Goal: Task Accomplishment & Management: Manage account settings

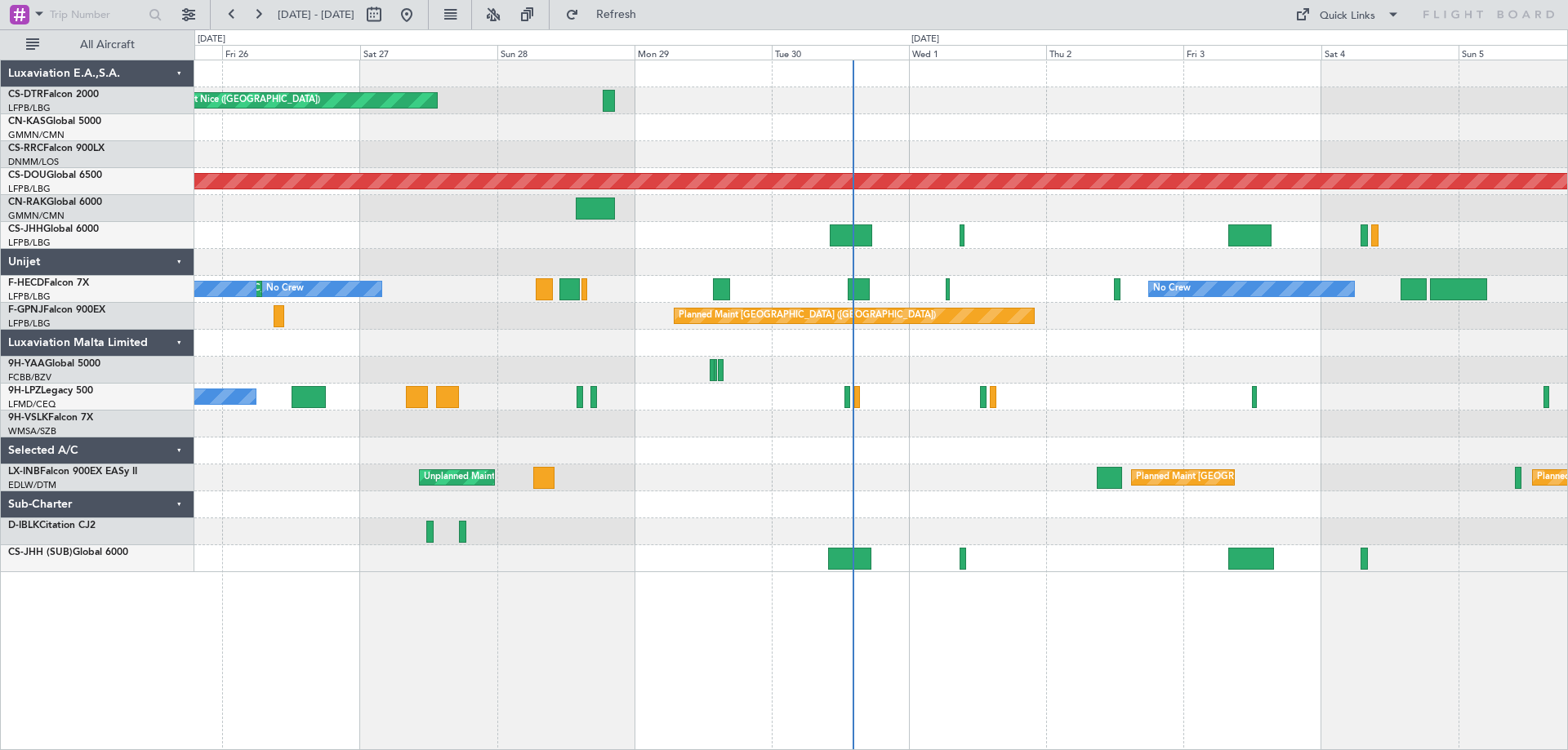
click at [720, 256] on div at bounding box center [880, 262] width 1373 height 27
click at [868, 443] on div at bounding box center [880, 450] width 1373 height 27
click at [863, 400] on div "No Crew" at bounding box center [880, 396] width 1373 height 27
click at [1016, 660] on div "Planned Maint Nice (Côte d'Azur Airport) Planned Maint Sofia AOG Maint Sofia Pl…" at bounding box center [881, 404] width 1374 height 690
click at [1013, 657] on div "Planned Maint Nice (Côte d'Azur Airport) Planned Maint Sofia AOG Maint Sofia Pl…" at bounding box center [881, 404] width 1374 height 690
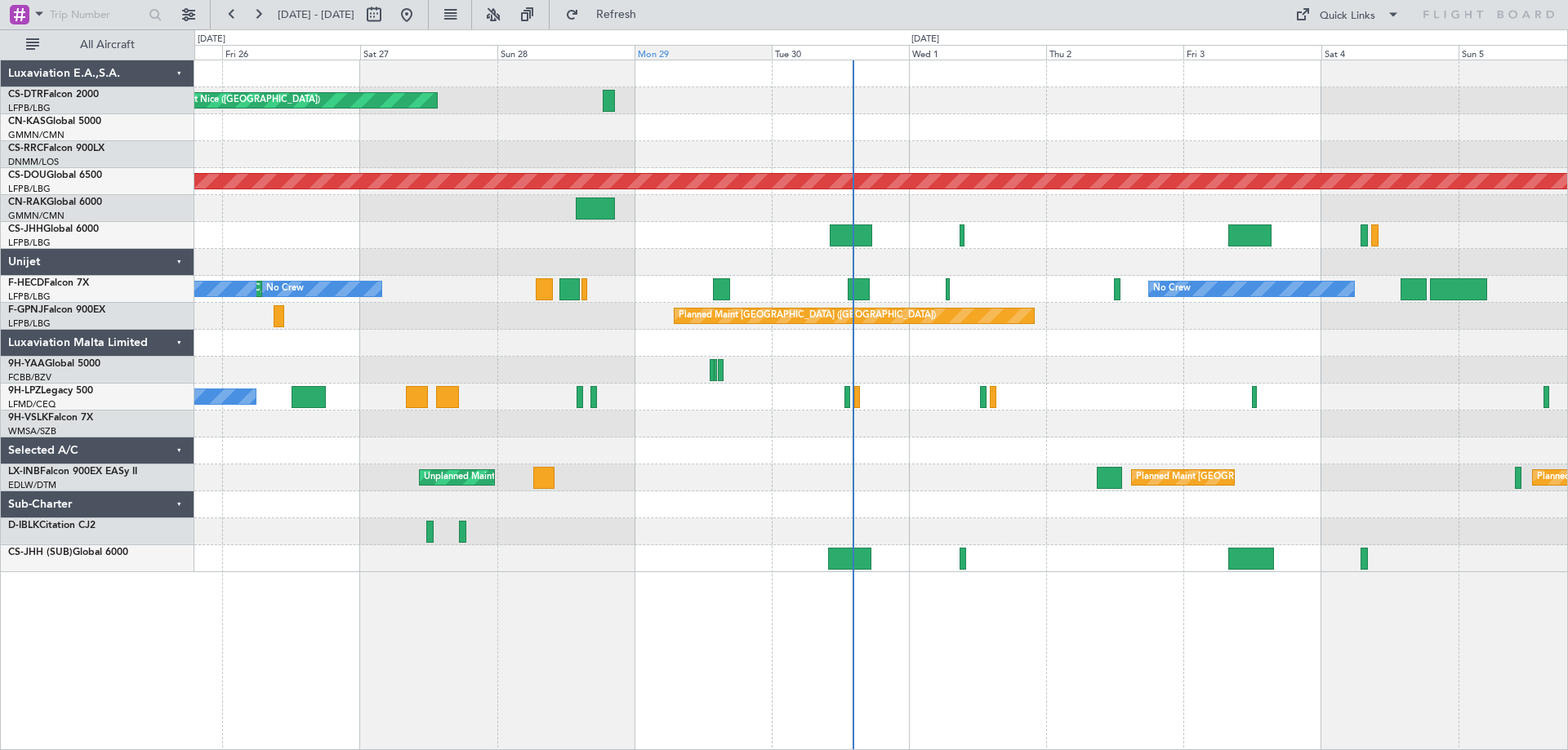
click at [682, 54] on div "Mon 29" at bounding box center [703, 52] width 137 height 15
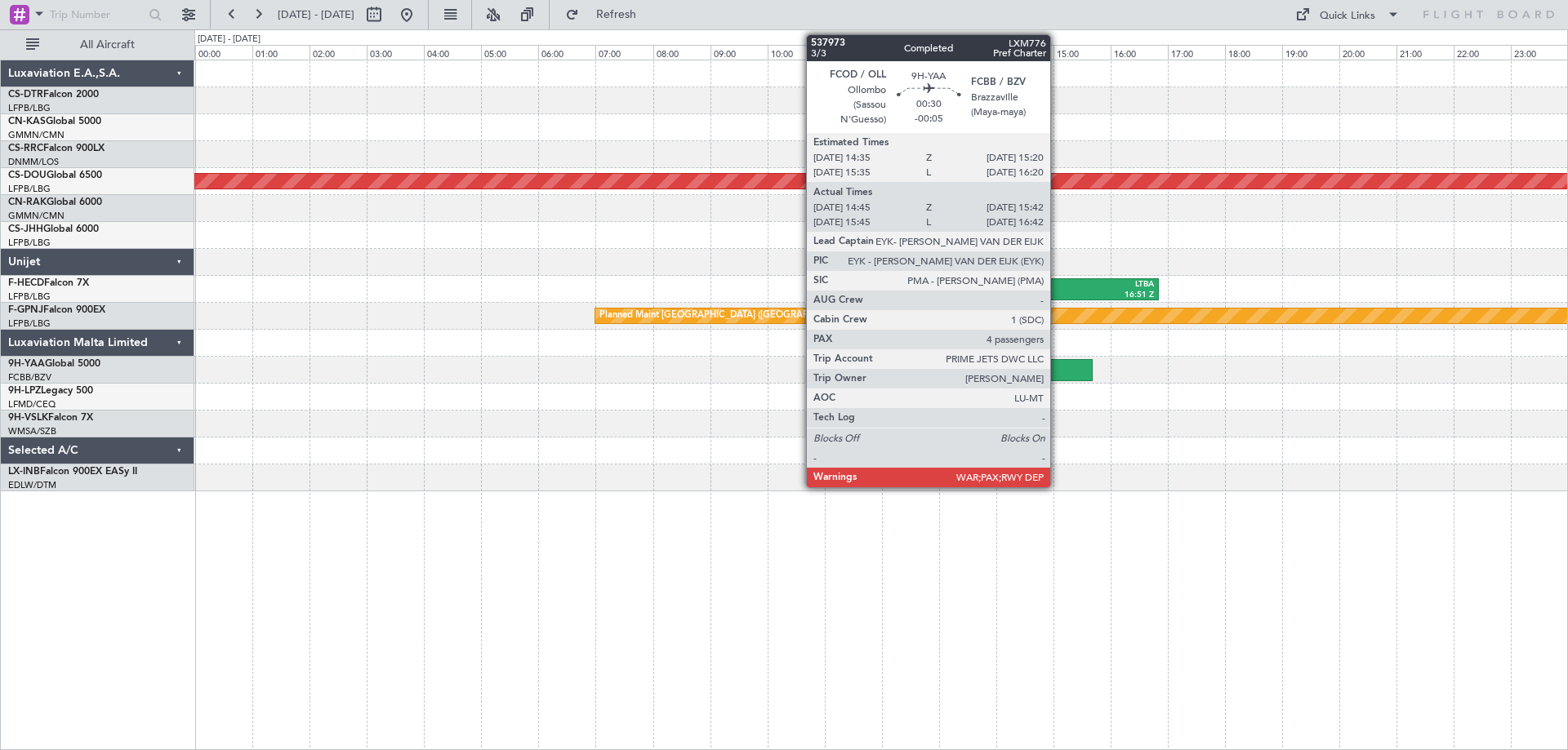
click at [1058, 370] on div at bounding box center [1066, 370] width 55 height 22
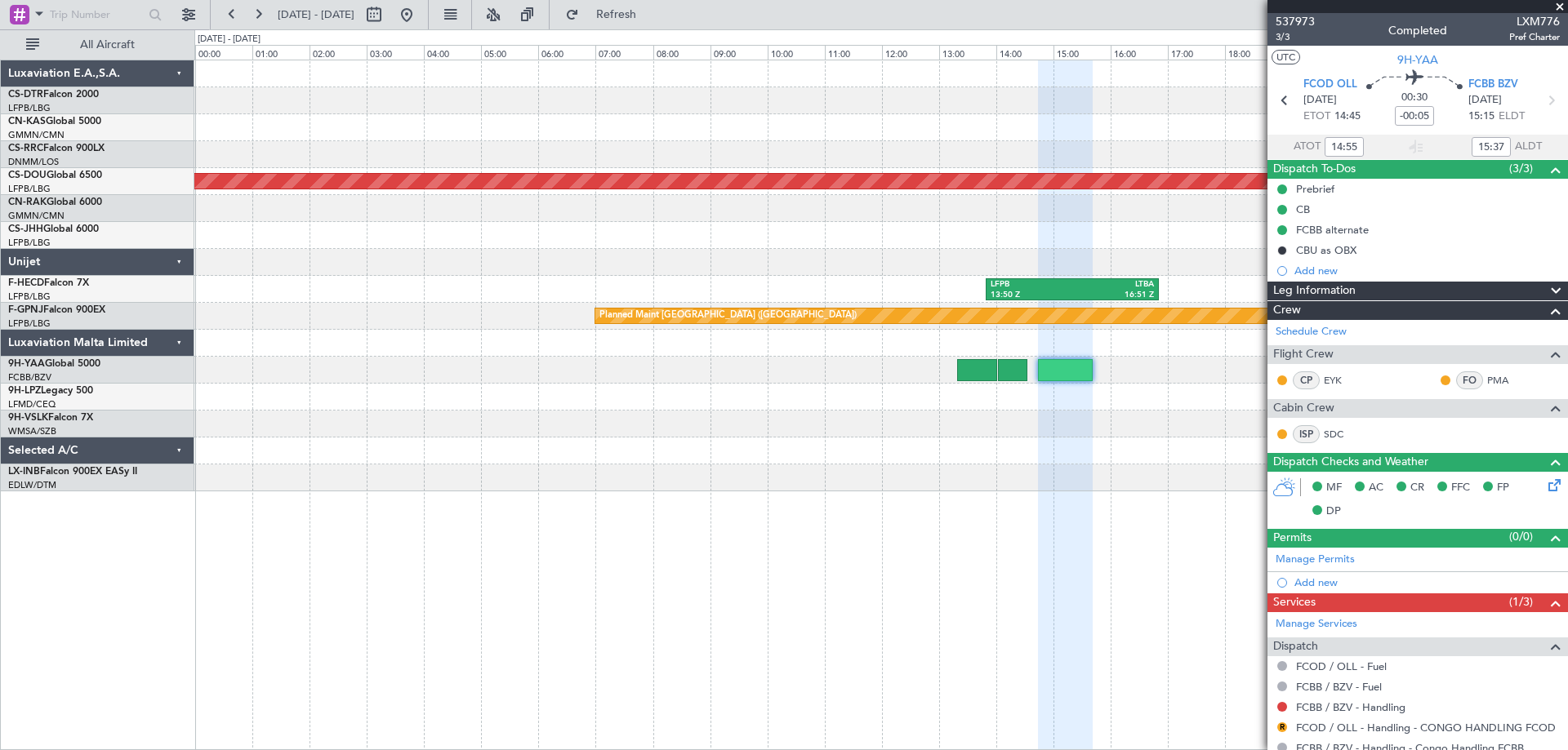
type input "15:55"
type input "16:37"
type input "14:55"
type input "15:37"
type input "15:55"
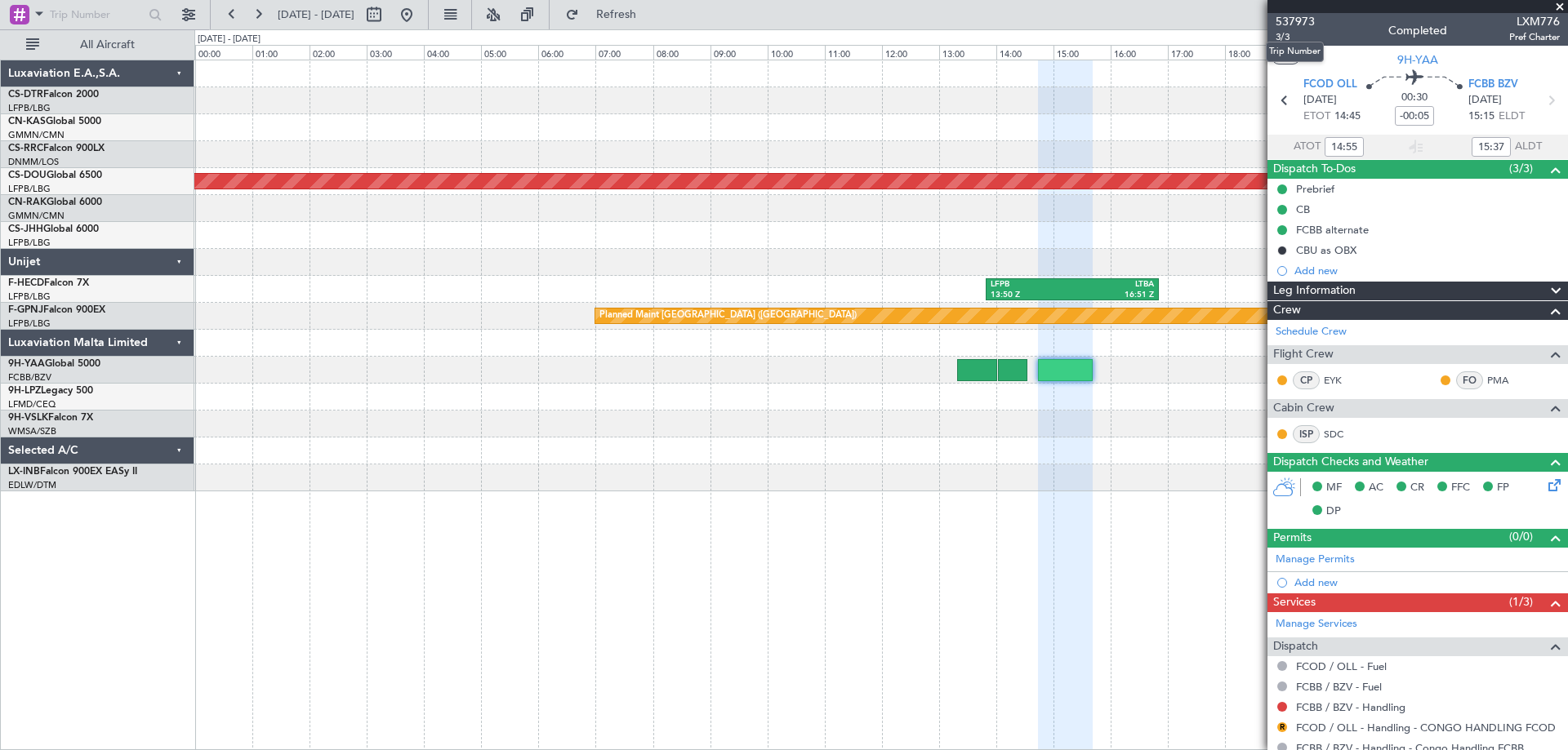
type input "16:37"
type input "14:55"
type input "15:37"
click at [1285, 36] on span "3/3" at bounding box center [1295, 37] width 40 height 14
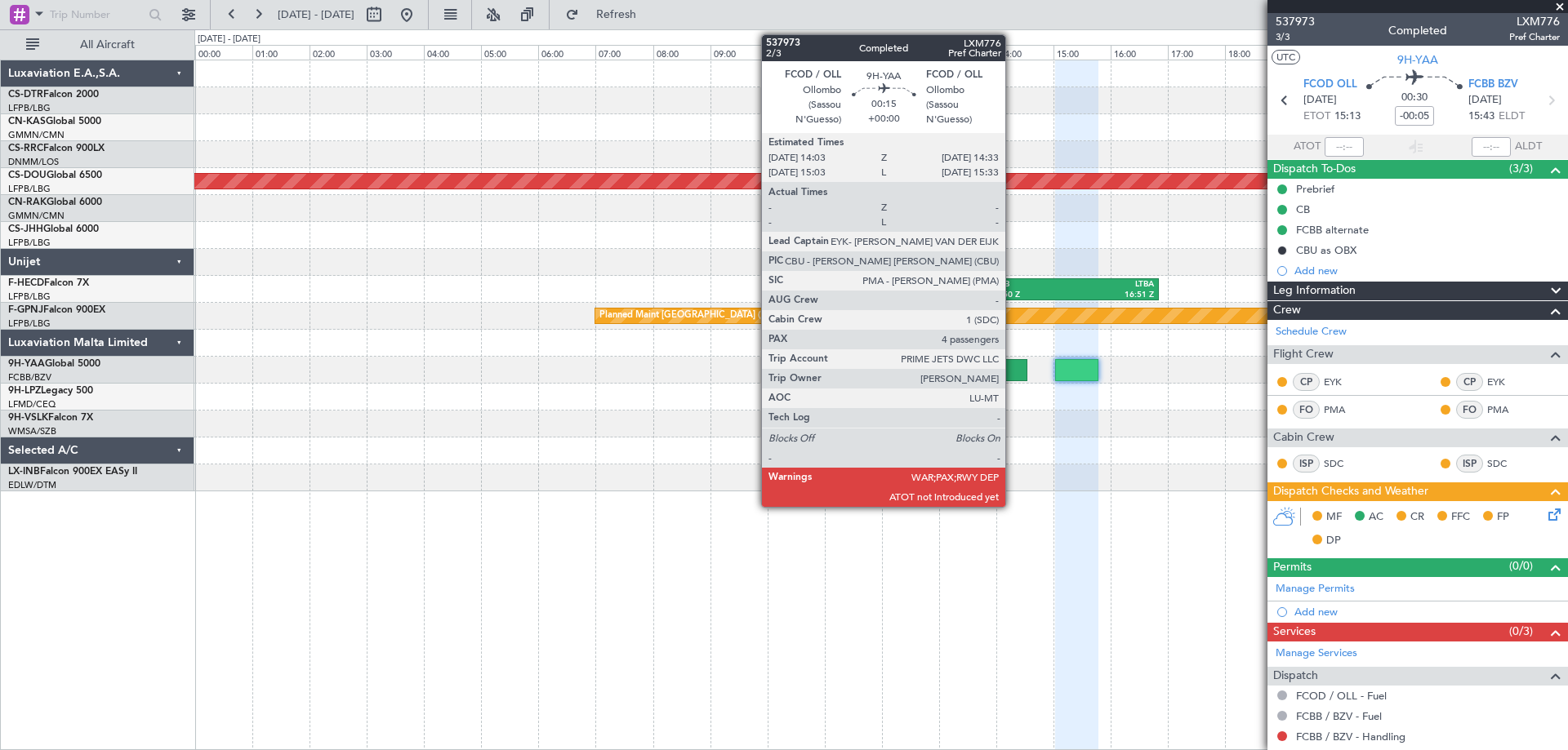
click at [1013, 374] on div at bounding box center [1013, 370] width 29 height 22
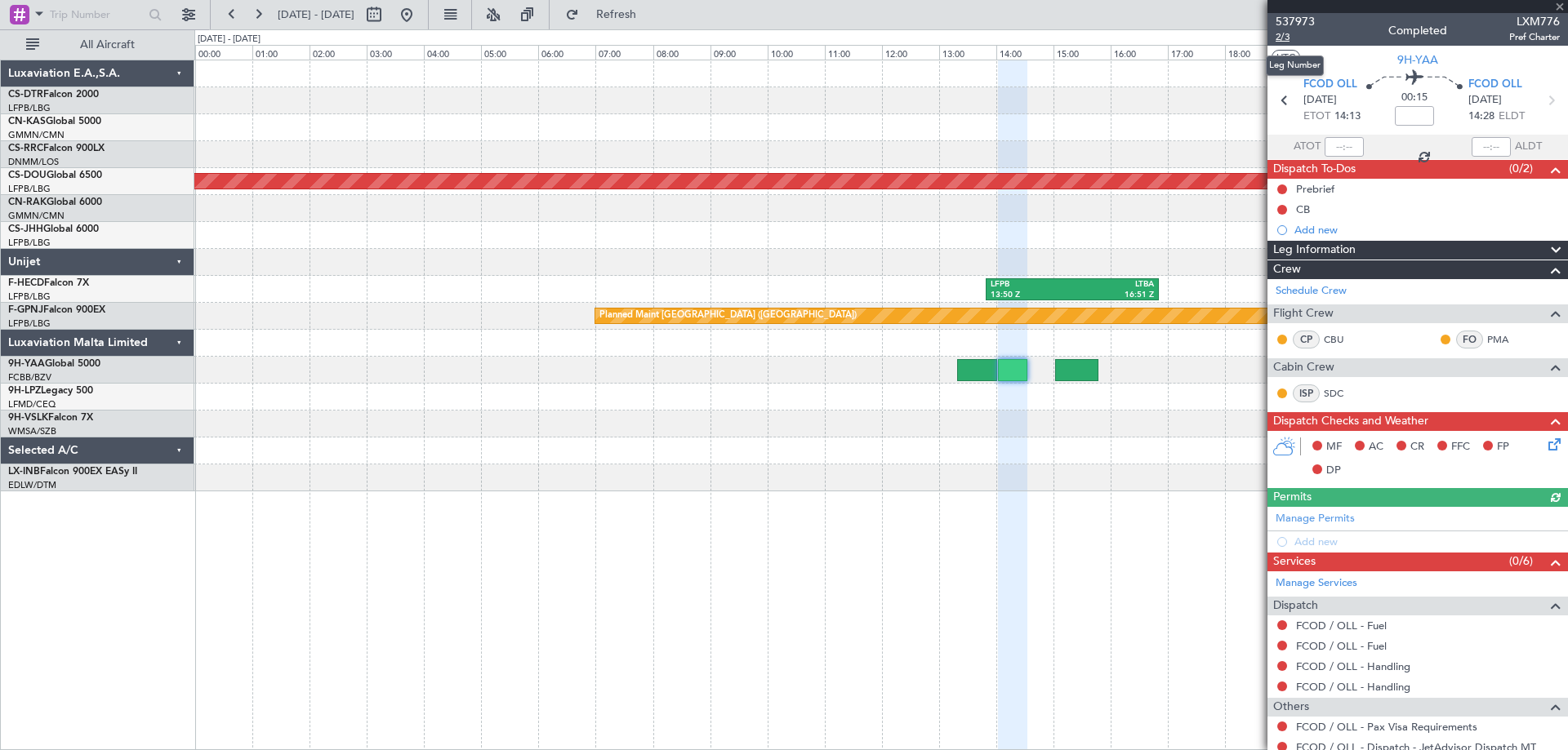
click at [1283, 35] on span "2/3" at bounding box center [1295, 37] width 40 height 14
click at [1288, 24] on span "537973" at bounding box center [1295, 21] width 40 height 17
click at [1279, 37] on span "2/3" at bounding box center [1295, 37] width 40 height 14
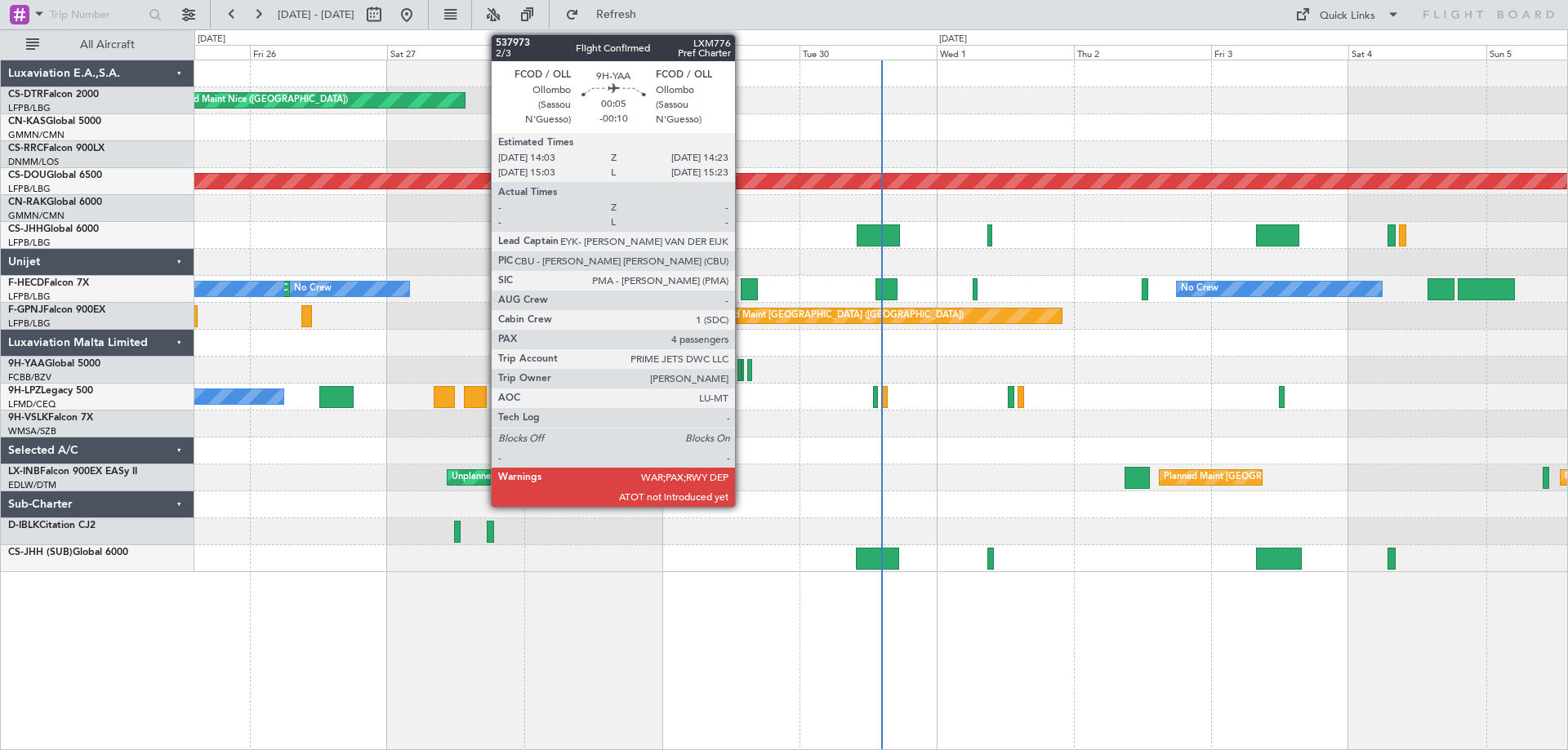
click at [742, 377] on div at bounding box center [742, 370] width 3 height 22
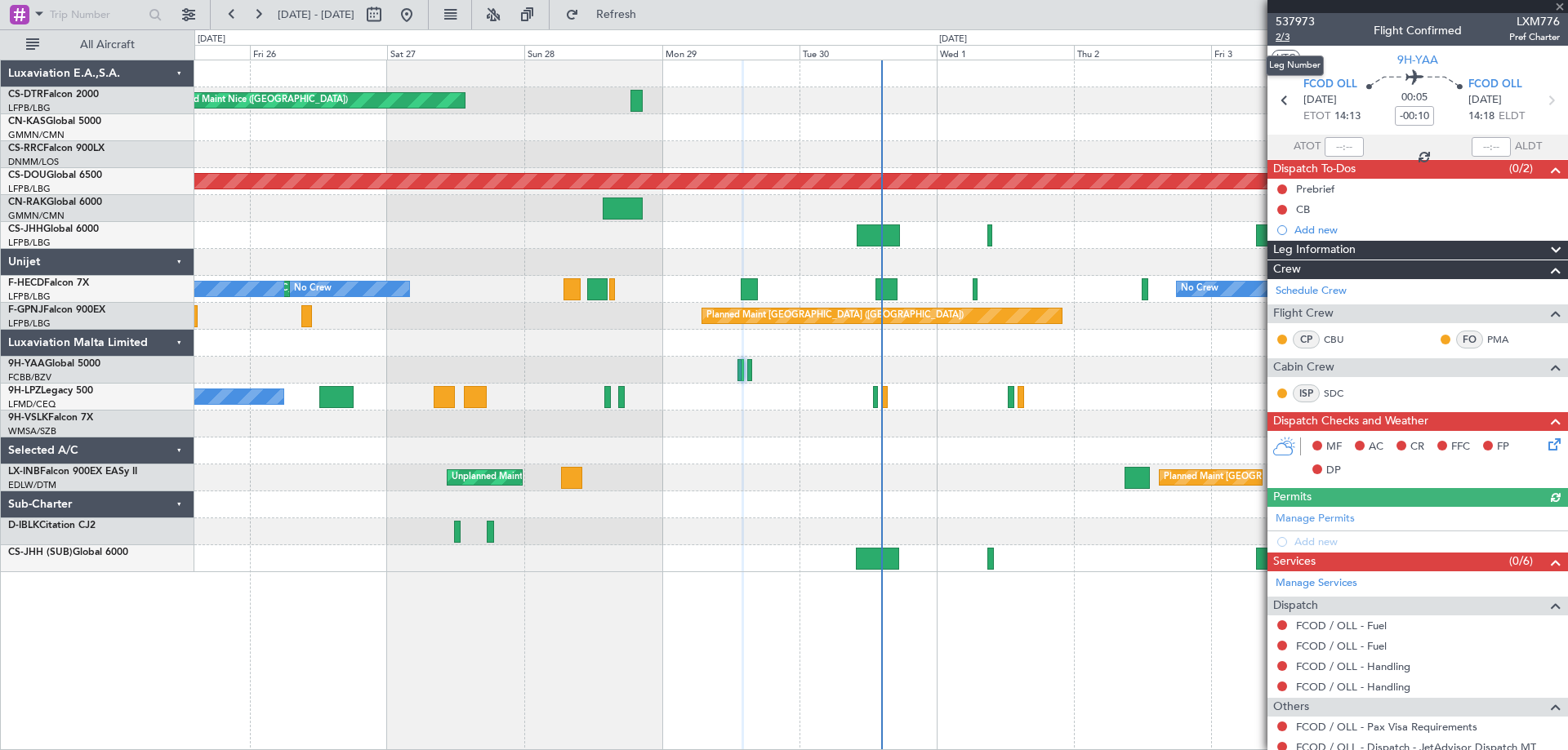
click at [1285, 39] on span "2/3" at bounding box center [1295, 37] width 40 height 14
click at [1563, 7] on span at bounding box center [1560, 7] width 17 height 15
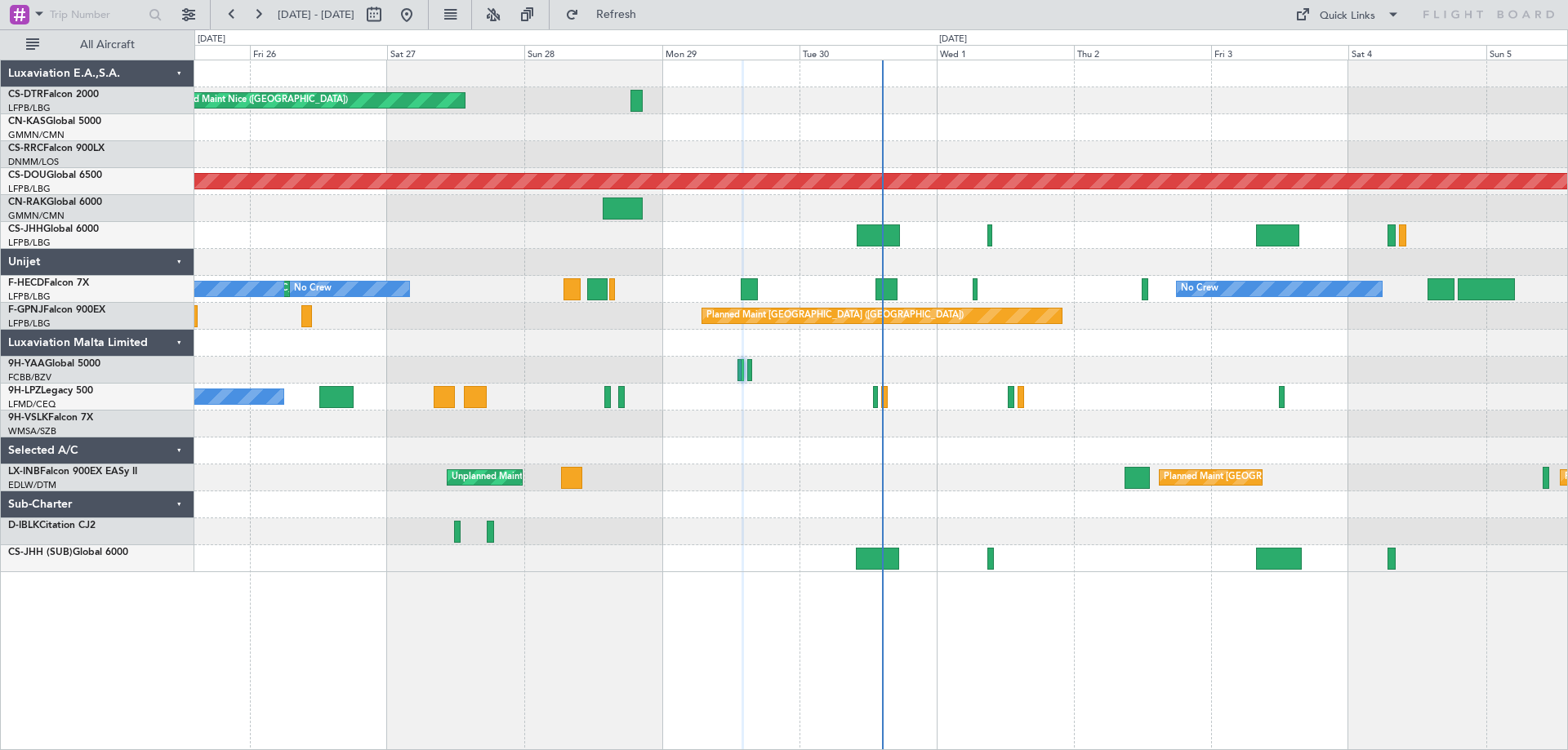
type input "0"
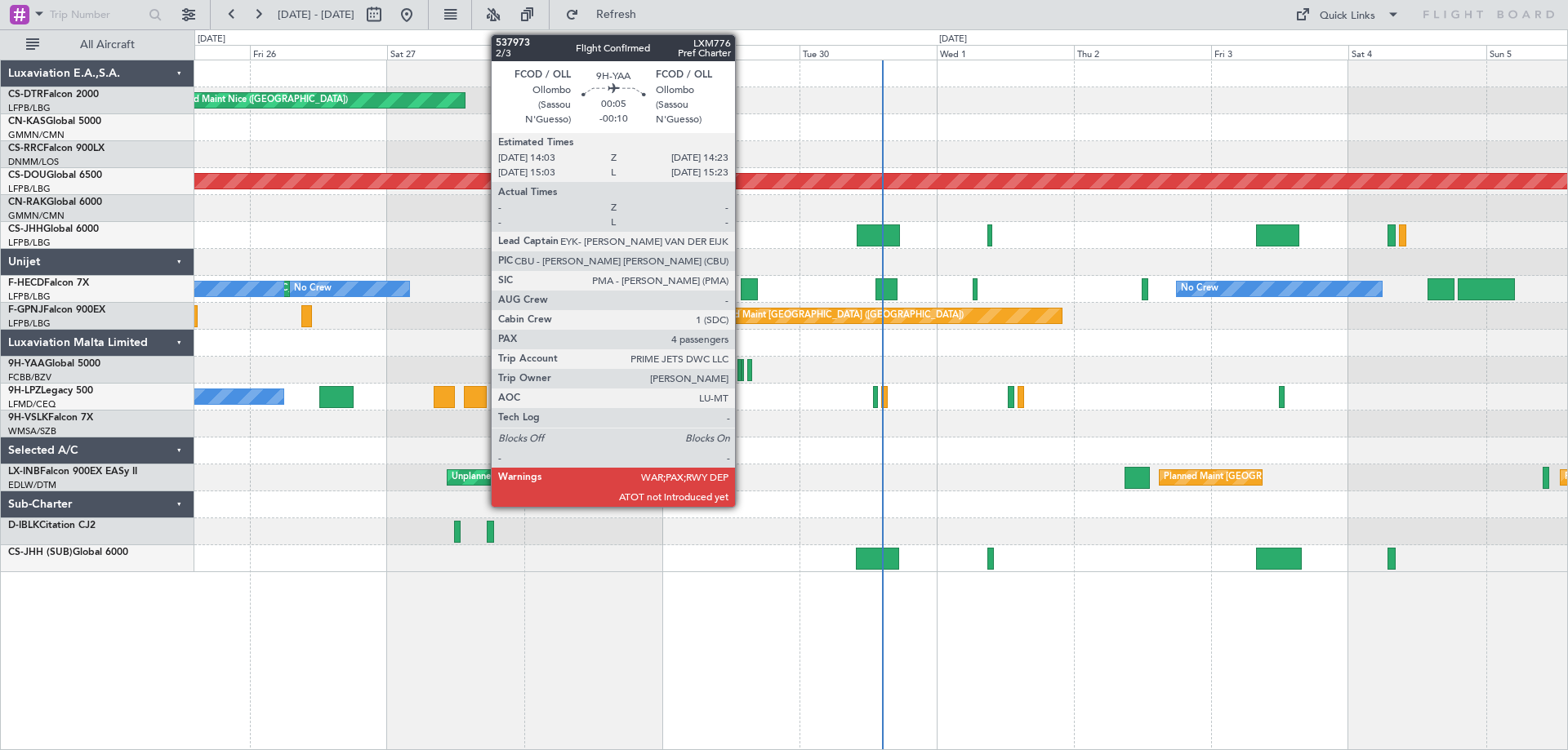
click at [742, 376] on div at bounding box center [742, 370] width 3 height 22
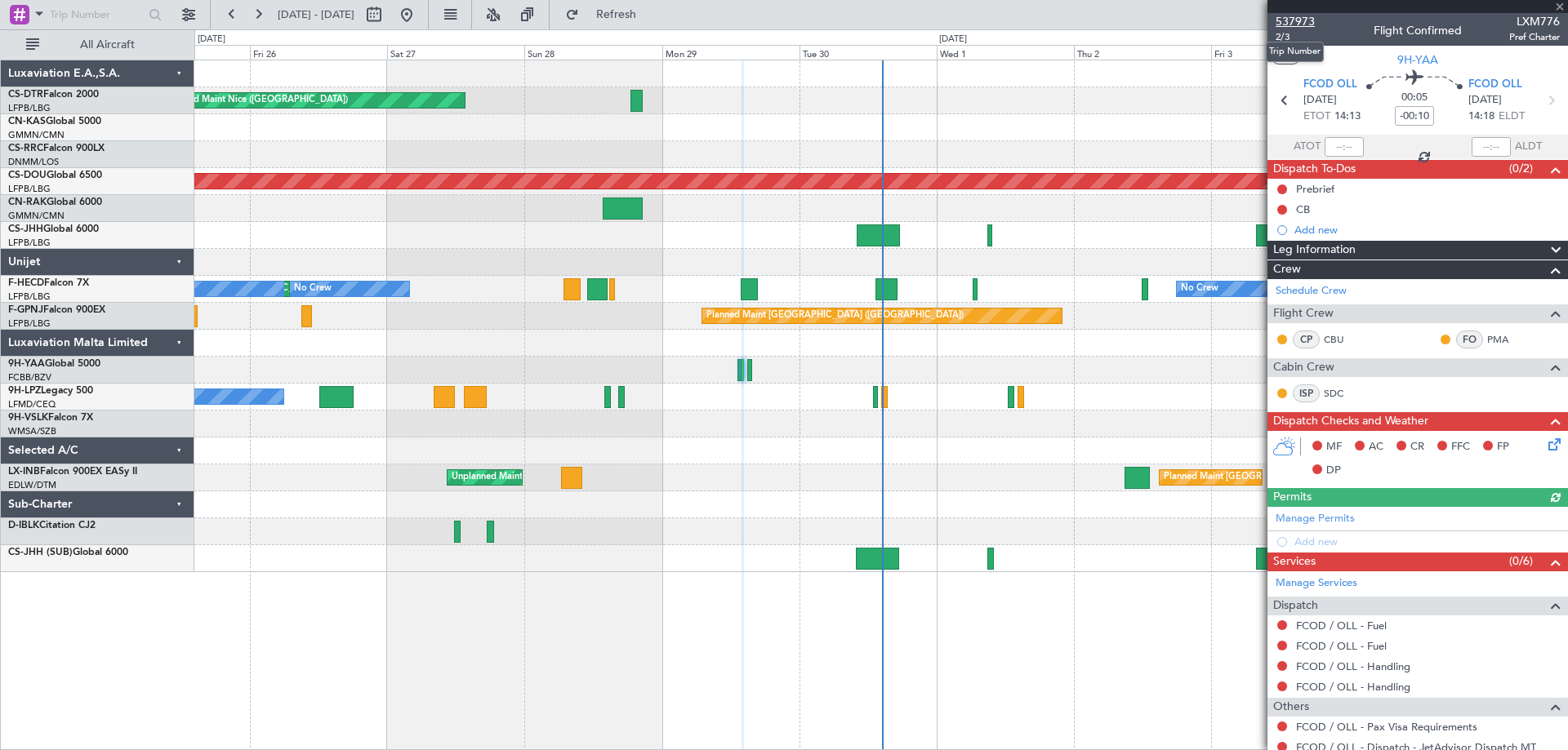
click at [1297, 24] on span "537973" at bounding box center [1295, 21] width 40 height 17
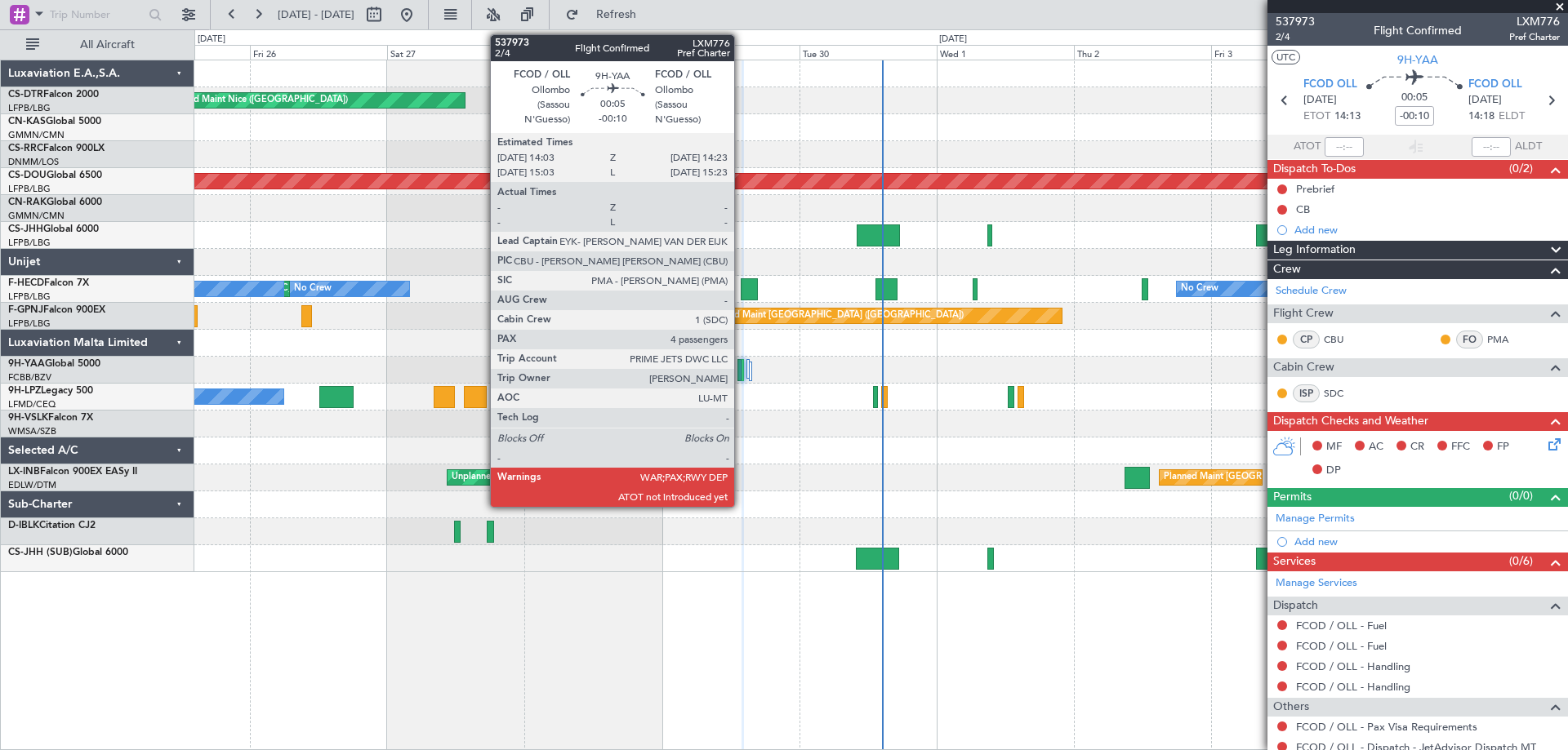
click at [741, 376] on div at bounding box center [742, 370] width 3 height 22
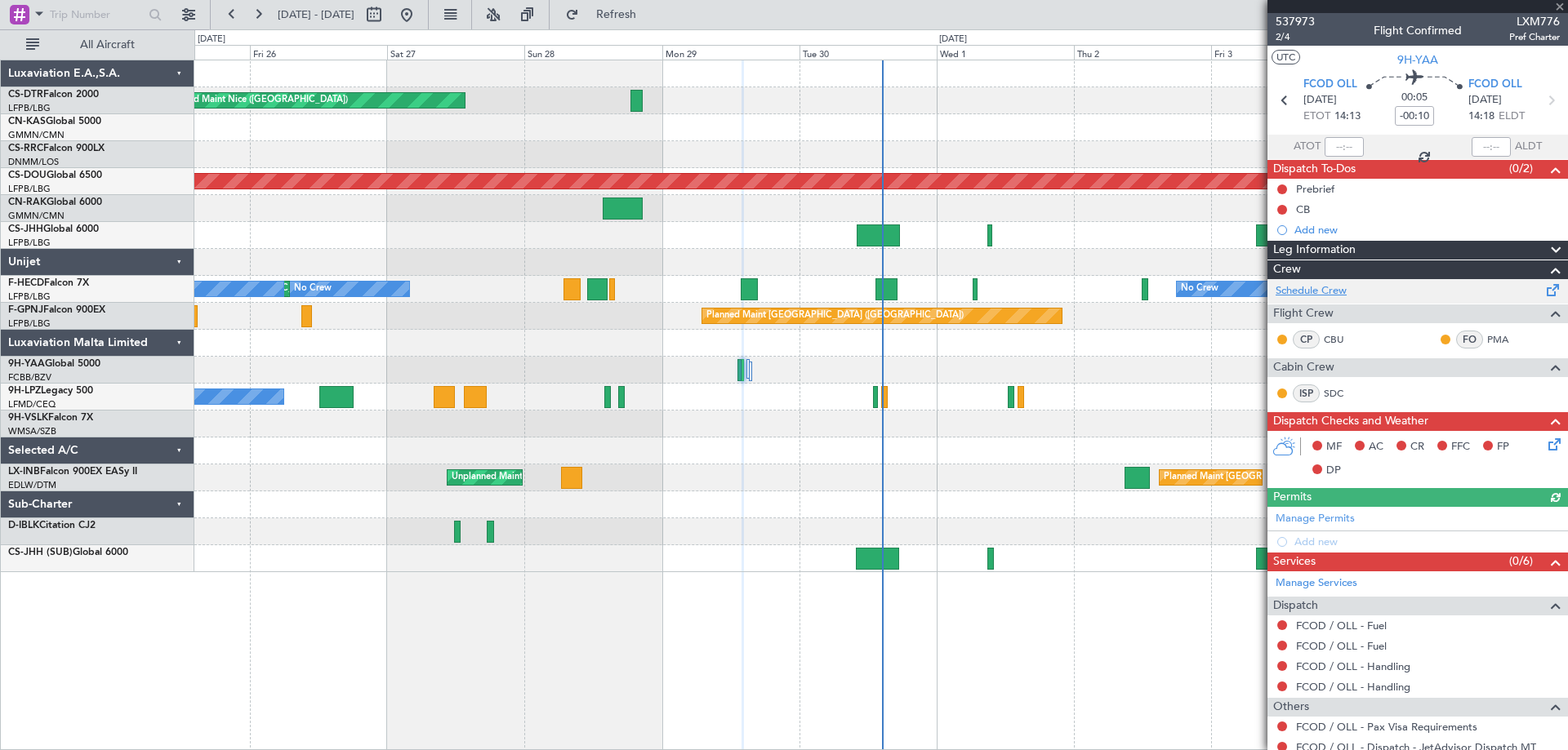
click at [1299, 294] on link "Schedule Crew" at bounding box center [1310, 291] width 71 height 17
click at [1284, 38] on span "2/4" at bounding box center [1295, 37] width 40 height 14
click at [1564, 6] on span at bounding box center [1560, 7] width 17 height 15
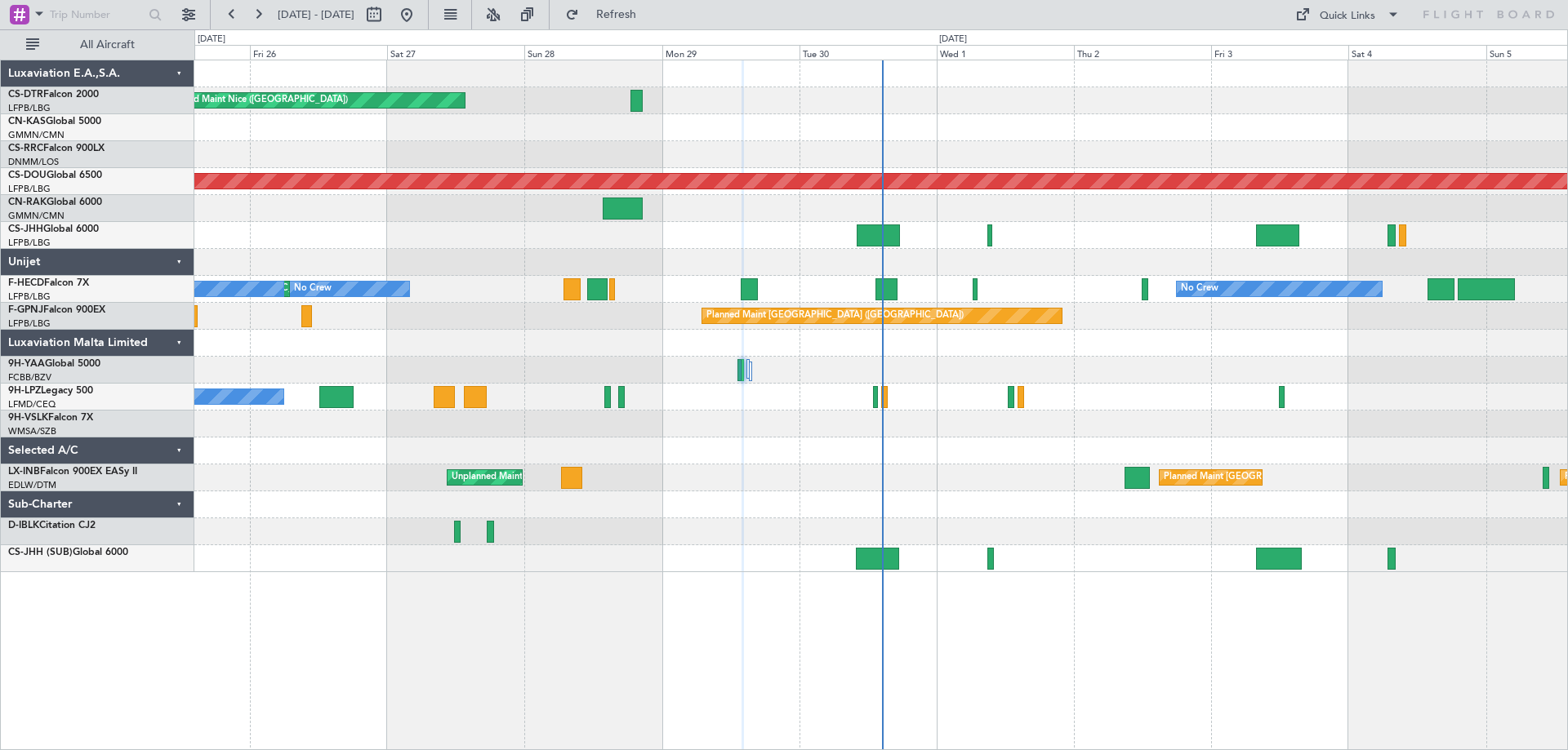
type input "0"
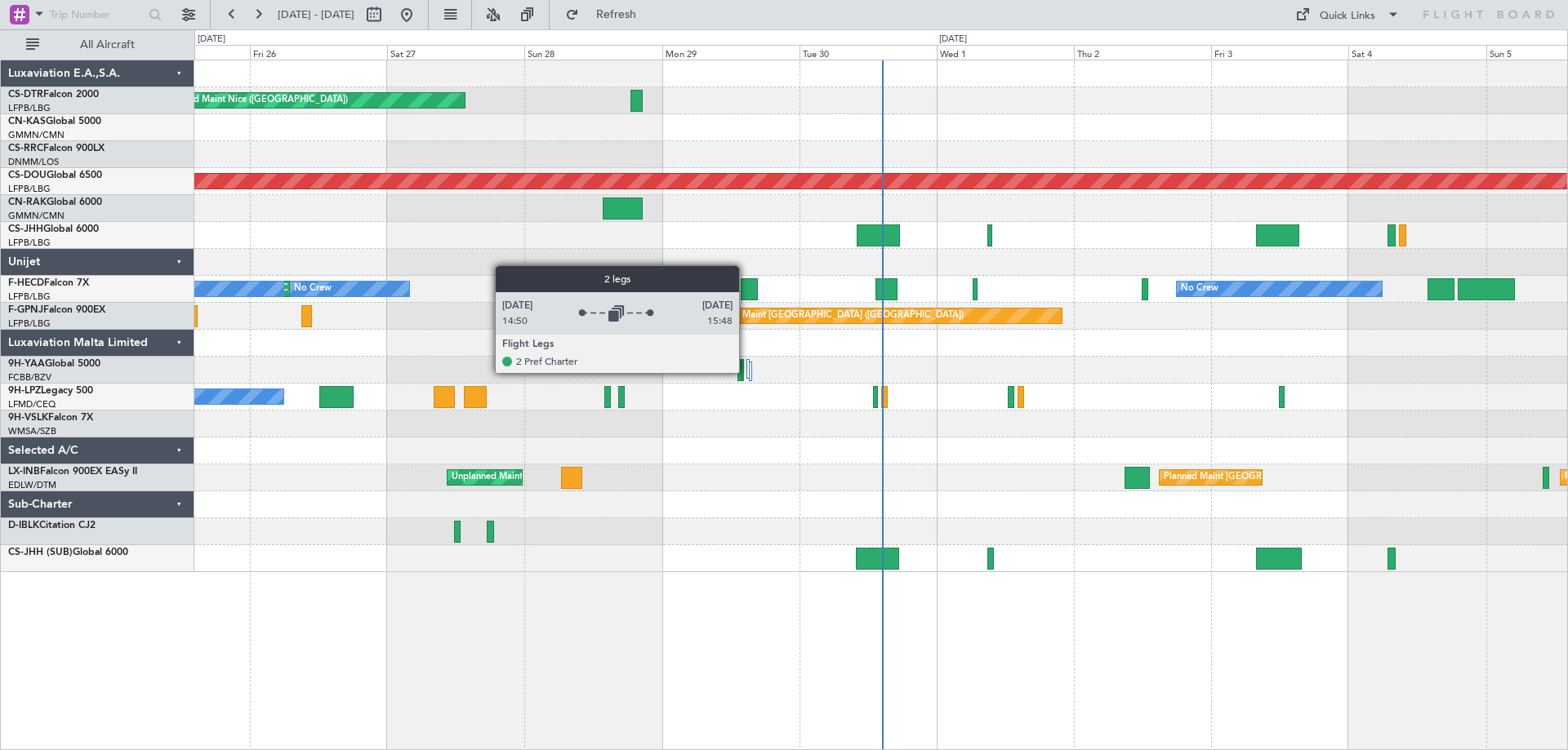
click at [747, 372] on div at bounding box center [749, 369] width 4 height 19
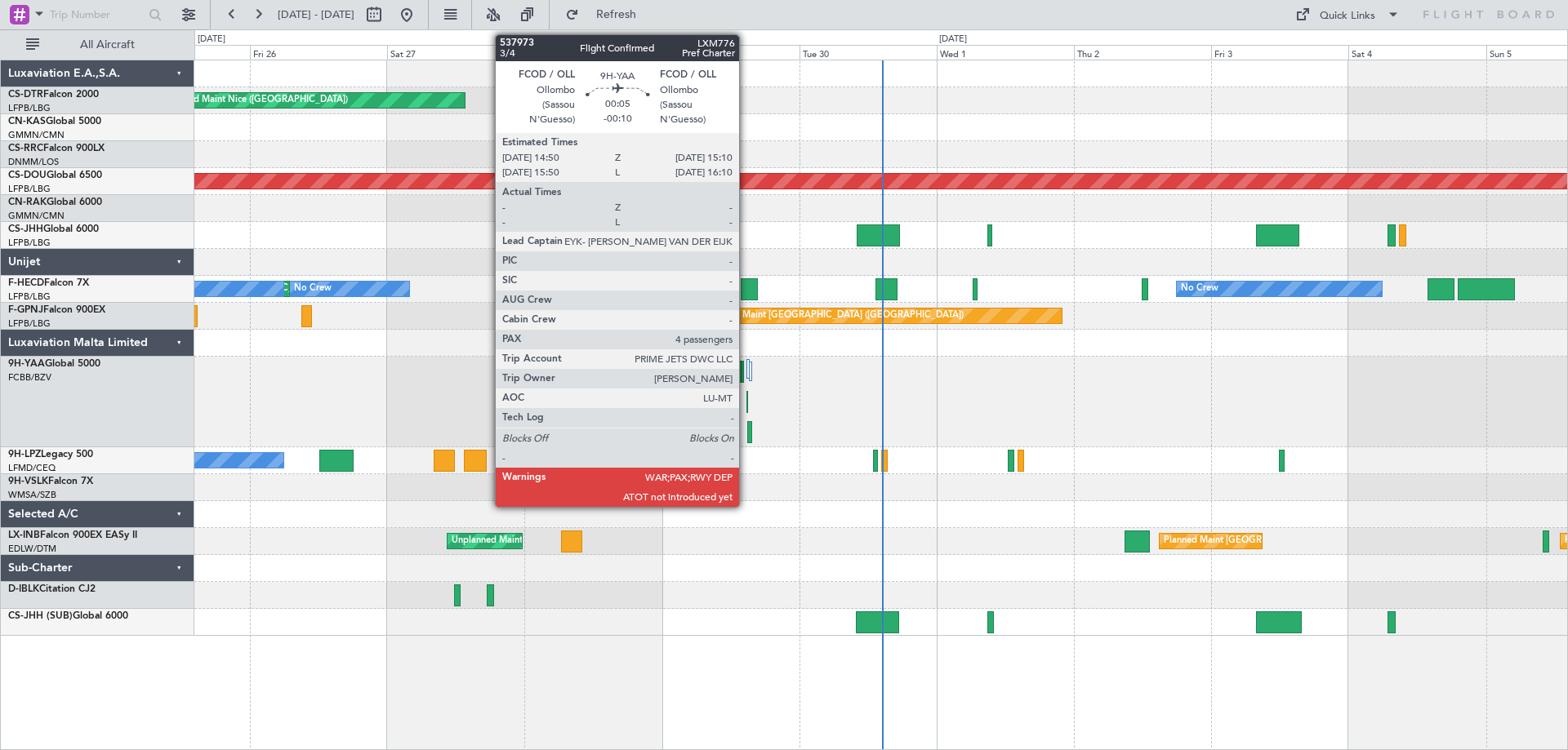
click at [747, 406] on div at bounding box center [748, 402] width 3 height 22
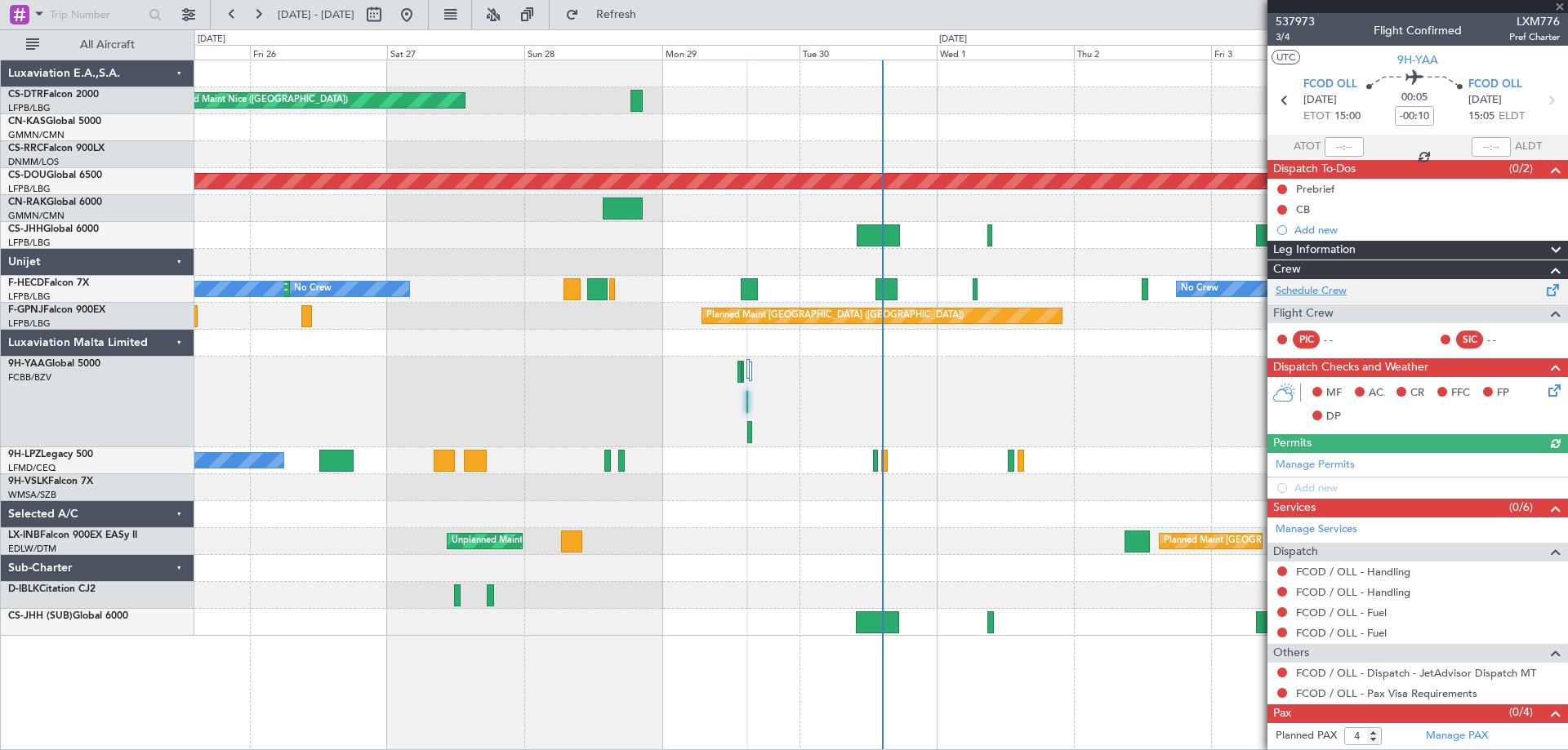
click at [1322, 293] on link "Schedule Crew" at bounding box center [1310, 291] width 71 height 17
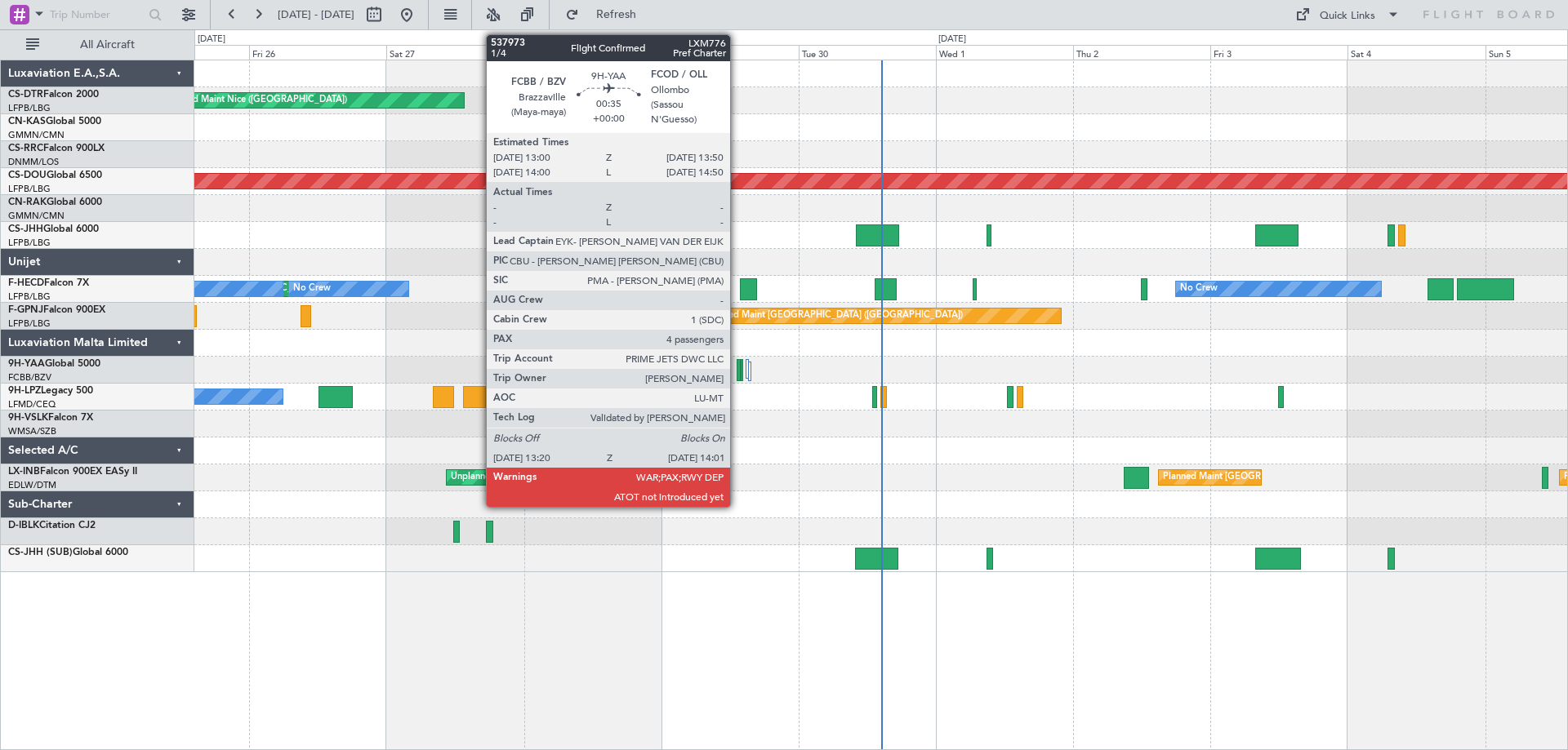
click at [738, 377] on div at bounding box center [738, 370] width 4 height 22
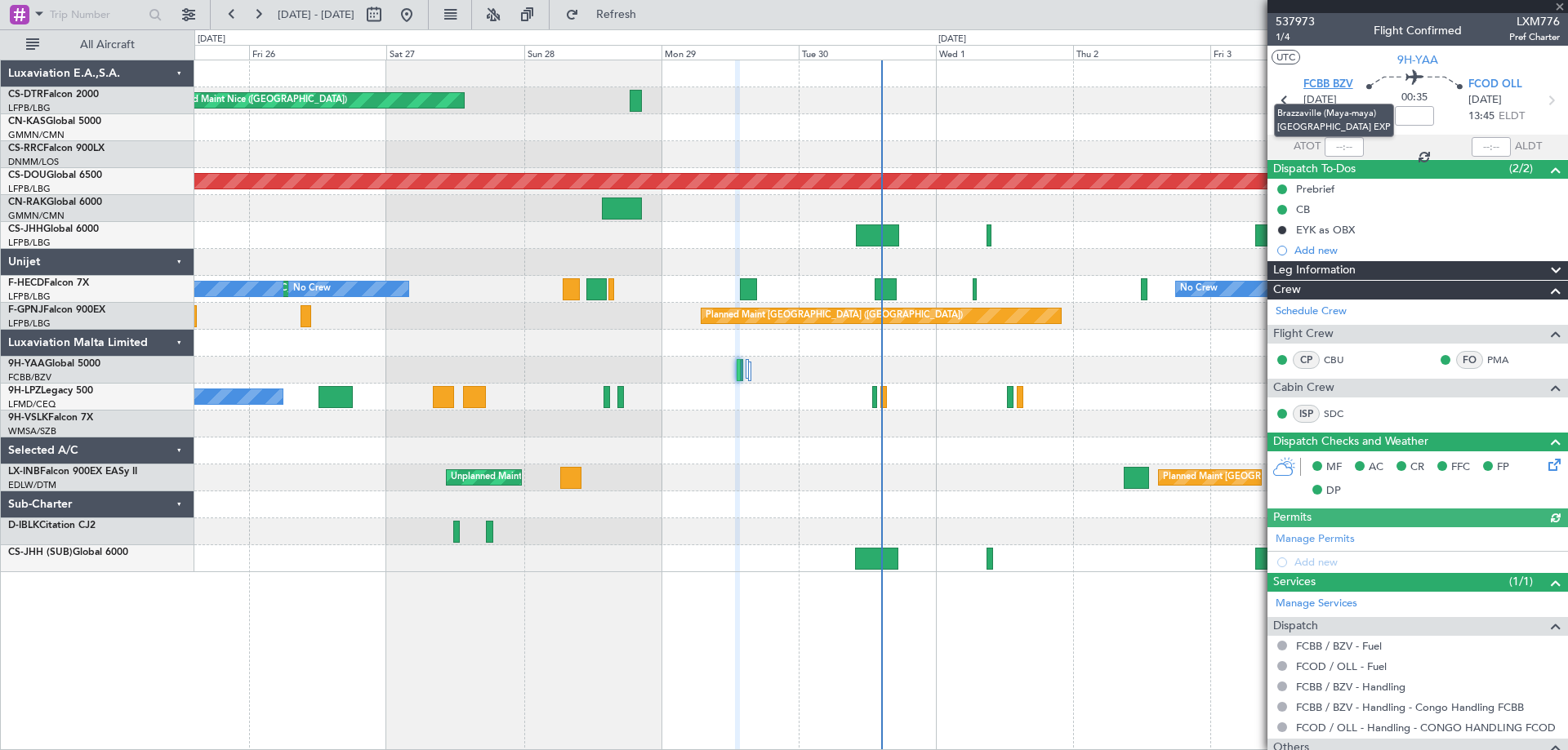
click at [1325, 84] on span "FCBB BZV" at bounding box center [1328, 85] width 50 height 17
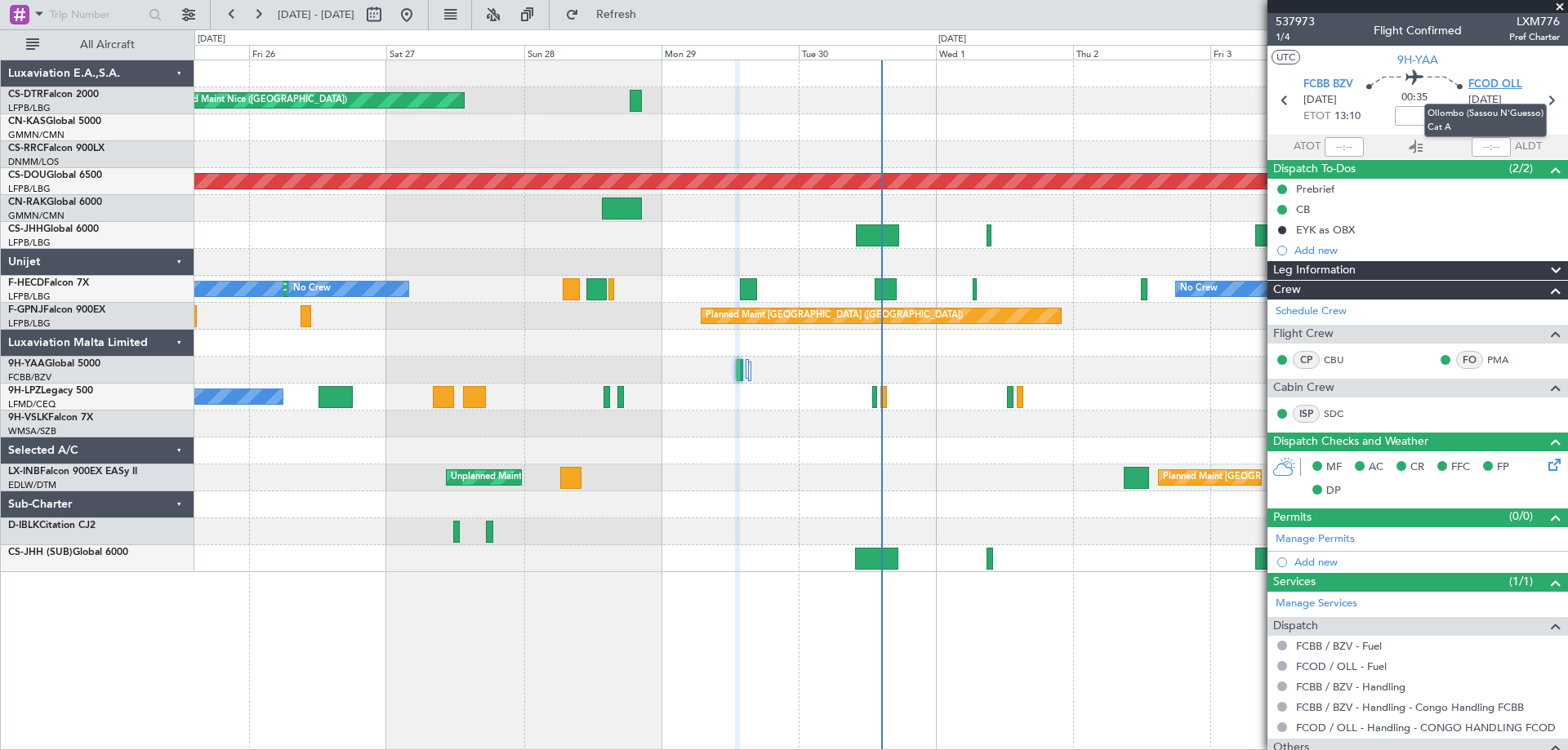
click at [1484, 85] on span "FCOD OLL" at bounding box center [1495, 85] width 54 height 17
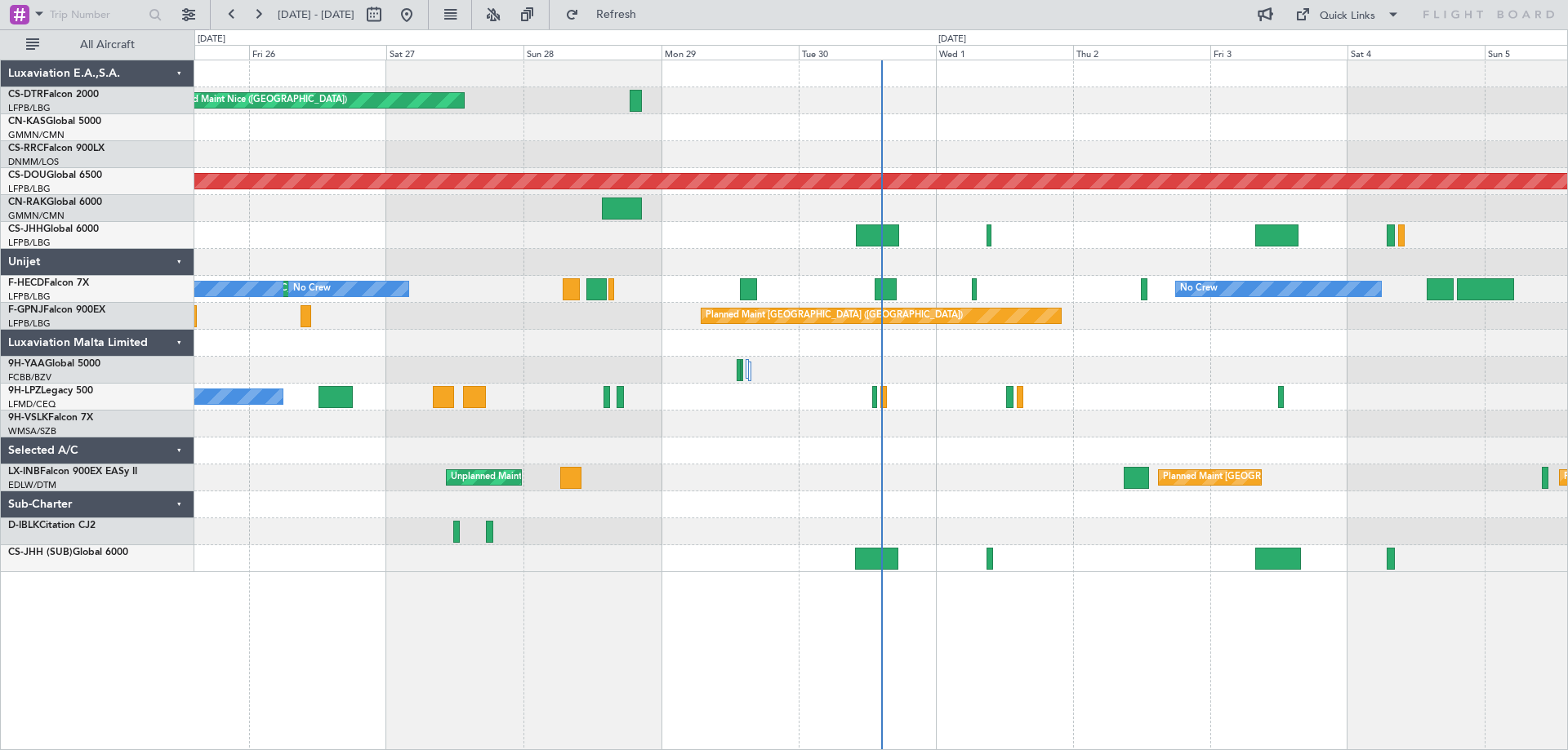
click at [956, 426] on div at bounding box center [880, 424] width 1373 height 27
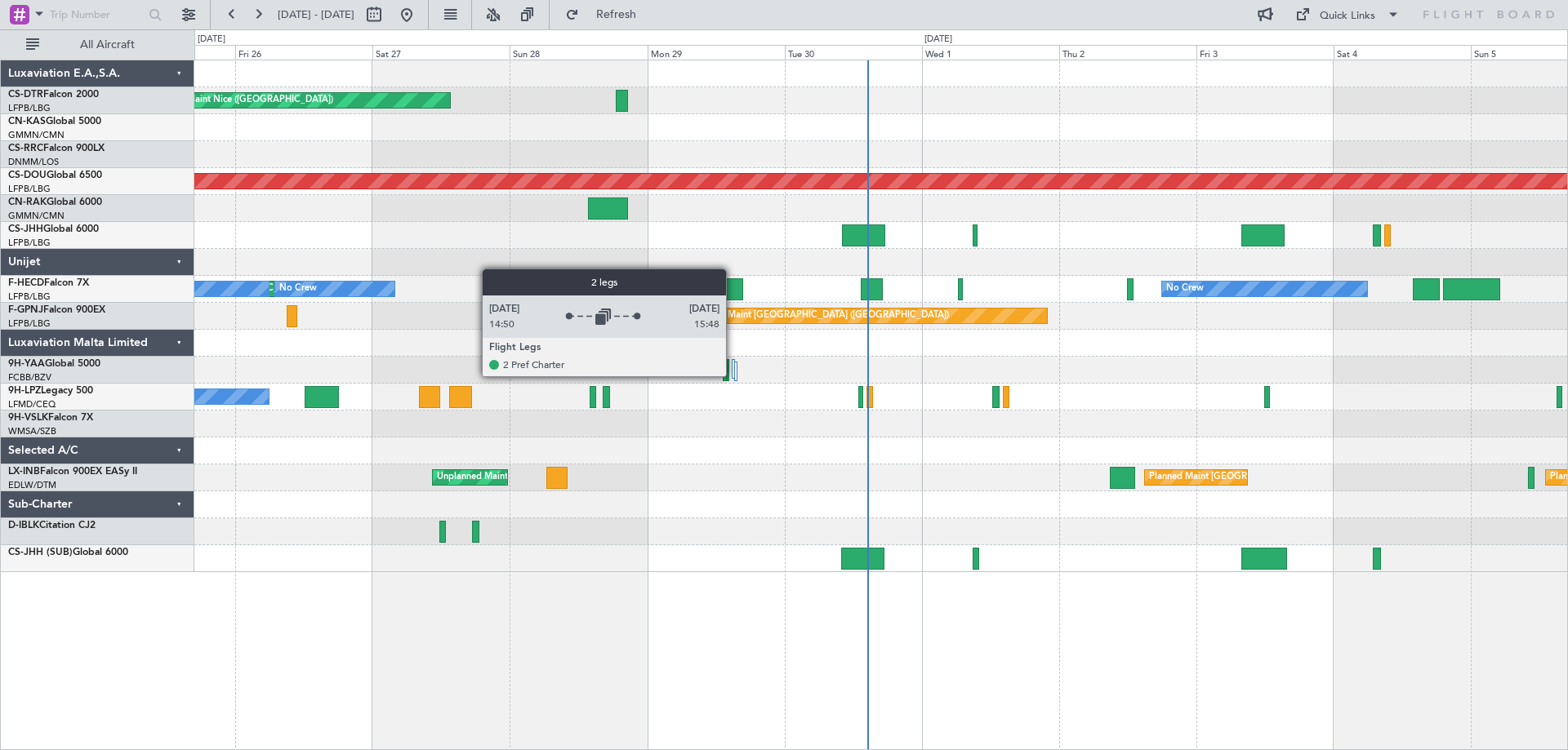
click at [734, 376] on div at bounding box center [734, 369] width 4 height 19
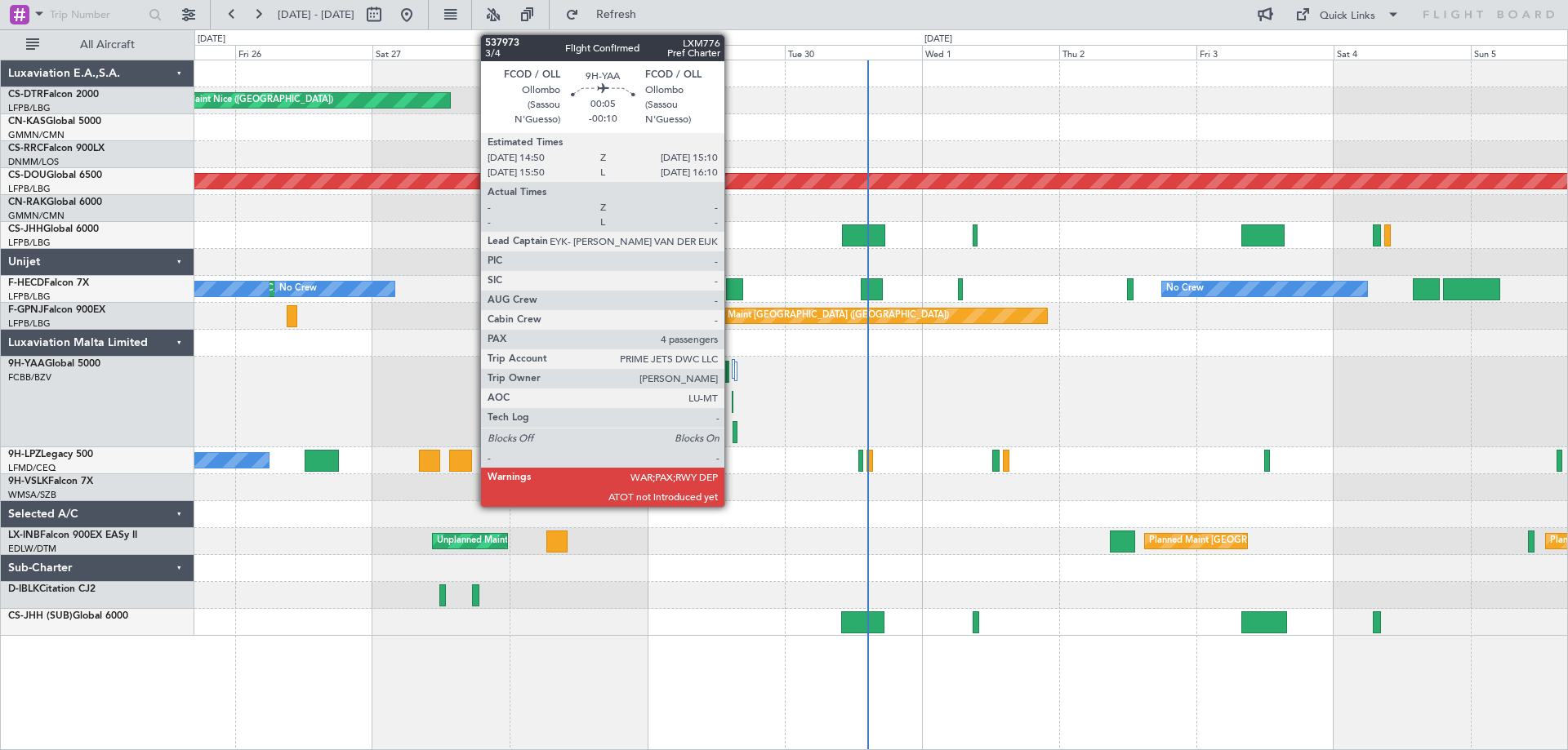
click at [732, 406] on div at bounding box center [733, 402] width 3 height 22
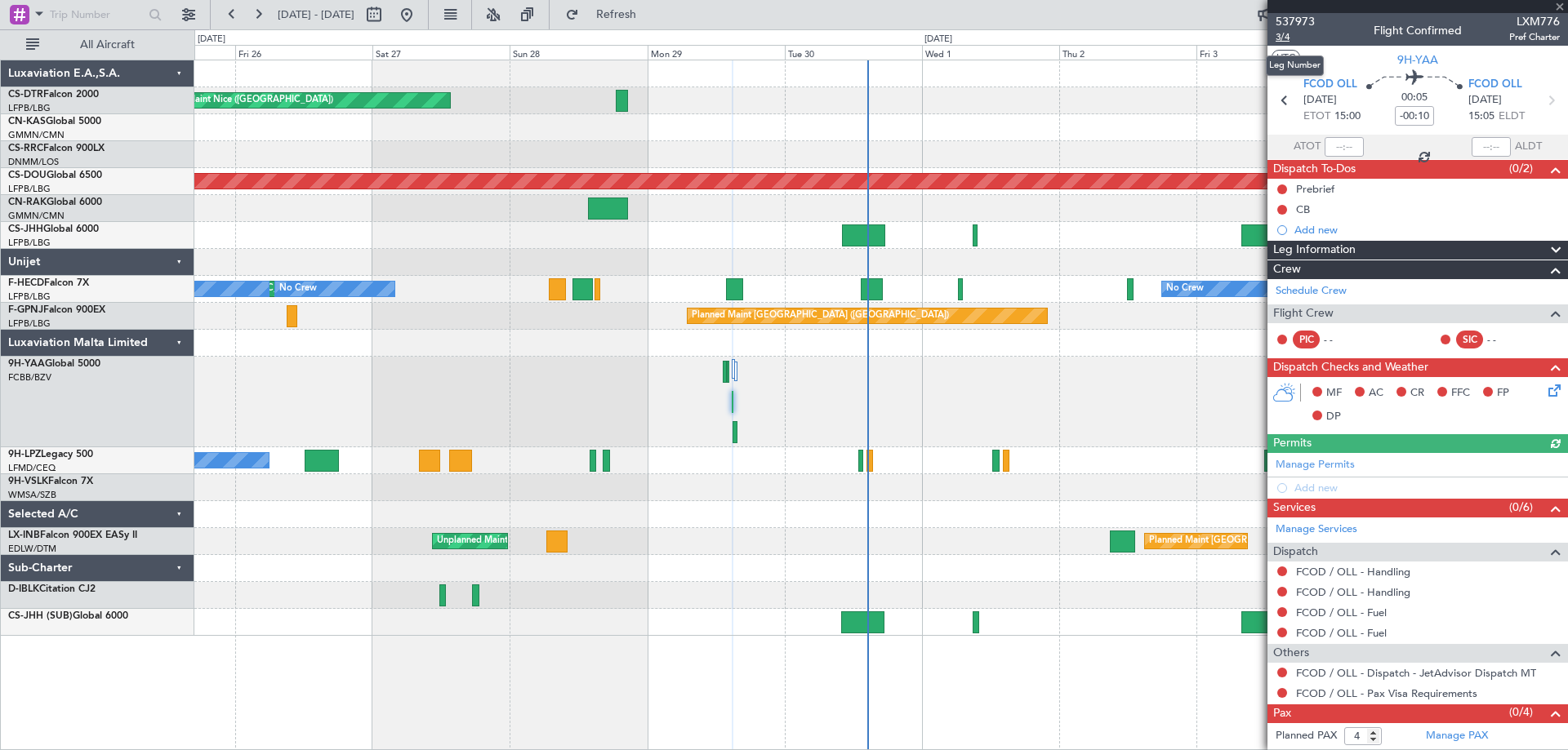
click at [1286, 39] on span "3/4" at bounding box center [1295, 37] width 40 height 14
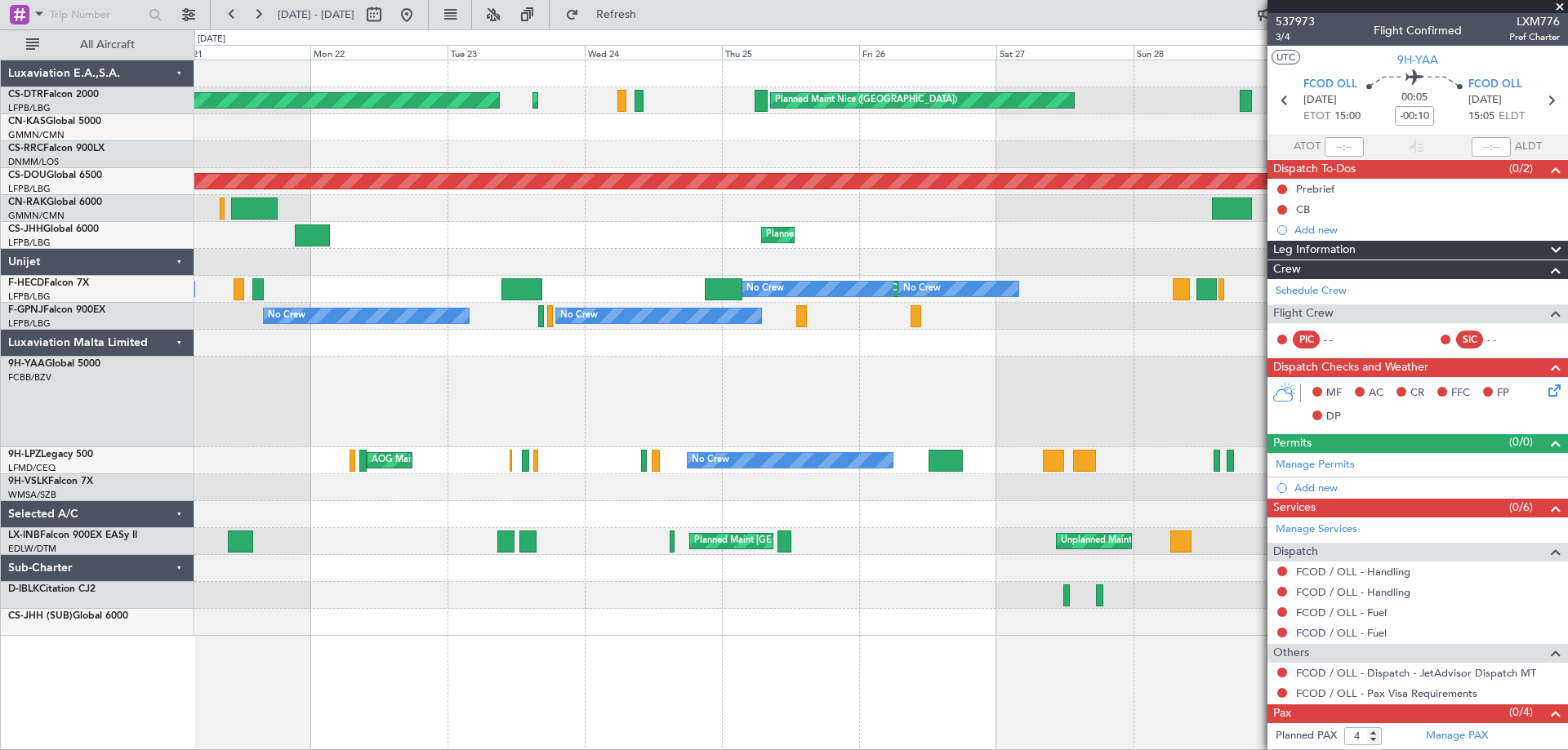
click at [1011, 413] on div at bounding box center [880, 402] width 1373 height 91
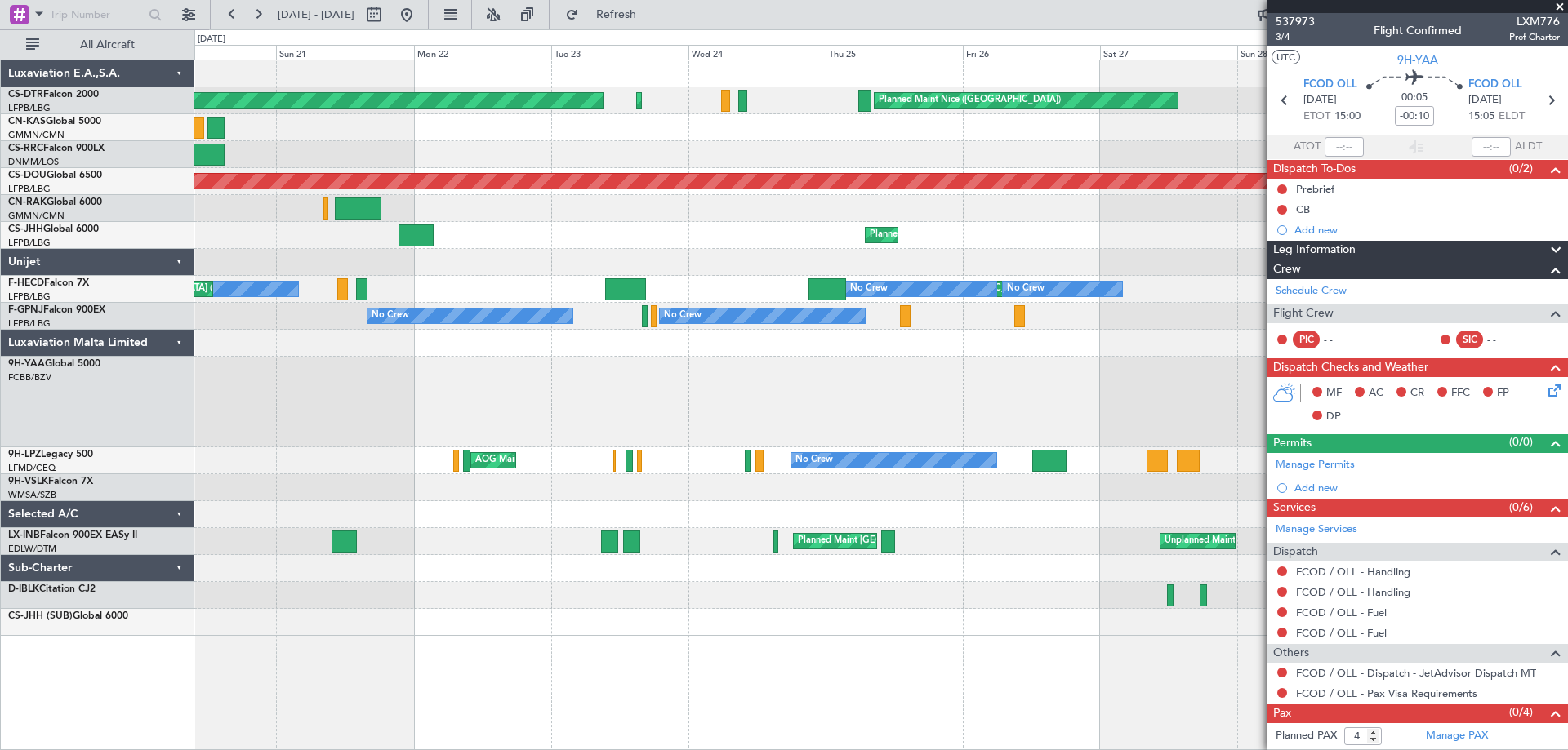
click at [834, 412] on div at bounding box center [880, 402] width 1373 height 91
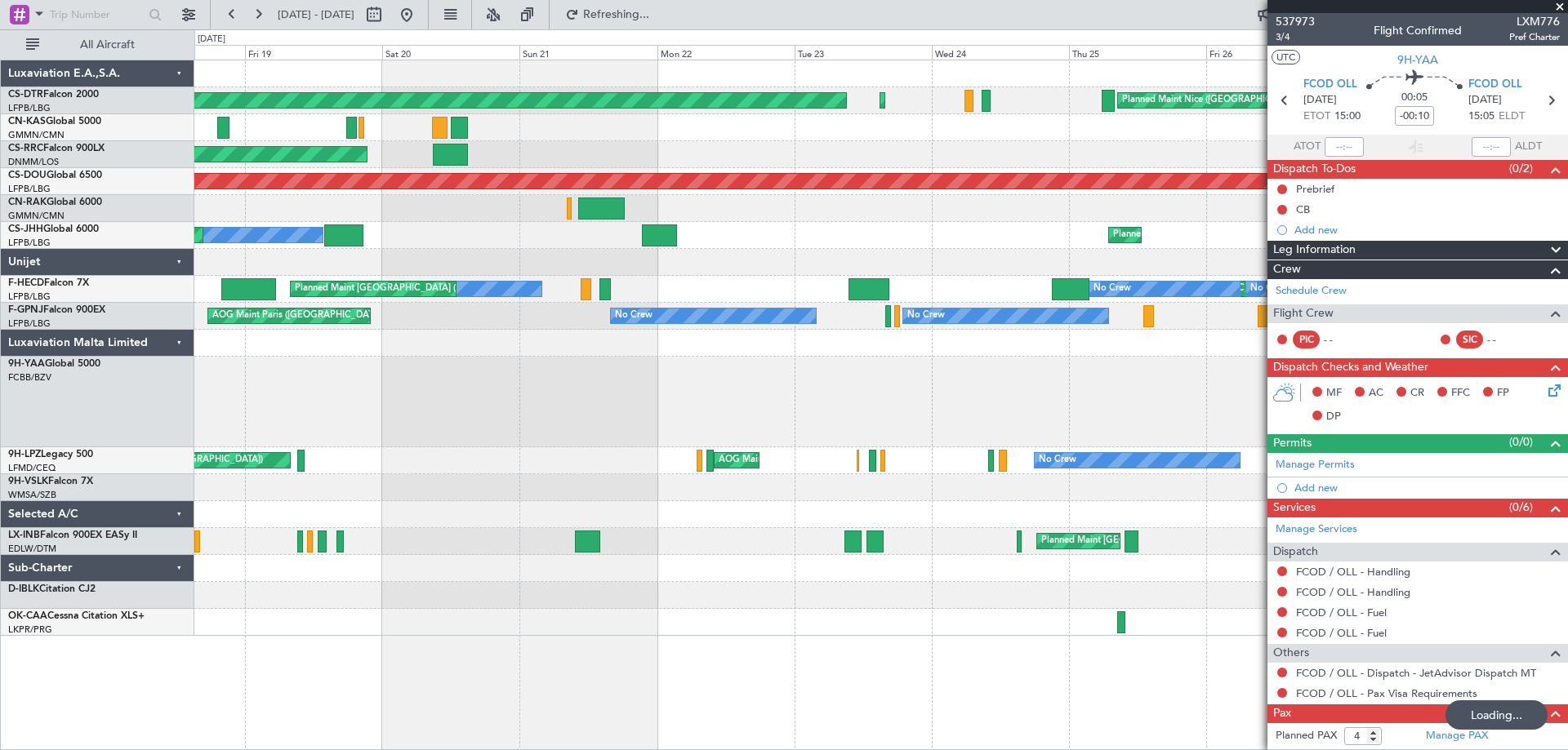
click at [1559, 6] on span at bounding box center [1560, 7] width 17 height 15
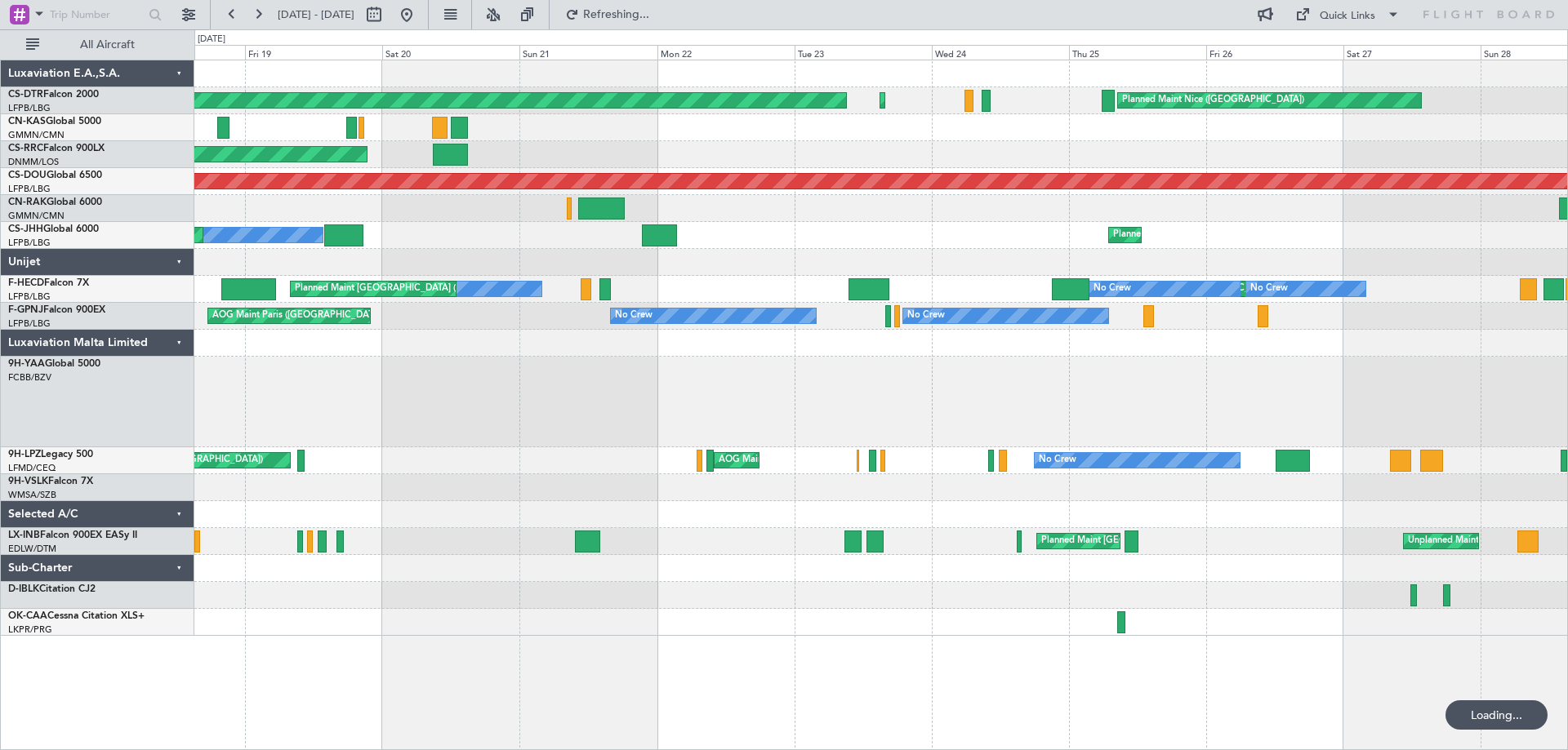
type input "0"
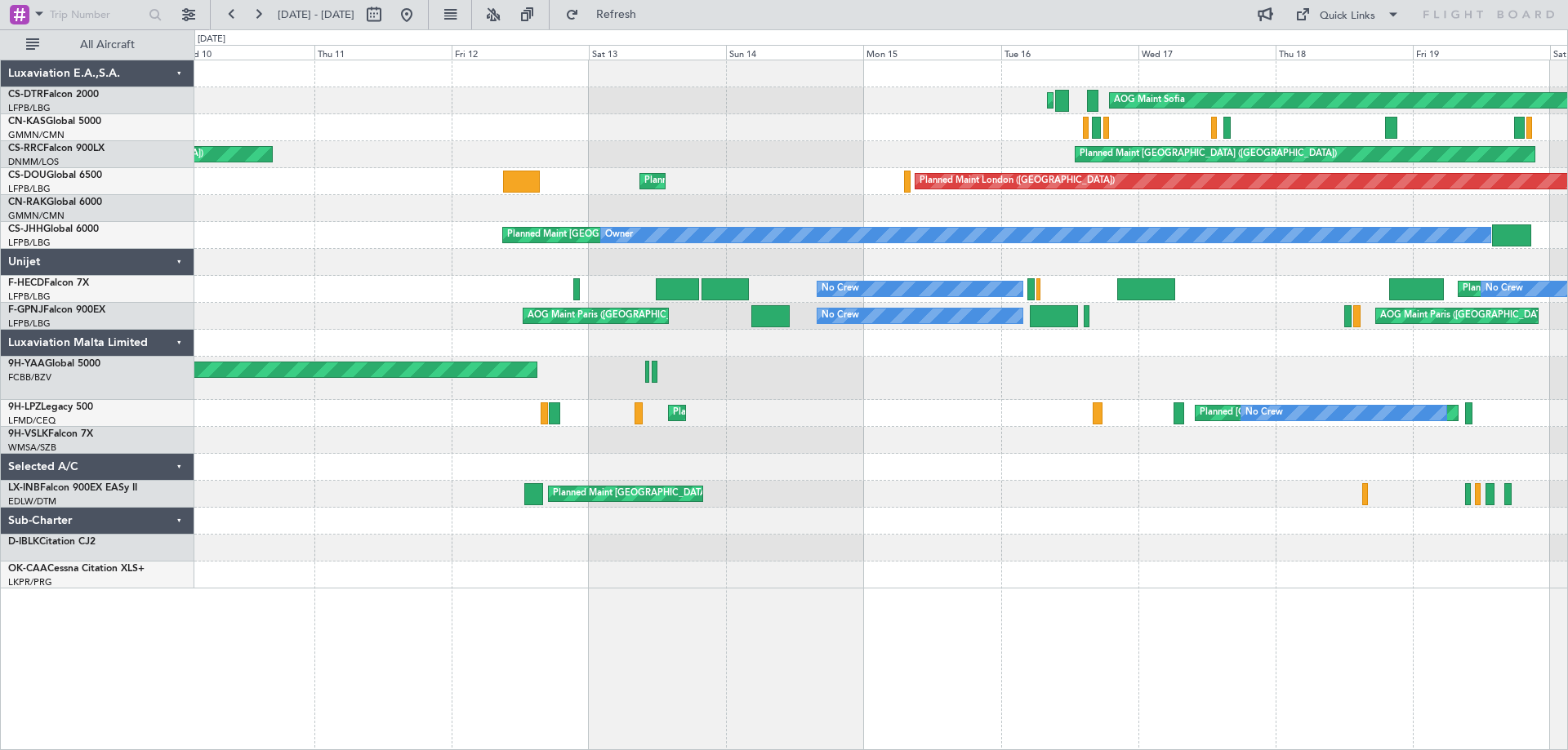
click at [1425, 401] on div "AOG Maint Sofia Planned Maint Sofia Planned Maint [GEOGRAPHIC_DATA] ([GEOGRAPHI…" at bounding box center [880, 324] width 1373 height 528
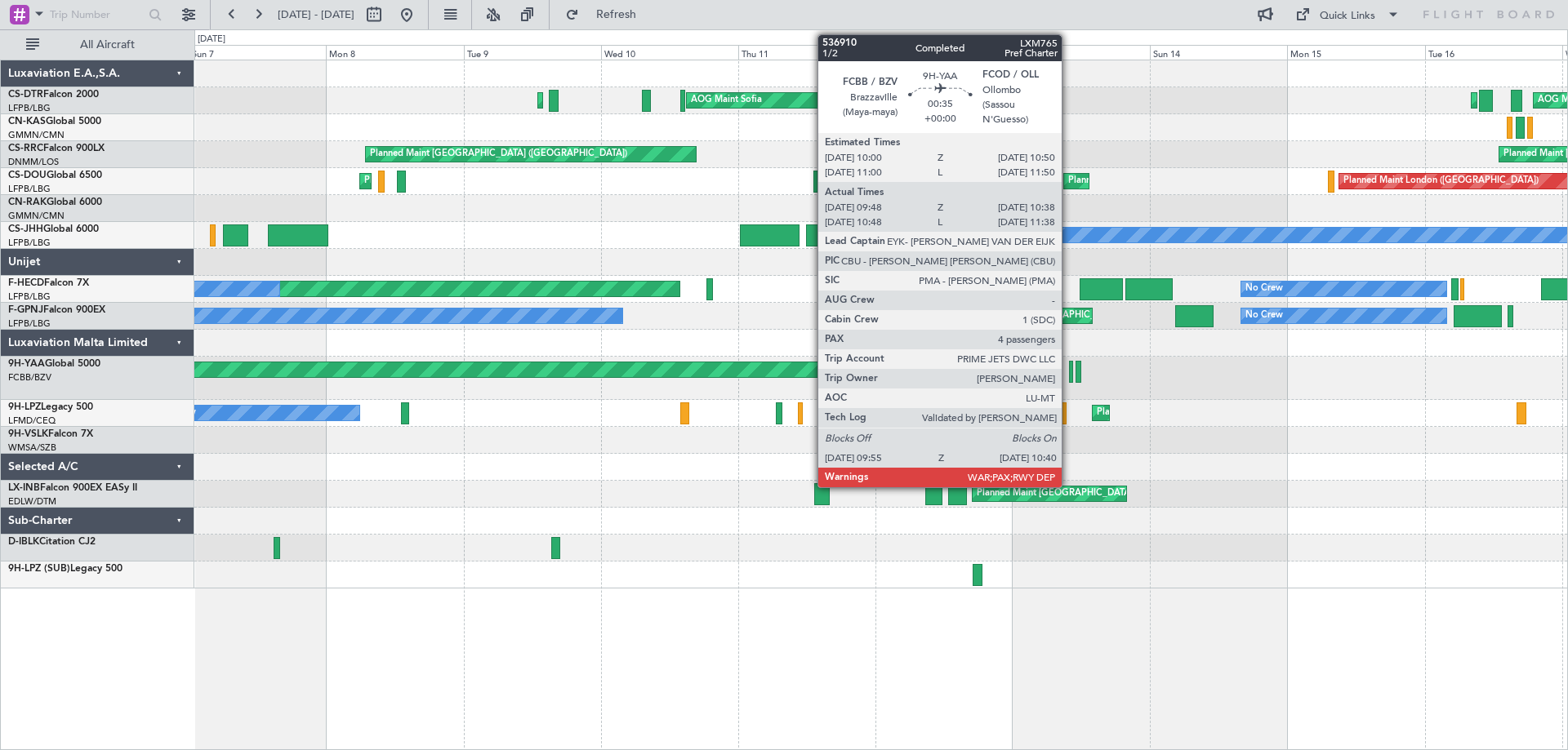
click at [1071, 377] on div at bounding box center [1071, 372] width 5 height 22
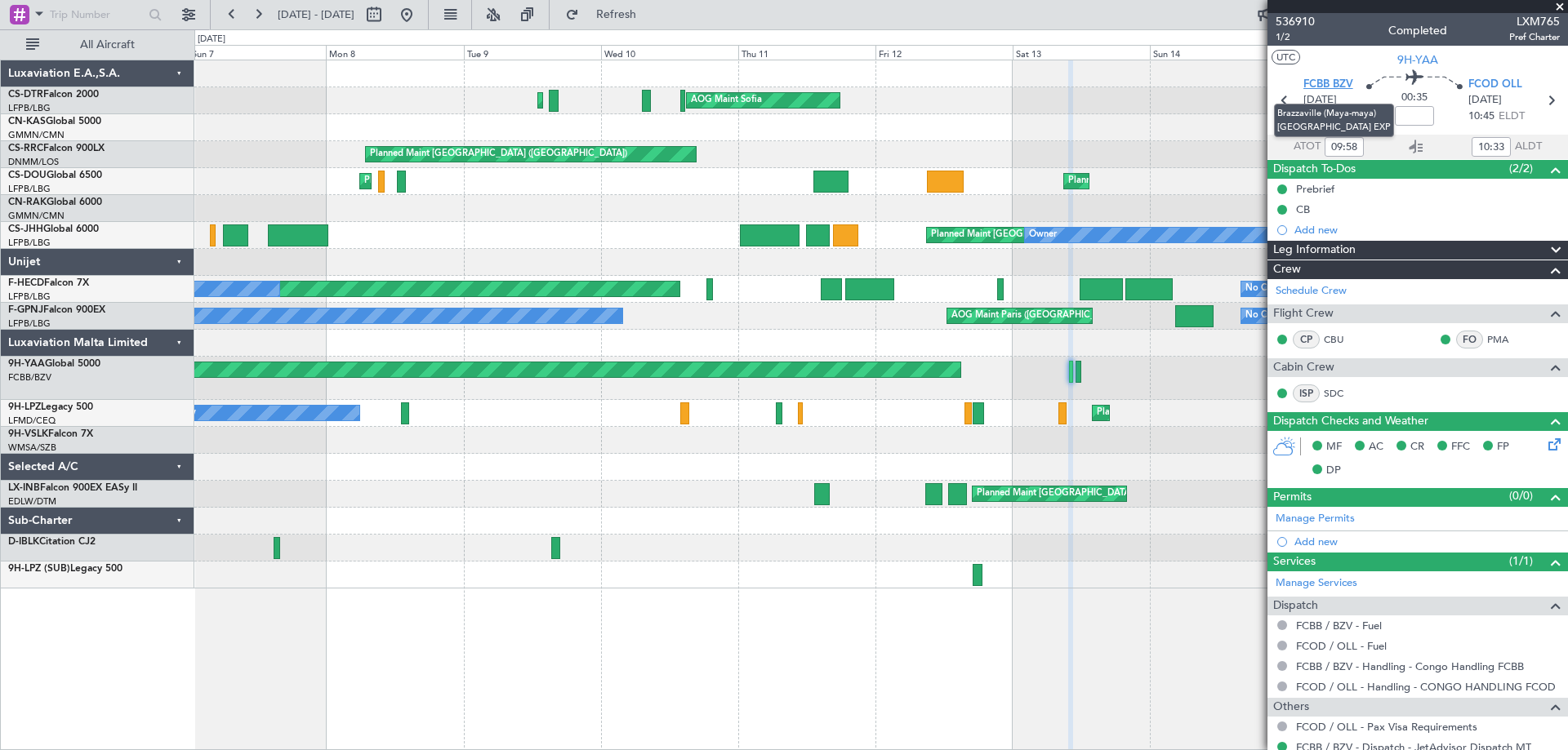
click at [1317, 82] on span "FCBB BZV" at bounding box center [1328, 85] width 50 height 17
click at [1290, 20] on span "536910" at bounding box center [1295, 21] width 40 height 17
click at [1565, 11] on span at bounding box center [1560, 7] width 17 height 15
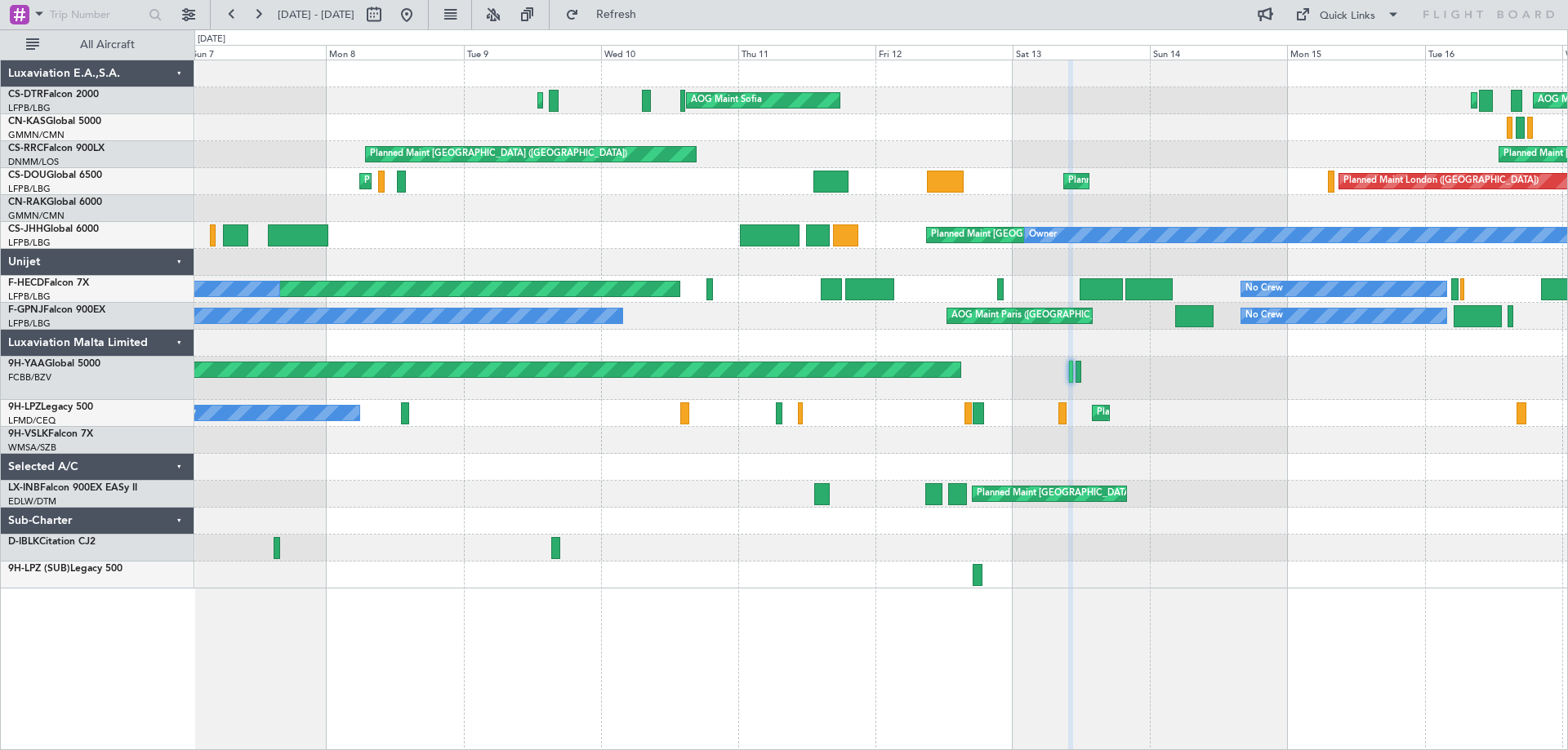
type input "0"
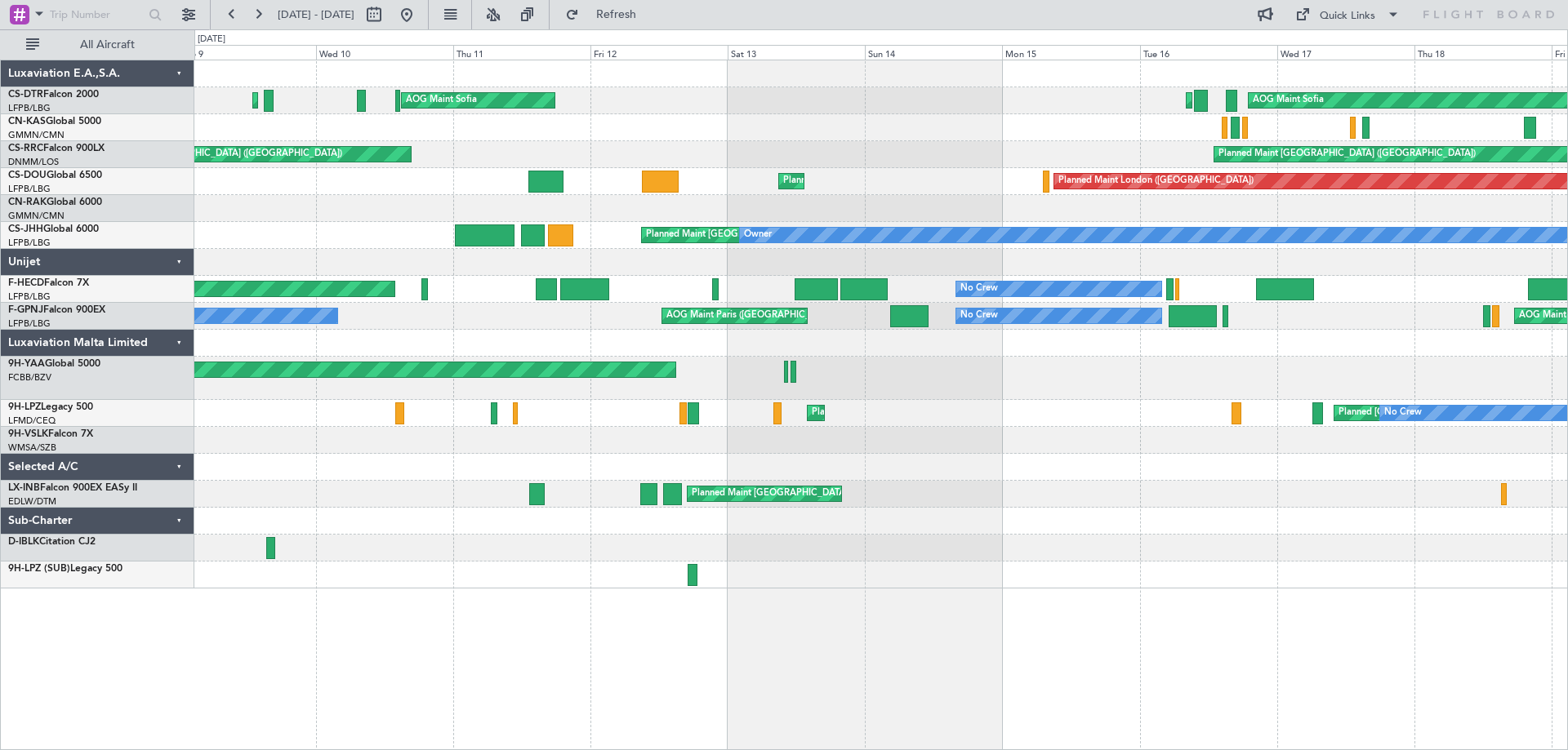
click at [1023, 346] on div at bounding box center [880, 343] width 1373 height 27
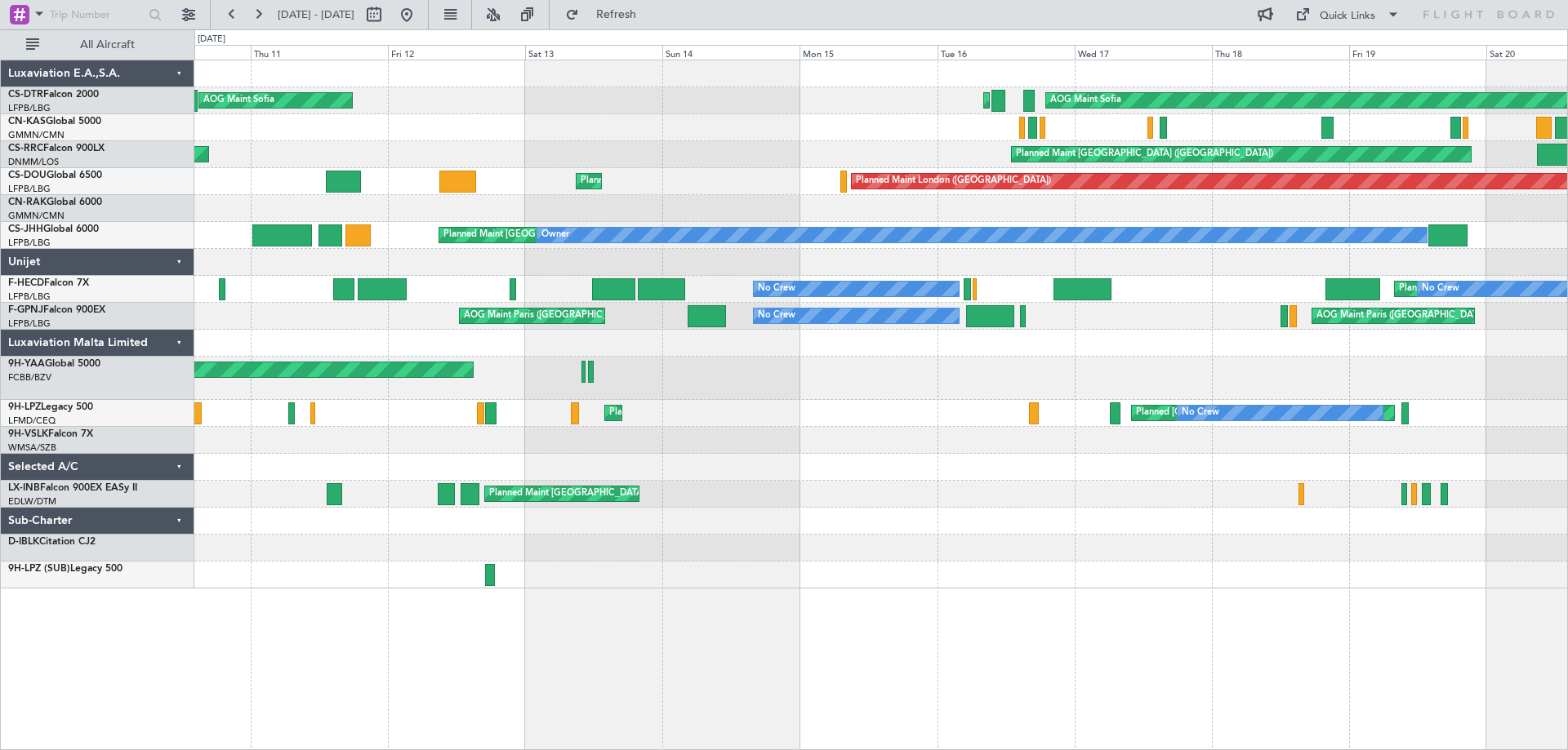
click at [870, 368] on div "AOG Maint Sofia AOG Maint Sofia Planned Maint Sofia Planned Maint Mugla (Dalama…" at bounding box center [880, 324] width 1373 height 528
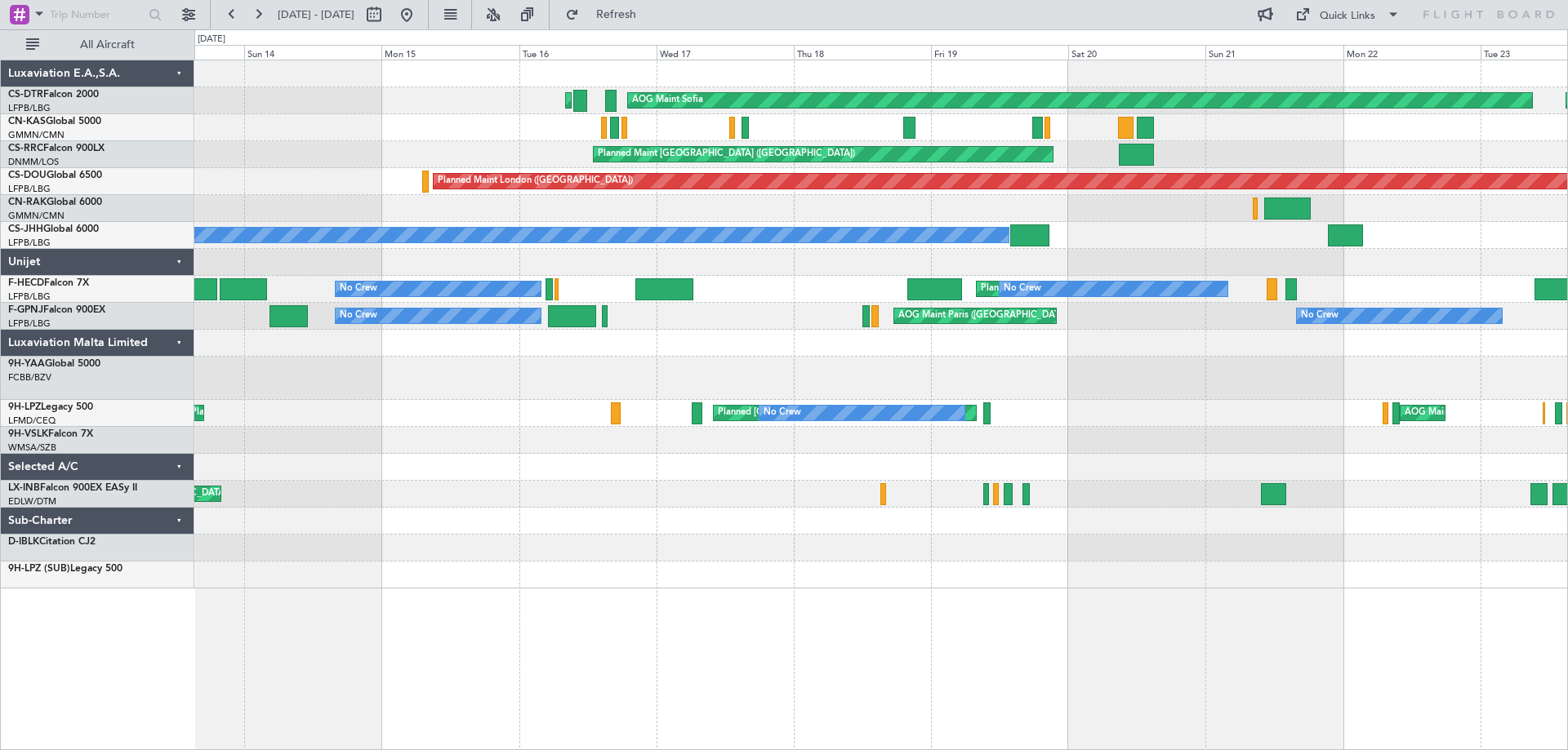
click at [698, 381] on div "AOG Maint Brazzaville (Maya-maya)" at bounding box center [880, 378] width 1373 height 43
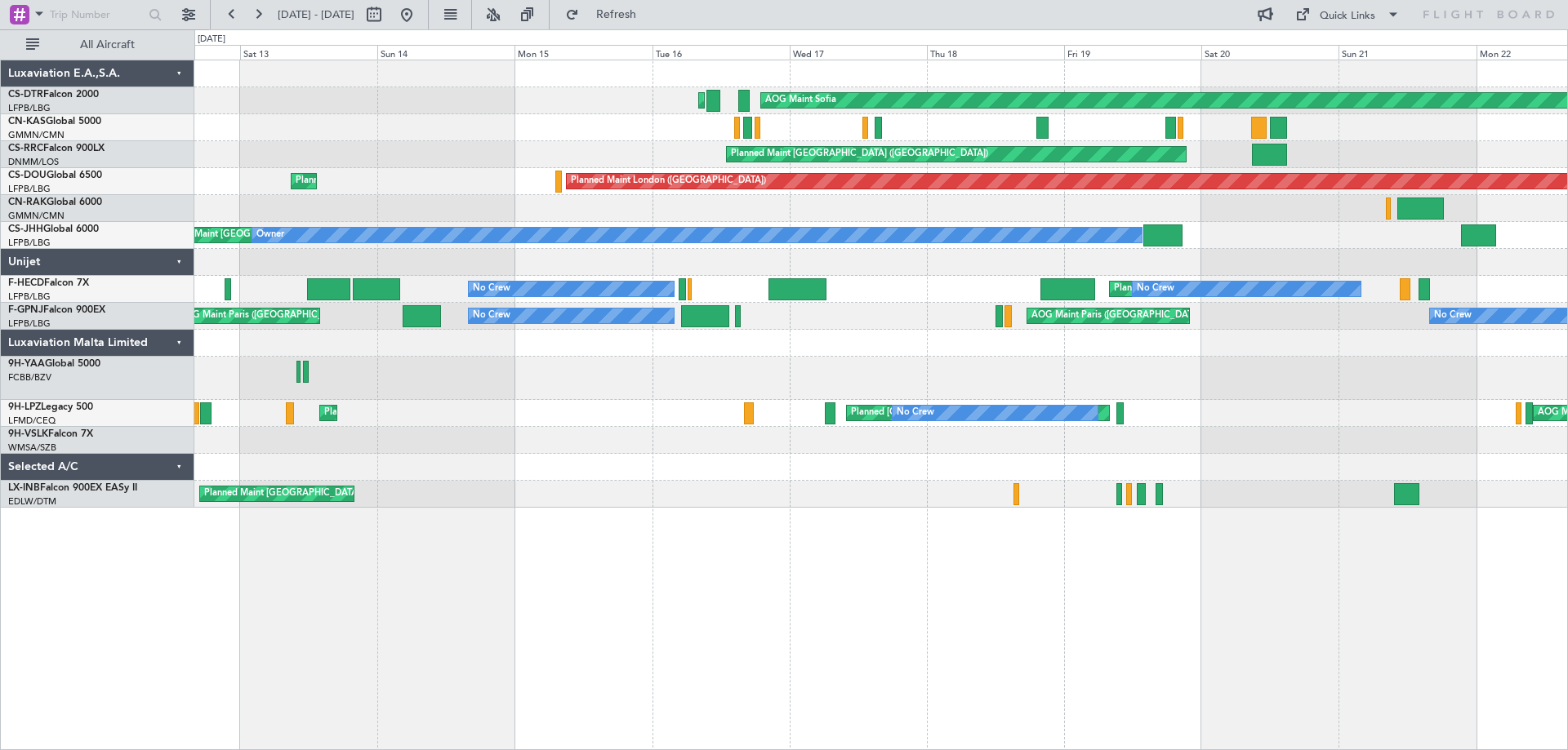
click at [801, 480] on div at bounding box center [880, 467] width 1373 height 27
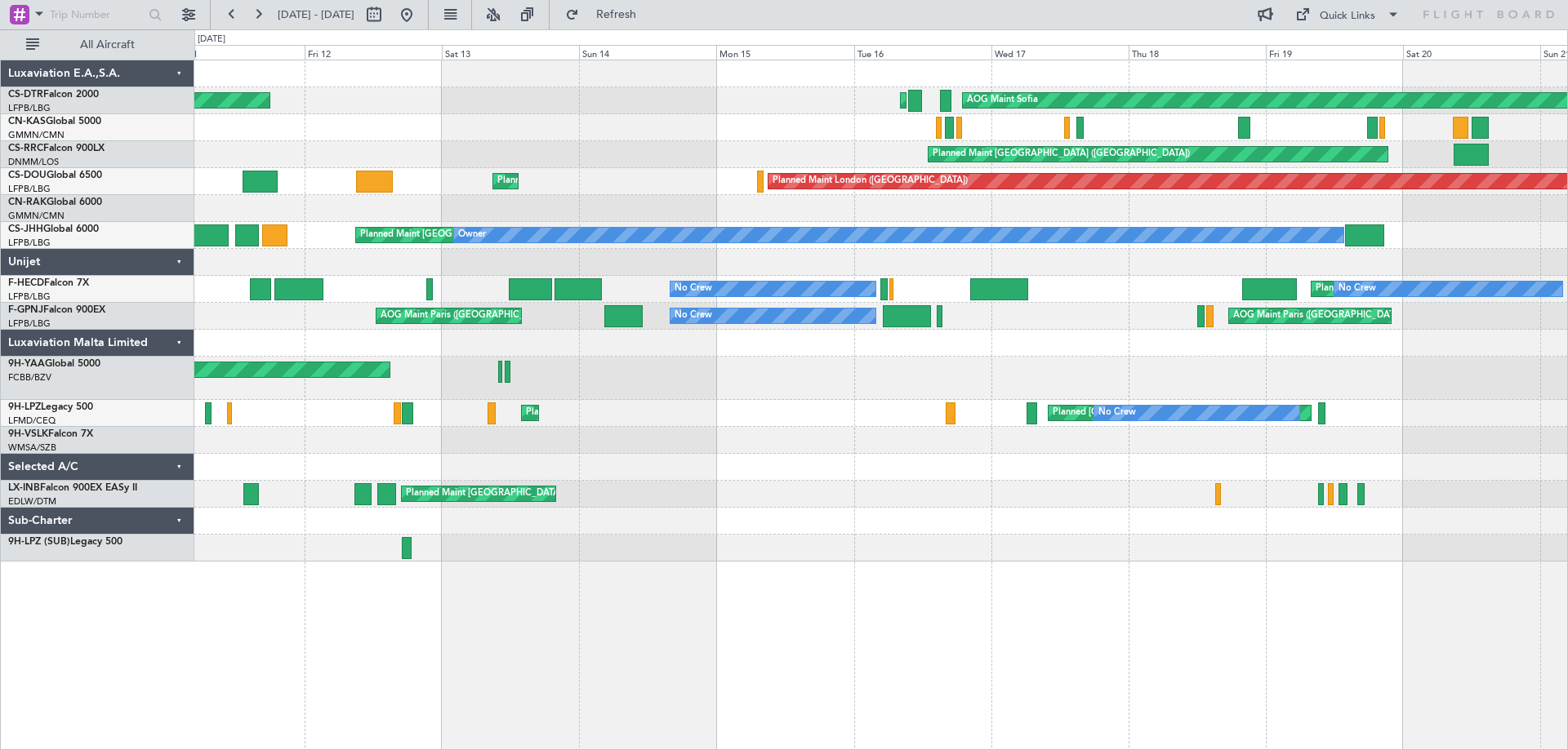
click at [958, 486] on div "AOG Maint Sofia Planned Maint Sofia AOG Maint Sofia Planned Maint Mugla (Dalama…" at bounding box center [880, 311] width 1373 height 501
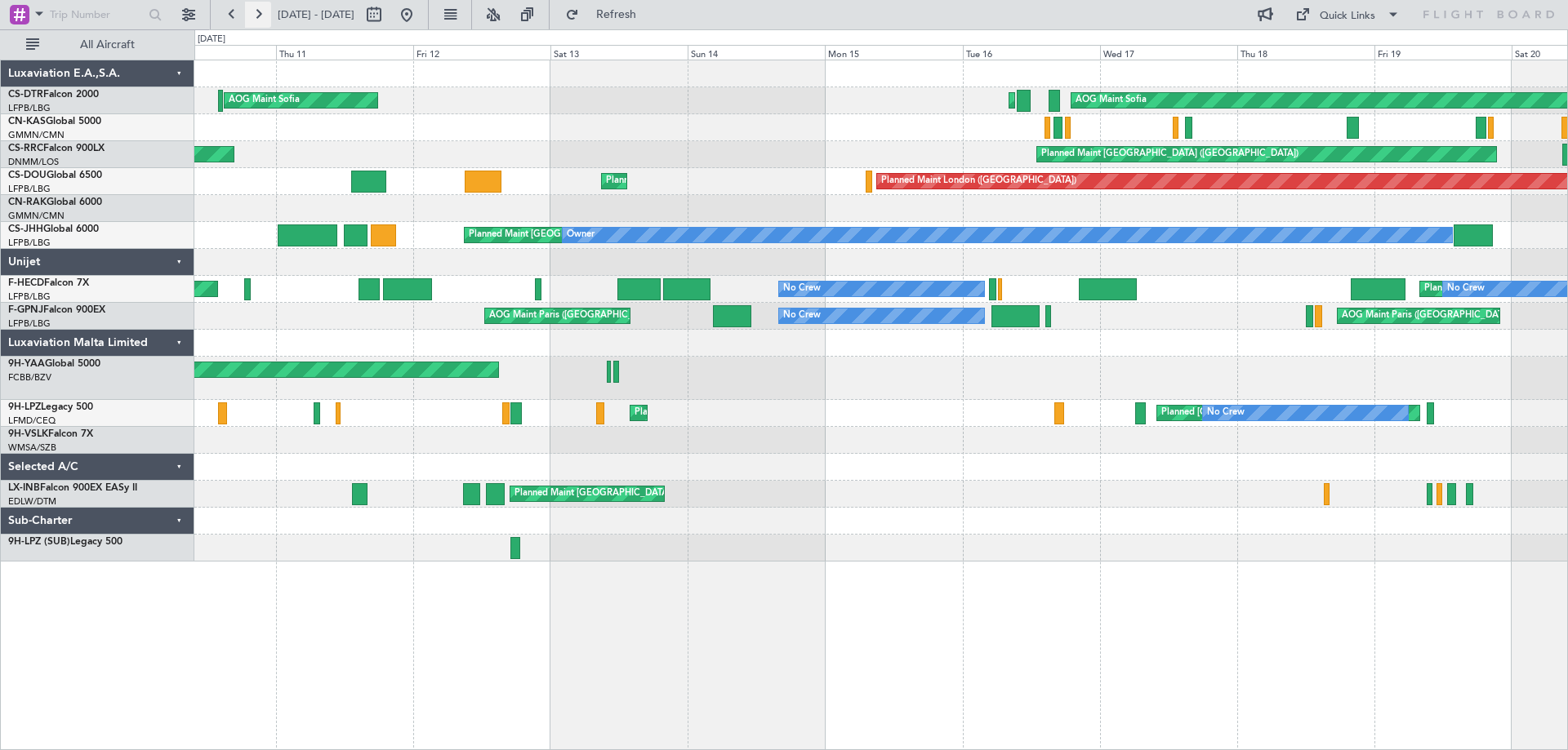
click at [259, 14] on button at bounding box center [258, 15] width 26 height 26
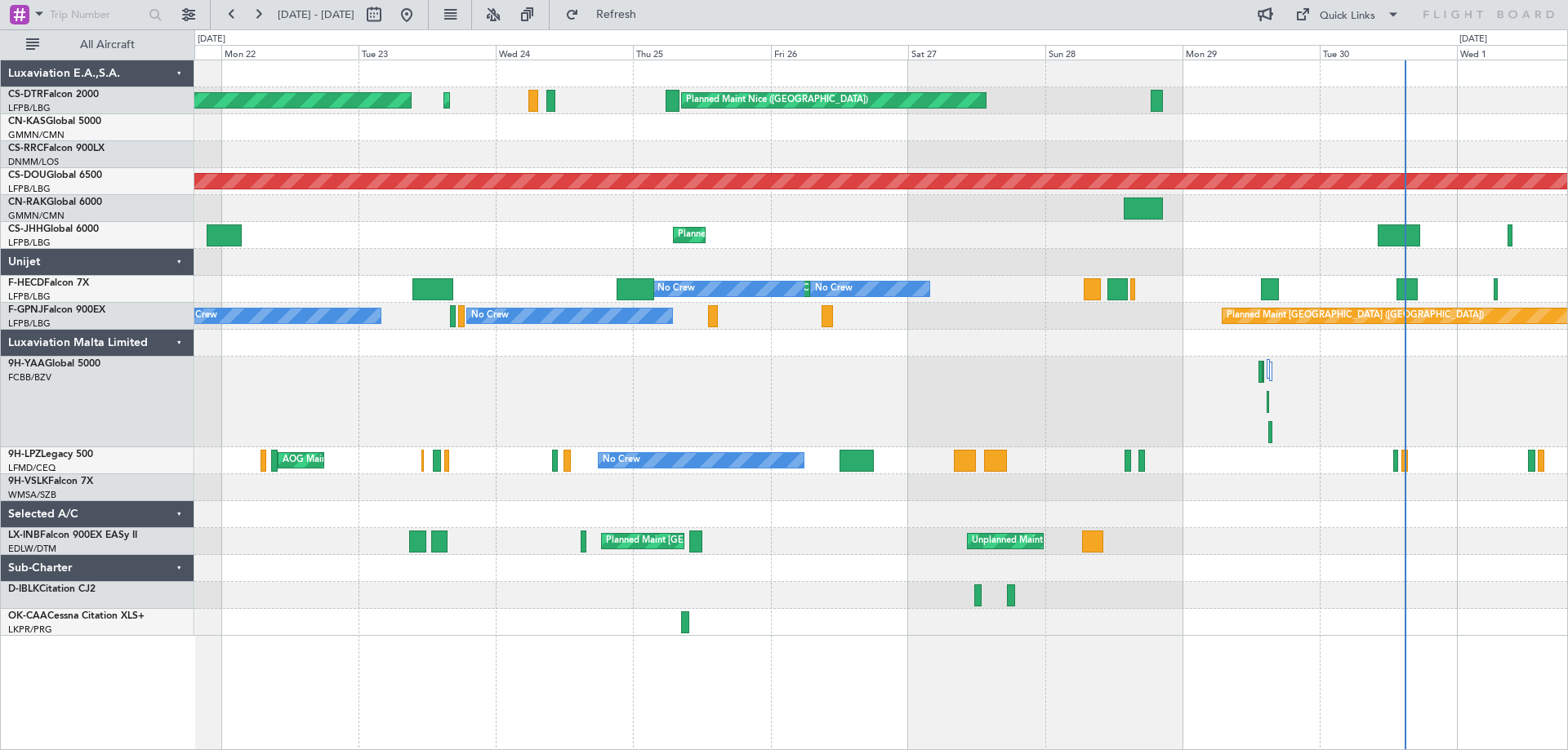
click at [989, 467] on div "AOG Maint Cannes (Mandelieu) No Crew Planned Maint St Gallen (Altenrhein)" at bounding box center [880, 460] width 1373 height 27
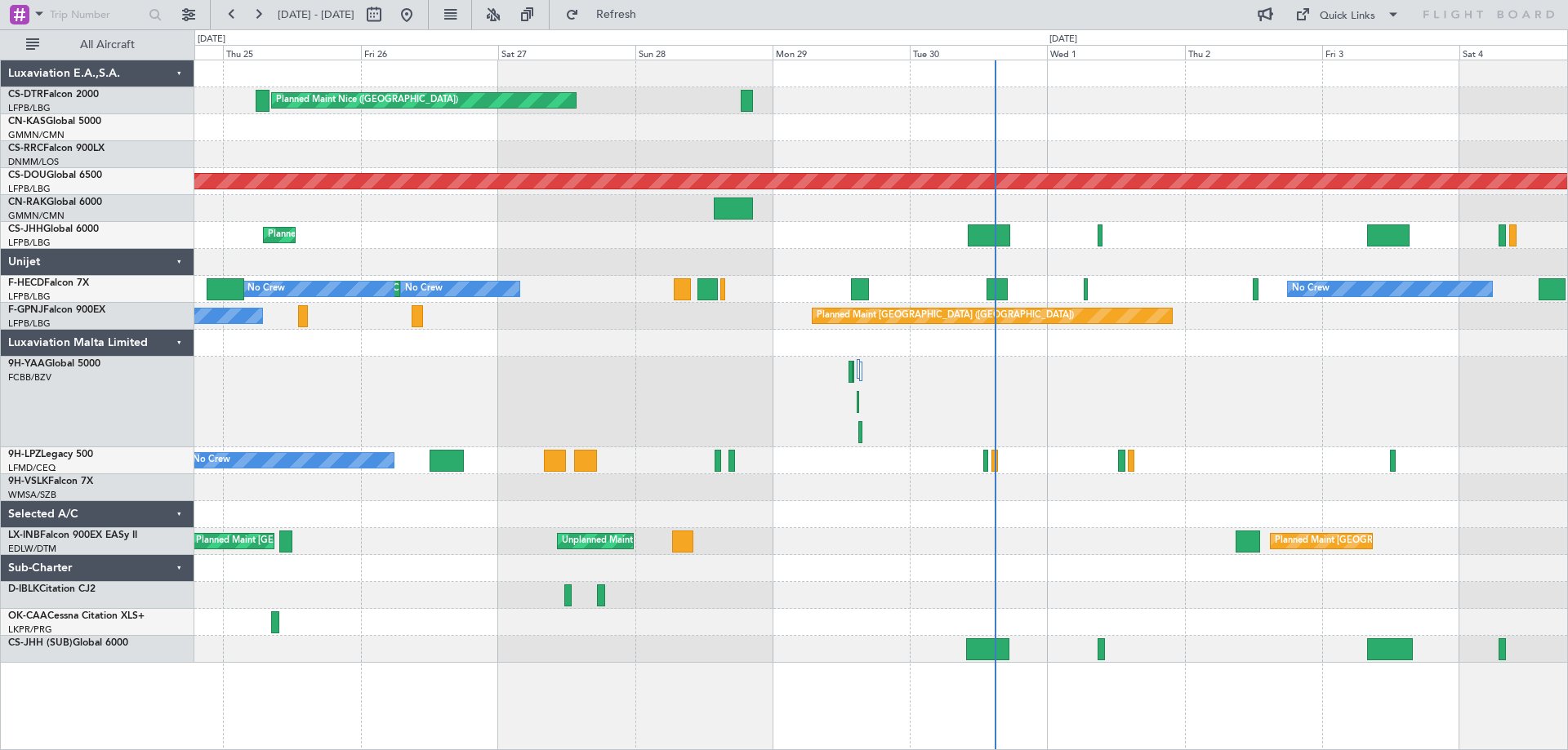
click at [910, 469] on div "No Crew AOG Maint Cannes (Mandelieu)" at bounding box center [880, 460] width 1373 height 27
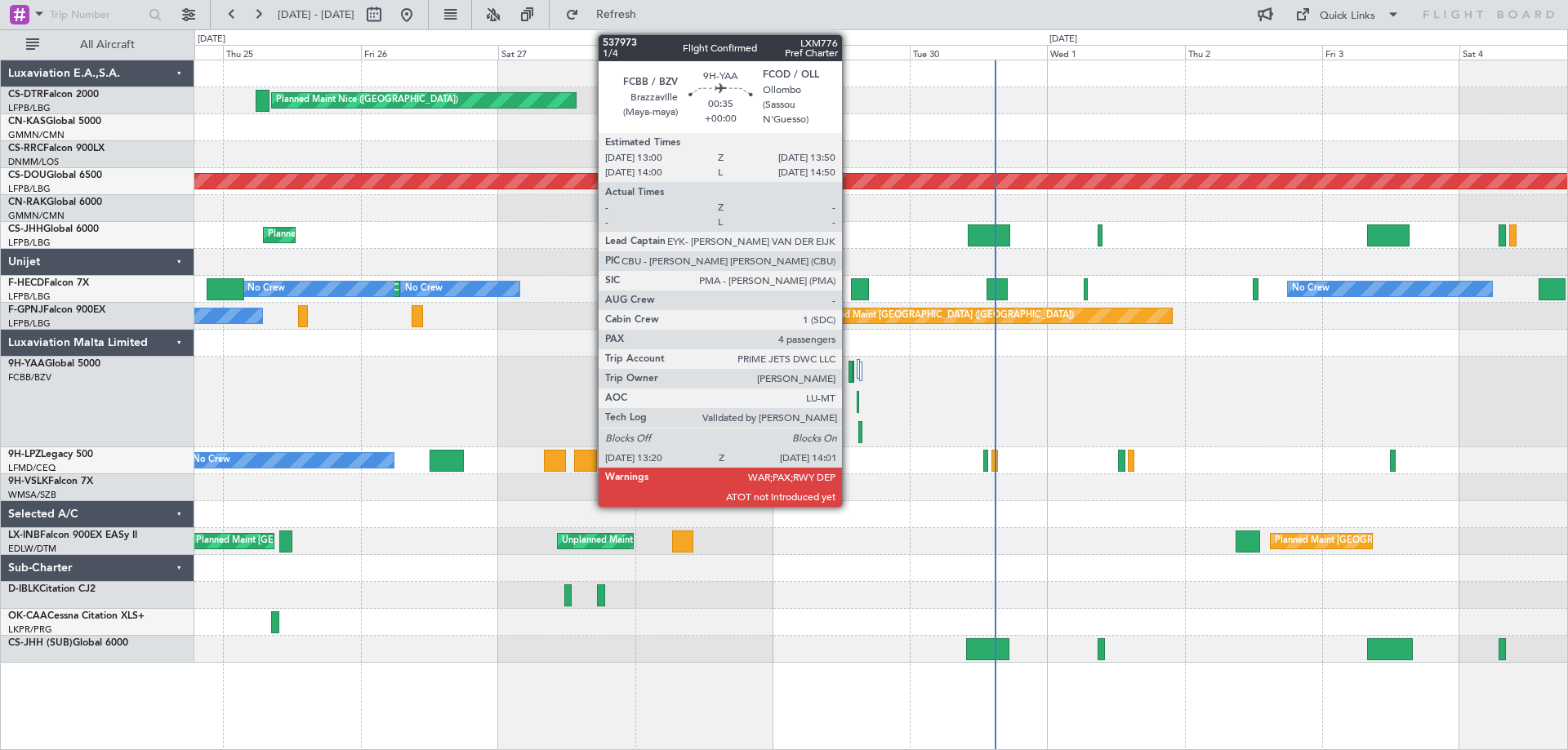
click at [850, 374] on div at bounding box center [851, 372] width 4 height 22
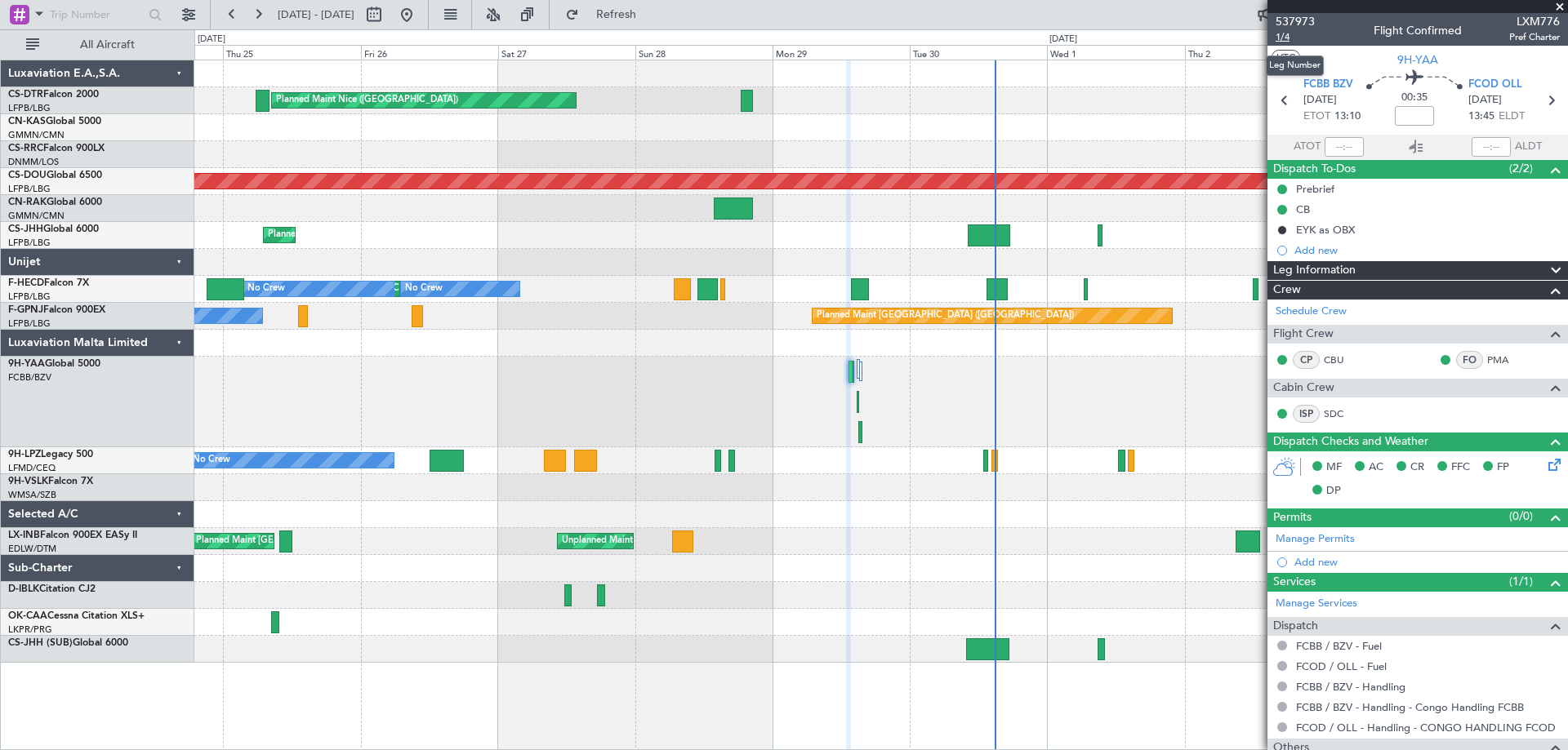
click at [1281, 37] on span "1/4" at bounding box center [1295, 37] width 40 height 14
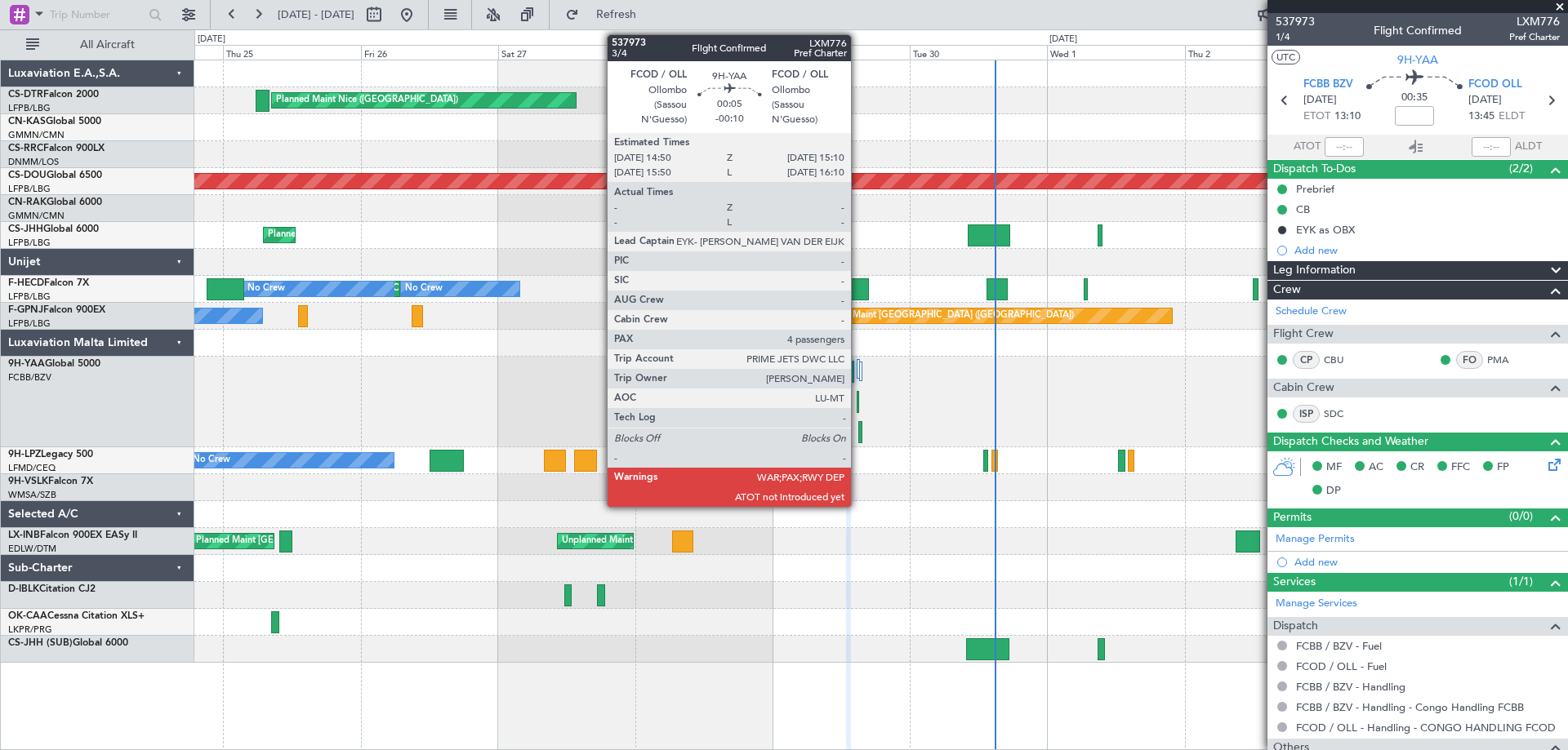
click at [858, 407] on div at bounding box center [858, 402] width 3 height 22
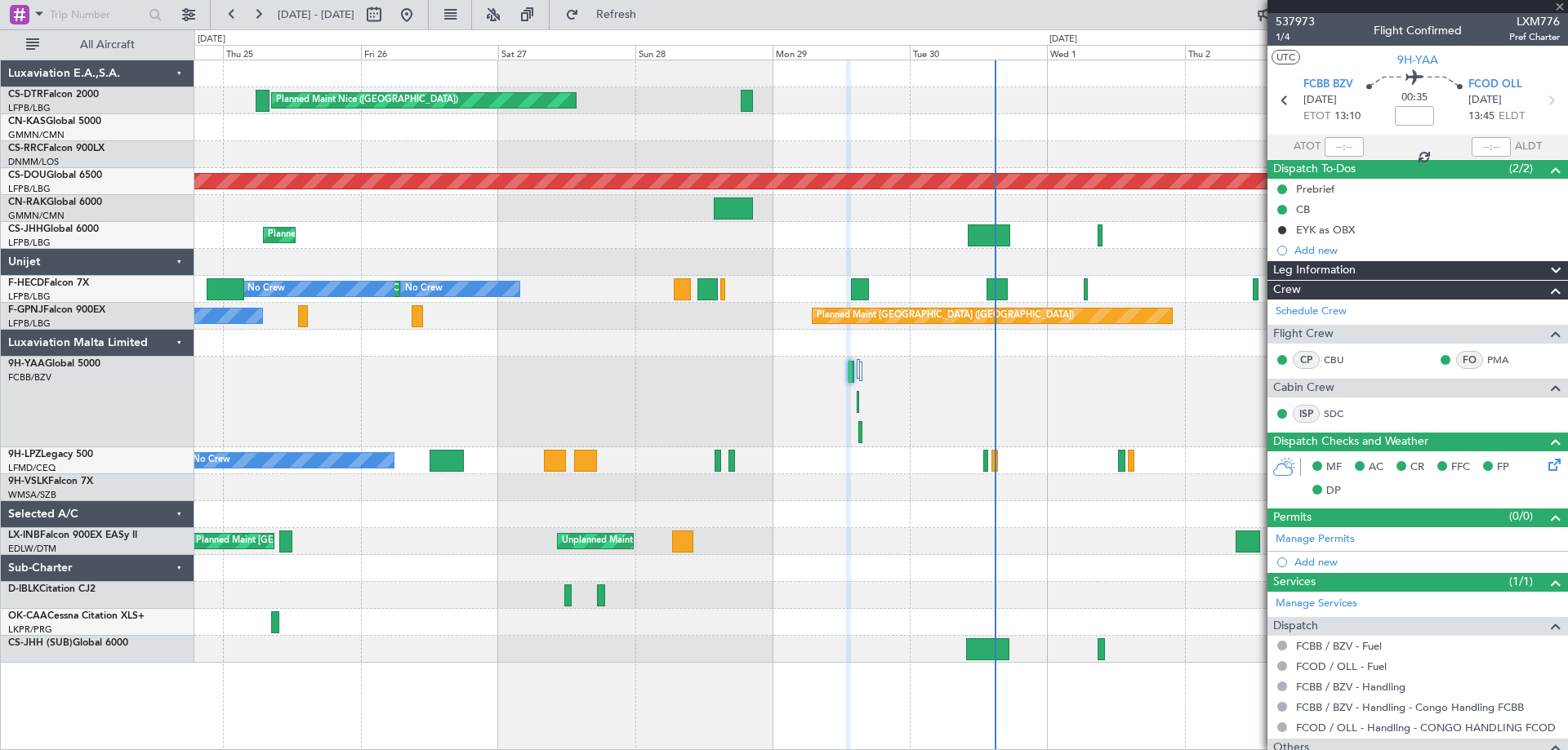
type input "-00:10"
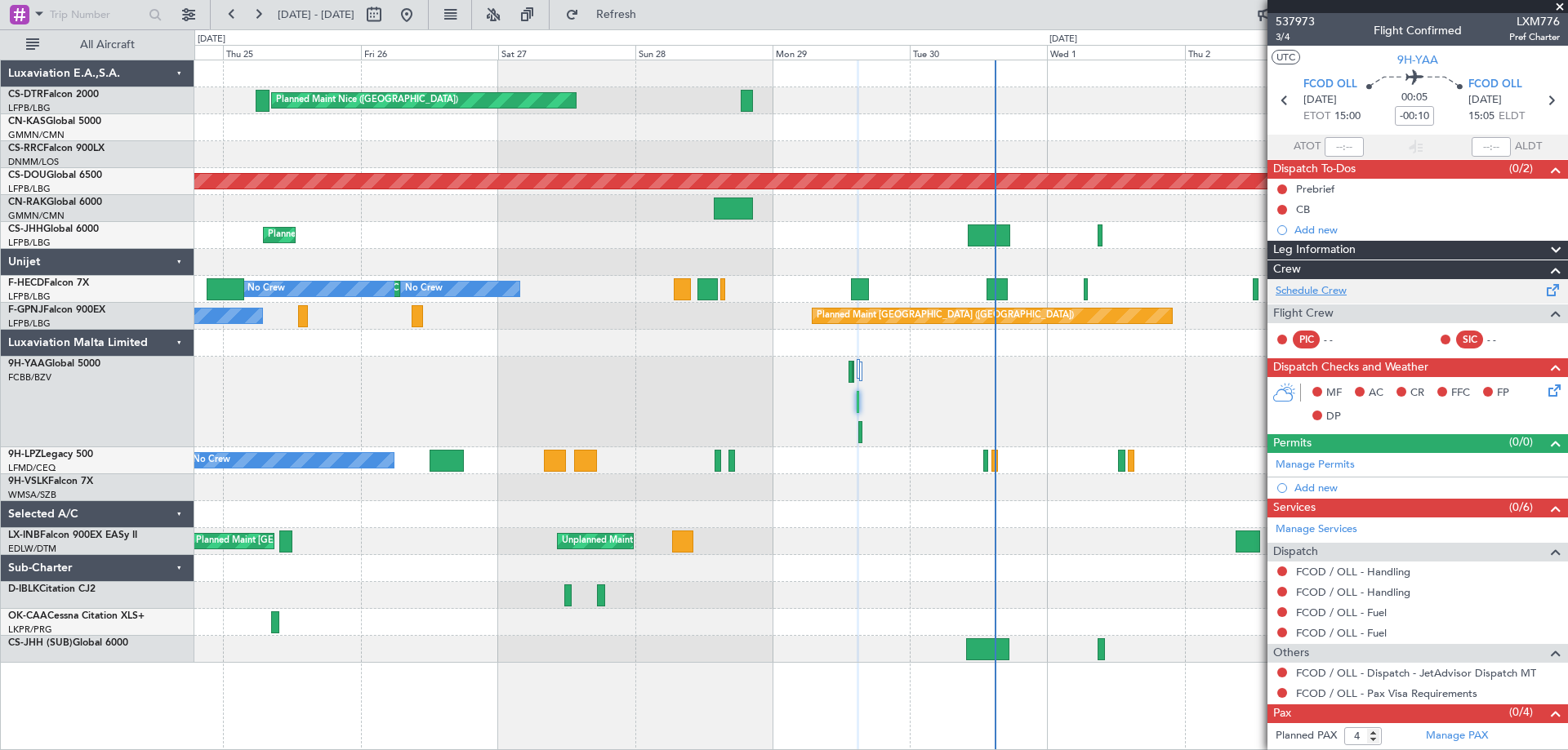
click at [1311, 289] on link "Schedule Crew" at bounding box center [1310, 291] width 71 height 17
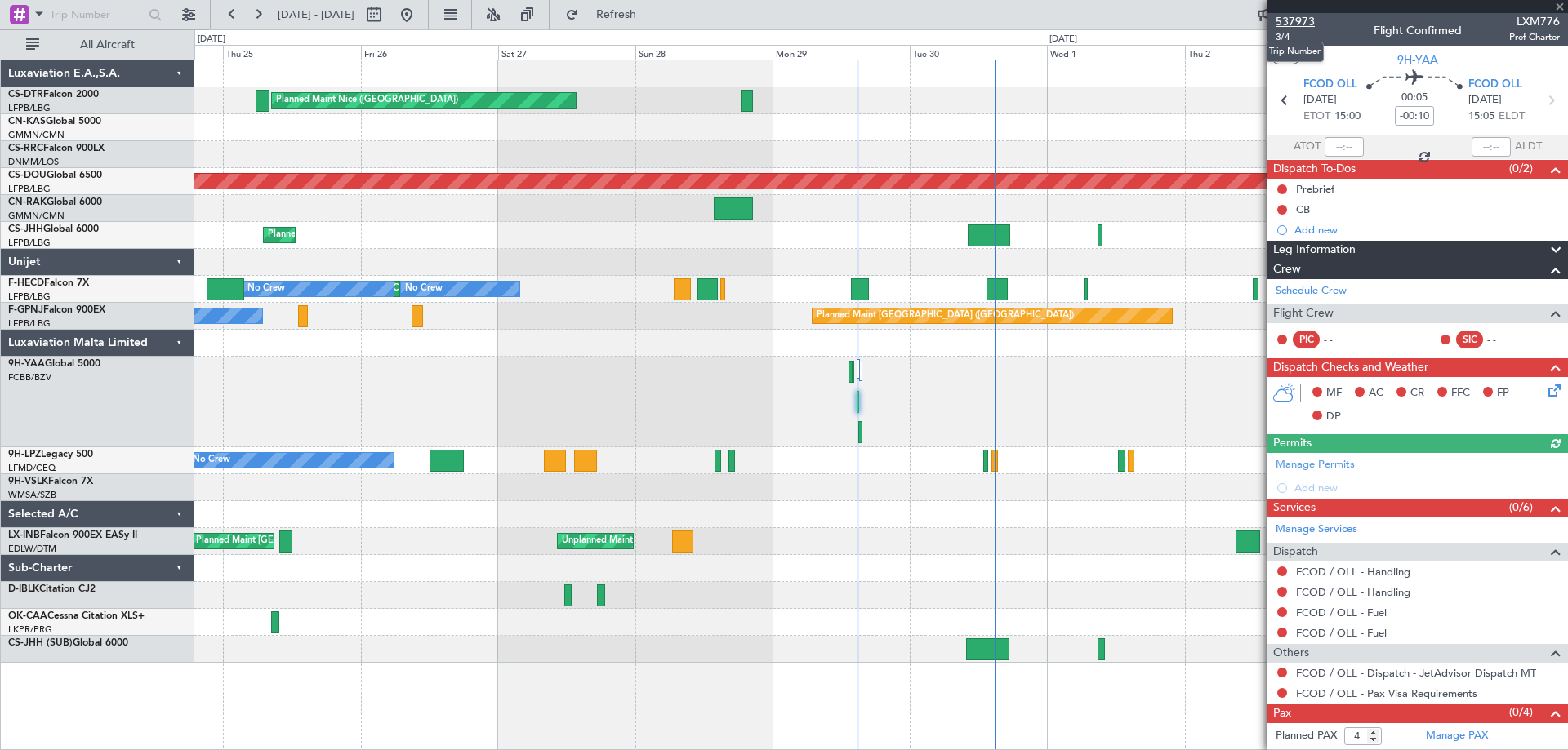
click at [1291, 24] on span "537973" at bounding box center [1295, 21] width 40 height 17
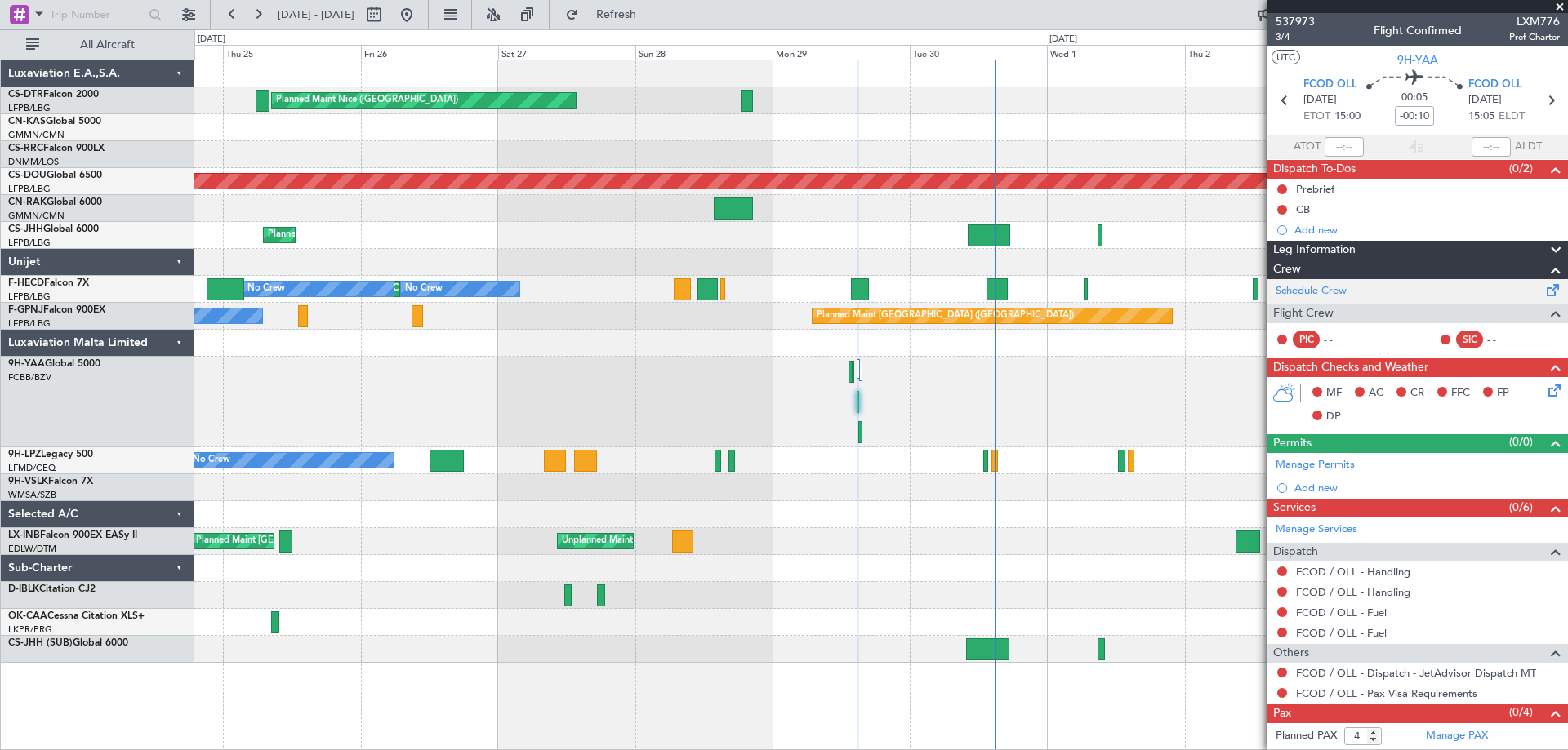
click at [1302, 291] on link "Schedule Crew" at bounding box center [1310, 291] width 71 height 17
click at [1279, 40] on span "3/4" at bounding box center [1295, 37] width 40 height 14
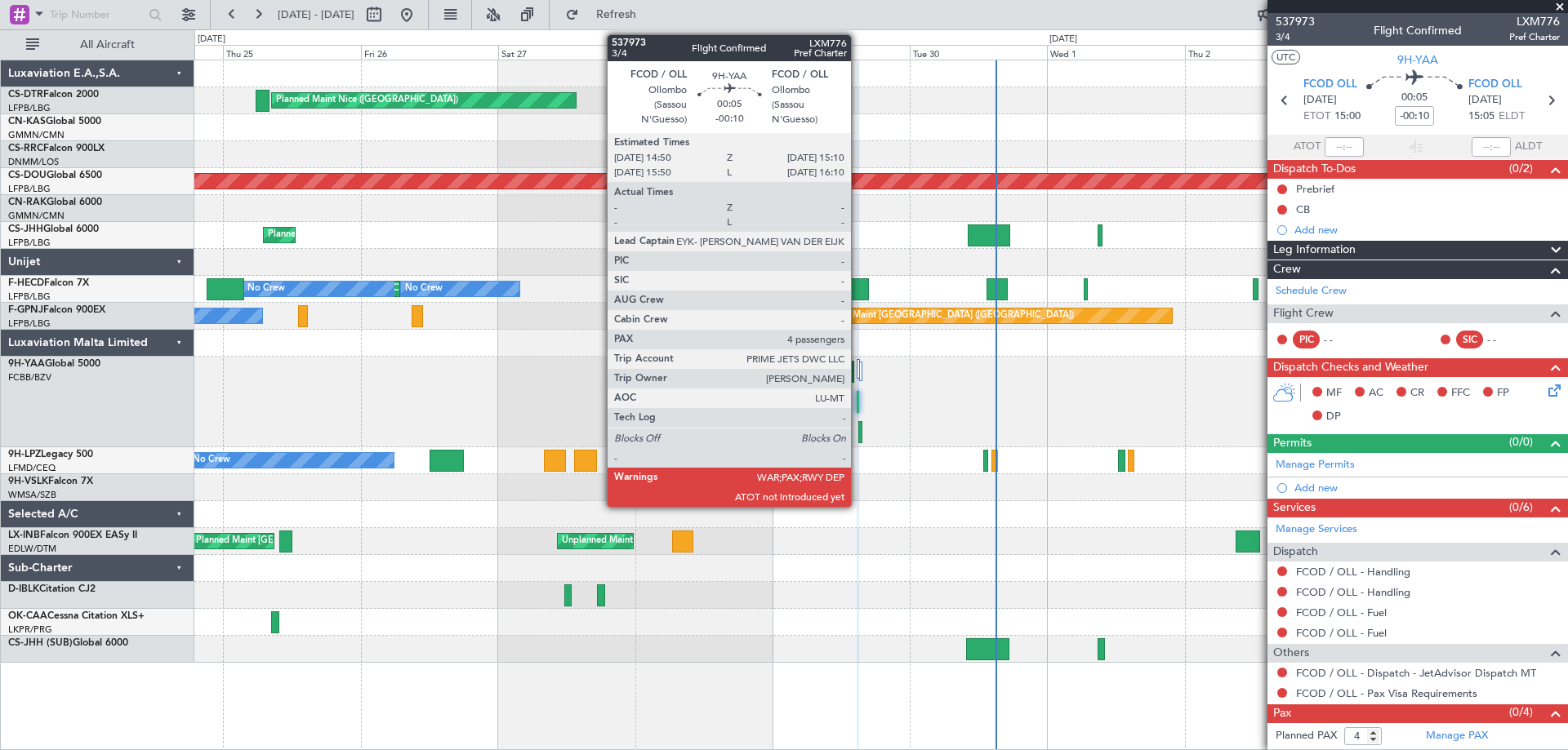
click at [858, 407] on div at bounding box center [858, 402] width 3 height 22
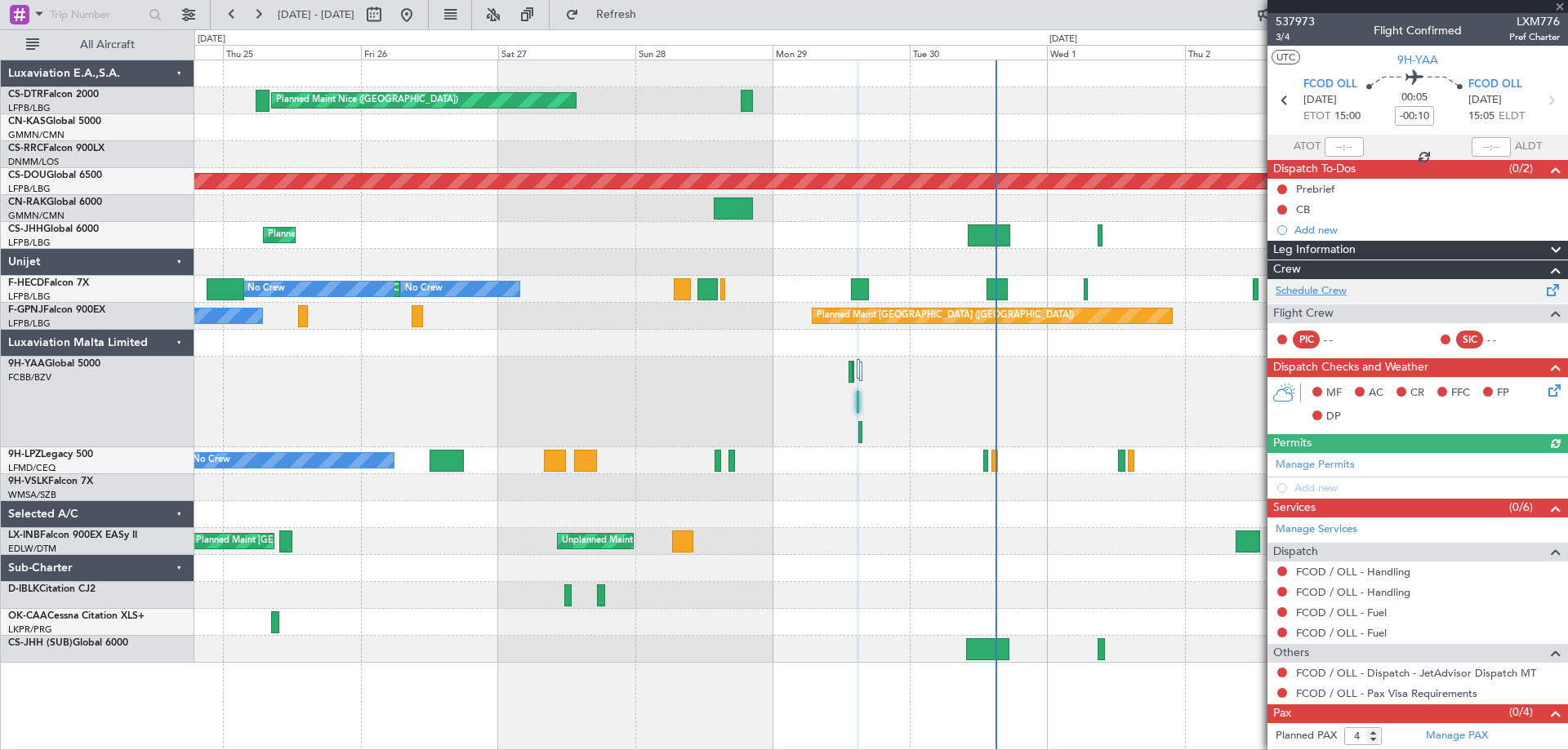
click at [1310, 292] on link "Schedule Crew" at bounding box center [1310, 291] width 71 height 17
click at [1560, 8] on span at bounding box center [1560, 7] width 17 height 15
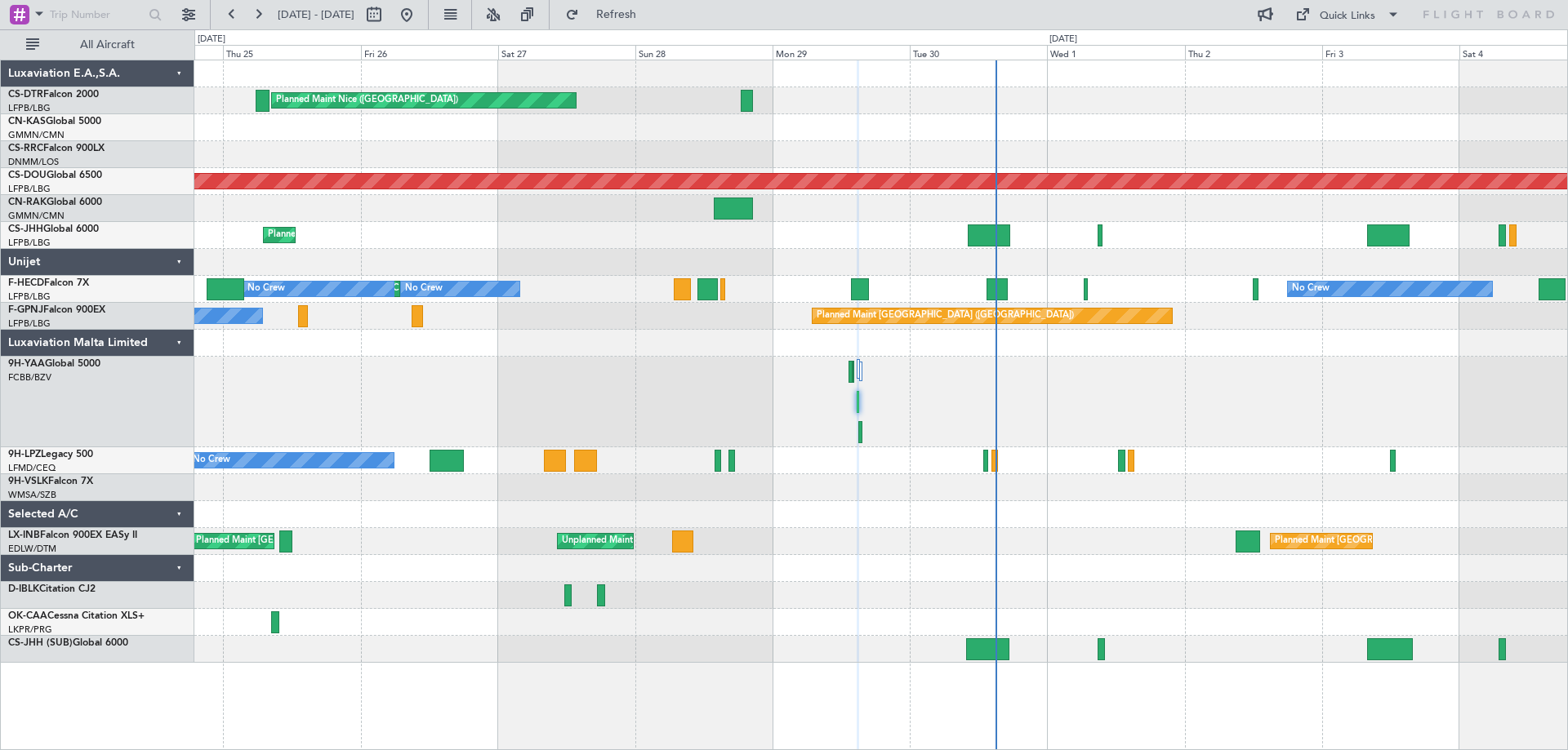
type input "0"
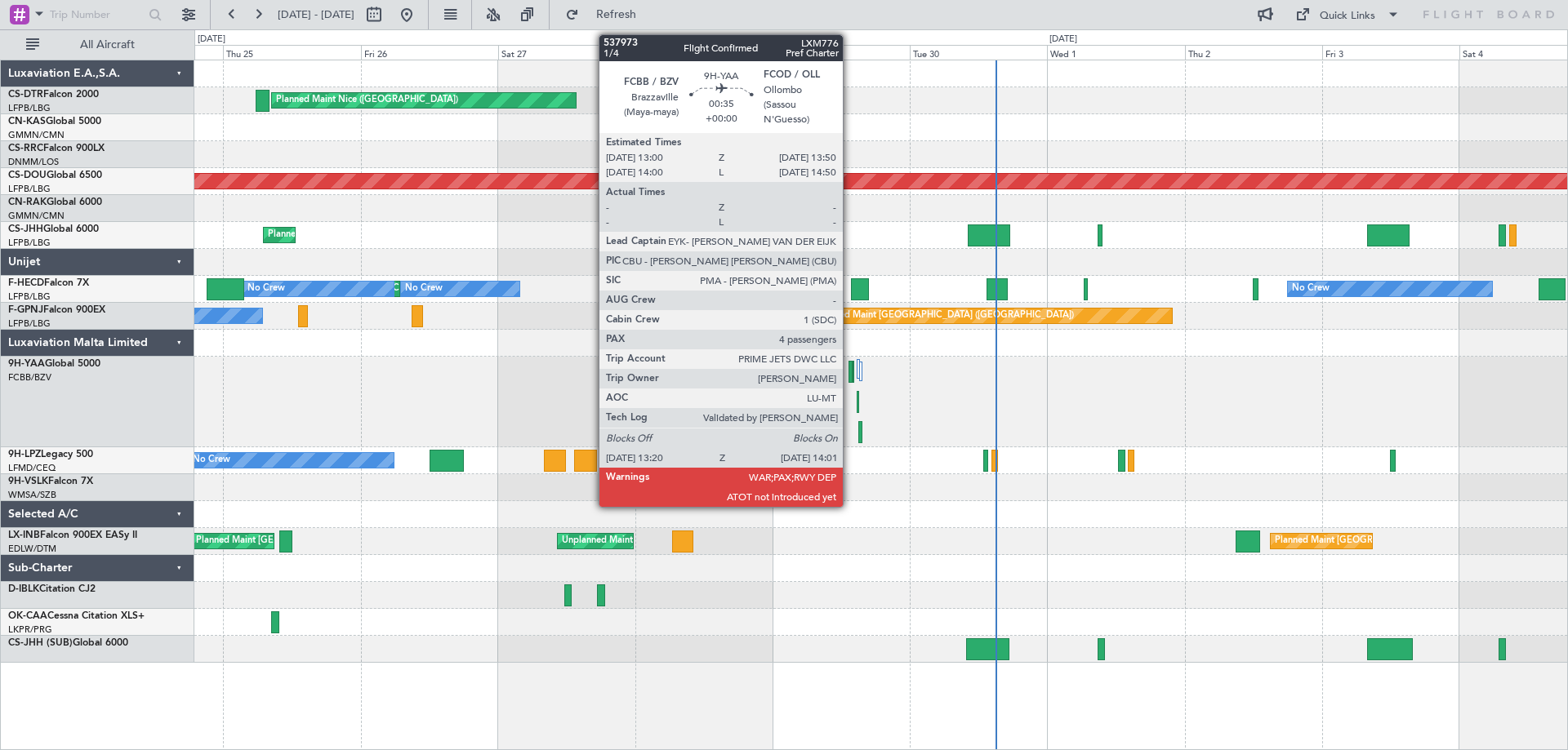
click at [851, 380] on div at bounding box center [851, 372] width 4 height 22
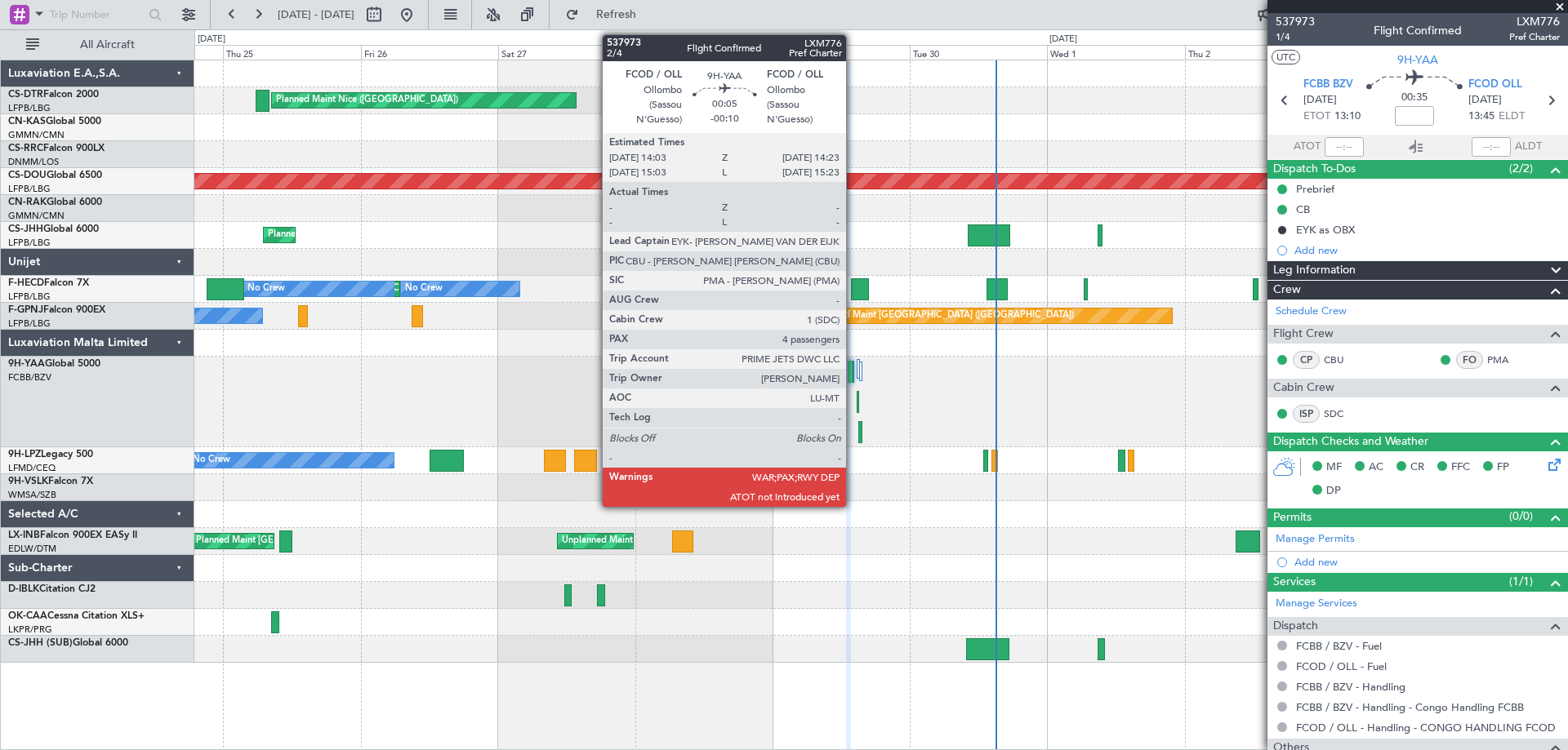
click at [853, 380] on div at bounding box center [853, 372] width 3 height 22
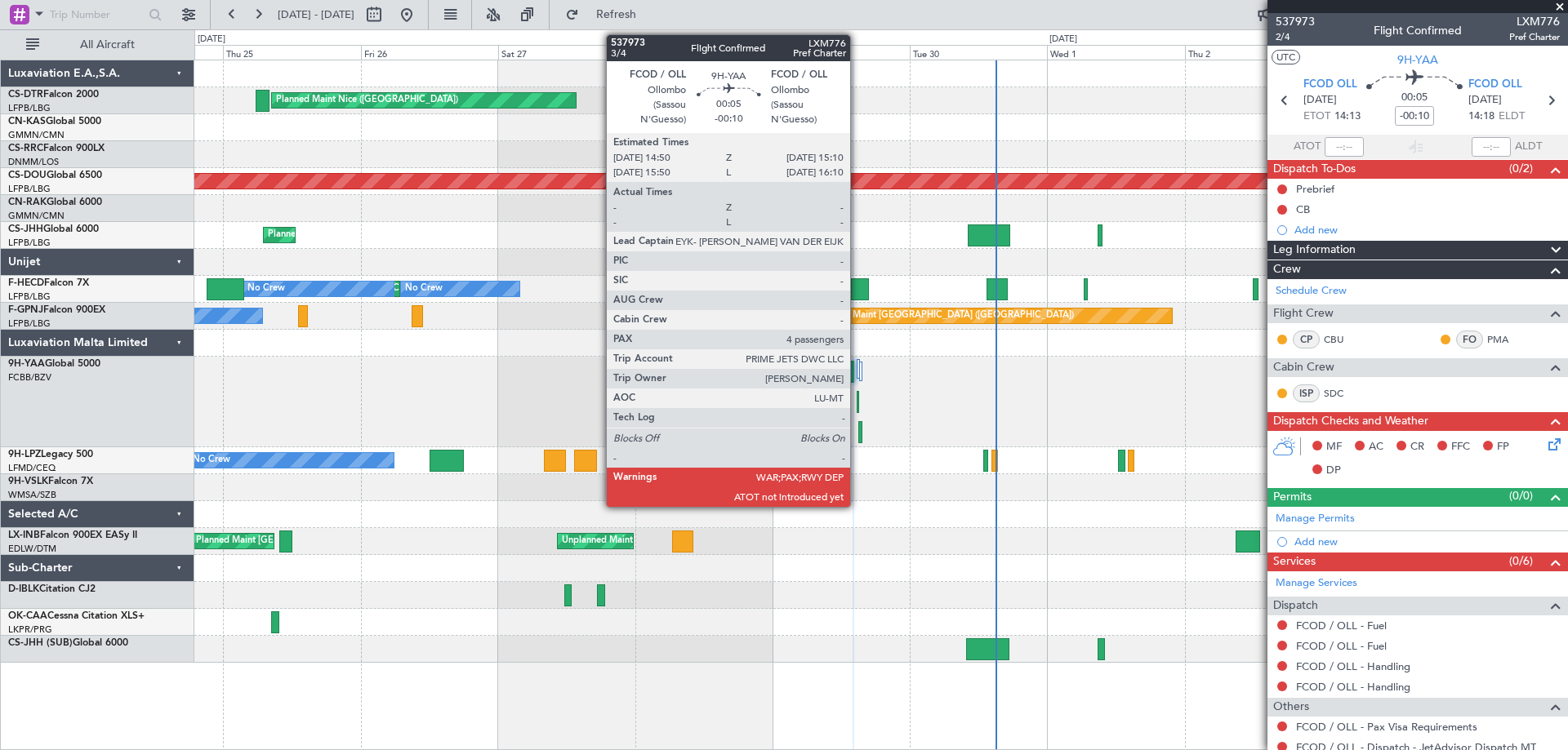
click at [858, 407] on div at bounding box center [858, 402] width 3 height 22
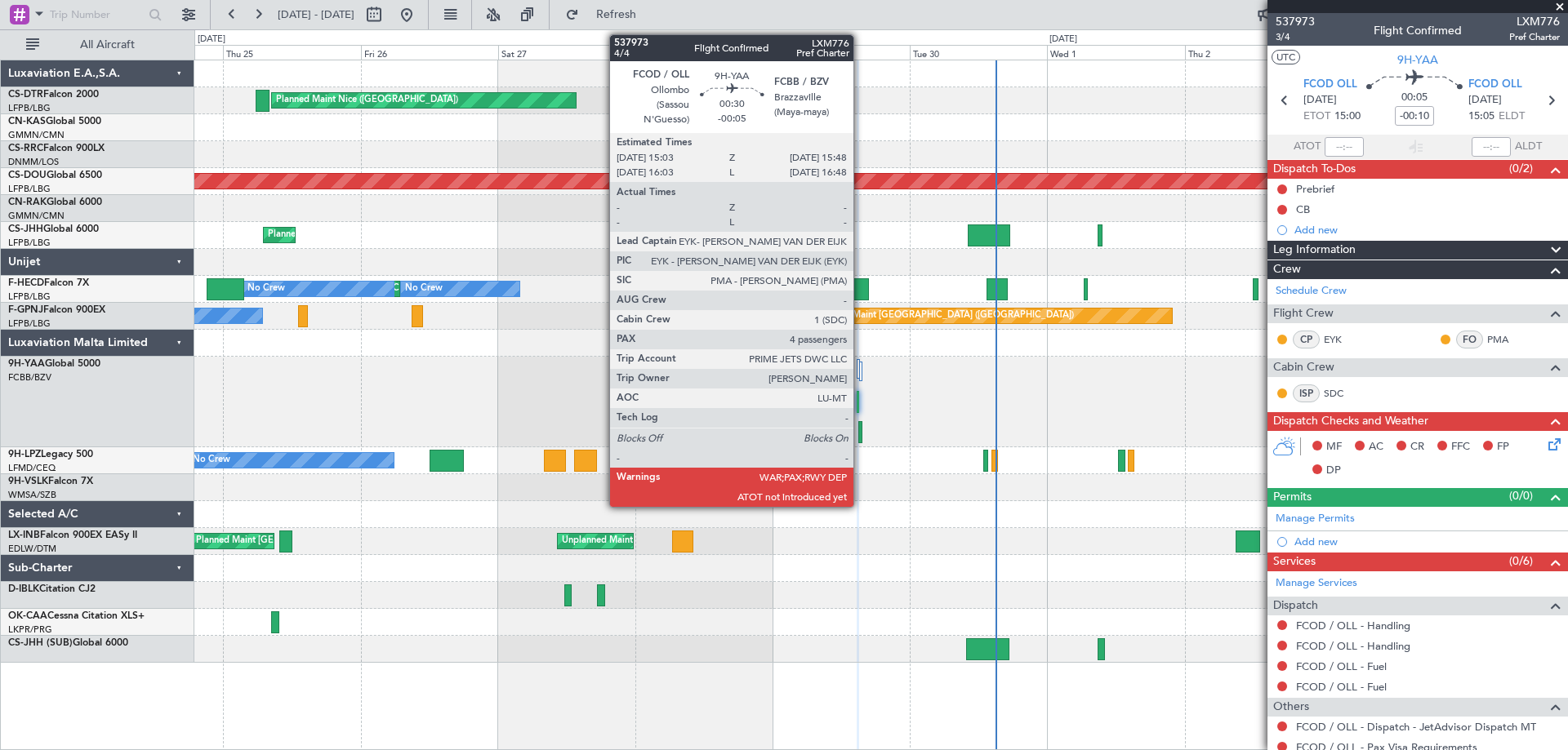
click at [861, 441] on div at bounding box center [860, 432] width 5 height 22
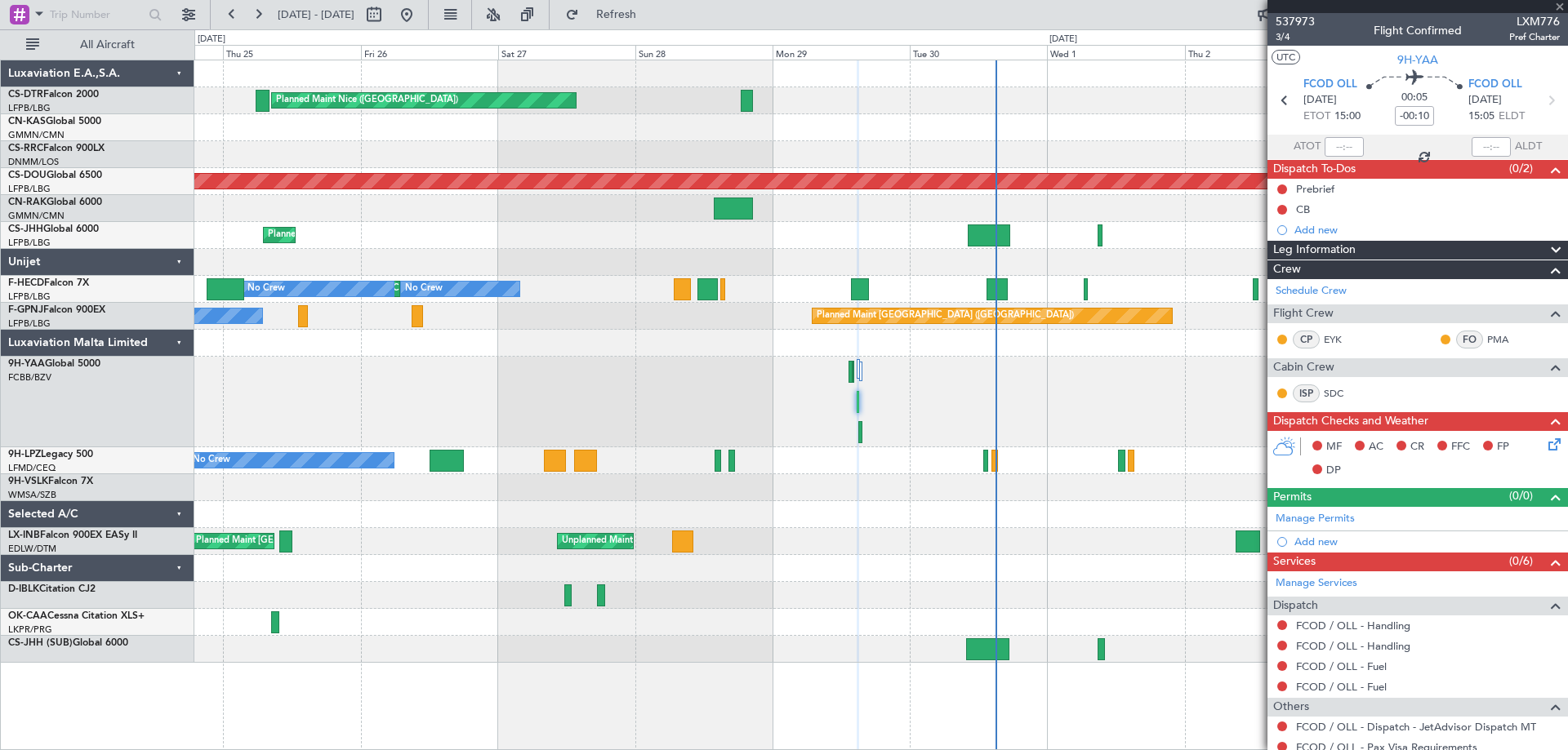
type input "-00:05"
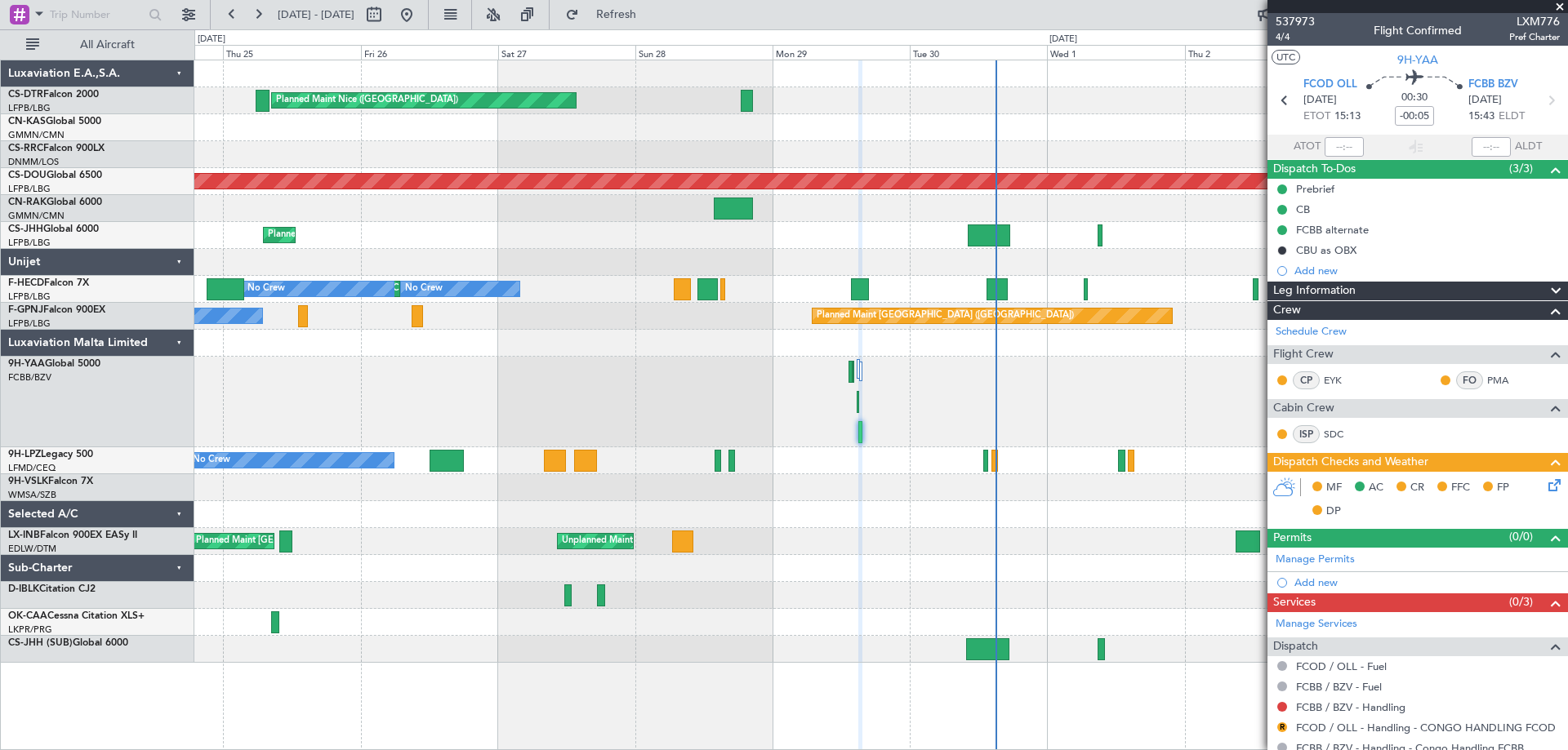
drag, startPoint x: 1561, startPoint y: 4, endPoint x: 1402, endPoint y: 187, distance: 242.4
click at [1562, 4] on span at bounding box center [1560, 7] width 17 height 15
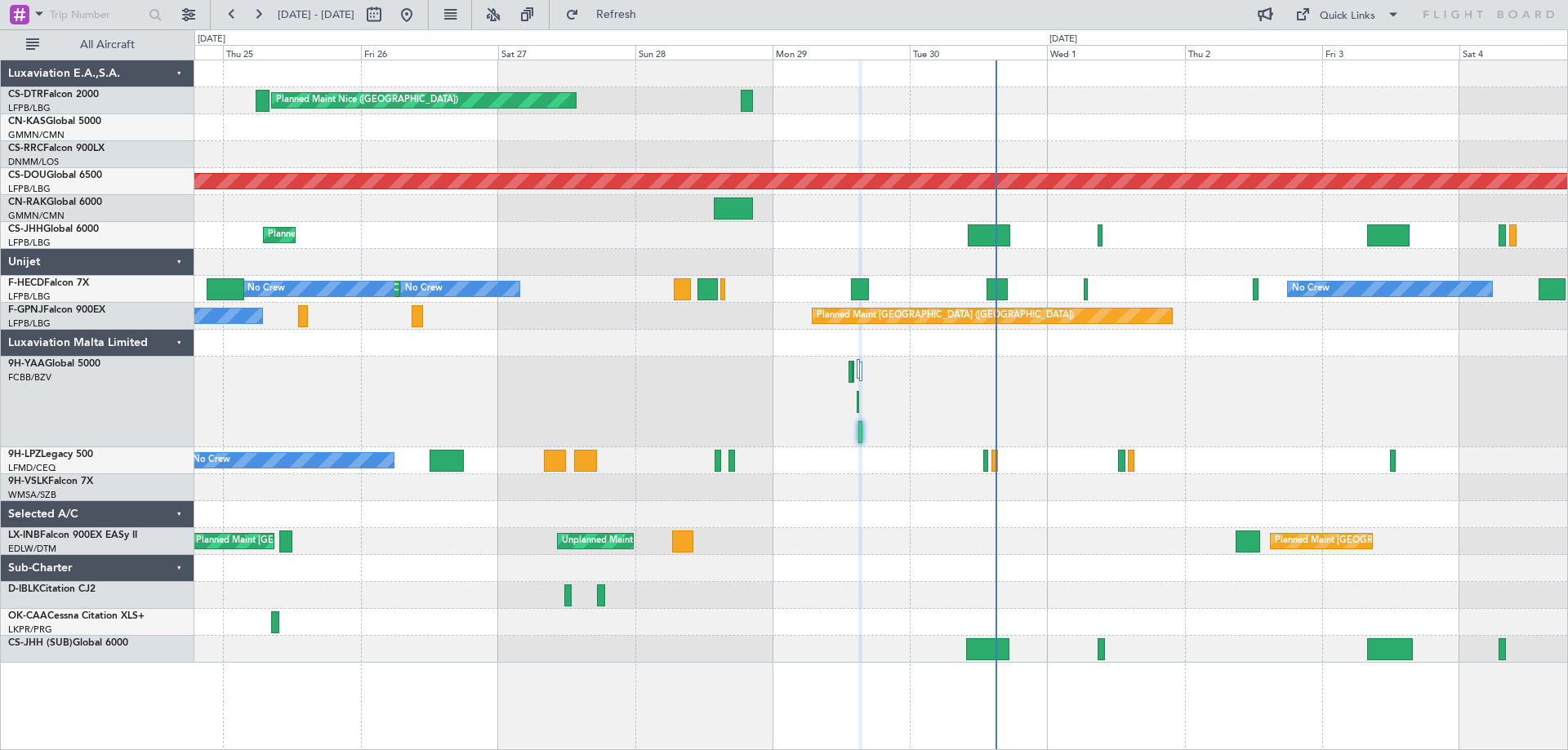
type input "0"
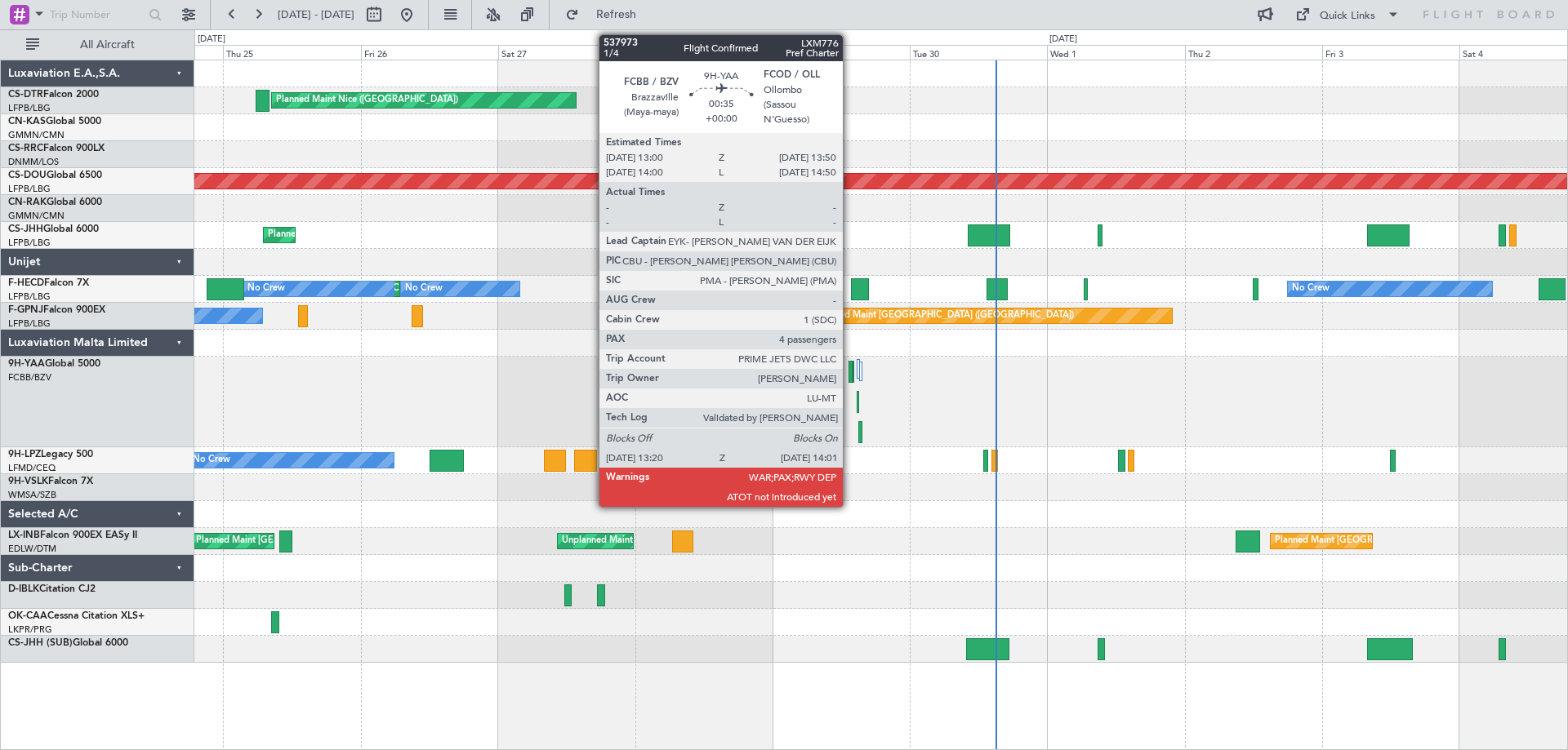
click at [851, 378] on div at bounding box center [851, 372] width 4 height 22
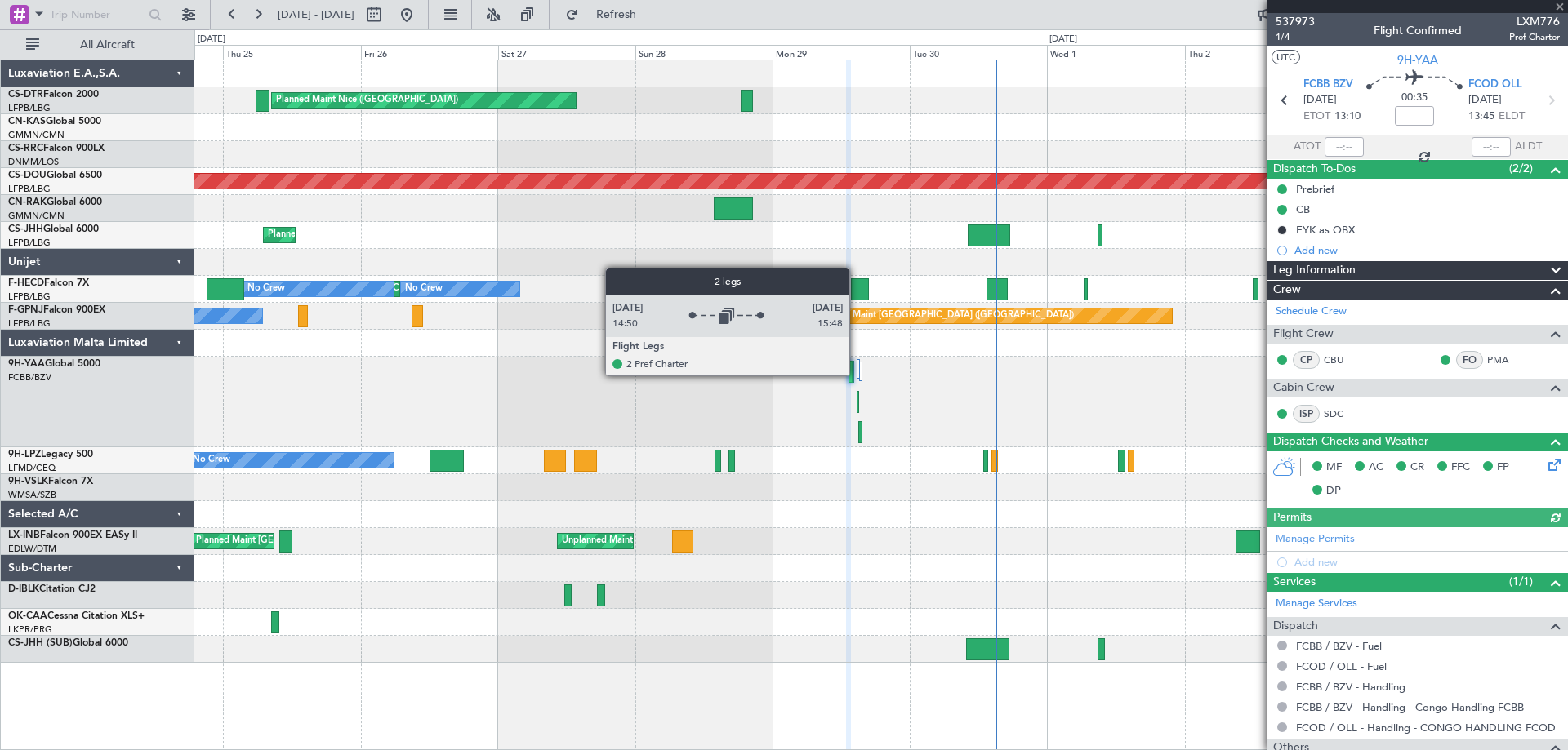
click at [857, 375] on div at bounding box center [859, 369] width 4 height 19
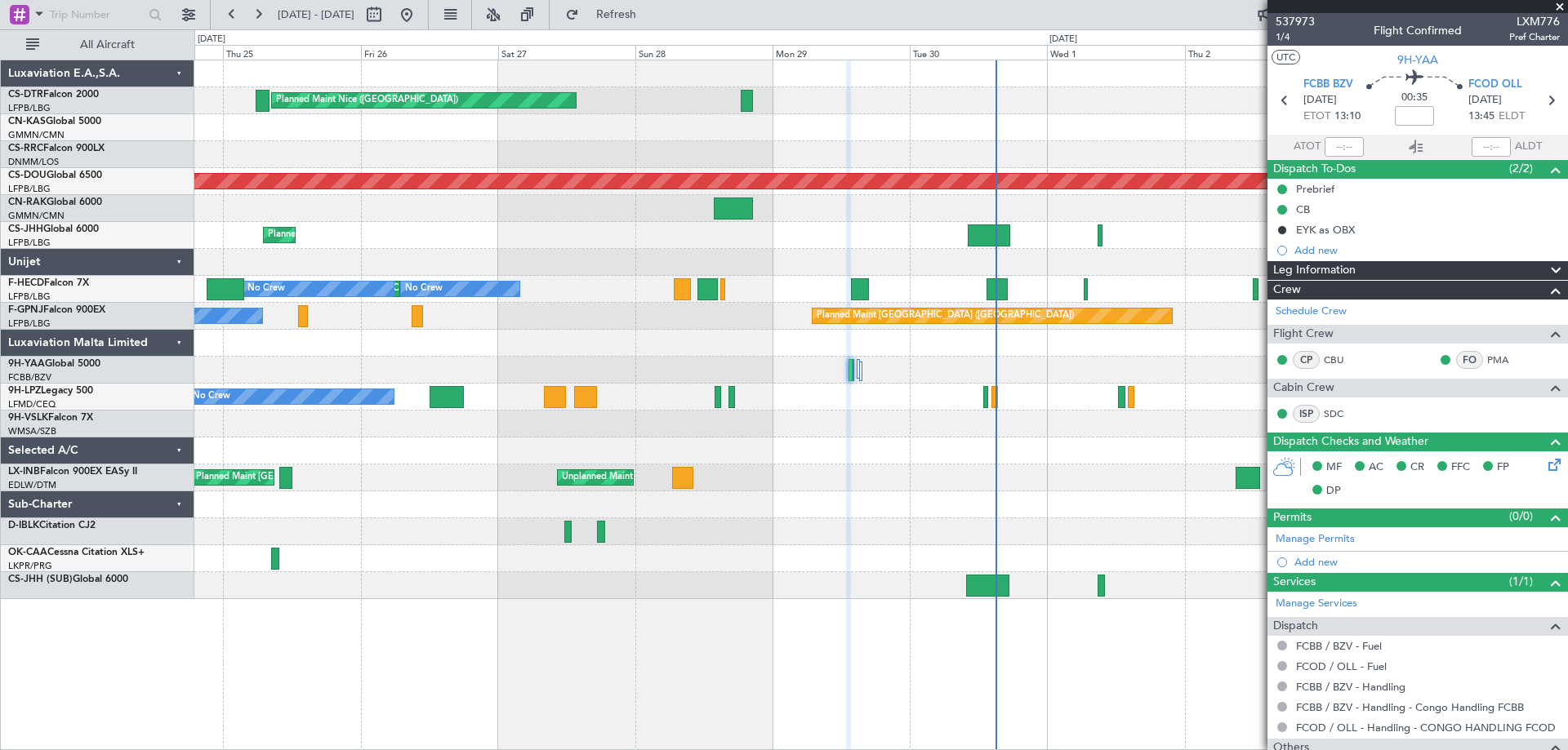
drag, startPoint x: 1559, startPoint y: 4, endPoint x: 1486, endPoint y: 71, distance: 99.1
click at [1558, 10] on span at bounding box center [1560, 7] width 17 height 15
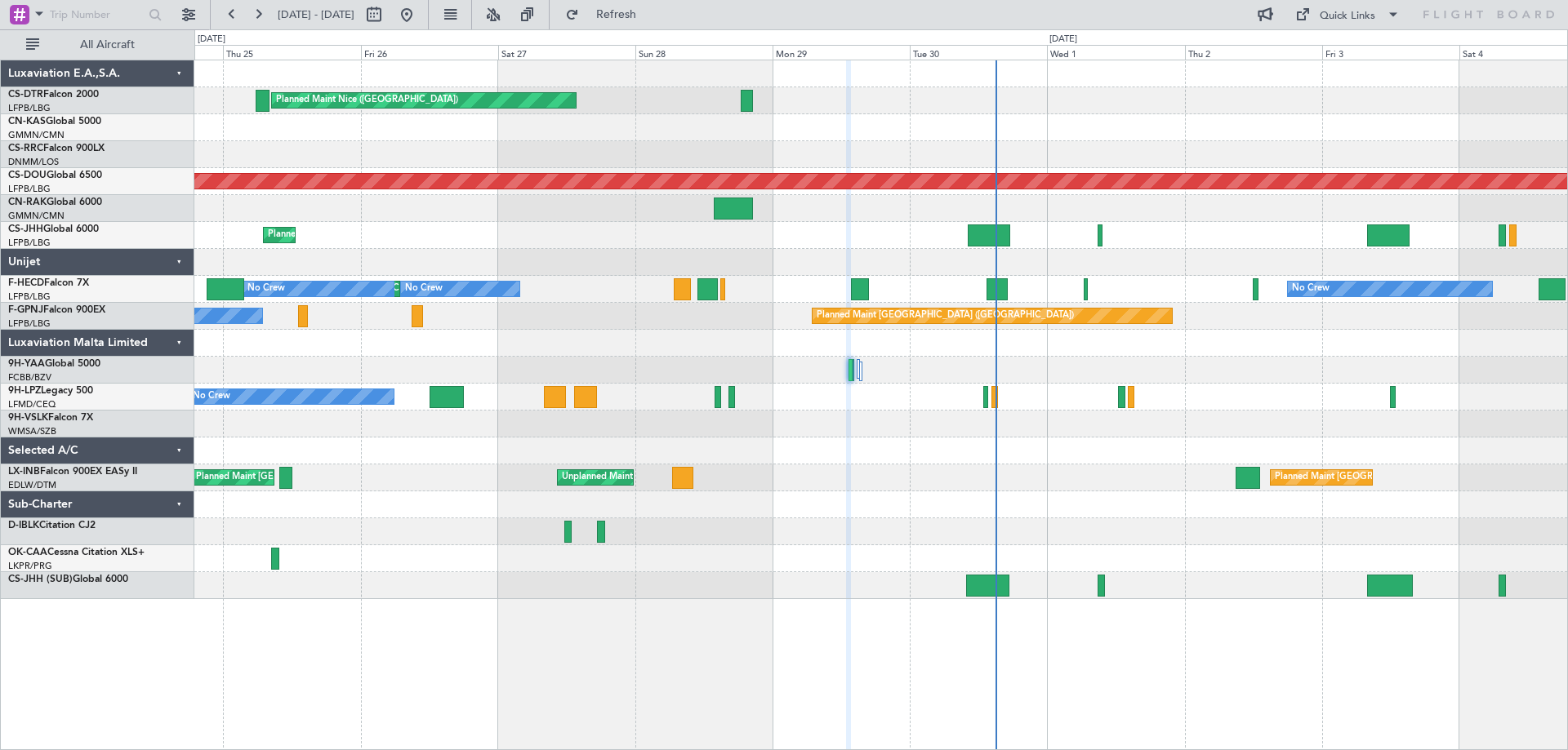
type input "0"
click at [853, 51] on div "Mon 29" at bounding box center [841, 52] width 137 height 15
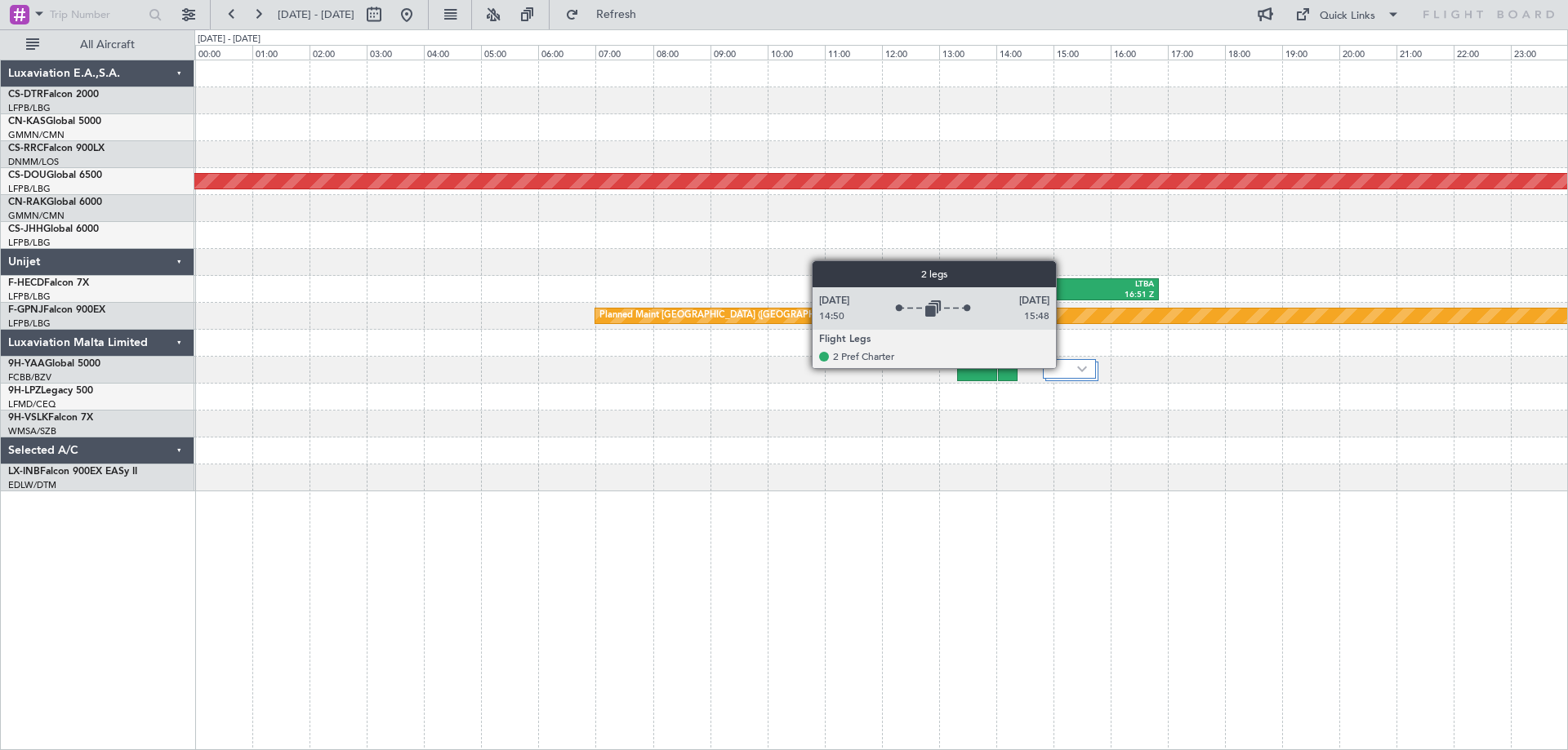
click at [1063, 368] on div at bounding box center [1070, 369] width 53 height 19
click at [1065, 368] on div at bounding box center [1070, 369] width 53 height 19
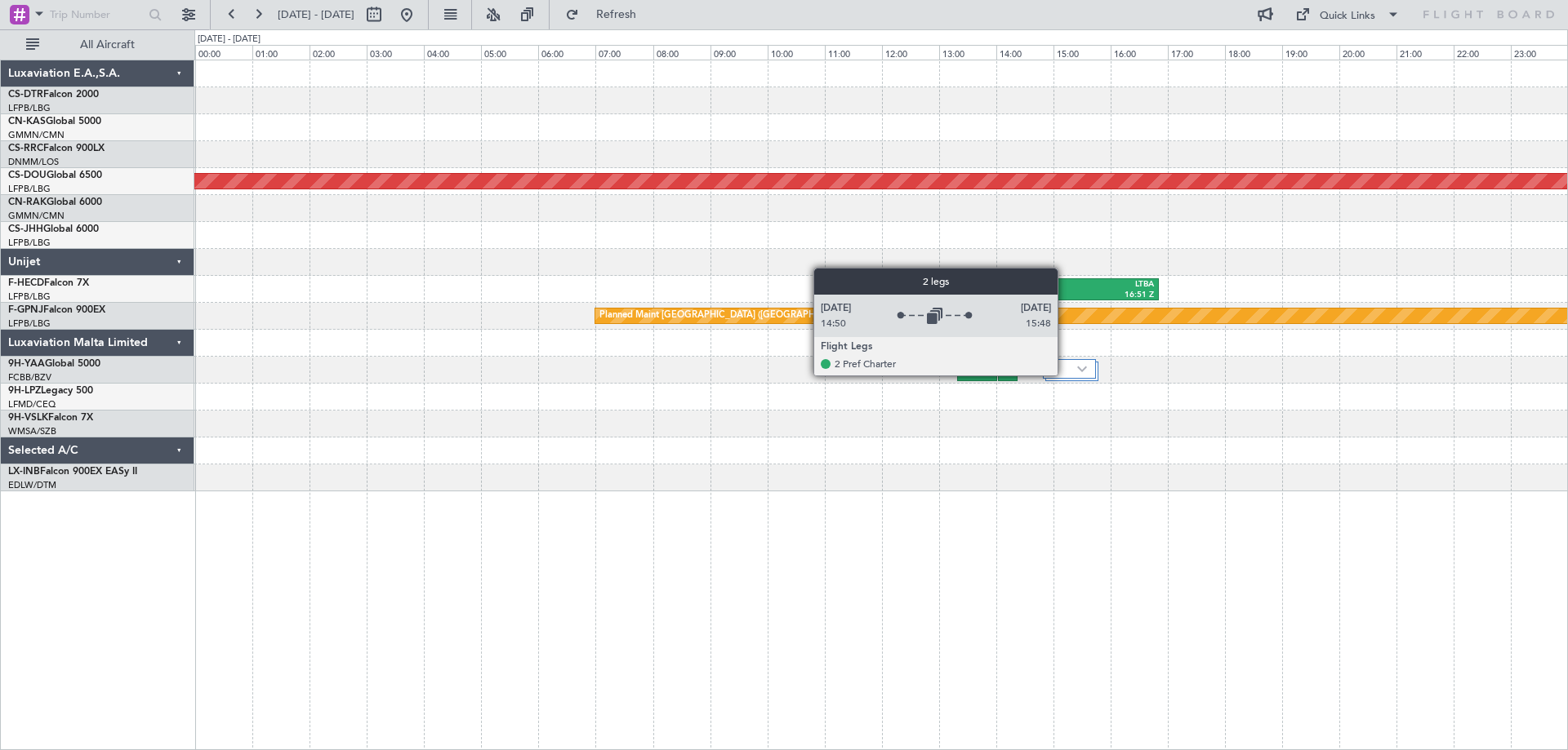
click at [1065, 375] on div at bounding box center [1070, 369] width 53 height 19
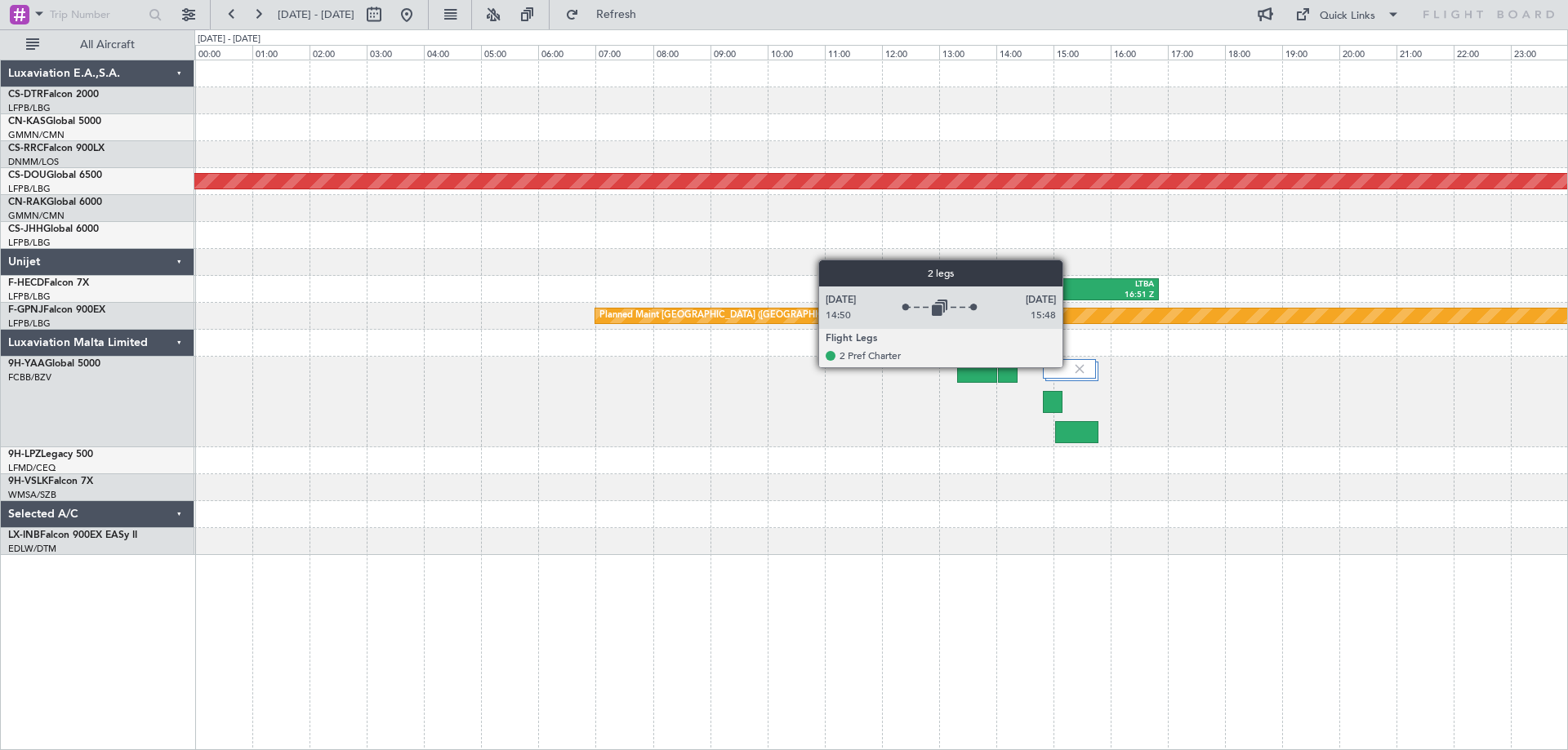
click at [1070, 367] on div at bounding box center [1070, 369] width 53 height 19
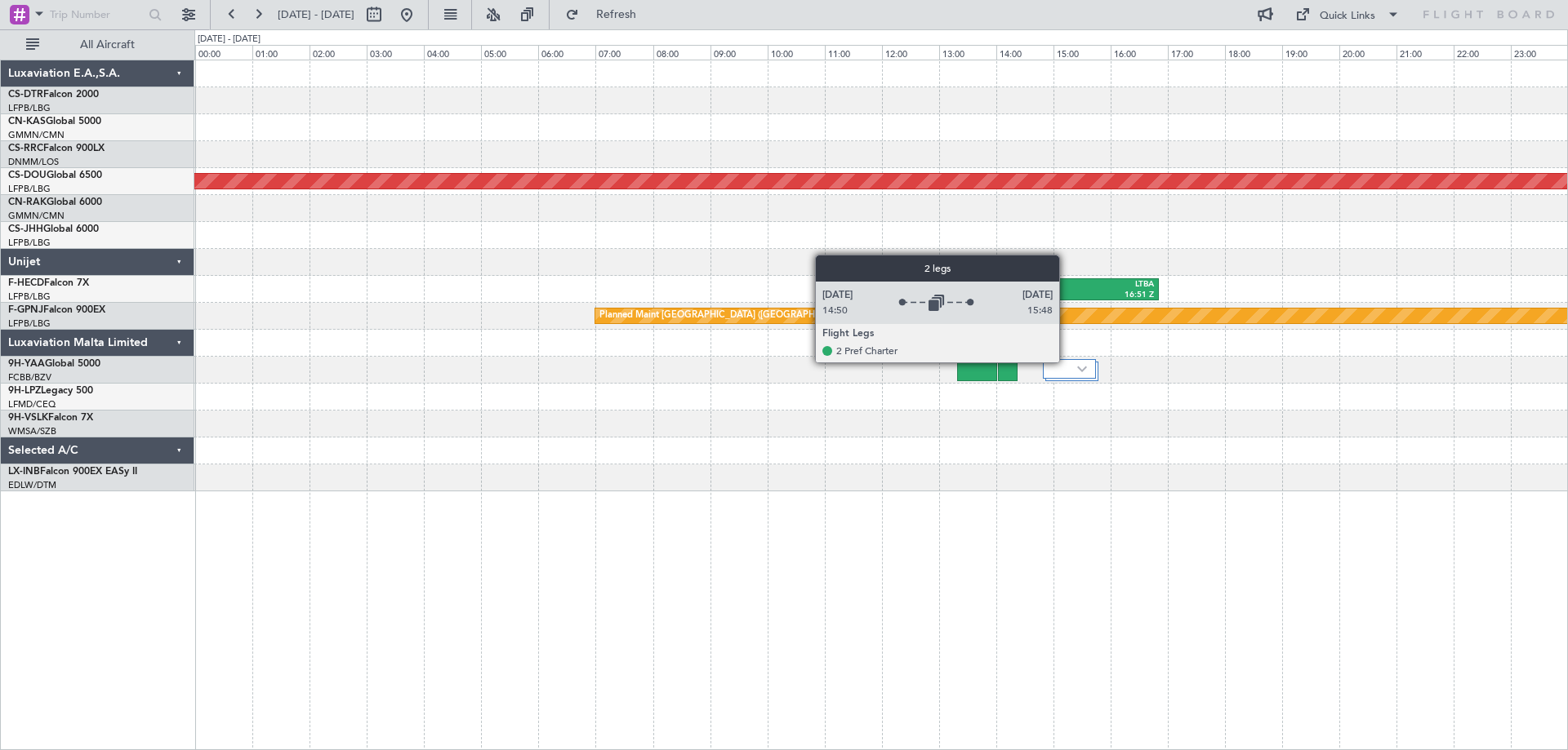
click at [1067, 363] on div at bounding box center [1070, 369] width 53 height 19
click at [1068, 364] on div at bounding box center [1070, 369] width 53 height 19
click at [1068, 361] on div at bounding box center [1070, 369] width 53 height 19
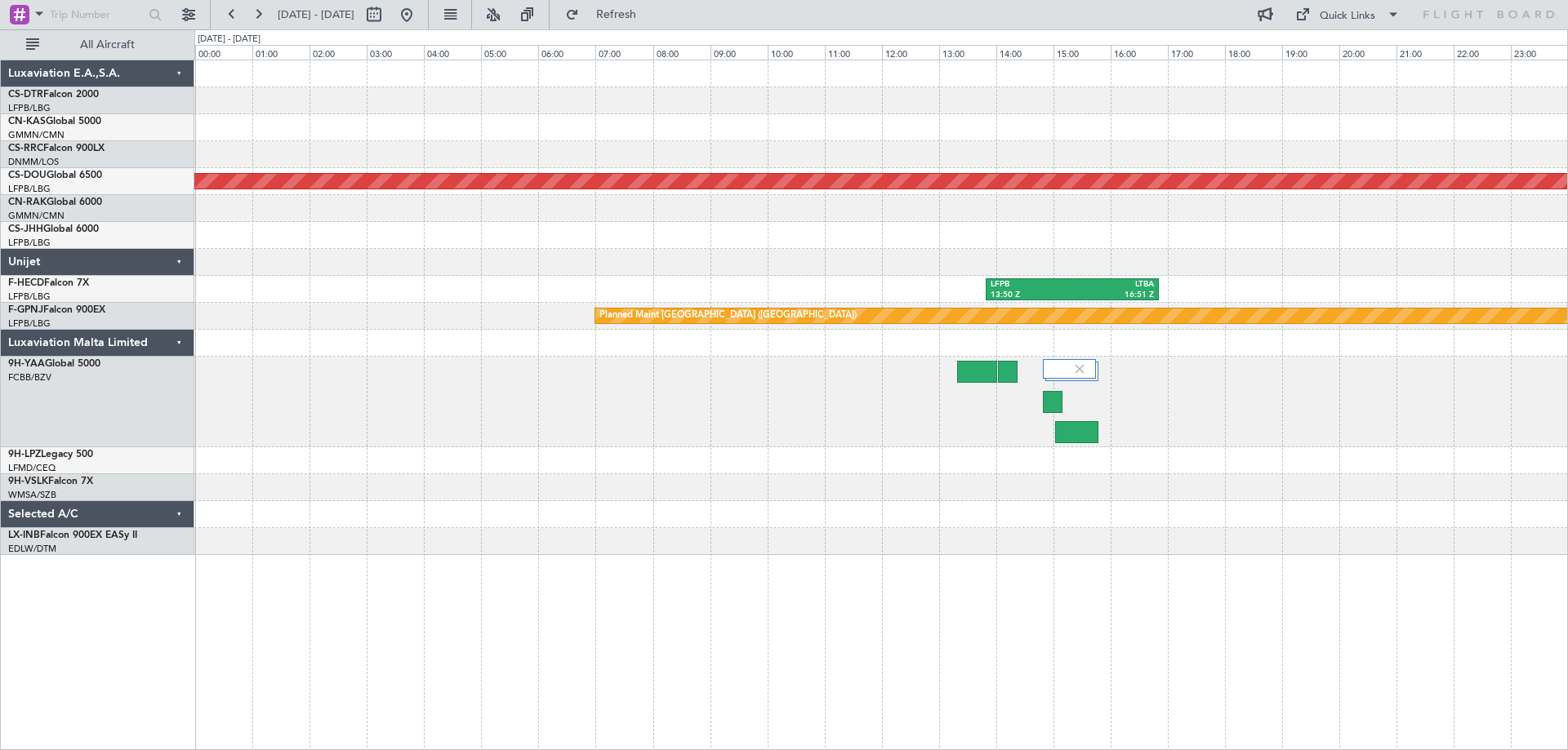
click at [616, 234] on div at bounding box center [880, 235] width 1373 height 27
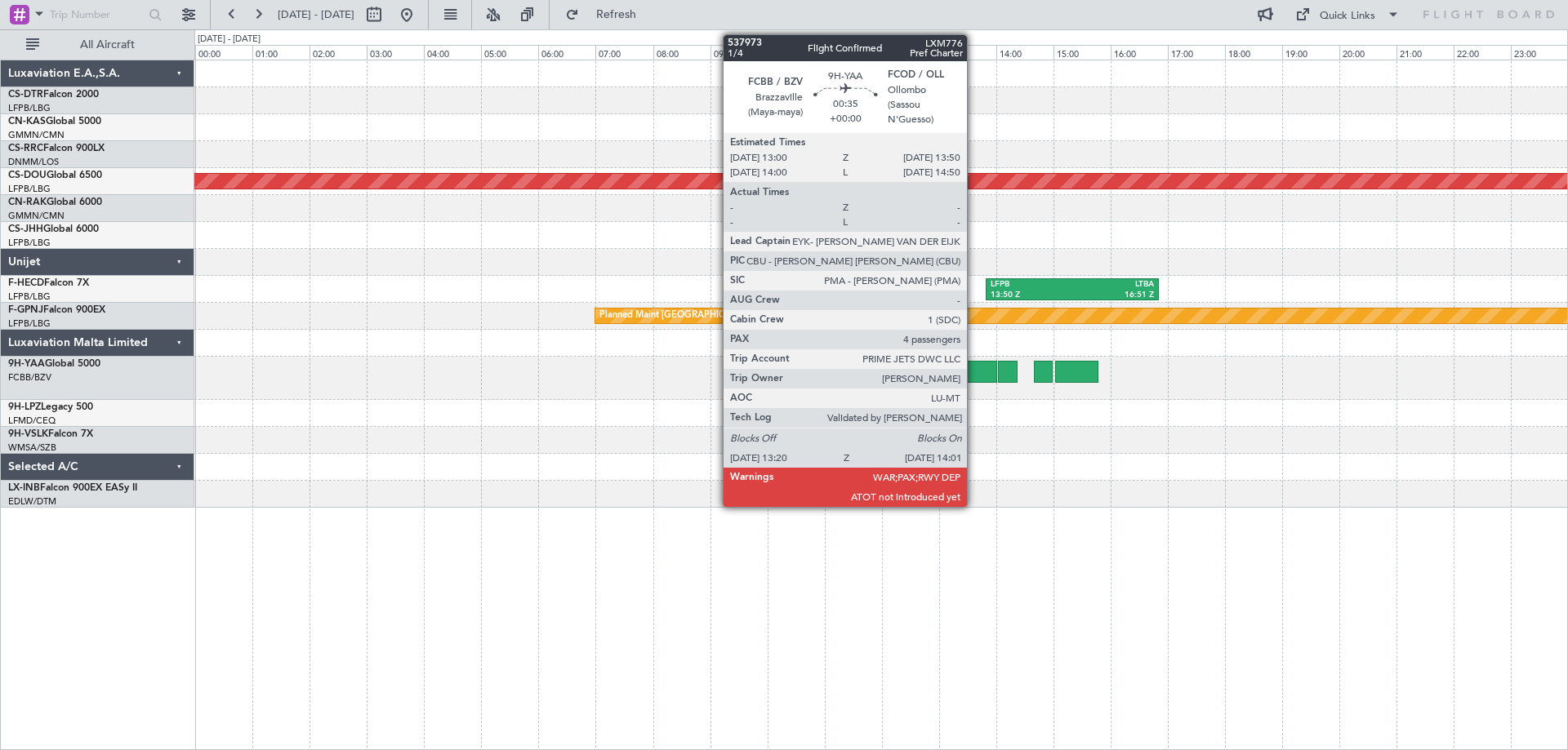
click at [975, 373] on div at bounding box center [977, 372] width 40 height 22
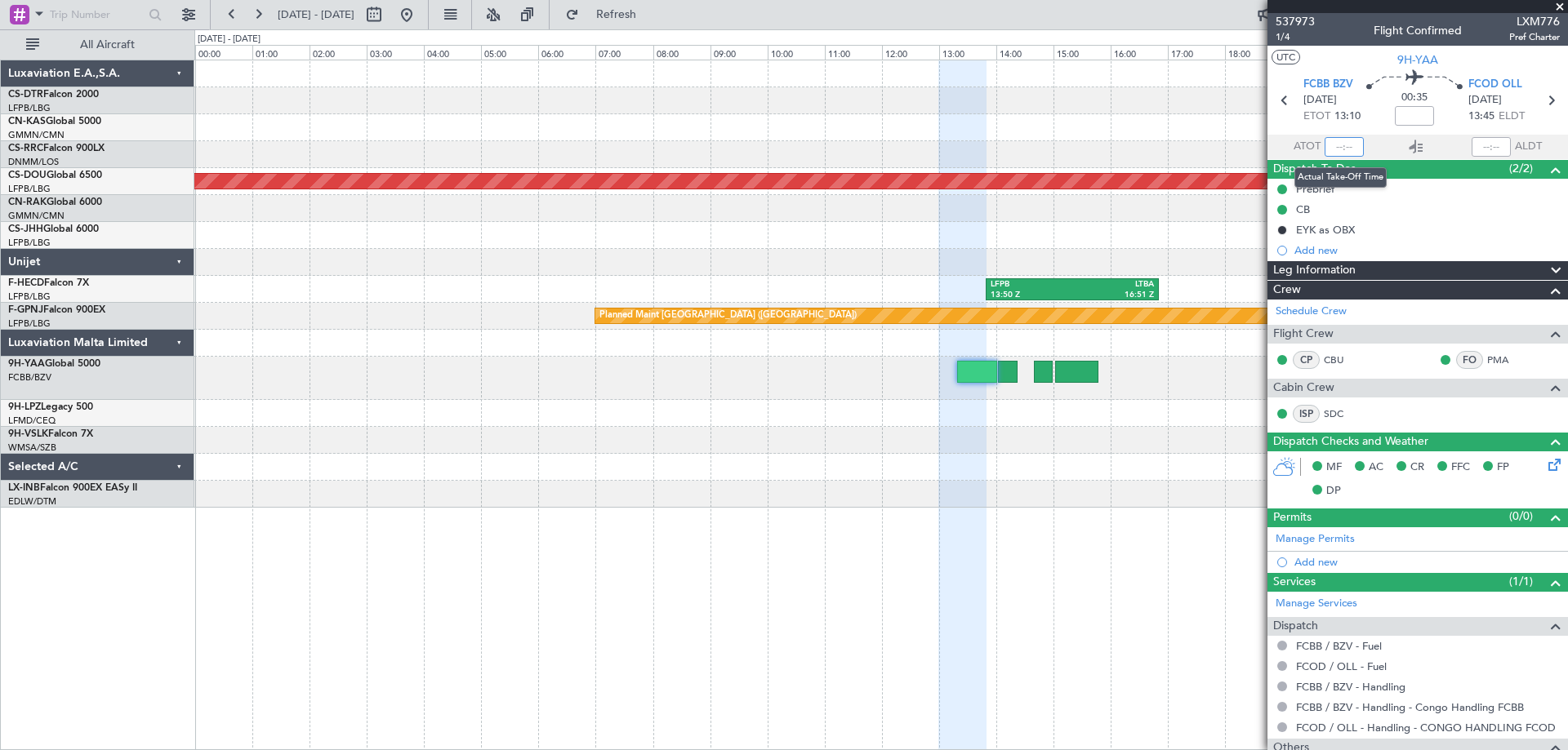
click at [1333, 148] on input "text" at bounding box center [1345, 146] width 40 height 19
click at [1478, 142] on mat-tooltip-component "Ollombo (Sassou N'Guesso) Cat A" at bounding box center [1485, 119] width 145 height 56
type input "13:26"
click at [1481, 153] on div at bounding box center [1491, 146] width 40 height 19
click at [1479, 151] on div at bounding box center [1491, 146] width 40 height 19
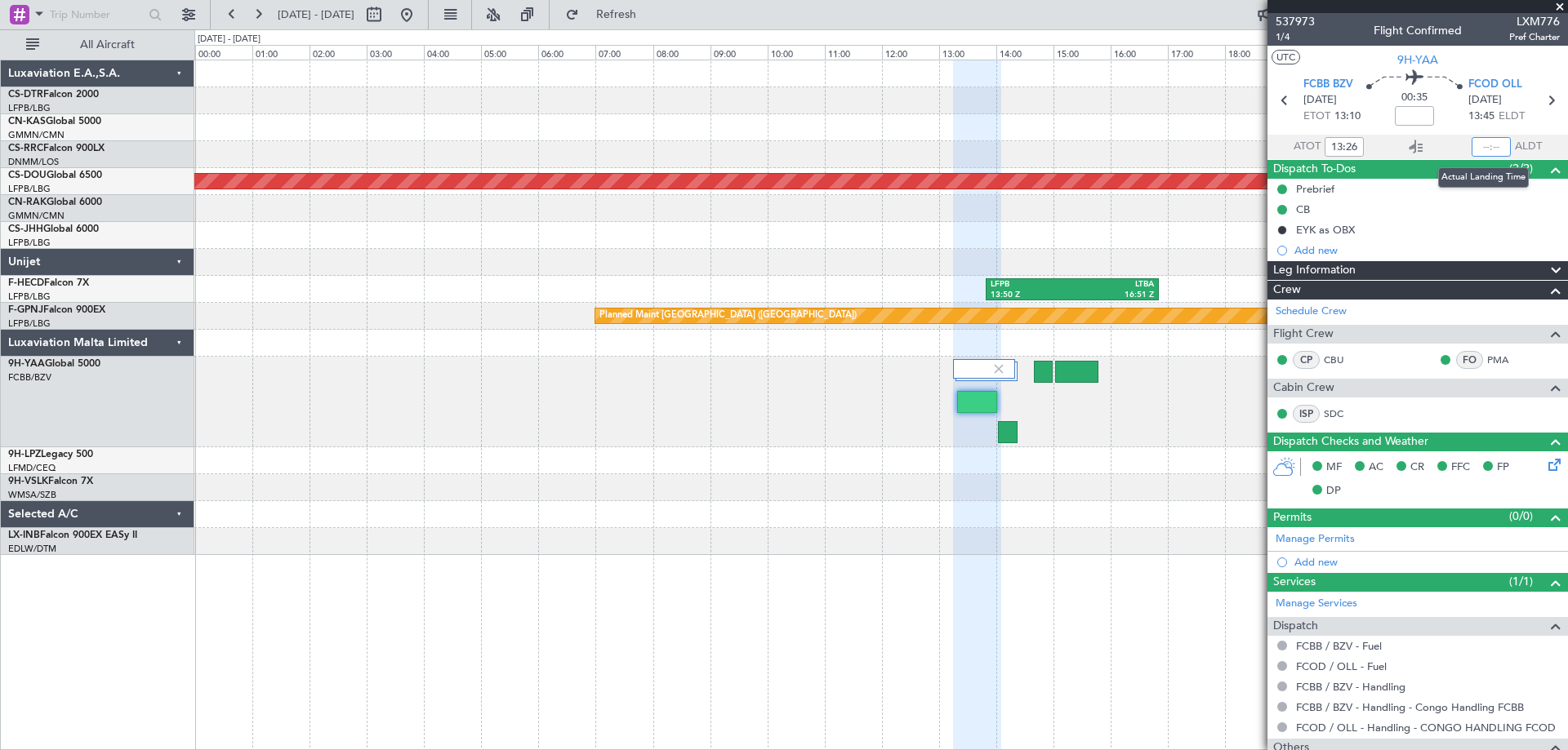
click at [1483, 147] on input "text" at bounding box center [1491, 146] width 40 height 19
click at [1155, 118] on div at bounding box center [880, 127] width 1373 height 27
type input "14:00"
click at [1560, 8] on span at bounding box center [1560, 7] width 17 height 15
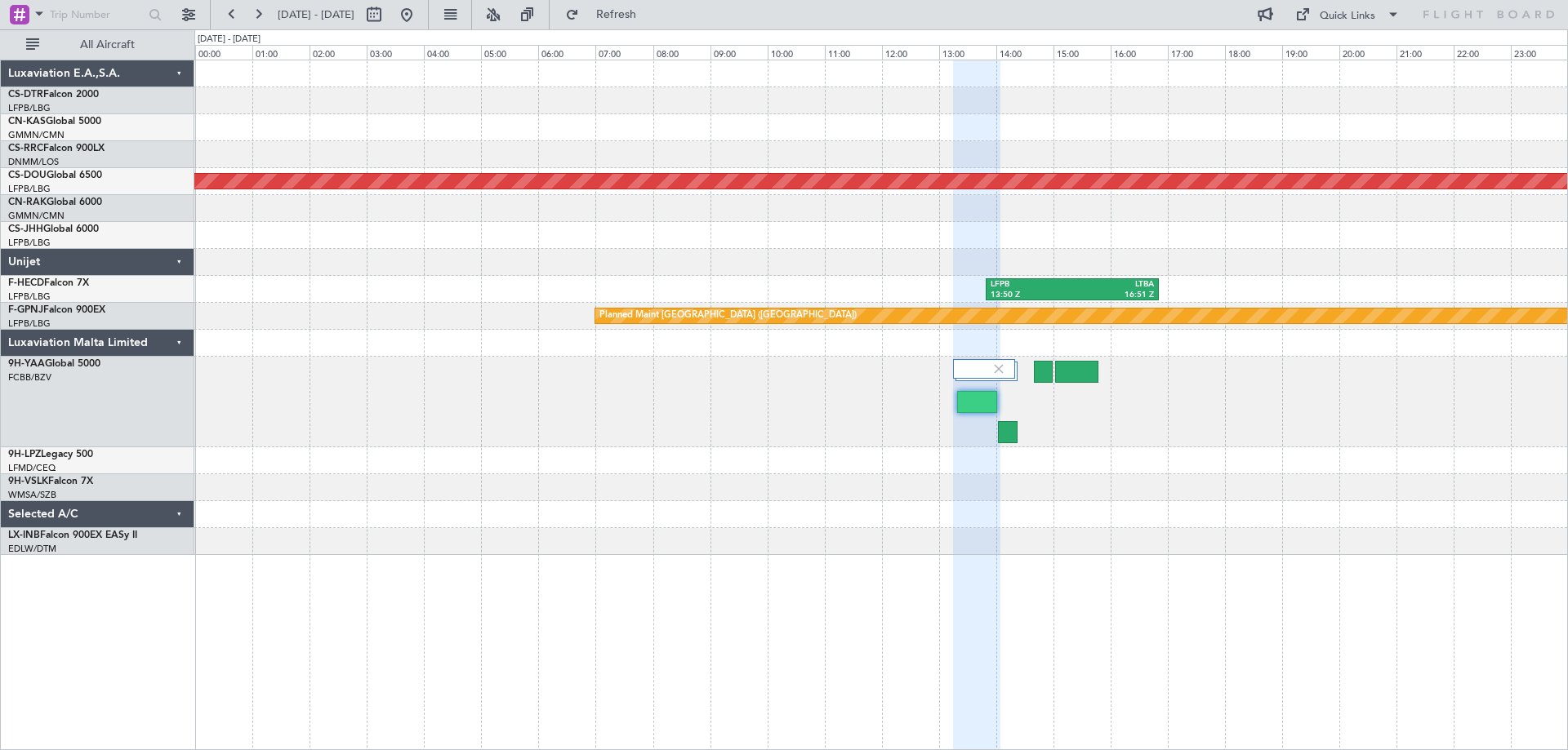
type input "0"
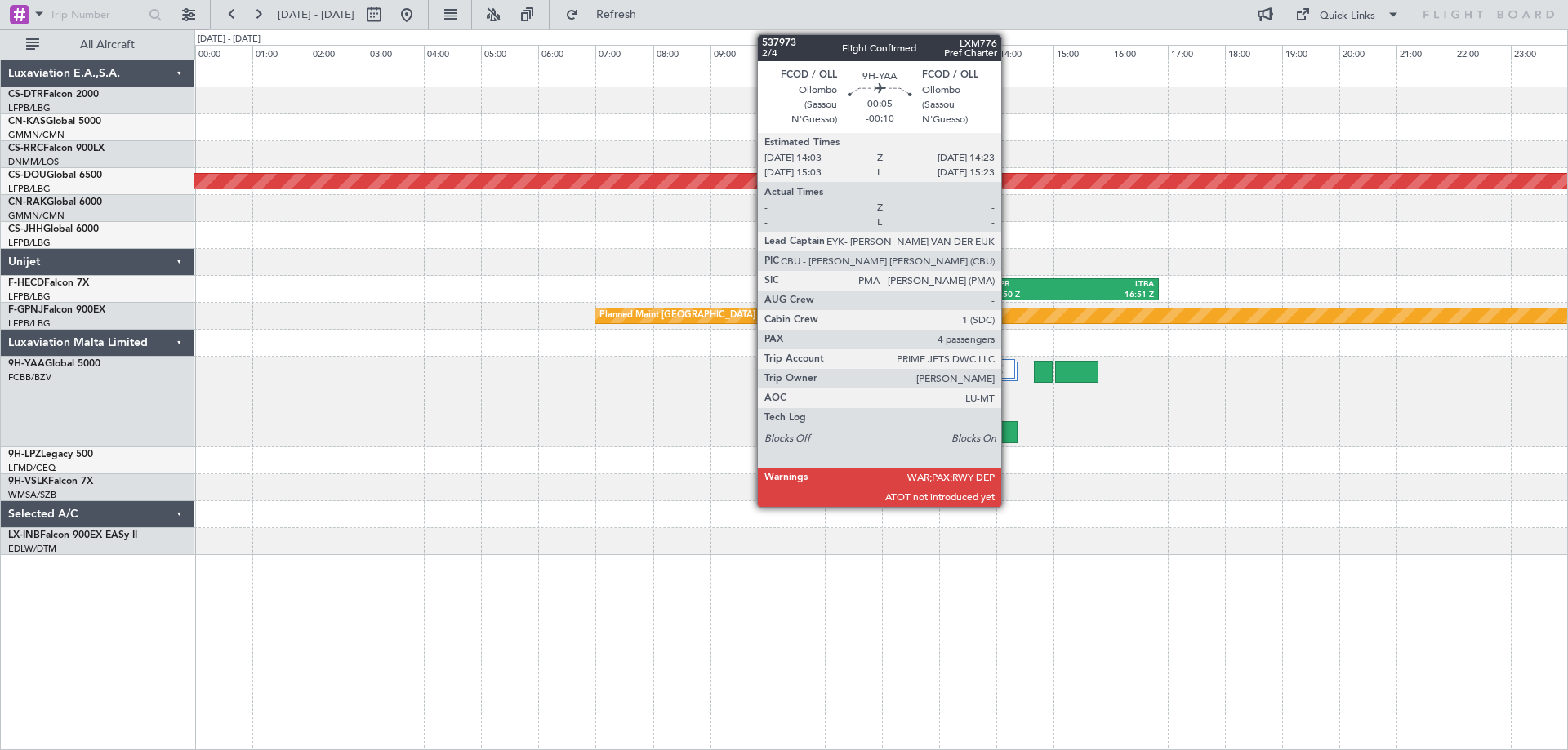
click at [1010, 434] on div at bounding box center [1007, 432] width 19 height 22
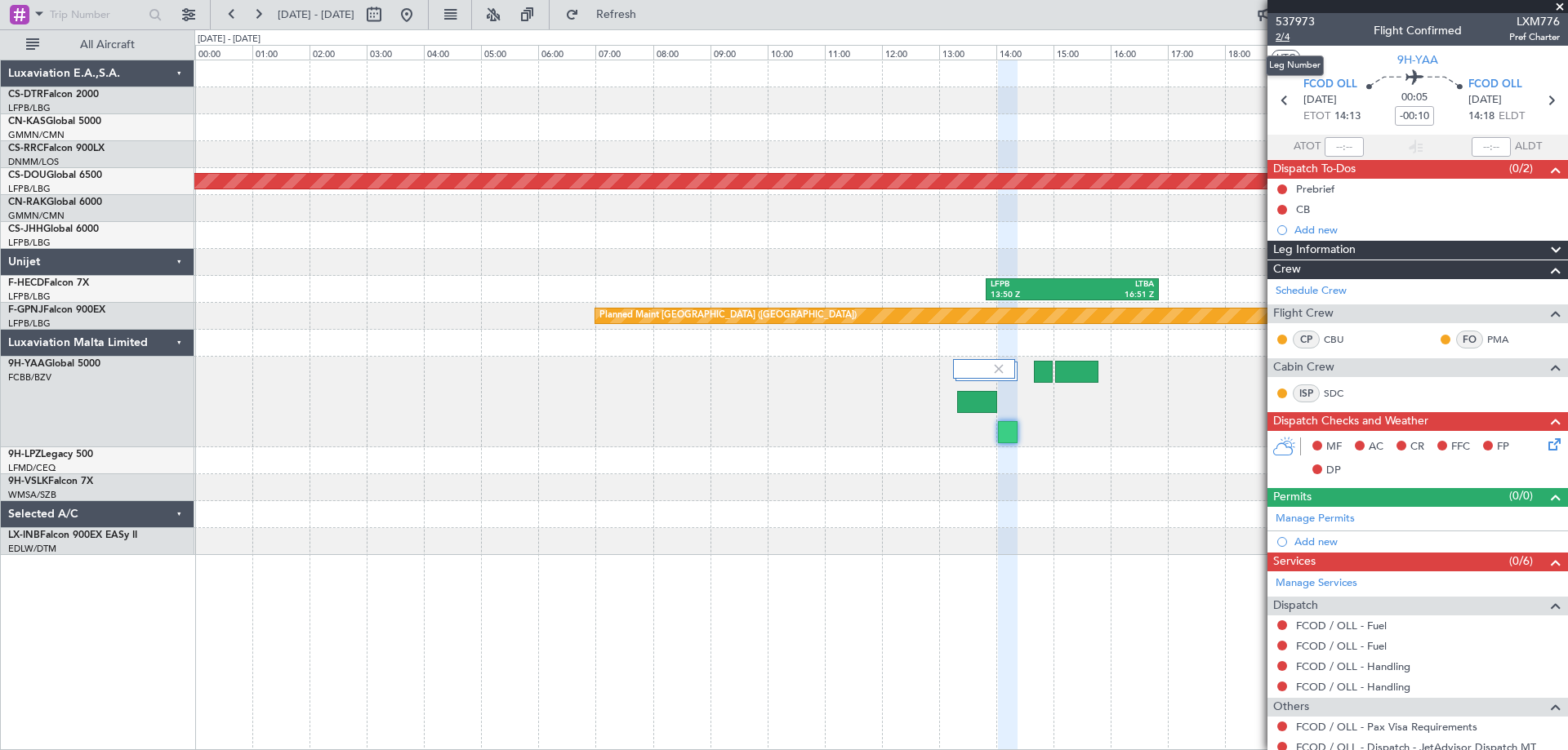
click at [1285, 36] on span "2/4" at bounding box center [1295, 37] width 40 height 14
click at [1328, 150] on input "text" at bounding box center [1345, 146] width 40 height 19
click at [1329, 150] on input "text" at bounding box center [1345, 146] width 40 height 19
click at [1325, 151] on input "text" at bounding box center [1345, 146] width 40 height 19
click at [1487, 145] on div at bounding box center [1491, 146] width 40 height 19
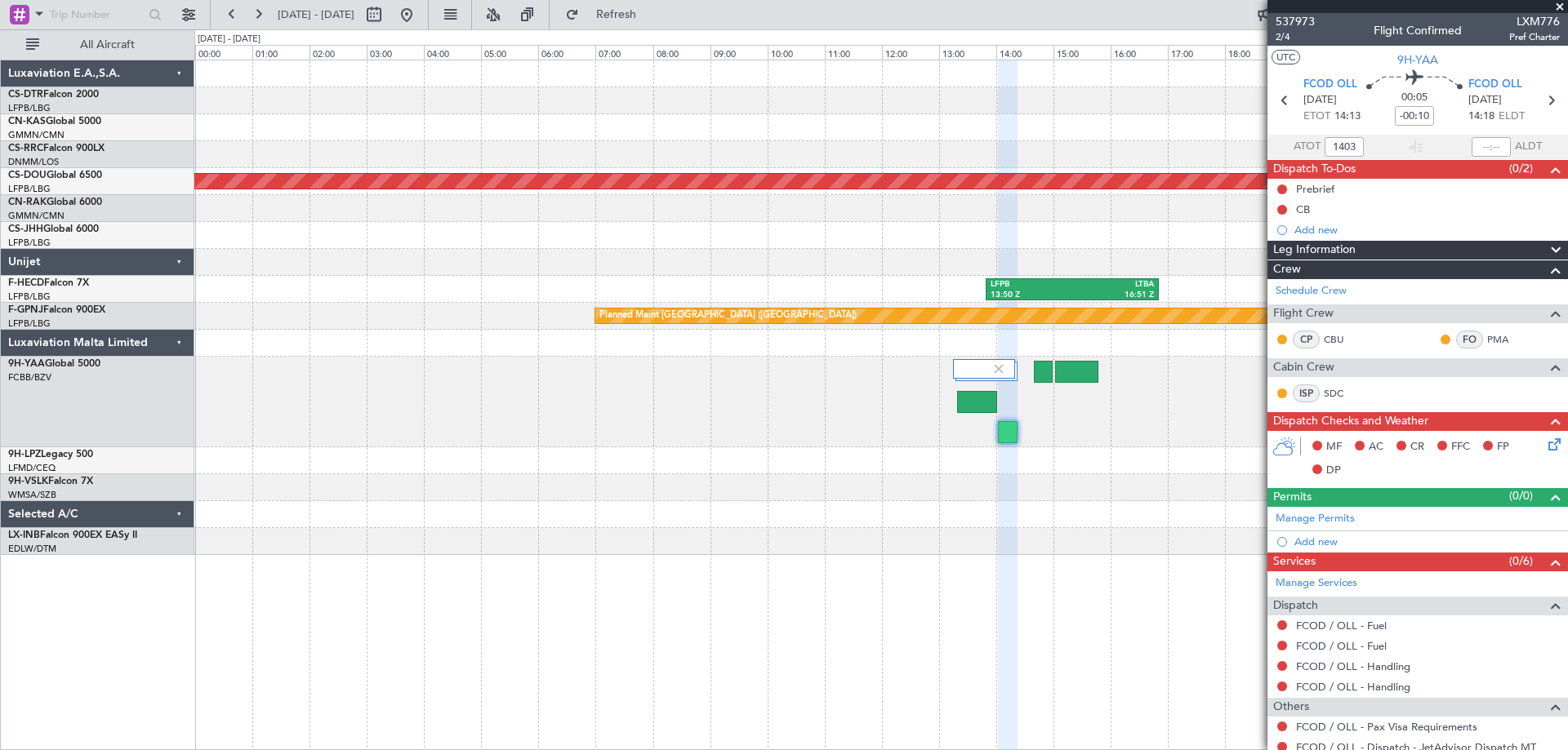
type input "14:03"
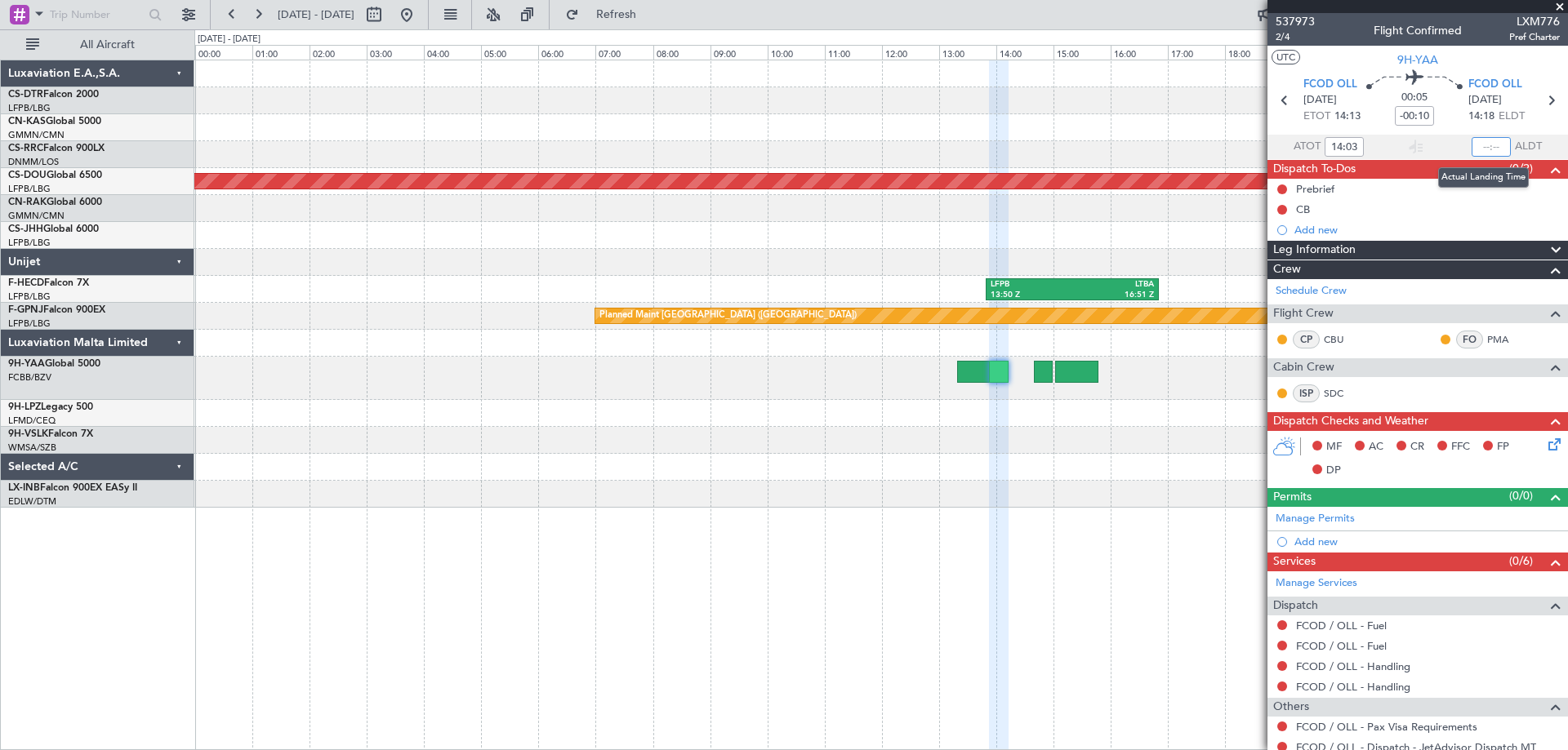
click at [1478, 143] on input "text" at bounding box center [1491, 146] width 40 height 19
click at [1419, 142] on mat-tooltip-component "Flight Time Correction" at bounding box center [1411, 151] width 121 height 43
type input "14:07"
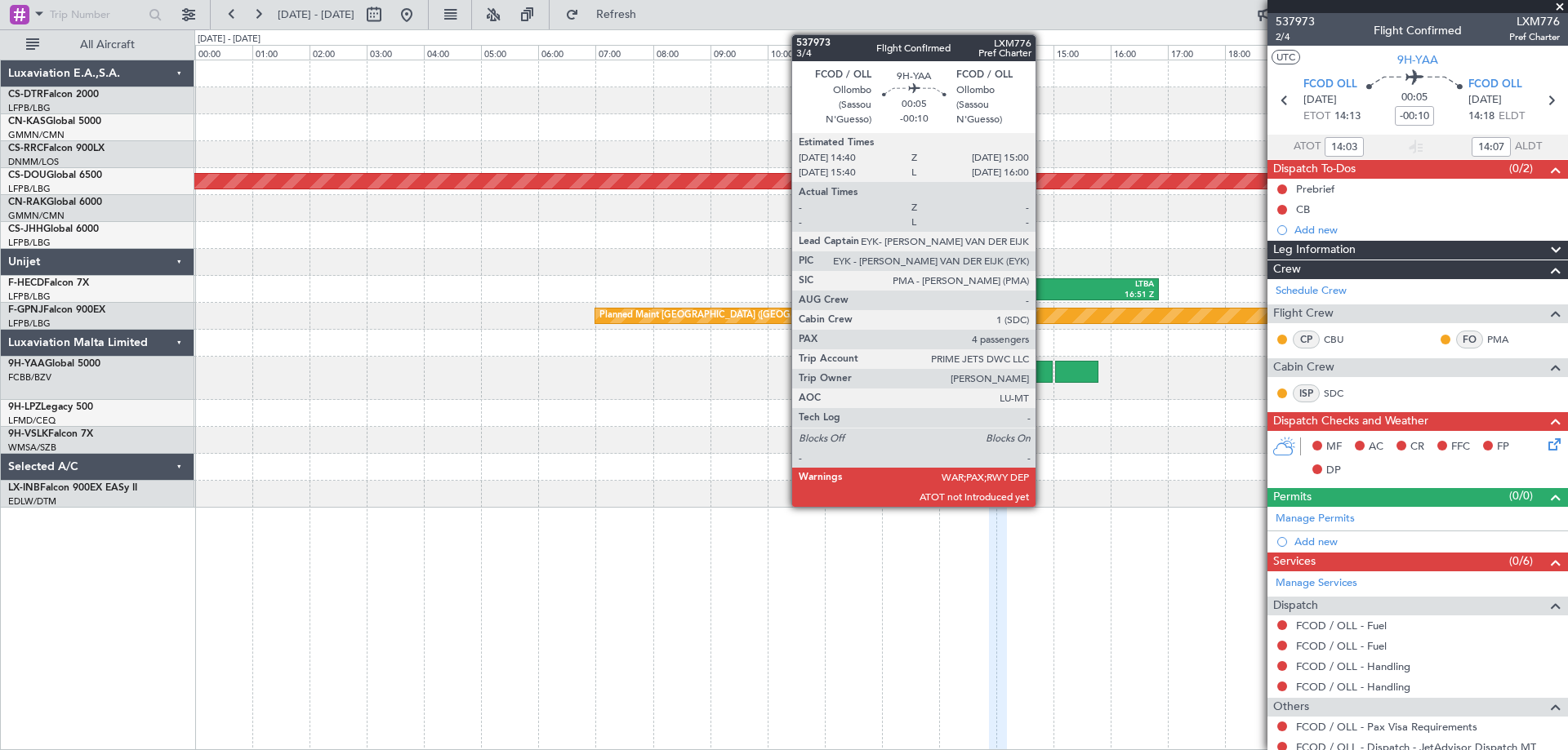
click at [1043, 376] on div at bounding box center [1043, 372] width 19 height 22
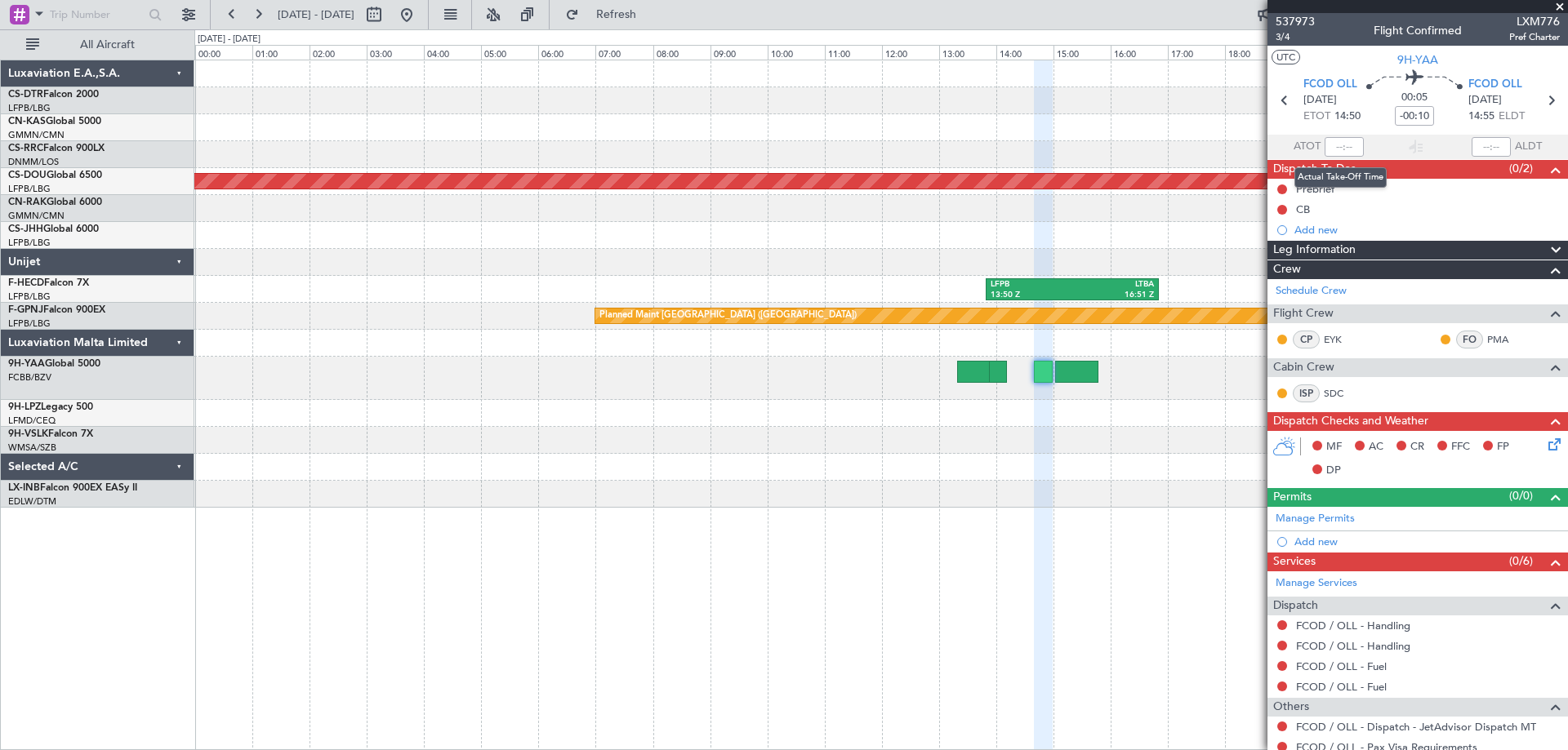
click at [1325, 159] on mat-tooltip-component "Actual Take-Off Time" at bounding box center [1340, 177] width 115 height 43
click at [1334, 149] on input "text" at bounding box center [1345, 146] width 40 height 19
click at [1425, 132] on section "FCOD OLL 29/09/2025 ETOT 14:50 00:05 -00:10 FCOD OLL 29/09/2025 14:55 ELDT" at bounding box center [1417, 102] width 301 height 64
type input "14:55"
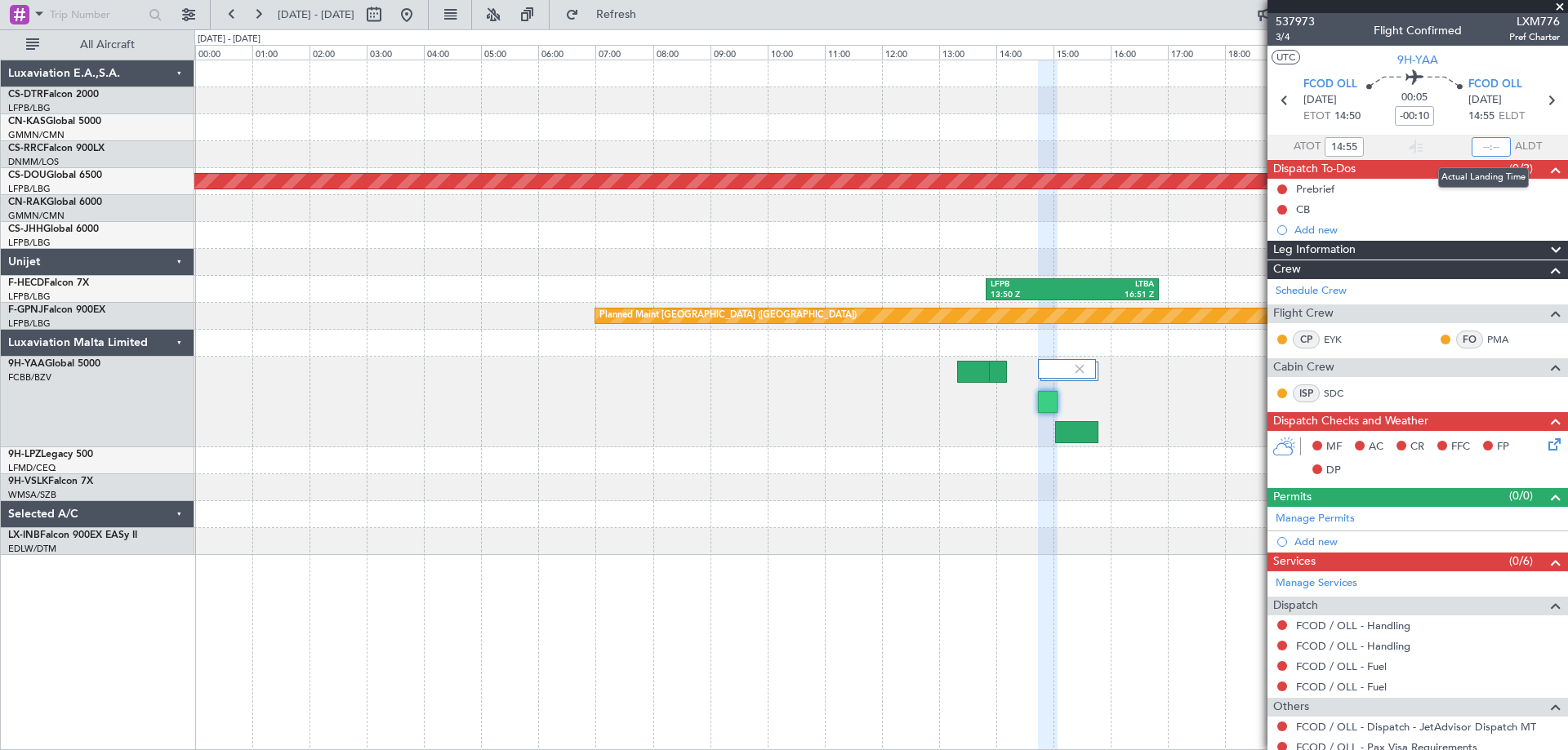
click at [1484, 147] on input "text" at bounding box center [1491, 146] width 40 height 19
click at [1405, 189] on mat-tooltip-component "Incomplete" at bounding box center [1412, 199] width 75 height 43
type input "15:00"
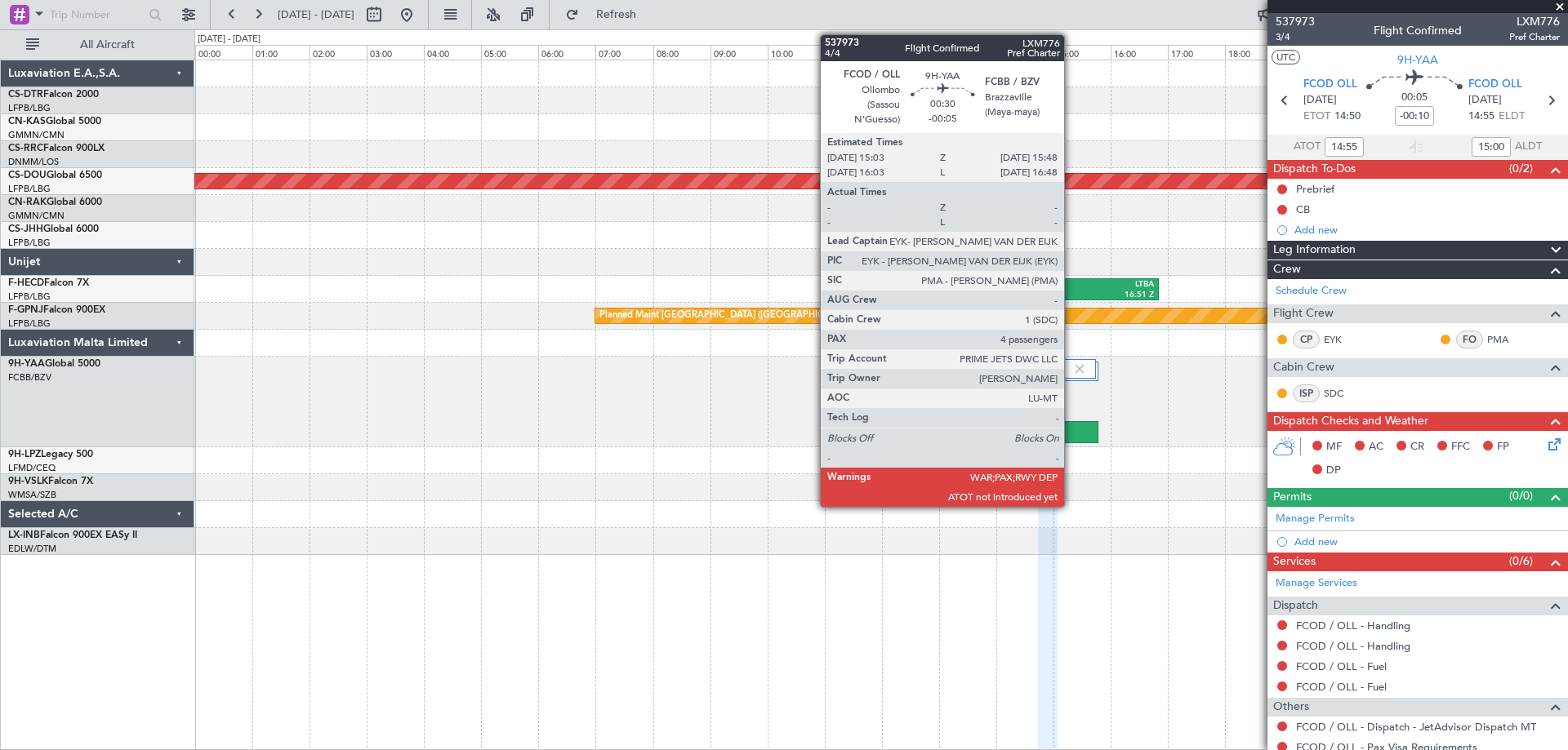
click at [1070, 436] on div at bounding box center [1076, 432] width 43 height 22
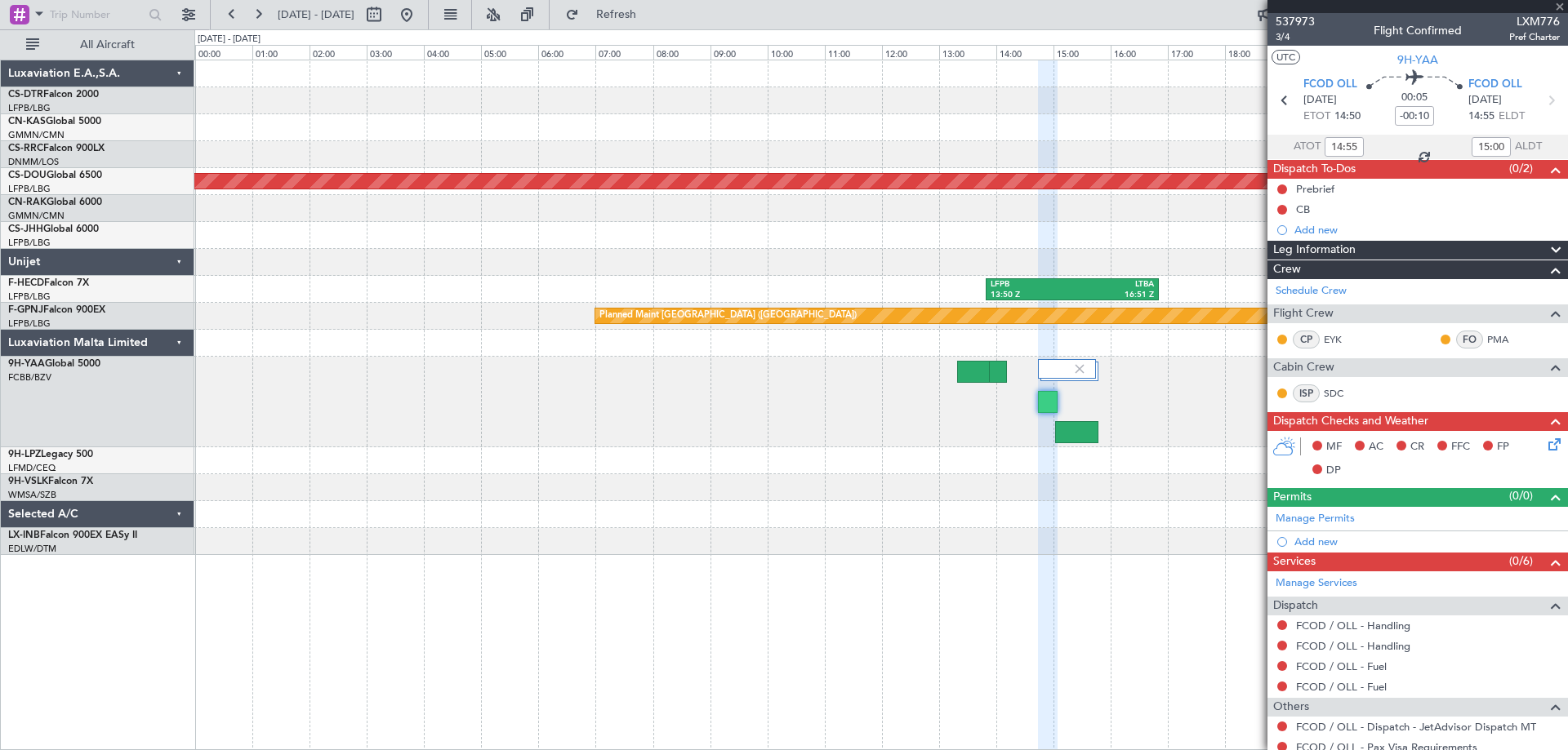
type input "-00:05"
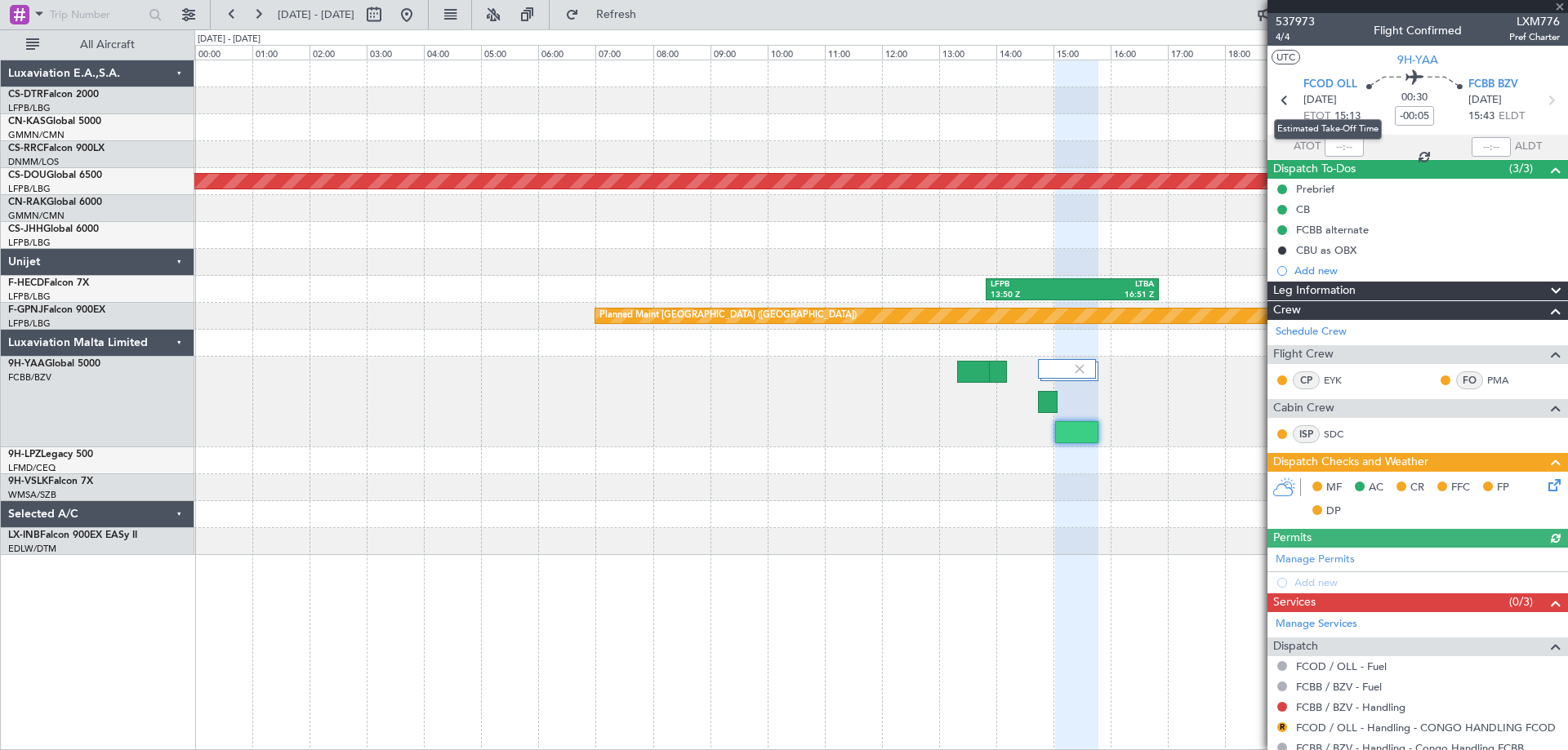
click at [1337, 145] on mat-tooltip-component "Estimated Take-Off Time" at bounding box center [1328, 129] width 131 height 43
click at [1335, 145] on mat-tooltip-component "Estimated Take-Off Time" at bounding box center [1328, 129] width 131 height 43
click at [1333, 154] on input "text" at bounding box center [1345, 146] width 40 height 19
click at [1333, 153] on input "text" at bounding box center [1345, 146] width 40 height 19
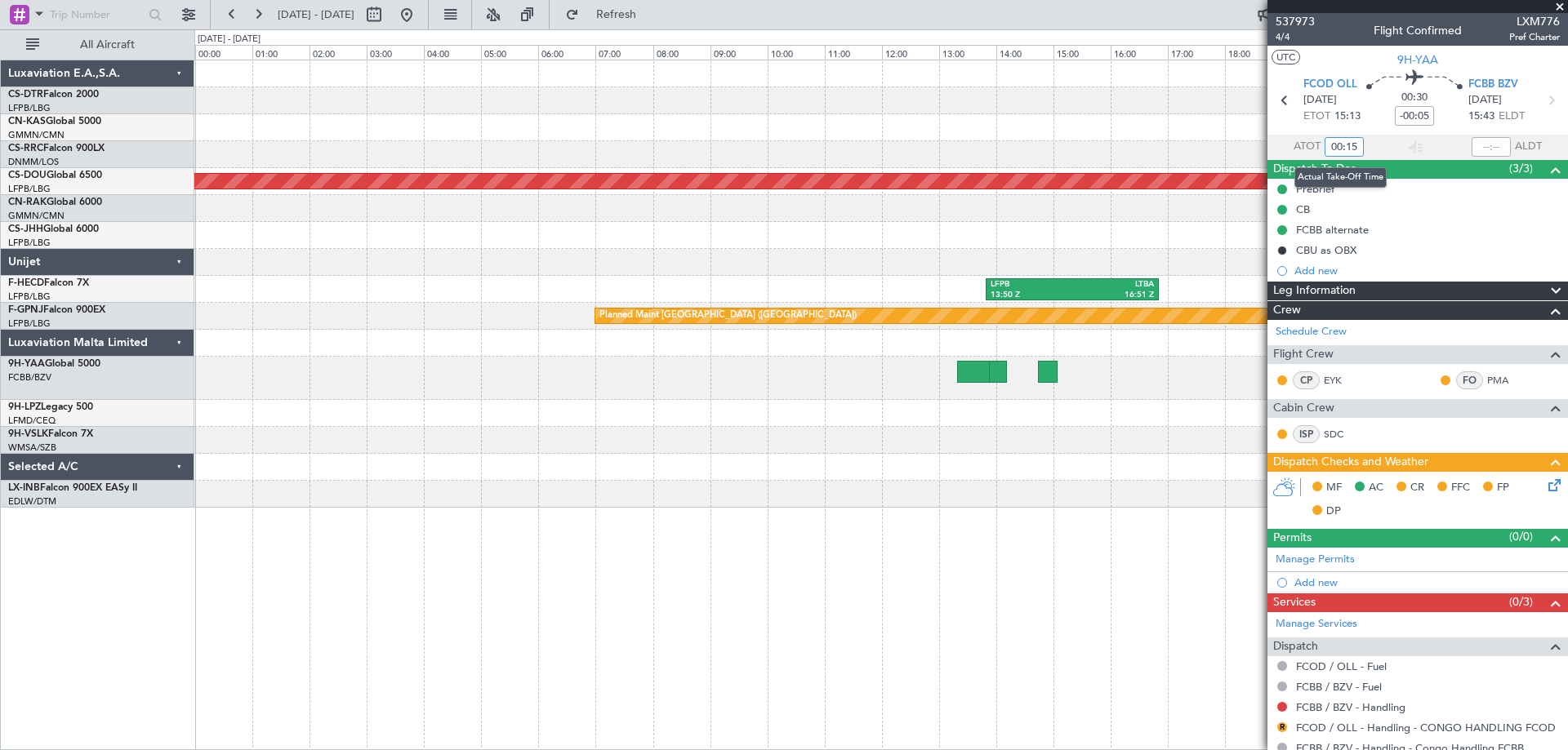
click at [1326, 142] on input "00:15" at bounding box center [1345, 146] width 40 height 19
drag, startPoint x: 1355, startPoint y: 145, endPoint x: 1315, endPoint y: 150, distance: 40.3
click at [1315, 150] on div "ATOT 00:15" at bounding box center [1315, 146] width 97 height 19
click at [1193, 97] on div "LFMN 18:35 Z LBSF 20:40 Z" at bounding box center [880, 100] width 1373 height 27
type input "00:15"
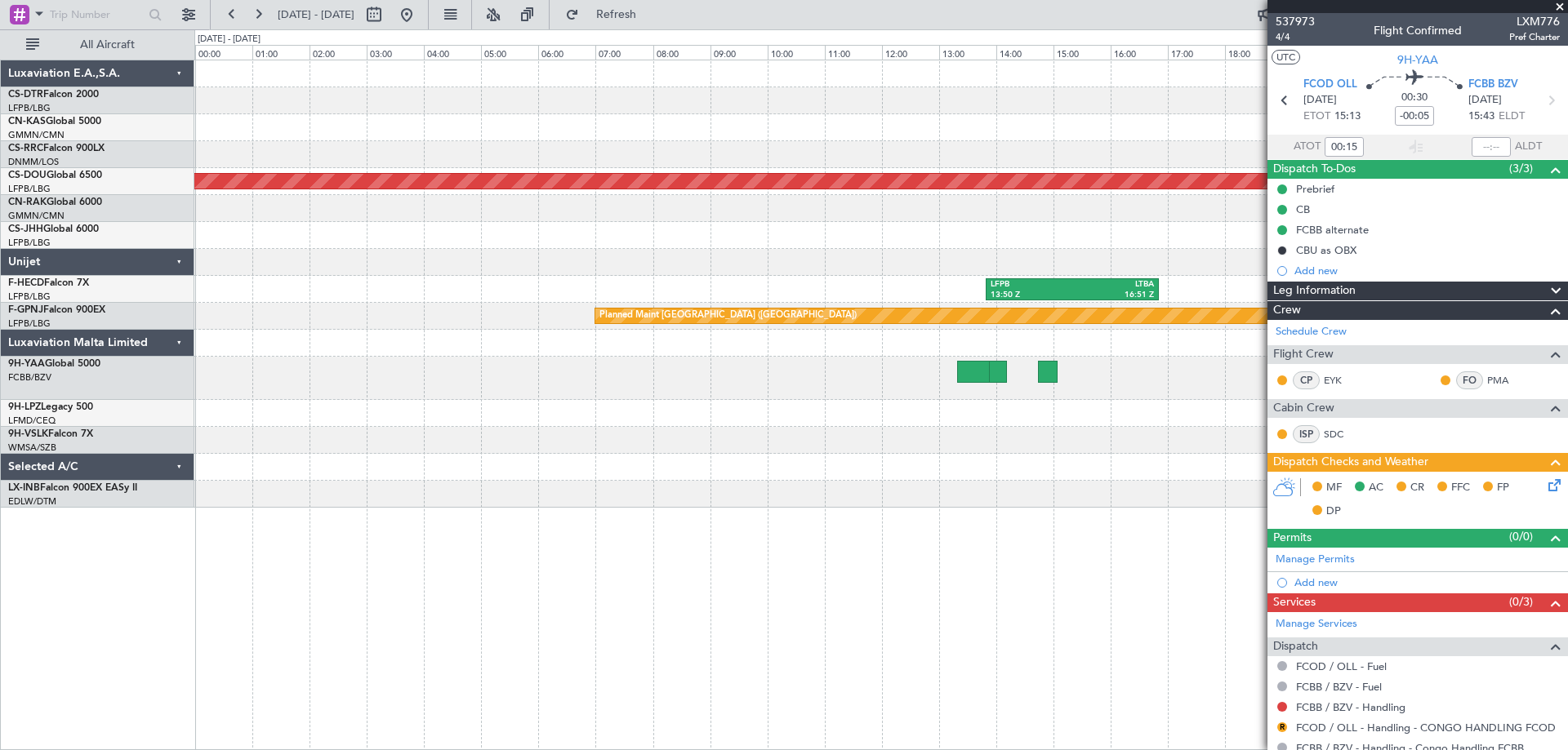
click at [1559, 3] on span at bounding box center [1560, 7] width 17 height 15
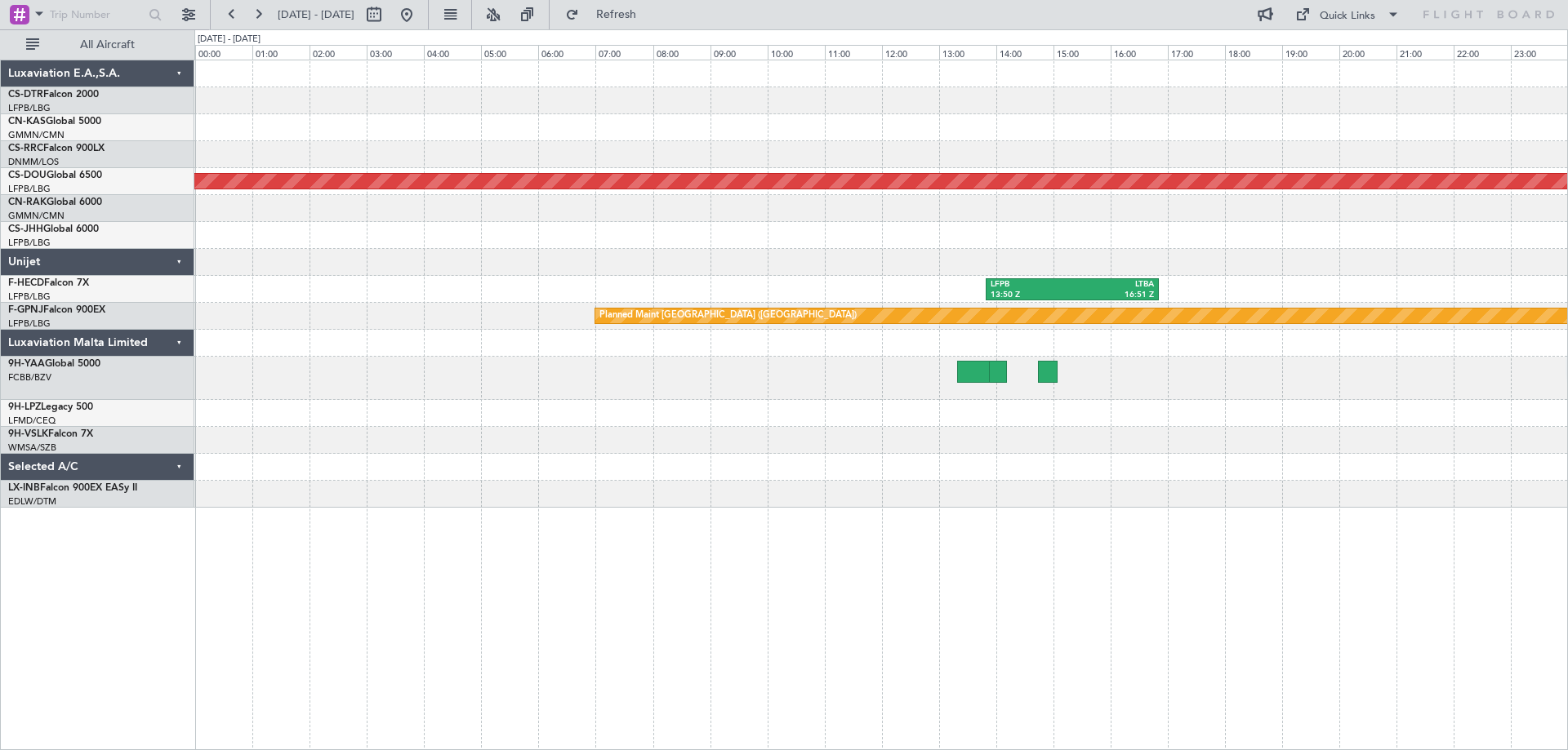
type input "0"
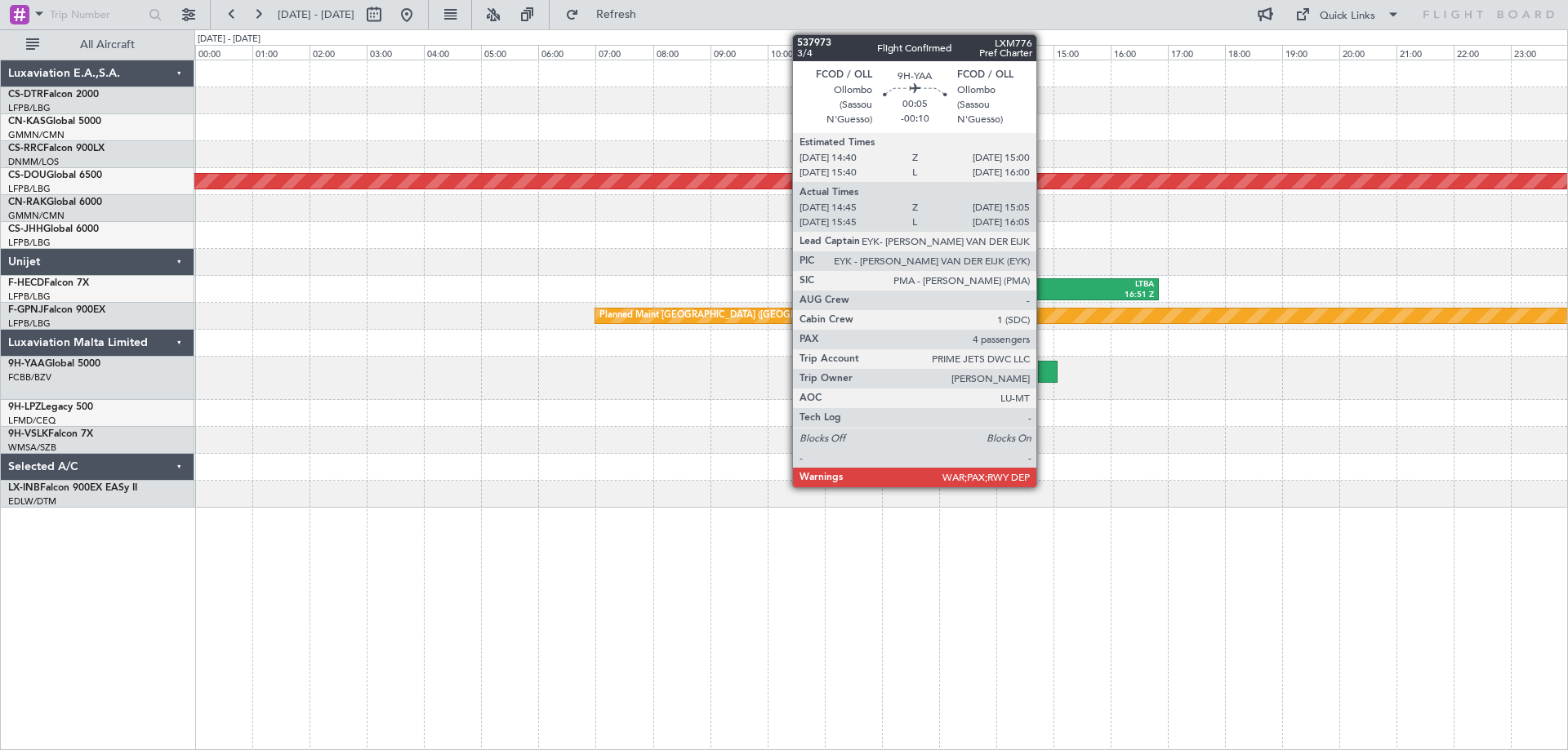
click at [1044, 375] on div at bounding box center [1047, 372] width 19 height 22
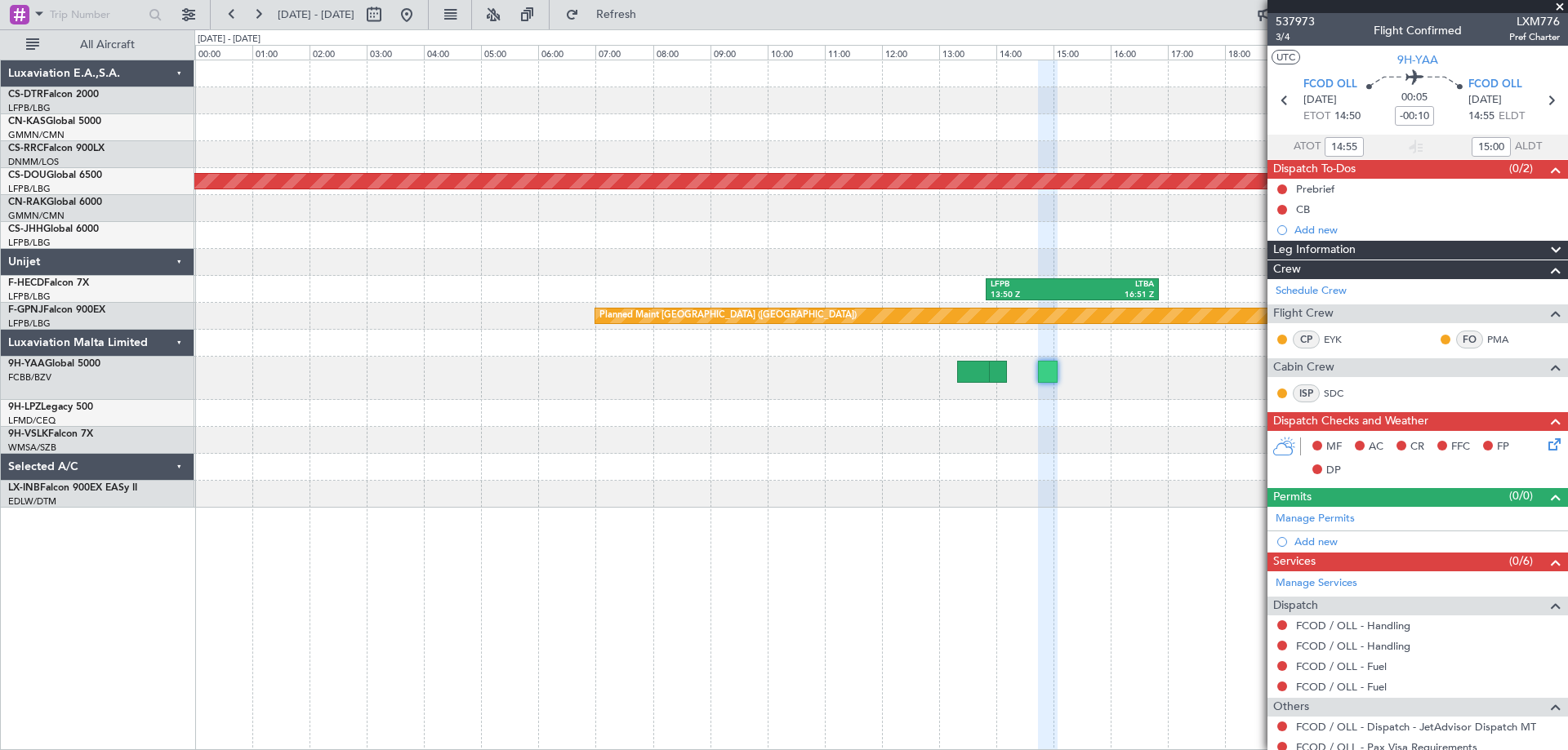
click at [1562, 6] on span at bounding box center [1560, 7] width 17 height 15
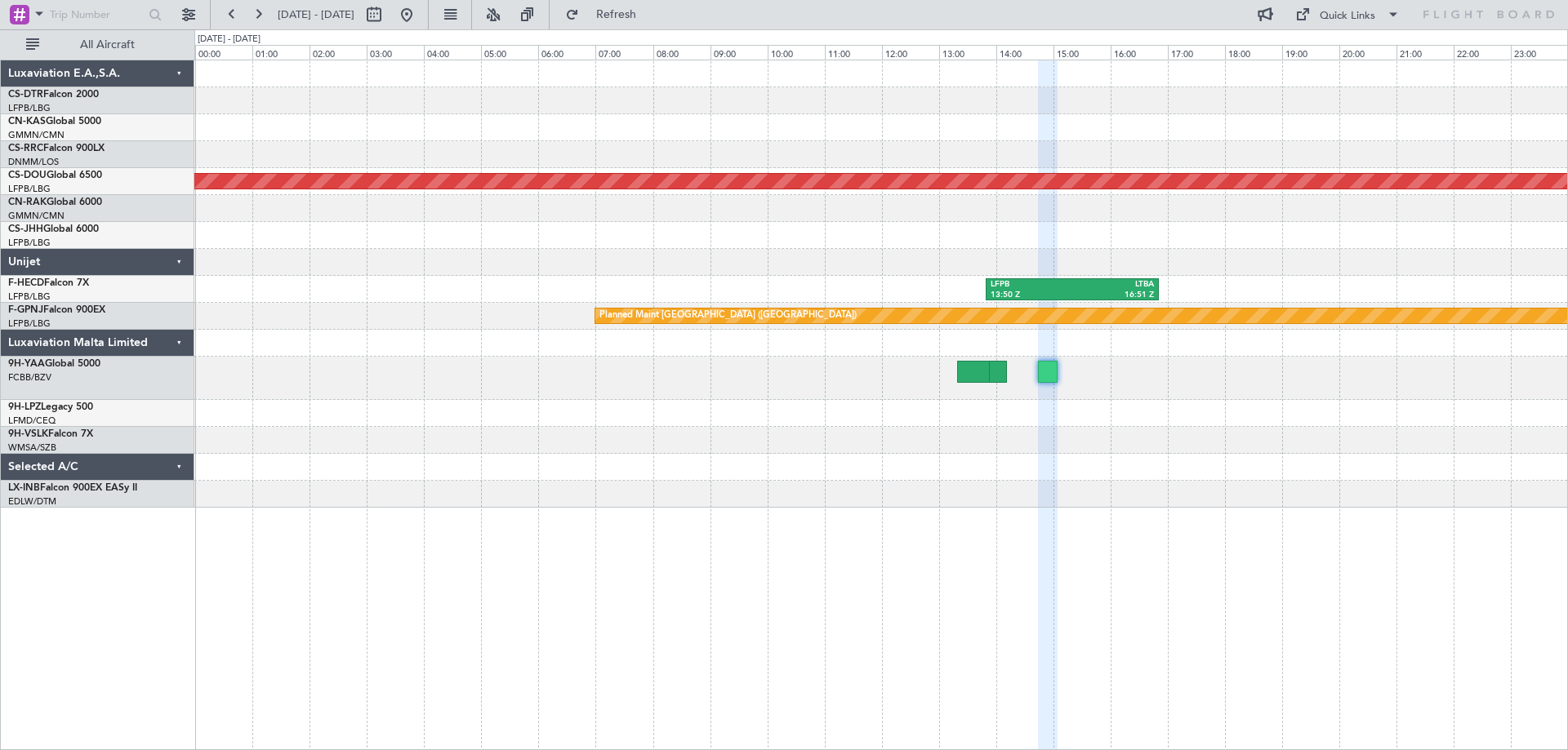
type input "0"
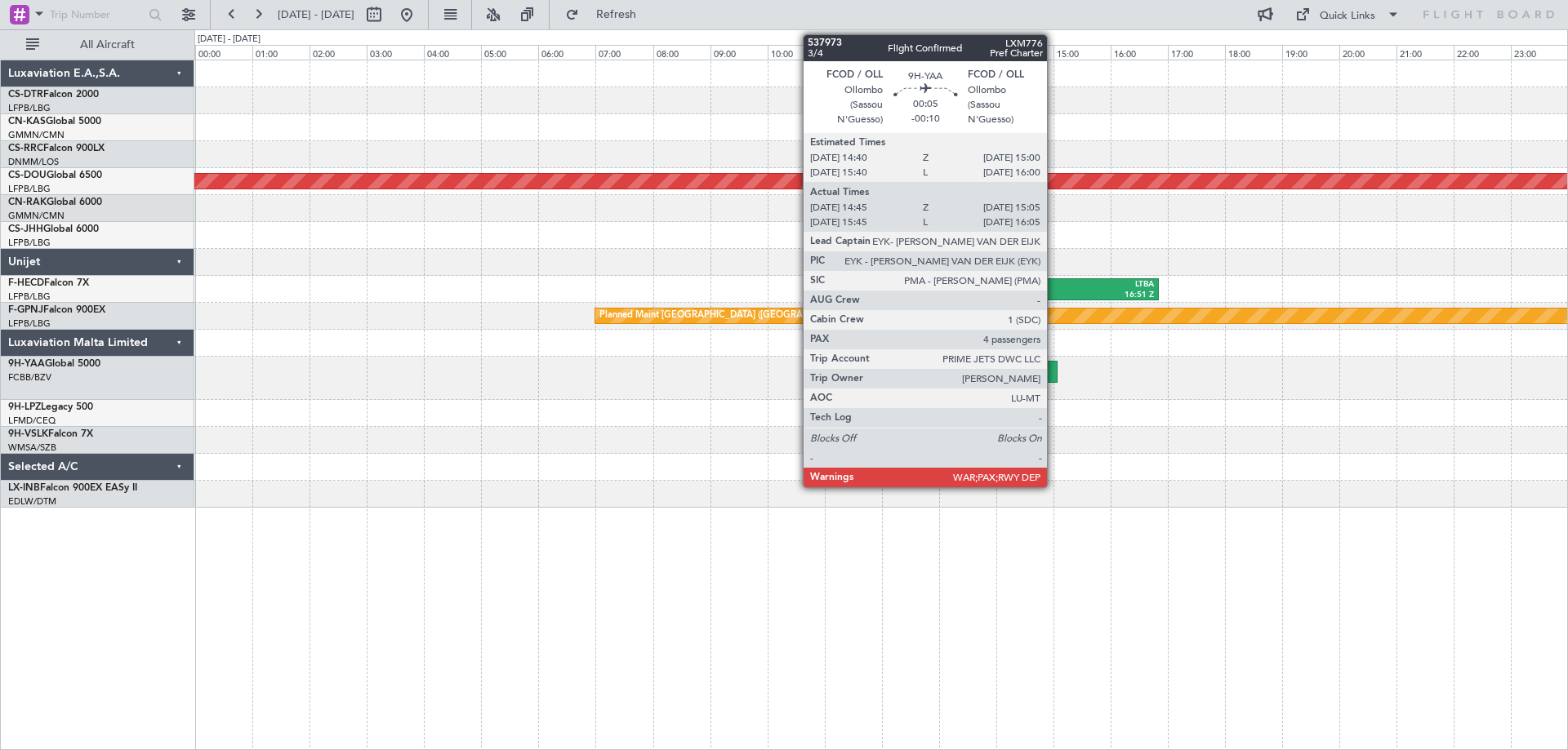
click at [1055, 381] on div at bounding box center [1047, 372] width 19 height 22
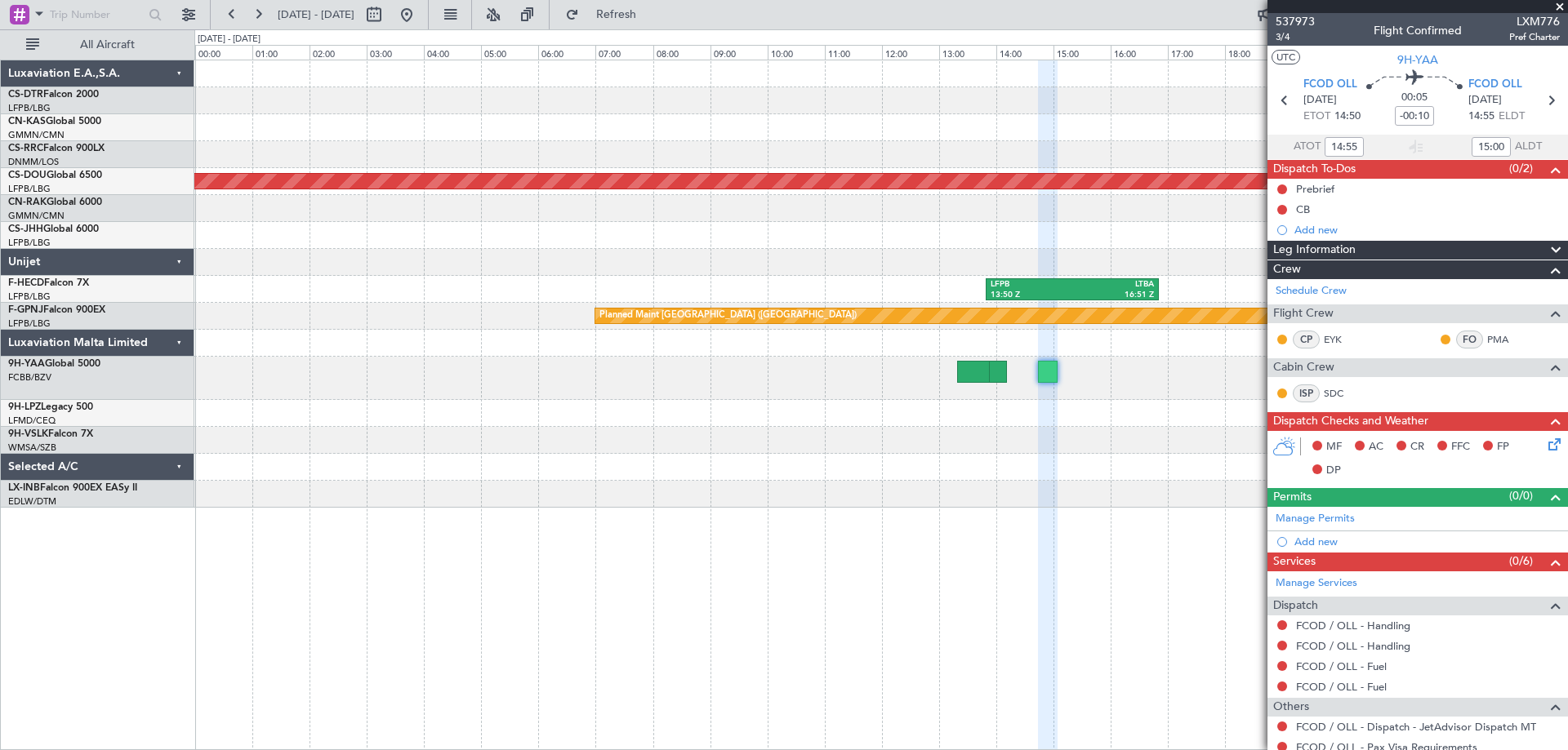
drag, startPoint x: 1563, startPoint y: 5, endPoint x: 1551, endPoint y: 18, distance: 17.7
click at [1561, 10] on span at bounding box center [1560, 7] width 17 height 15
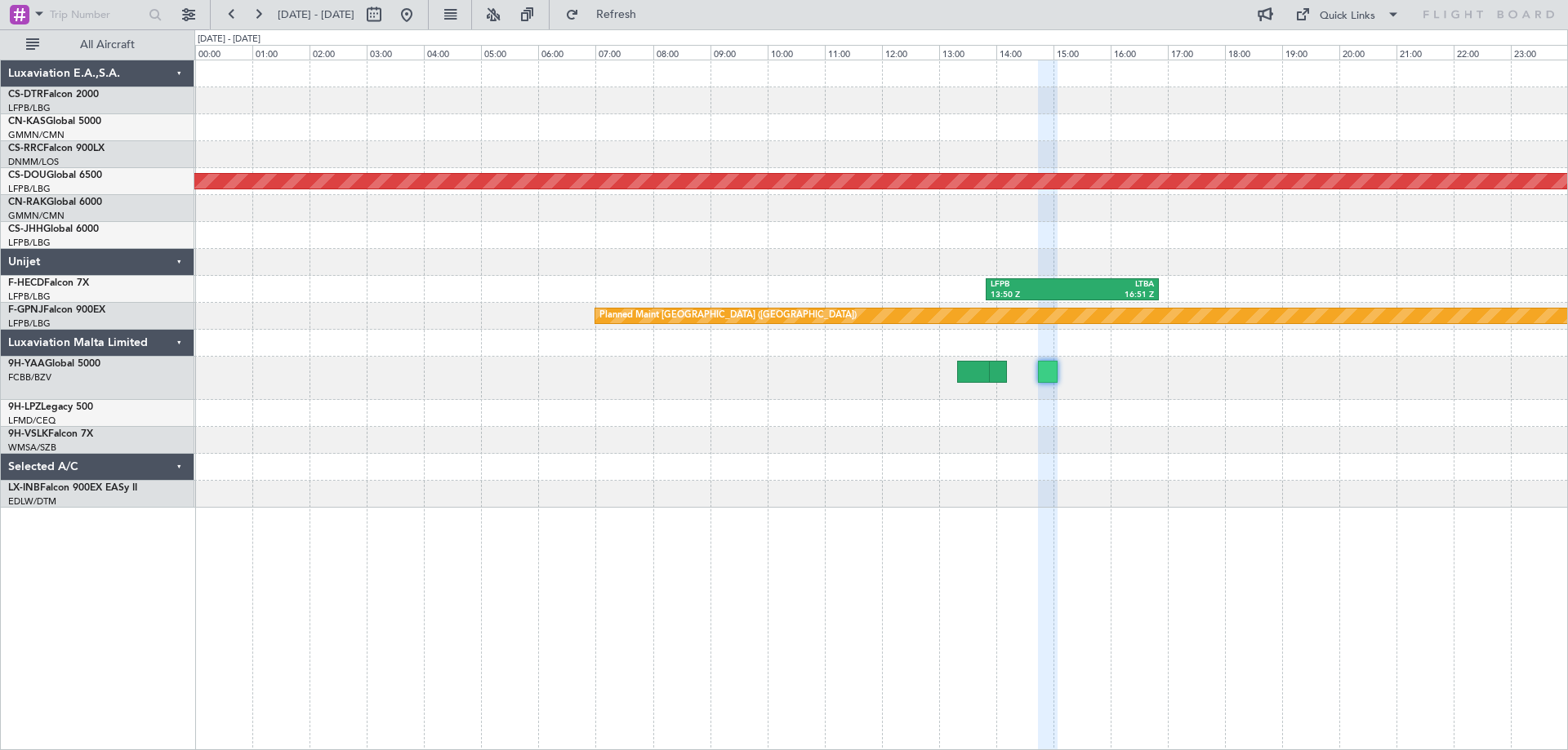
type input "0"
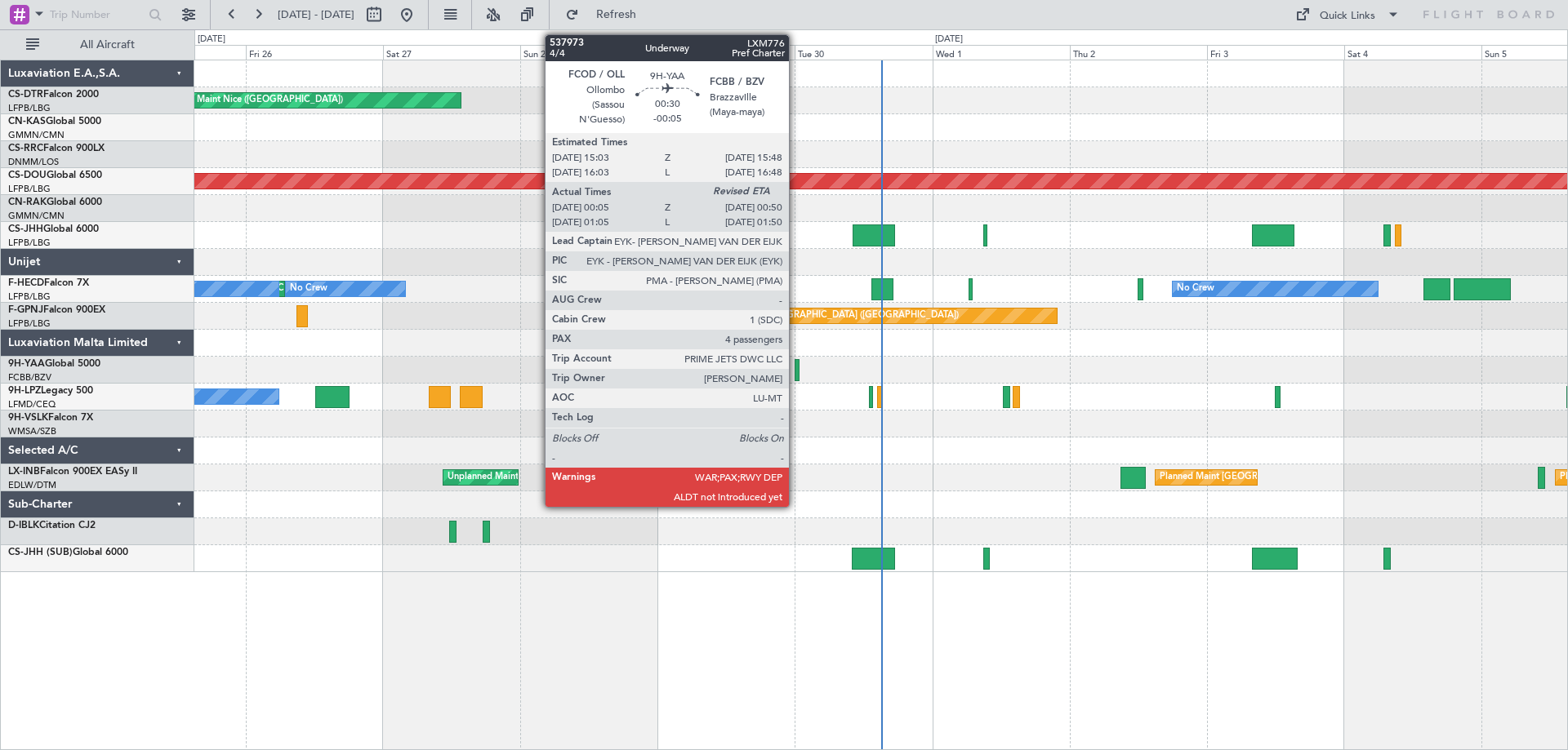
click at [796, 377] on div at bounding box center [796, 370] width 5 height 22
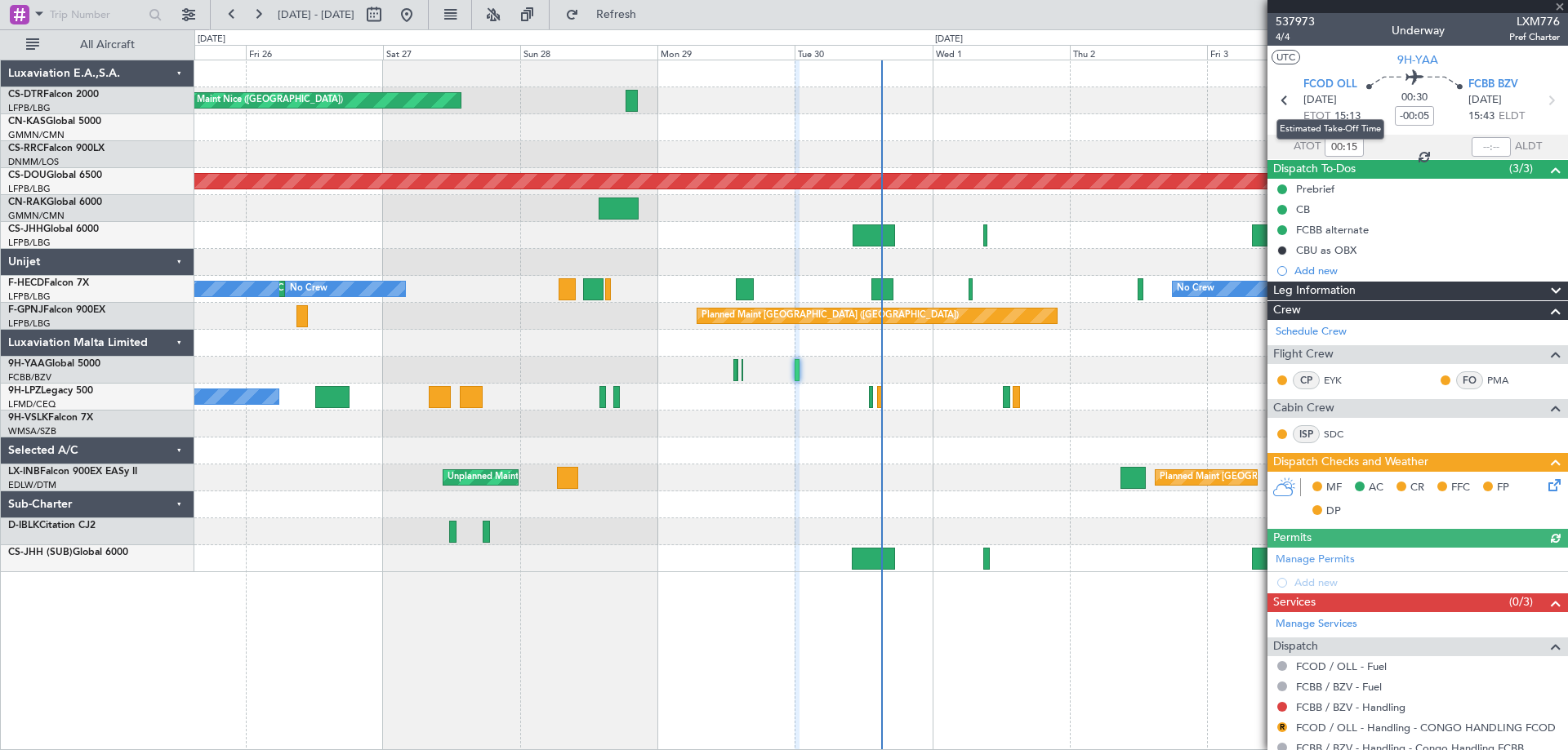
click at [1339, 146] on mat-tooltip-component "Estimated Take-Off Time" at bounding box center [1331, 129] width 131 height 43
click at [1345, 143] on input "00:15" at bounding box center [1345, 146] width 40 height 19
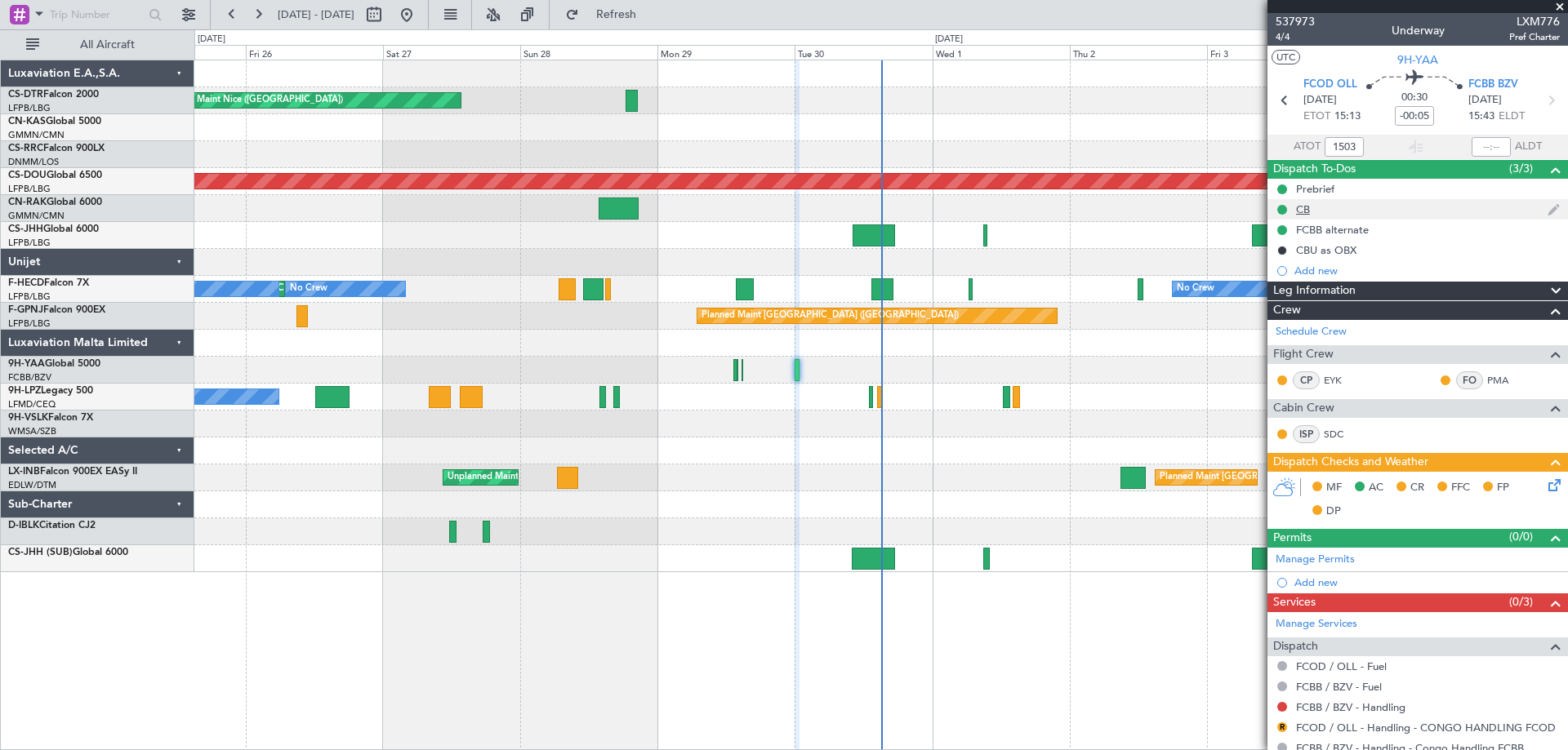
click at [1398, 208] on div "CB" at bounding box center [1417, 210] width 301 height 20
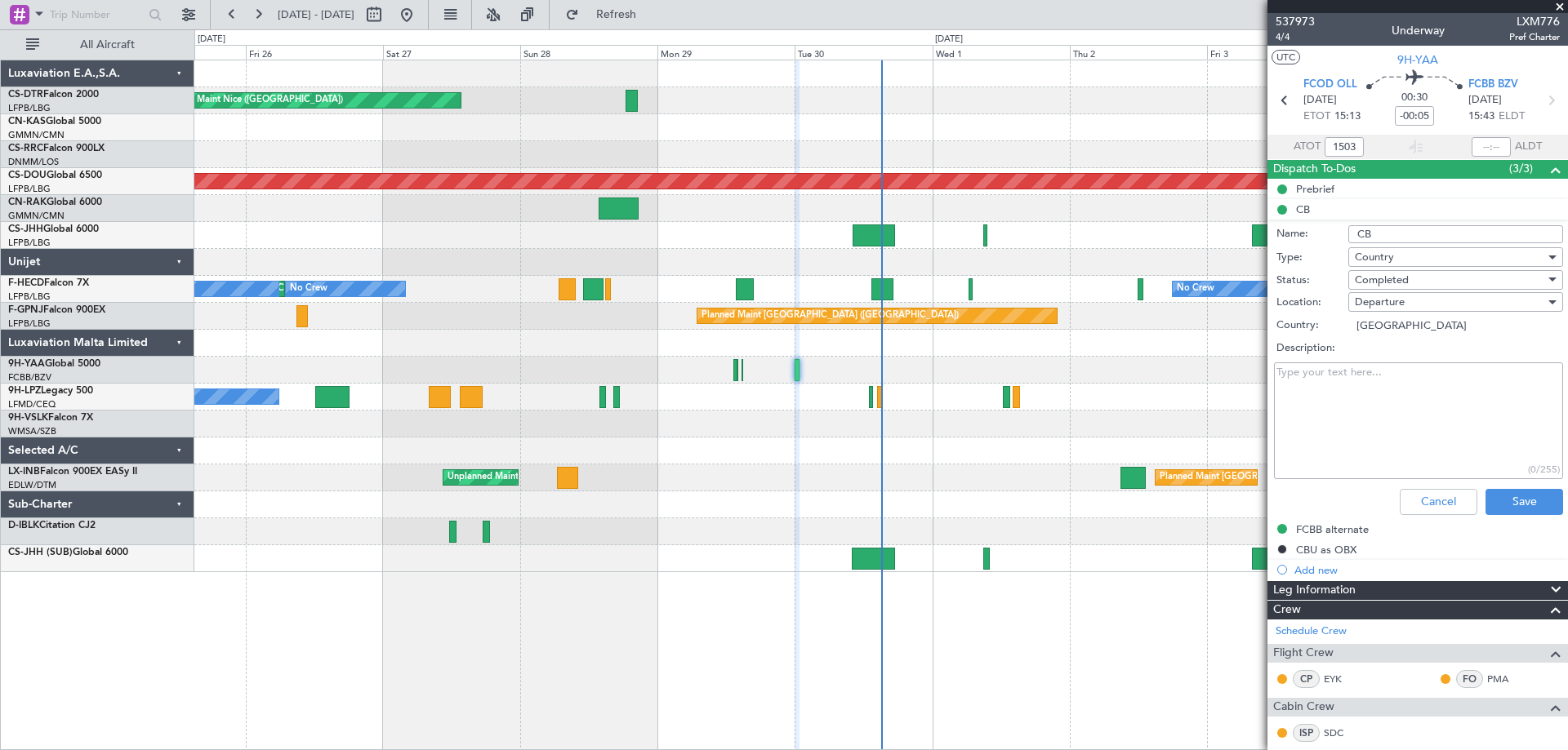
type input "15:03"
click at [1442, 496] on button "Cancel" at bounding box center [1438, 502] width 77 height 26
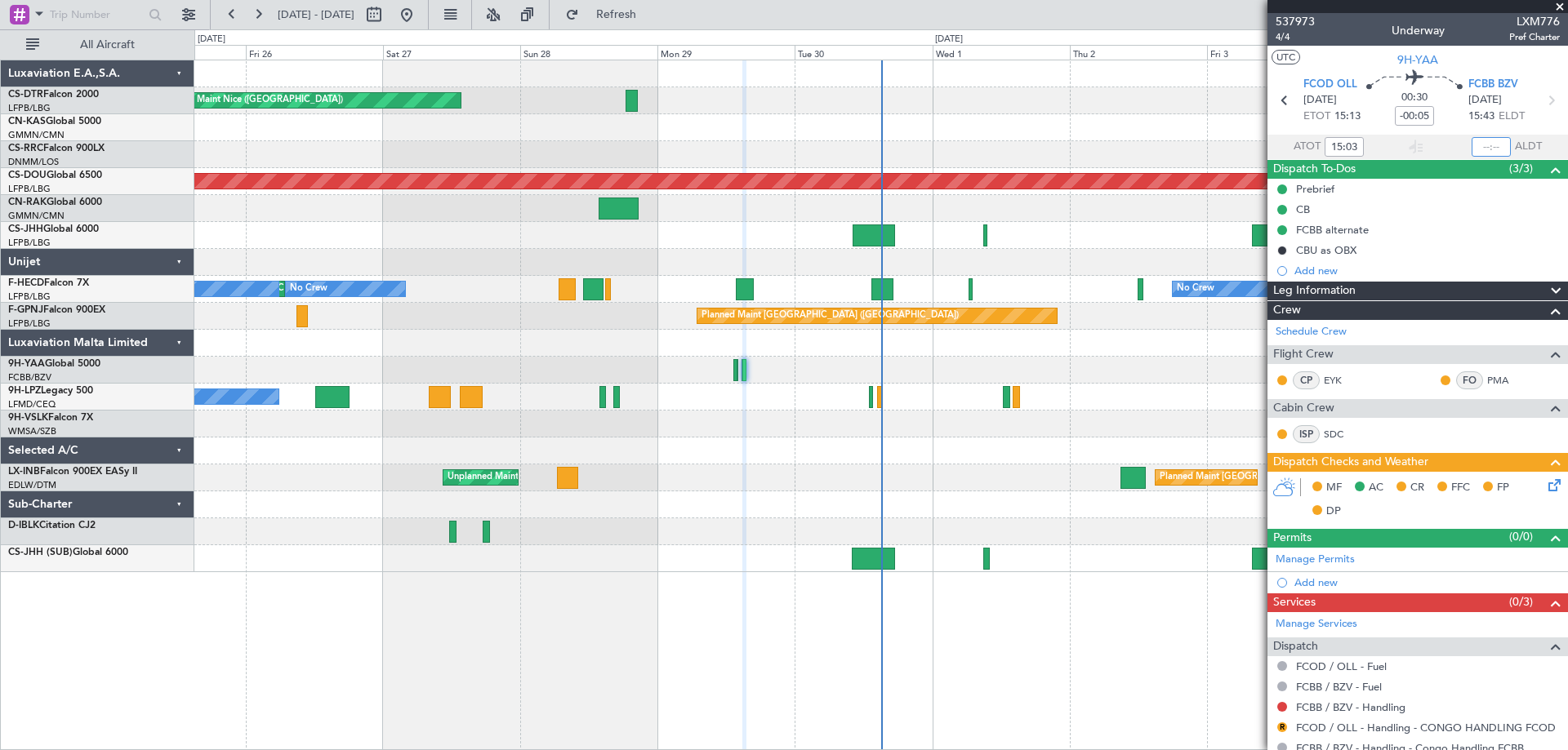
click at [1471, 142] on input "text" at bounding box center [1491, 146] width 40 height 19
click at [1420, 201] on mat-tooltip-component "Complete" at bounding box center [1412, 199] width 70 height 43
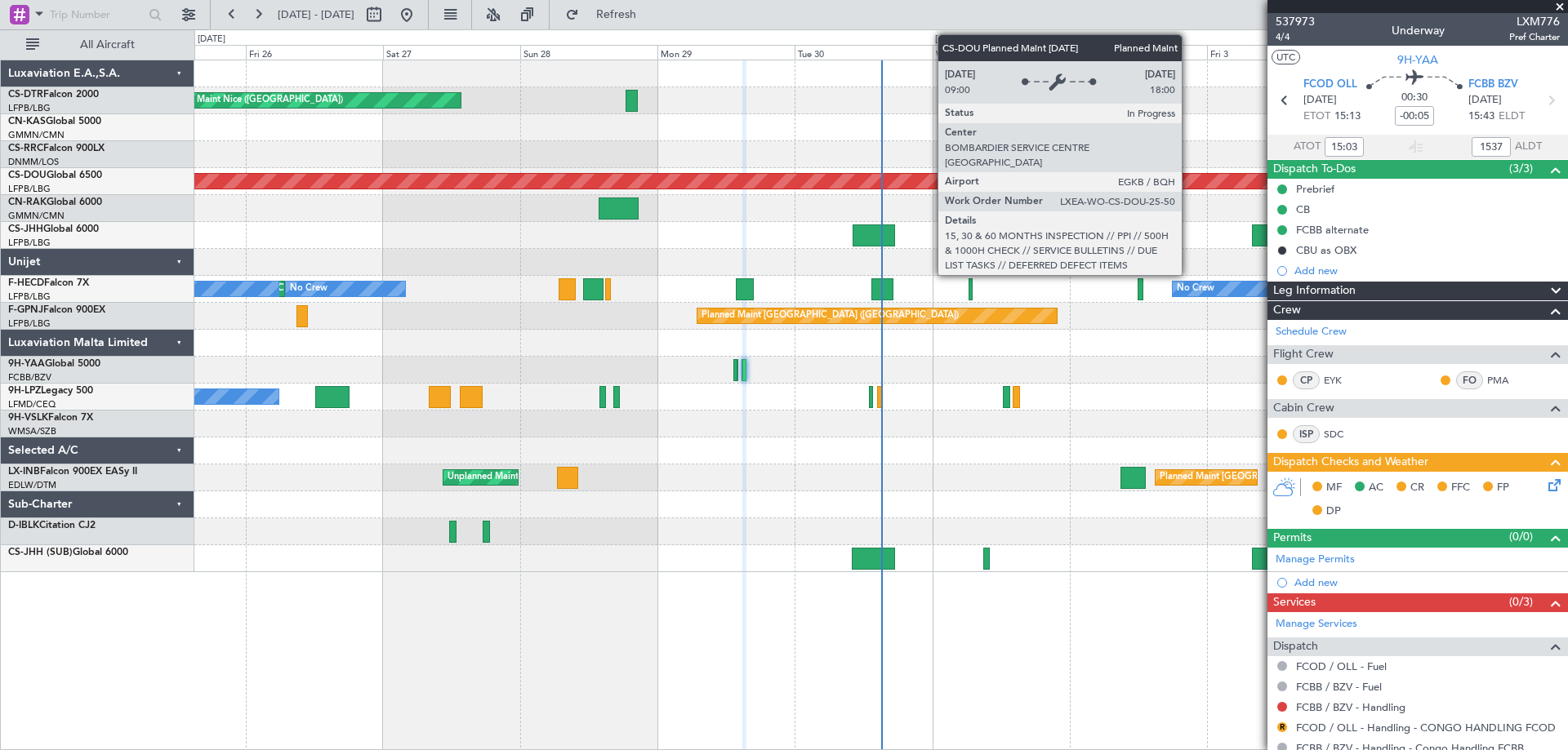
type input "15:37"
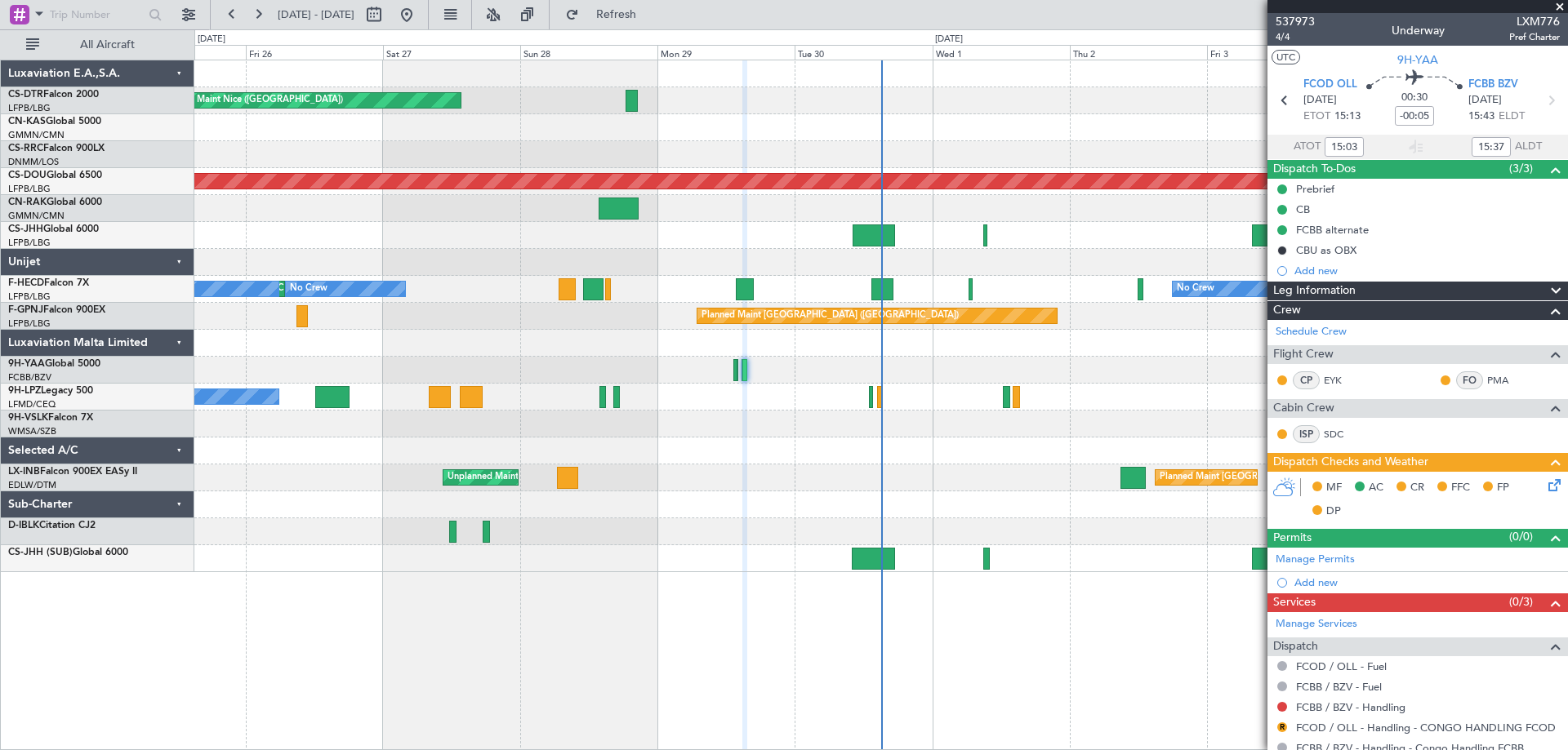
click at [1559, 2] on span at bounding box center [1560, 7] width 17 height 15
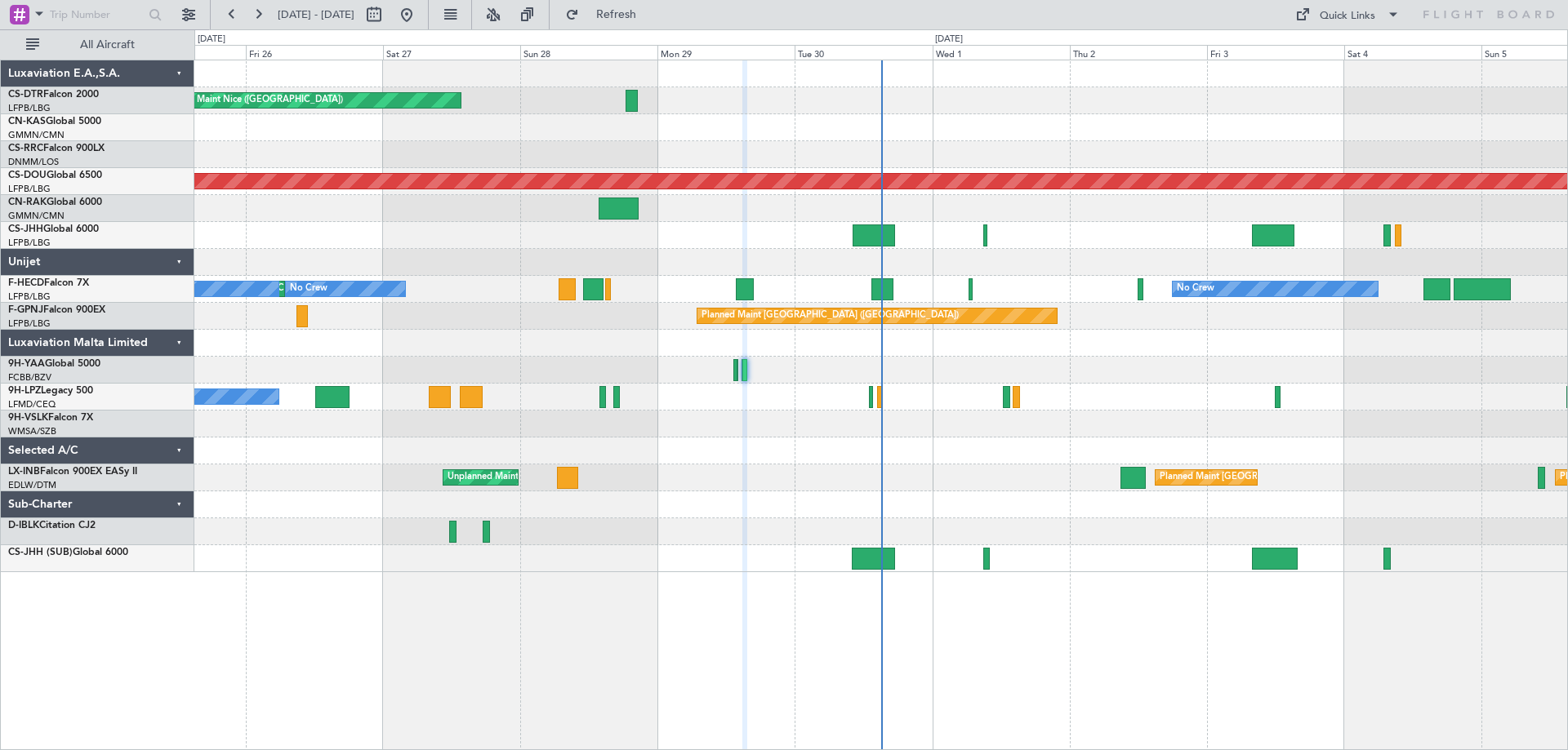
type input "0"
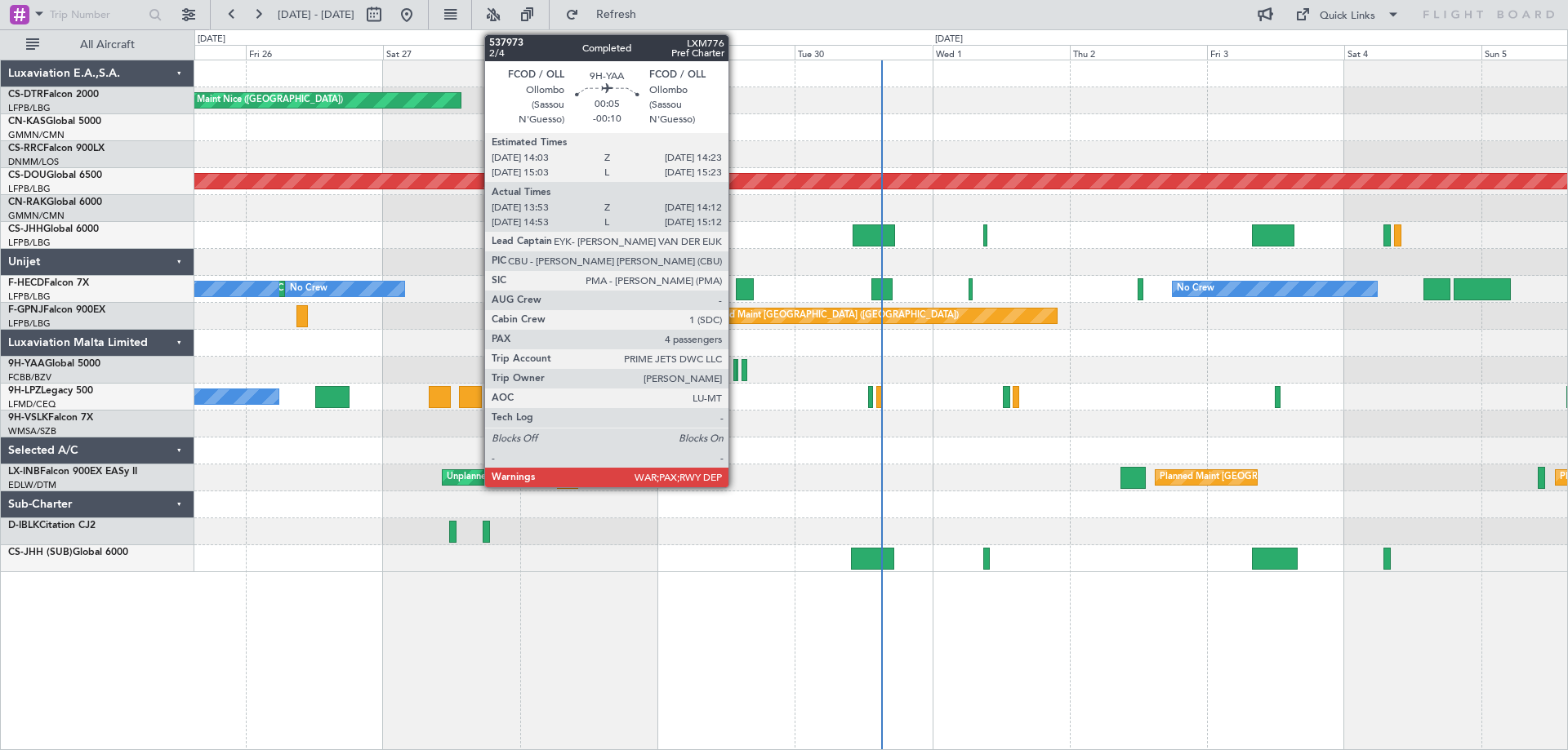
click at [736, 378] on div at bounding box center [737, 370] width 3 height 22
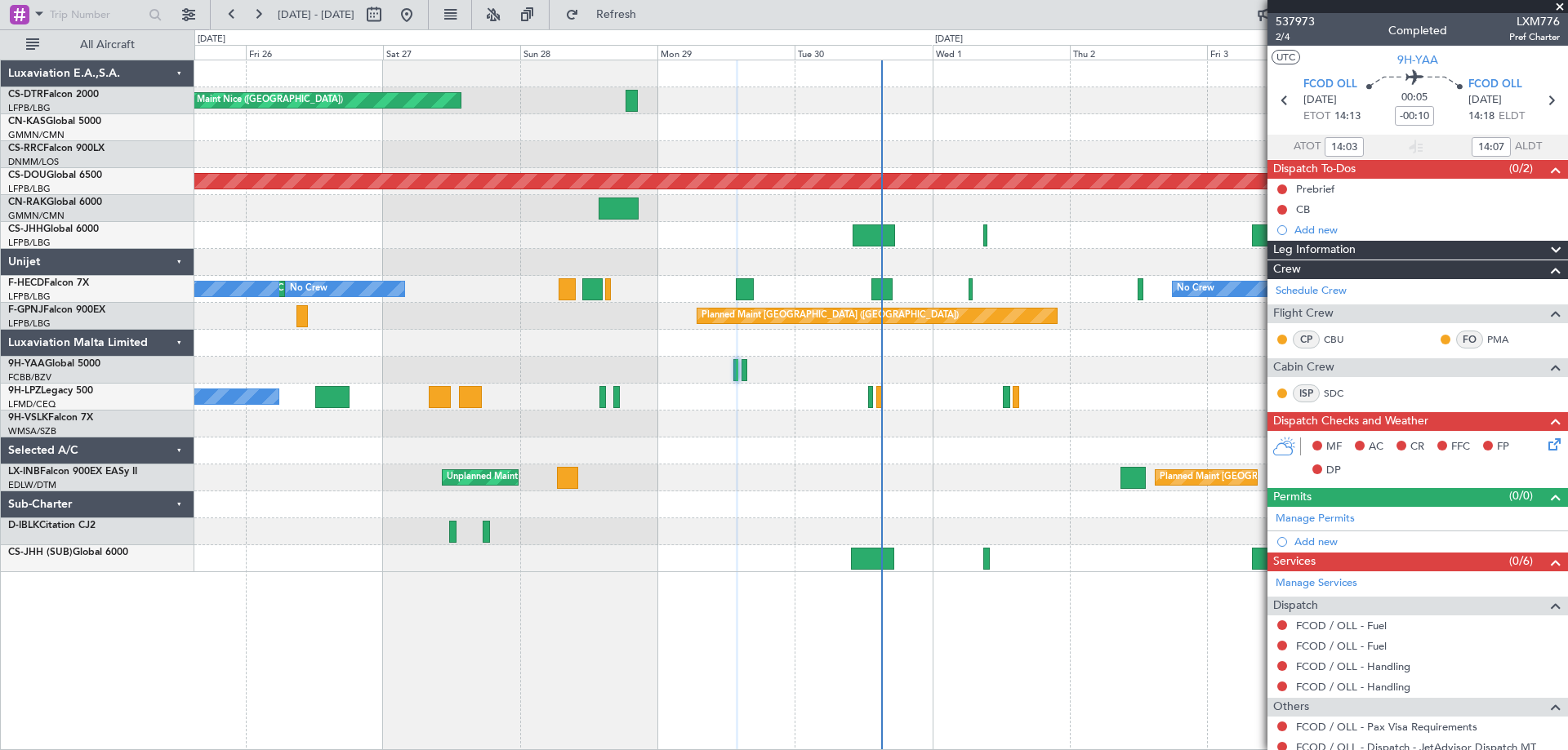
type input "15:03"
type input "15:07"
type input "14:03"
type input "14:07"
click at [1284, 23] on span "537973" at bounding box center [1295, 21] width 40 height 17
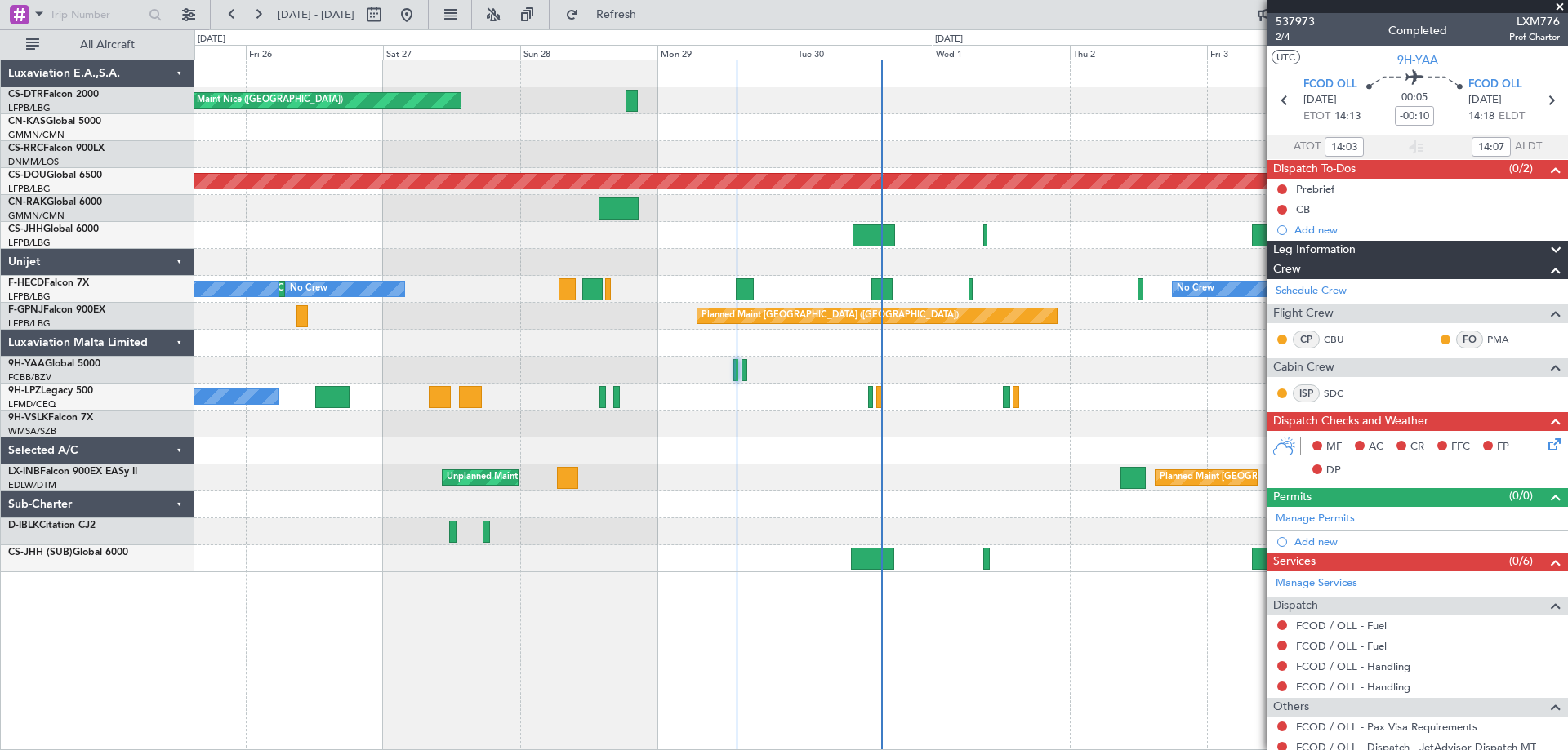
click at [1562, 5] on span at bounding box center [1560, 7] width 17 height 15
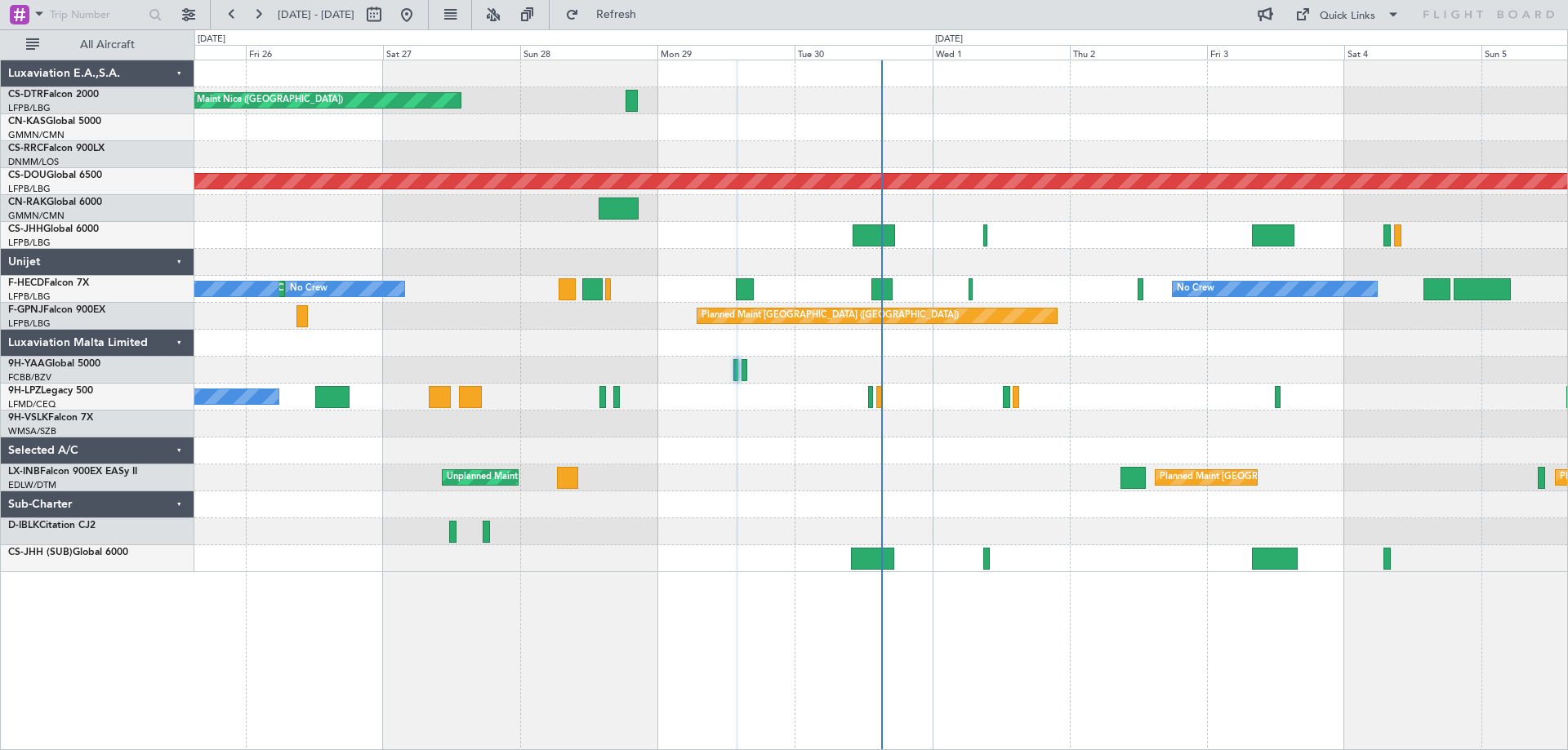
type input "0"
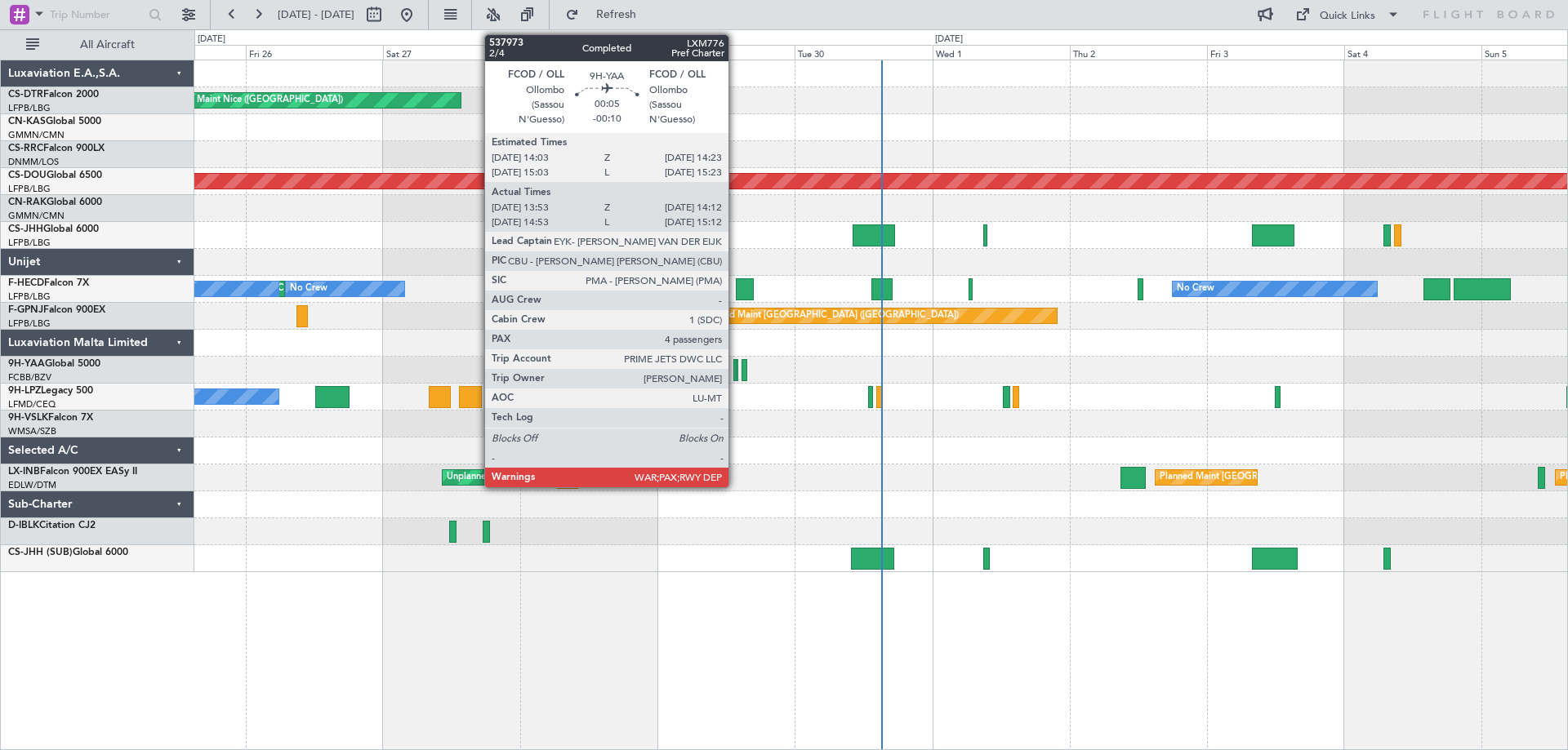
click at [736, 378] on div at bounding box center [737, 370] width 3 height 22
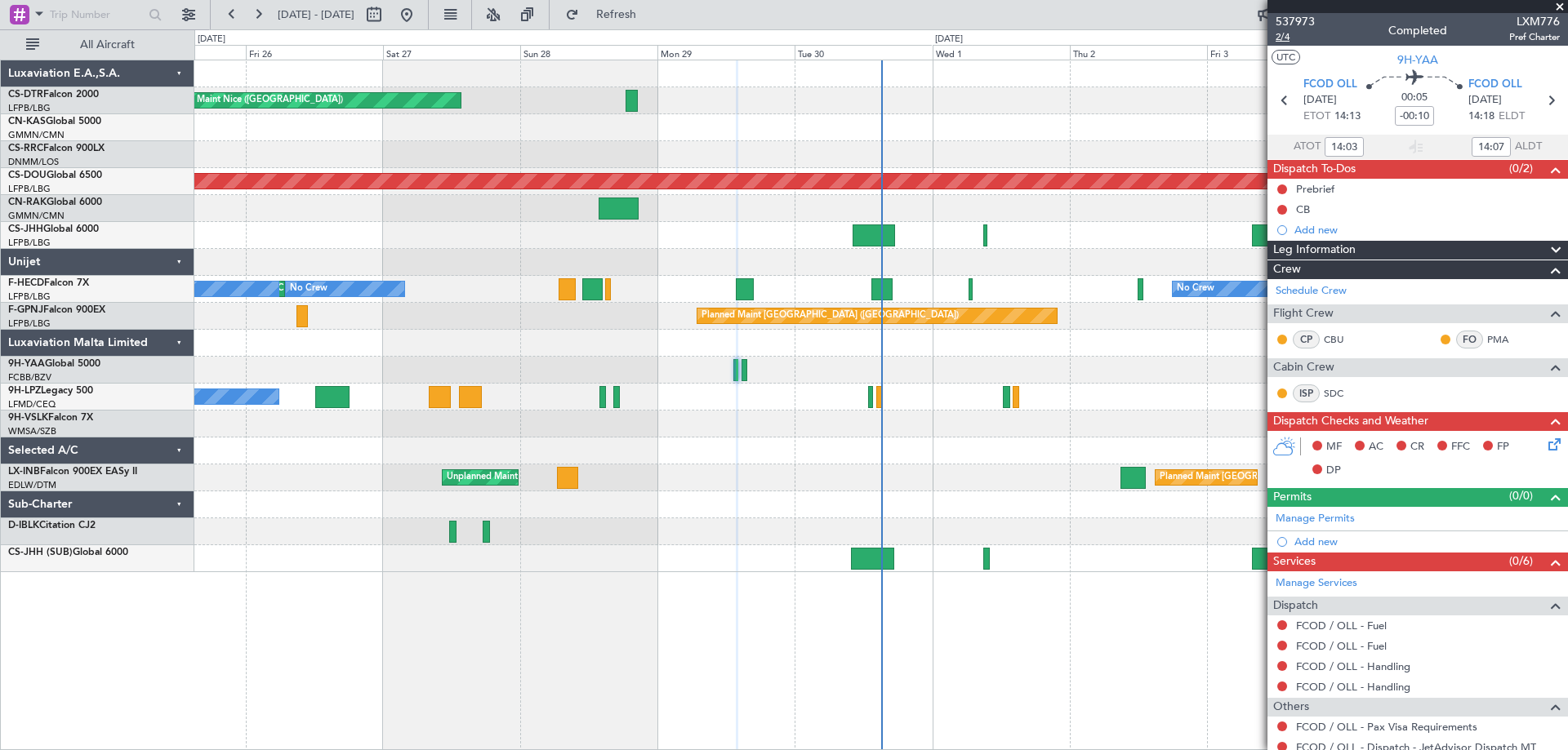
click at [1285, 37] on span "2/4" at bounding box center [1295, 37] width 40 height 14
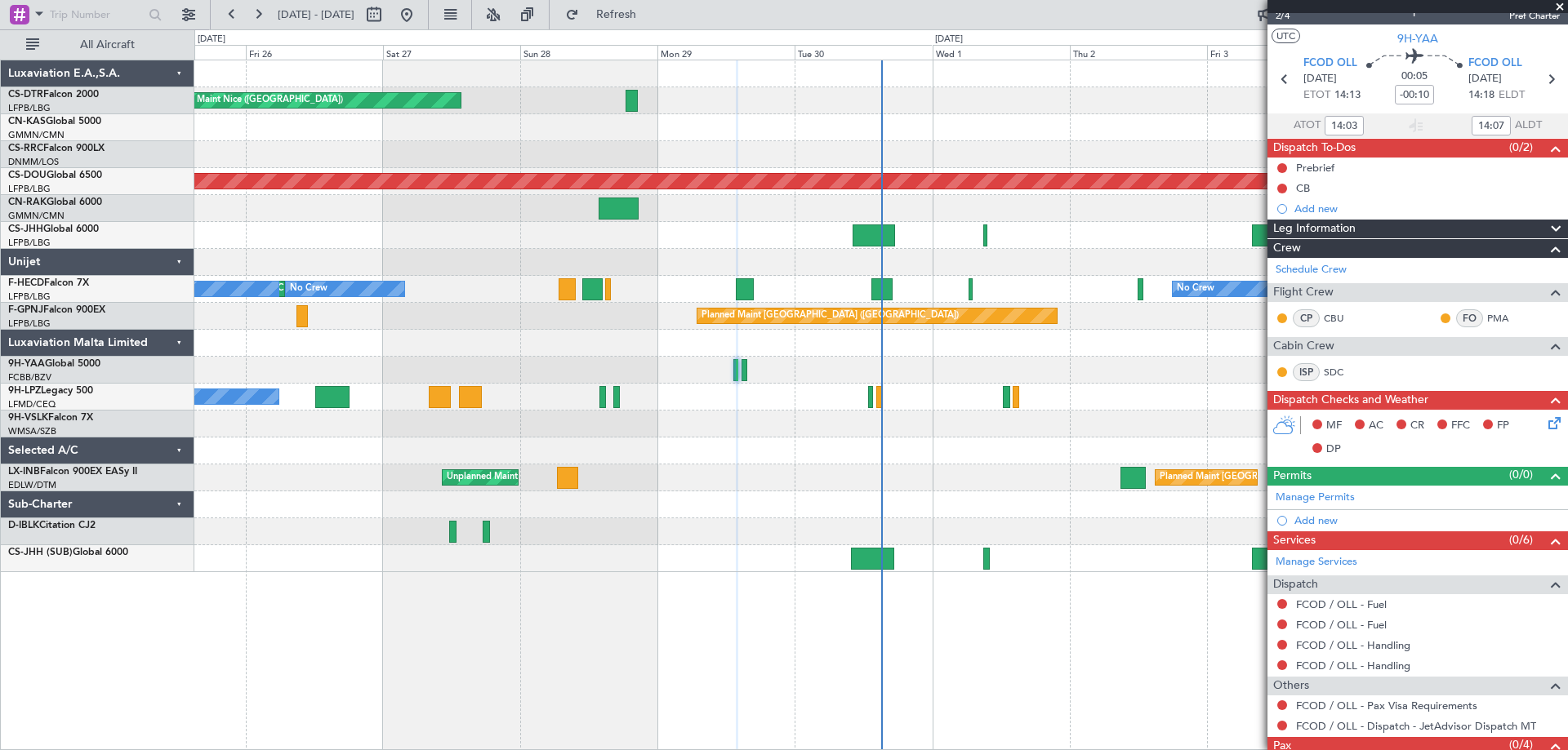
scroll to position [74, 0]
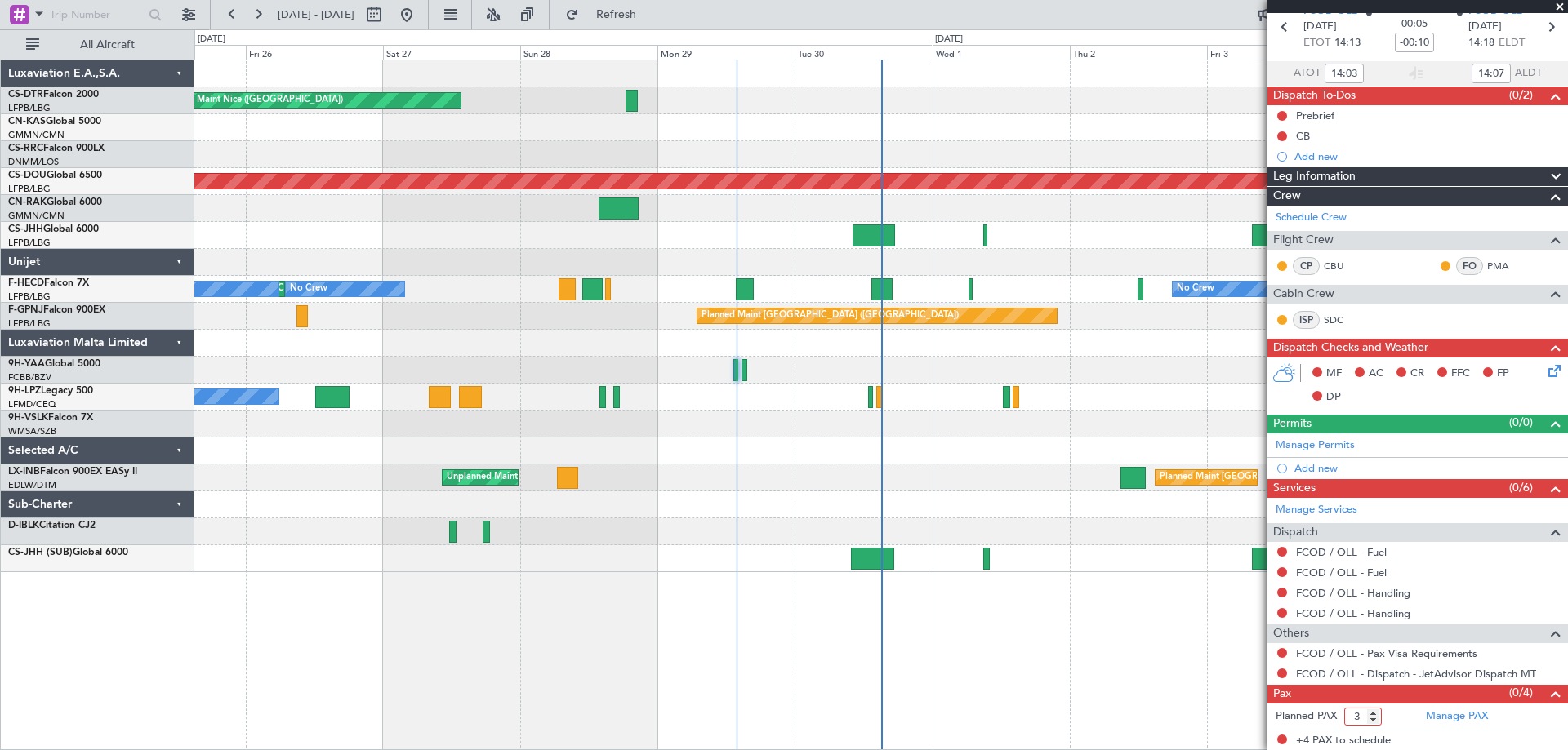
click at [1376, 720] on input "3" at bounding box center [1363, 717] width 38 height 18
click at [1376, 720] on input "2" at bounding box center [1363, 717] width 38 height 18
click at [1375, 718] on input "1" at bounding box center [1363, 717] width 38 height 18
type input "0"
click at [1375, 718] on input "0" at bounding box center [1363, 717] width 38 height 18
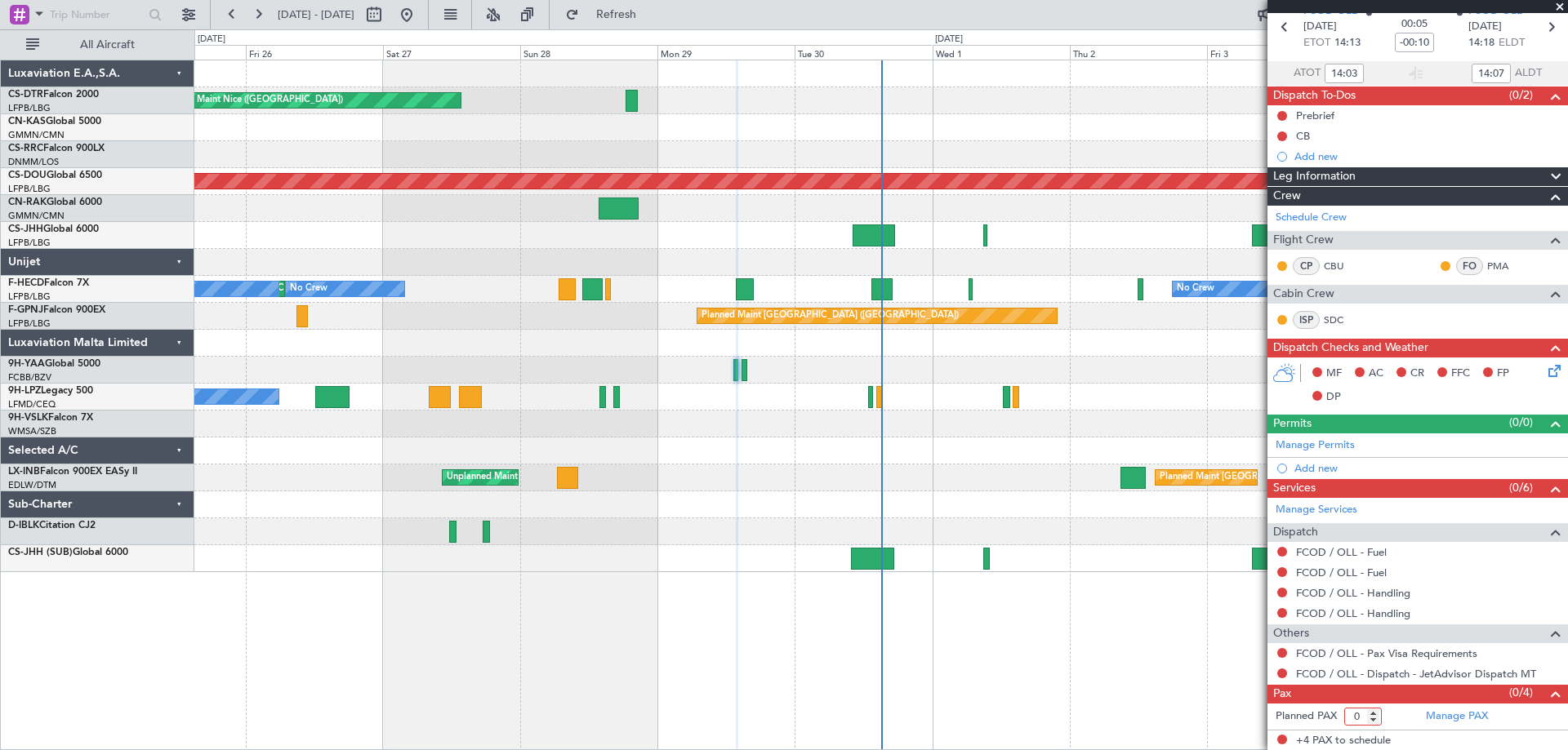
click at [1219, 698] on div "Planned Maint Nice ([GEOGRAPHIC_DATA]) Planned Maint Sofia AOG Maint Sofia Plan…" at bounding box center [881, 404] width 1374 height 690
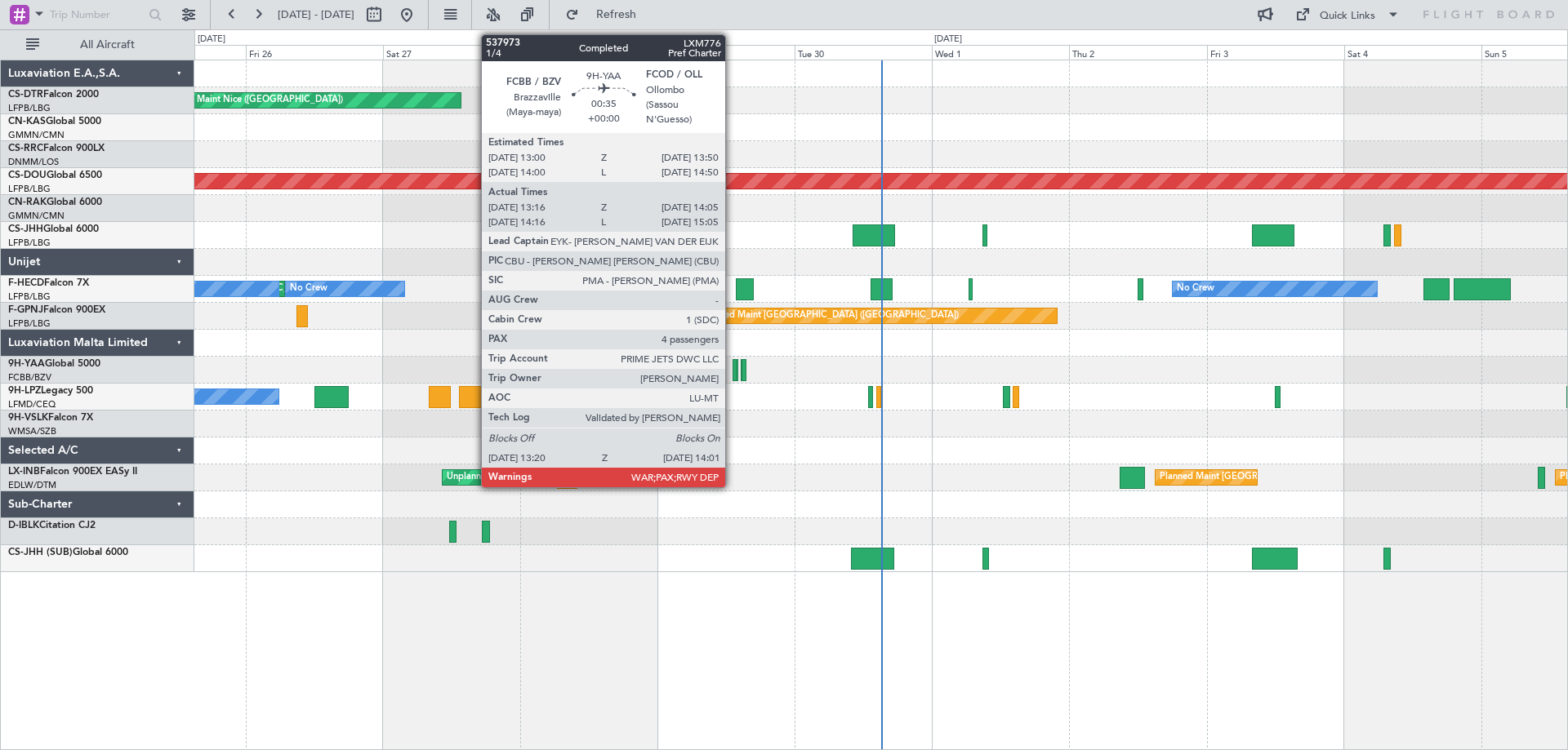
click at [733, 378] on div at bounding box center [735, 370] width 4 height 22
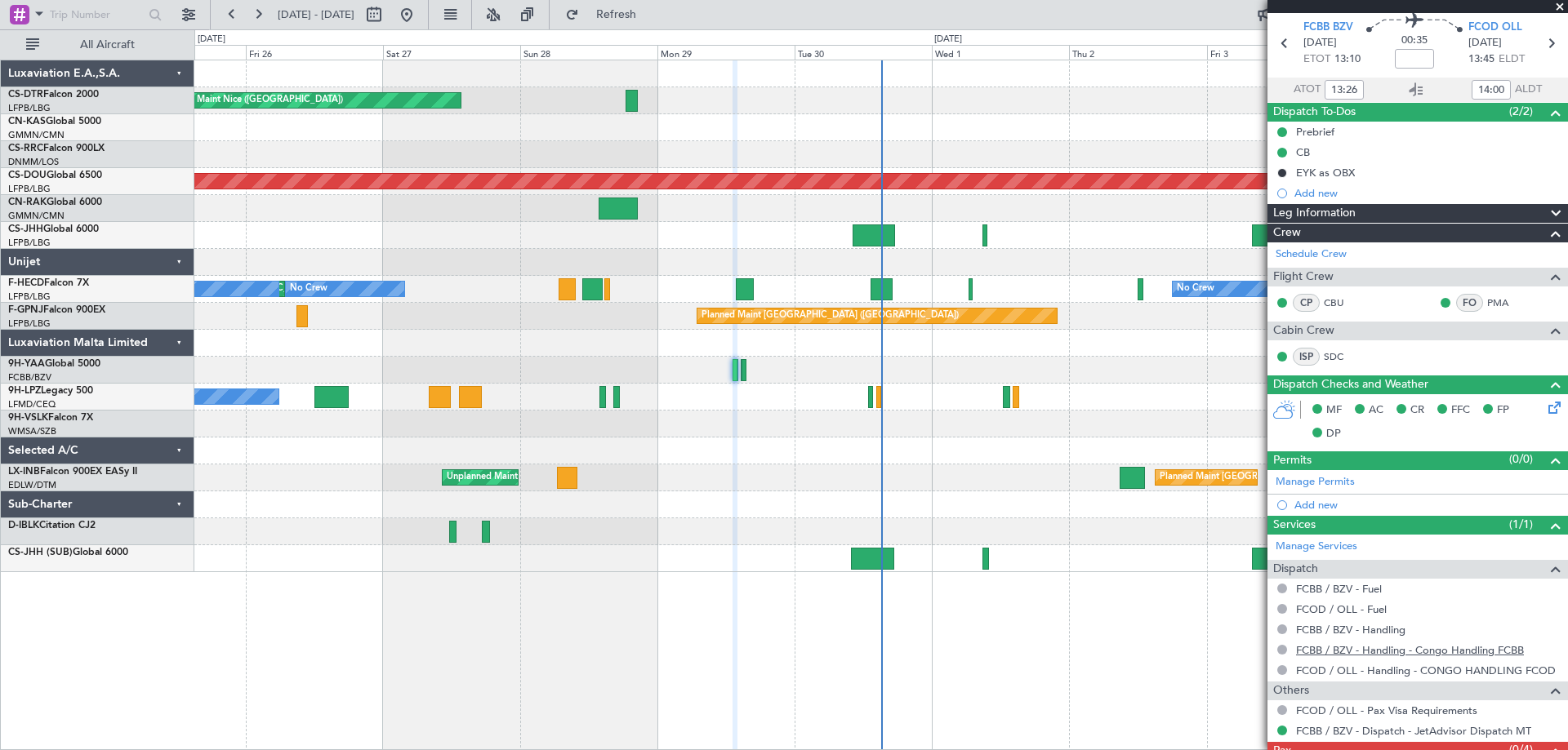
scroll to position [114, 0]
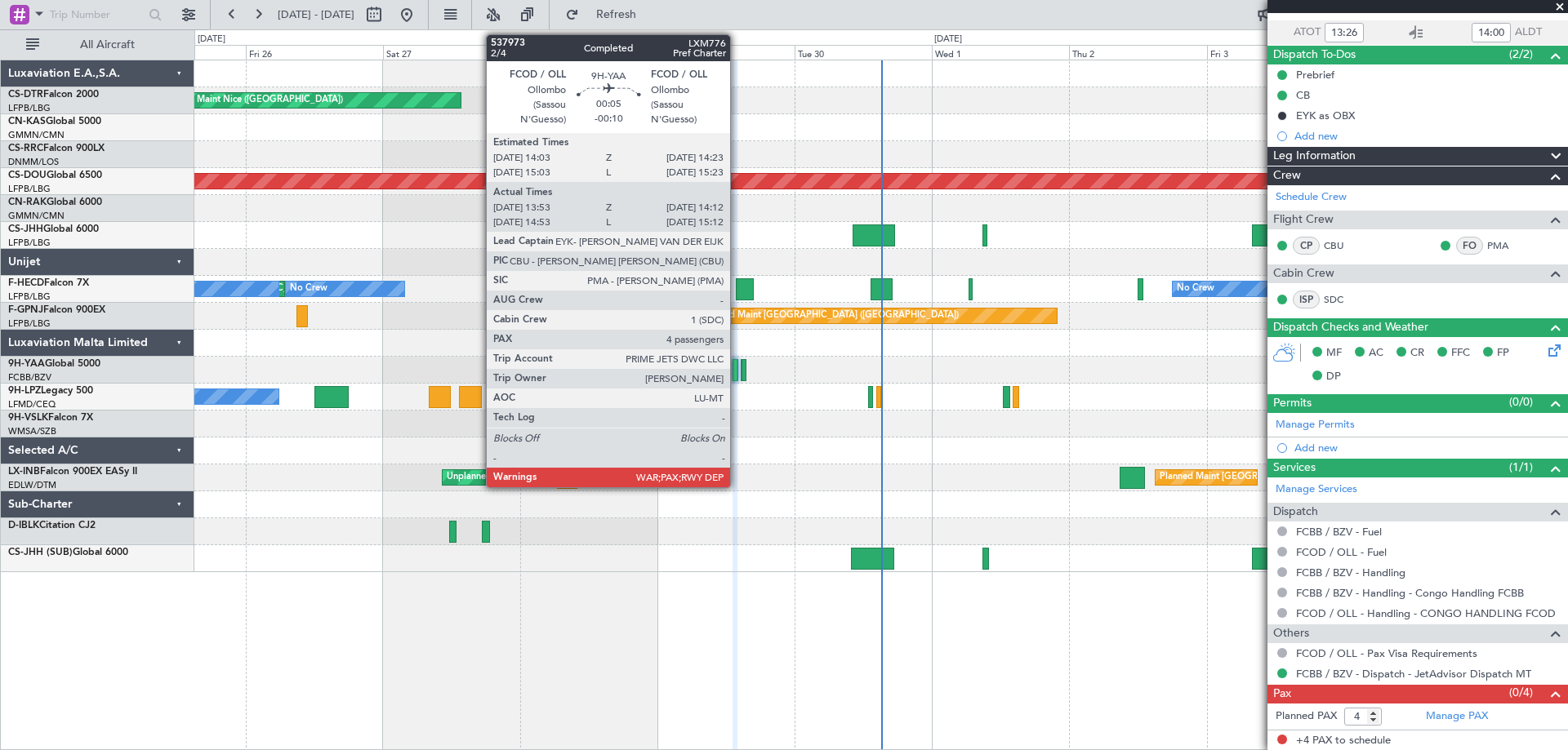
click at [738, 379] on div at bounding box center [737, 370] width 3 height 22
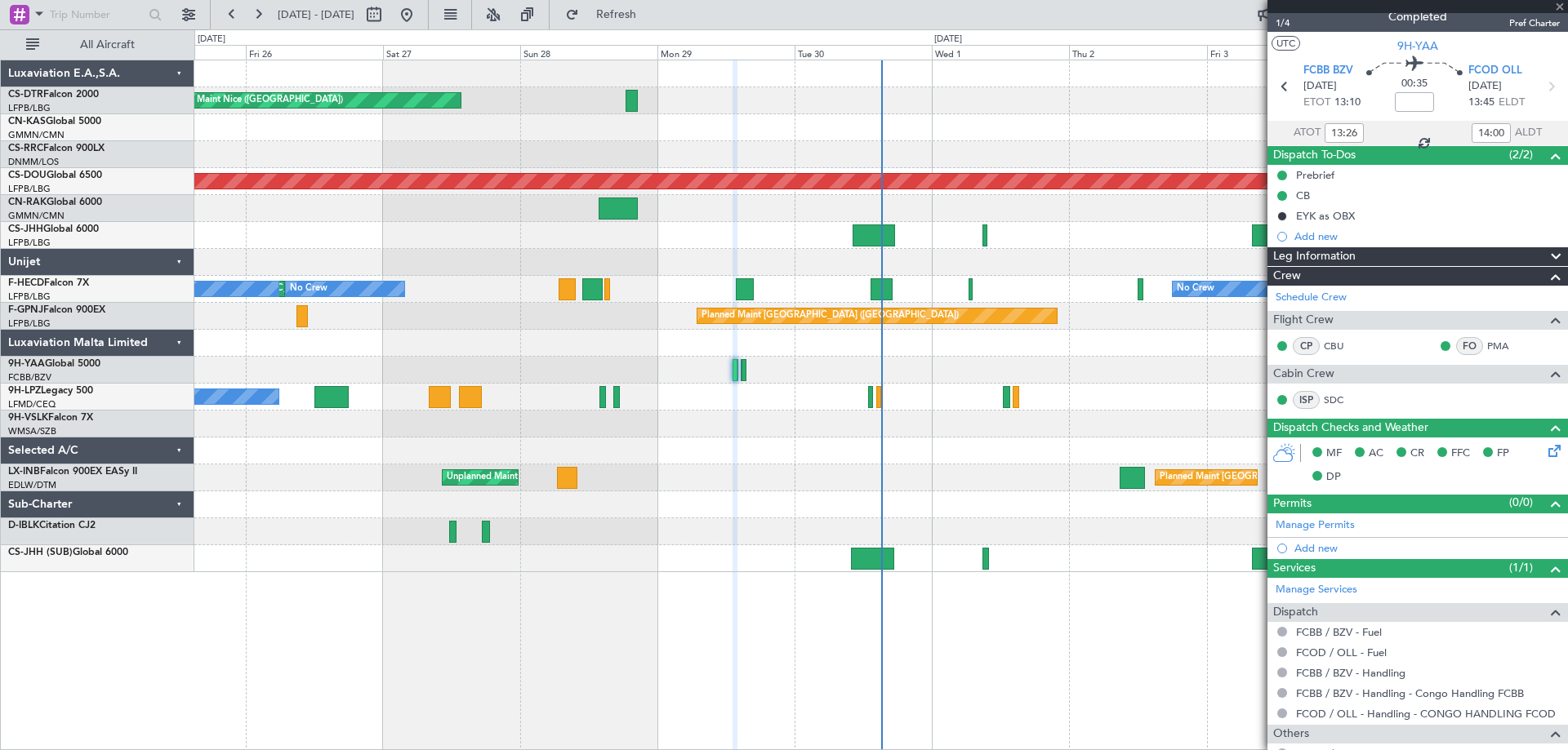
scroll to position [0, 0]
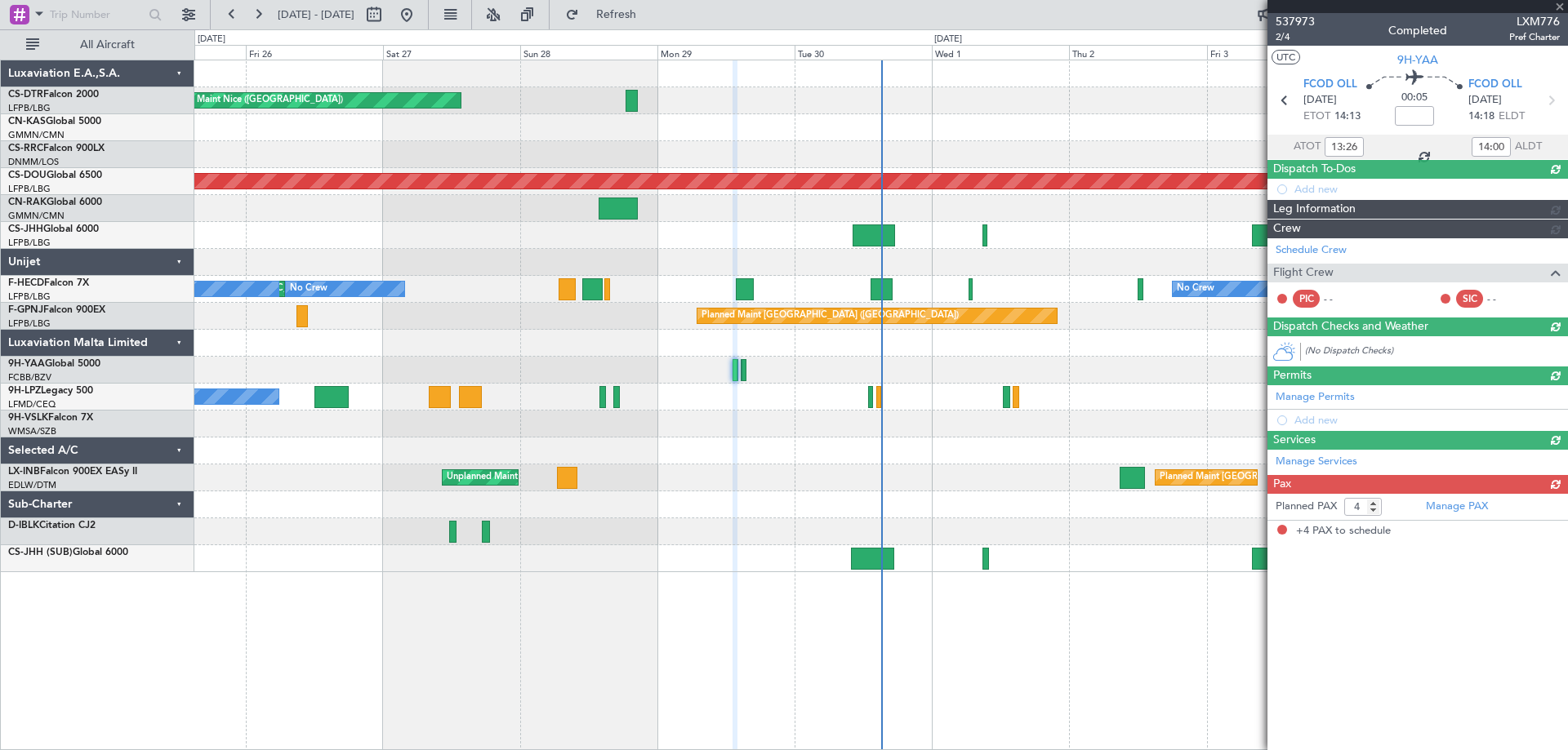
type input "-00:10"
type input "14:03"
type input "14:07"
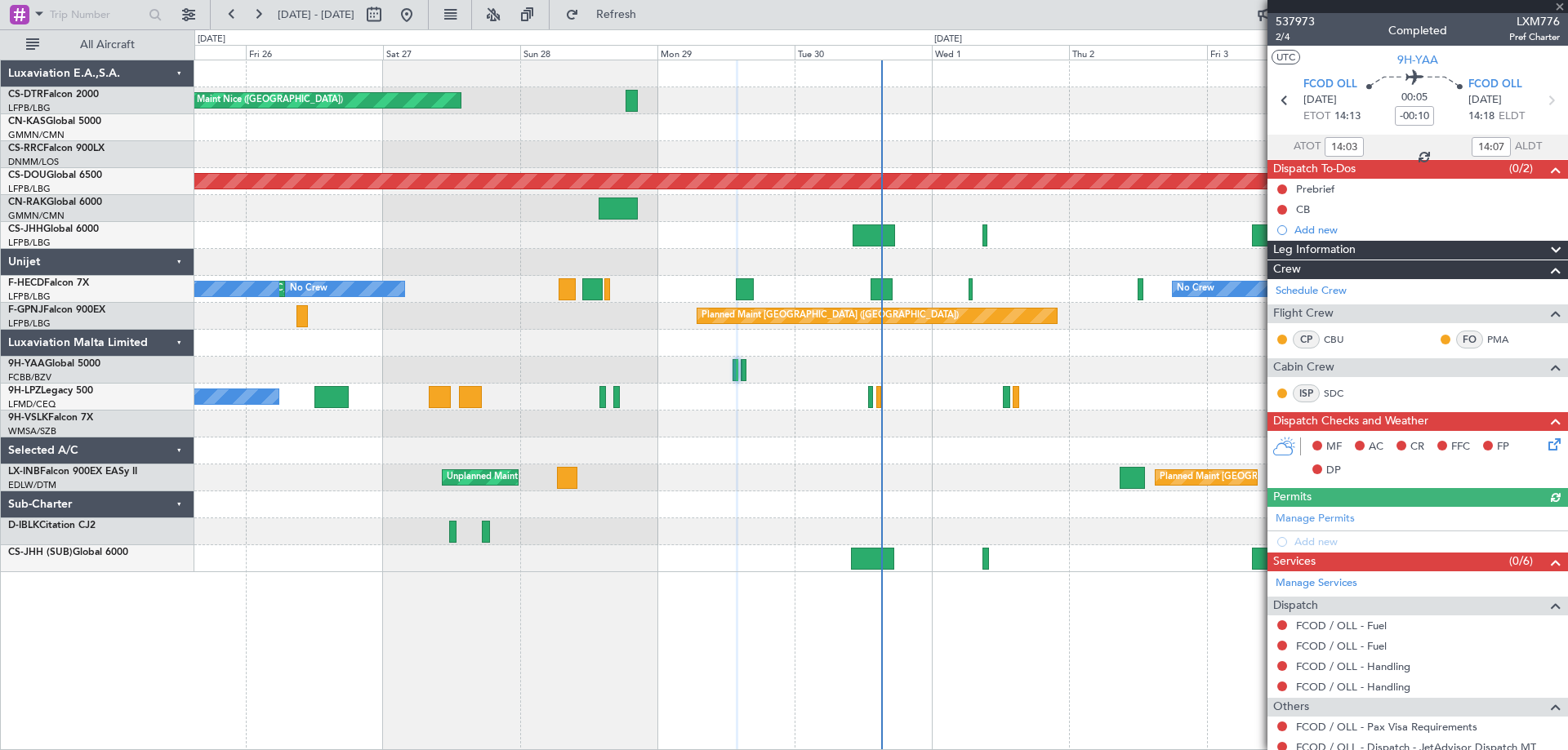
type input "15:03"
type input "15:07"
type input "14:03"
type input "14:07"
click at [1280, 38] on span "2/4" at bounding box center [1295, 37] width 40 height 14
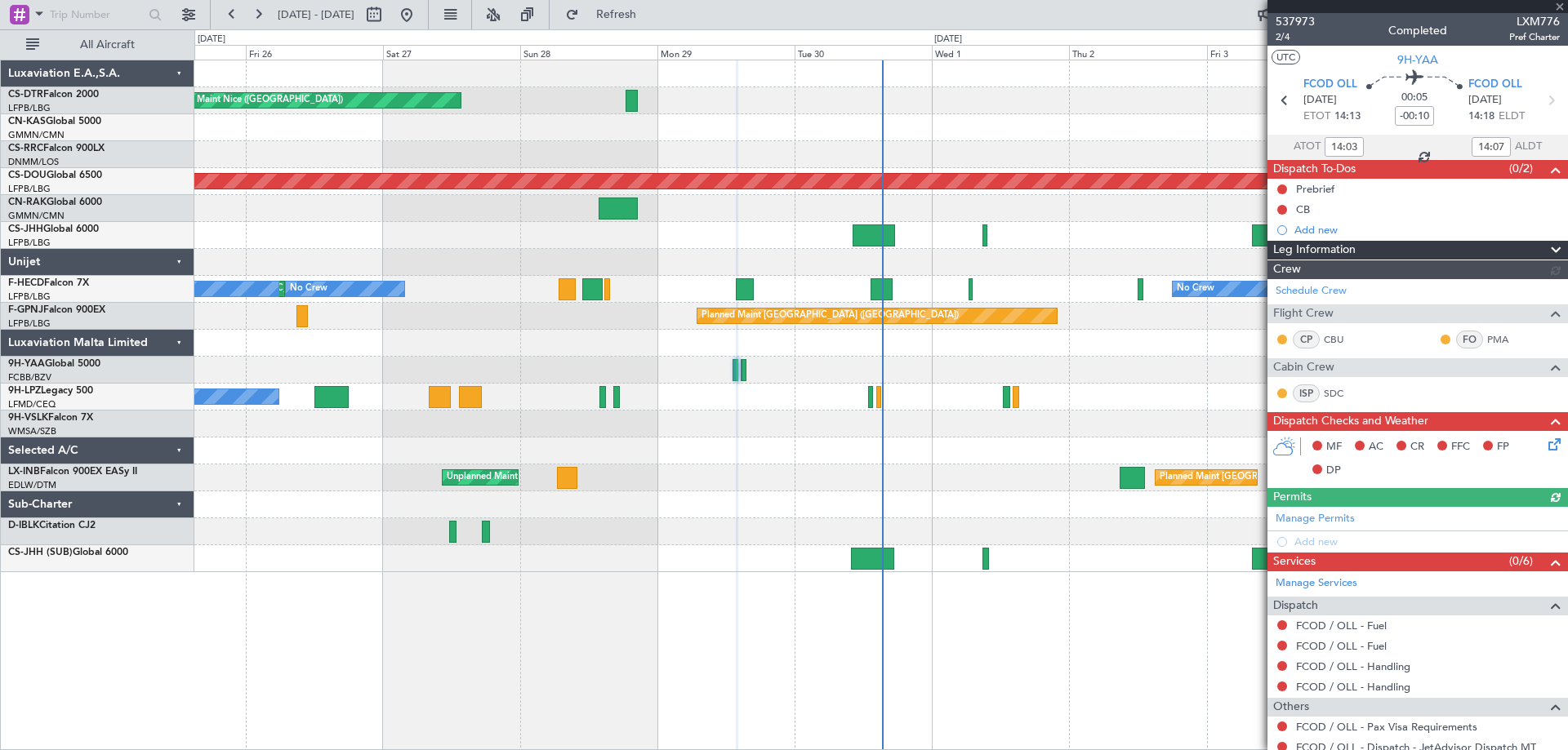
type input "0"
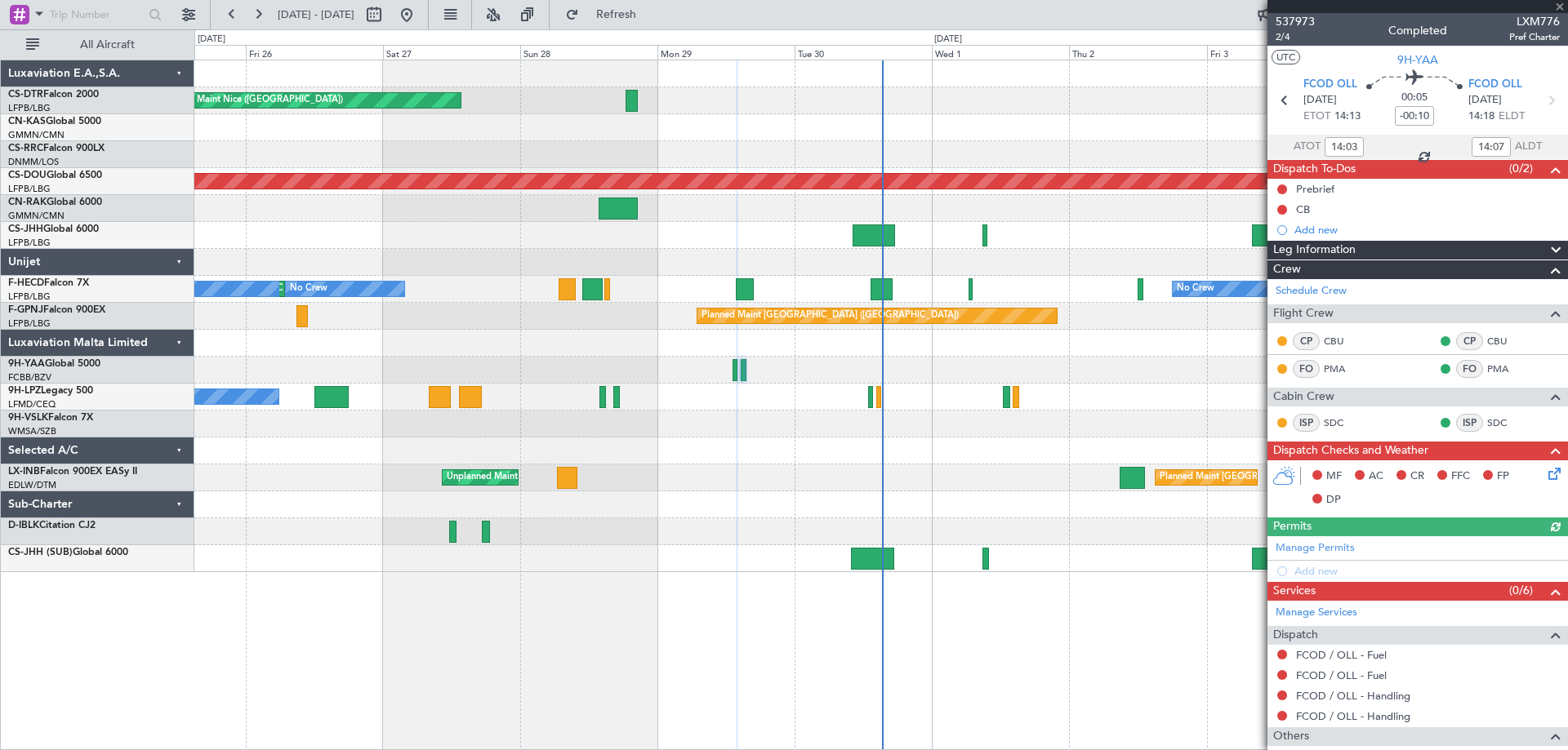
click at [1562, 4] on div at bounding box center [1417, 6] width 301 height 13
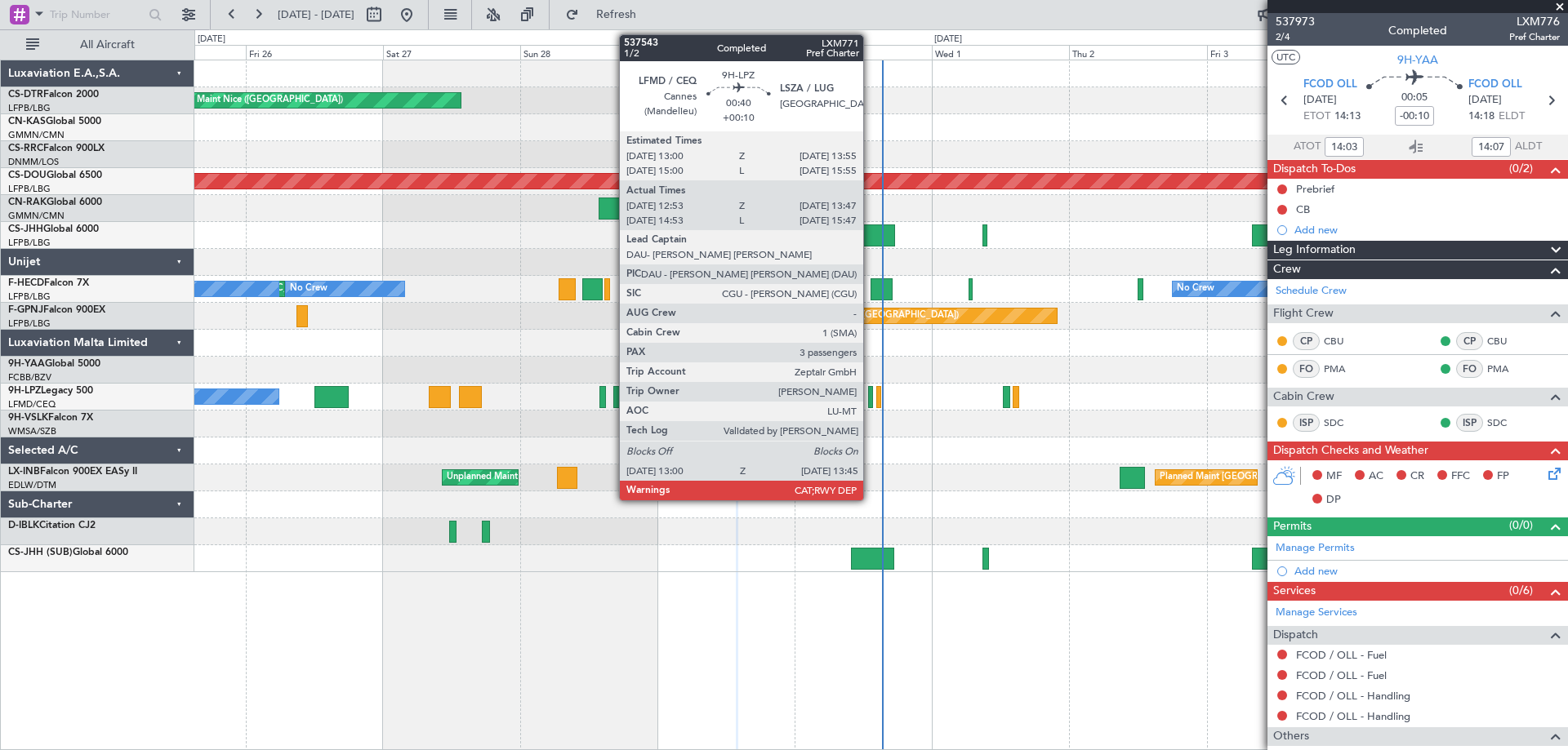
click at [871, 403] on div at bounding box center [870, 397] width 5 height 22
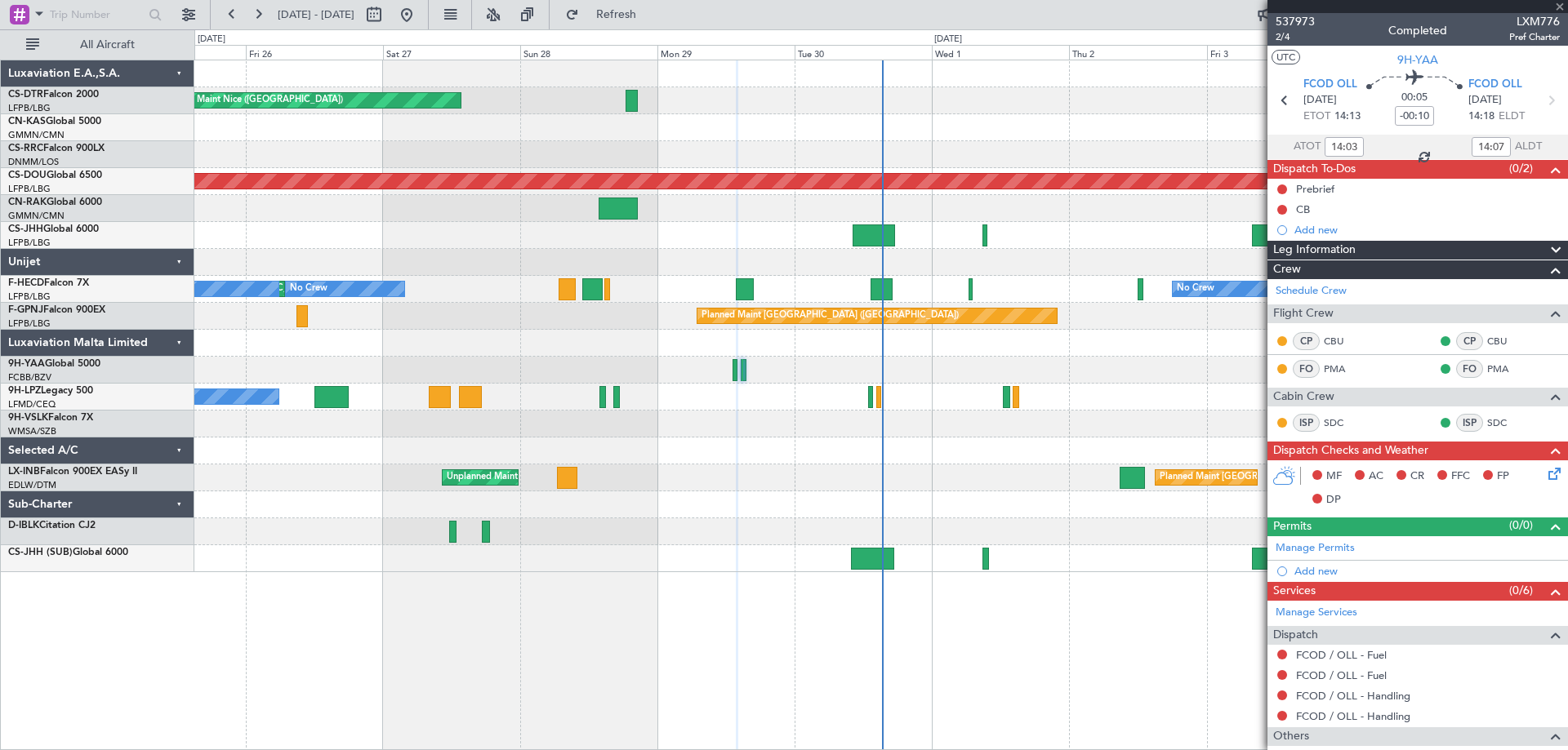
type input "+00:10"
type input "13:03"
type input "13:42"
type input "3"
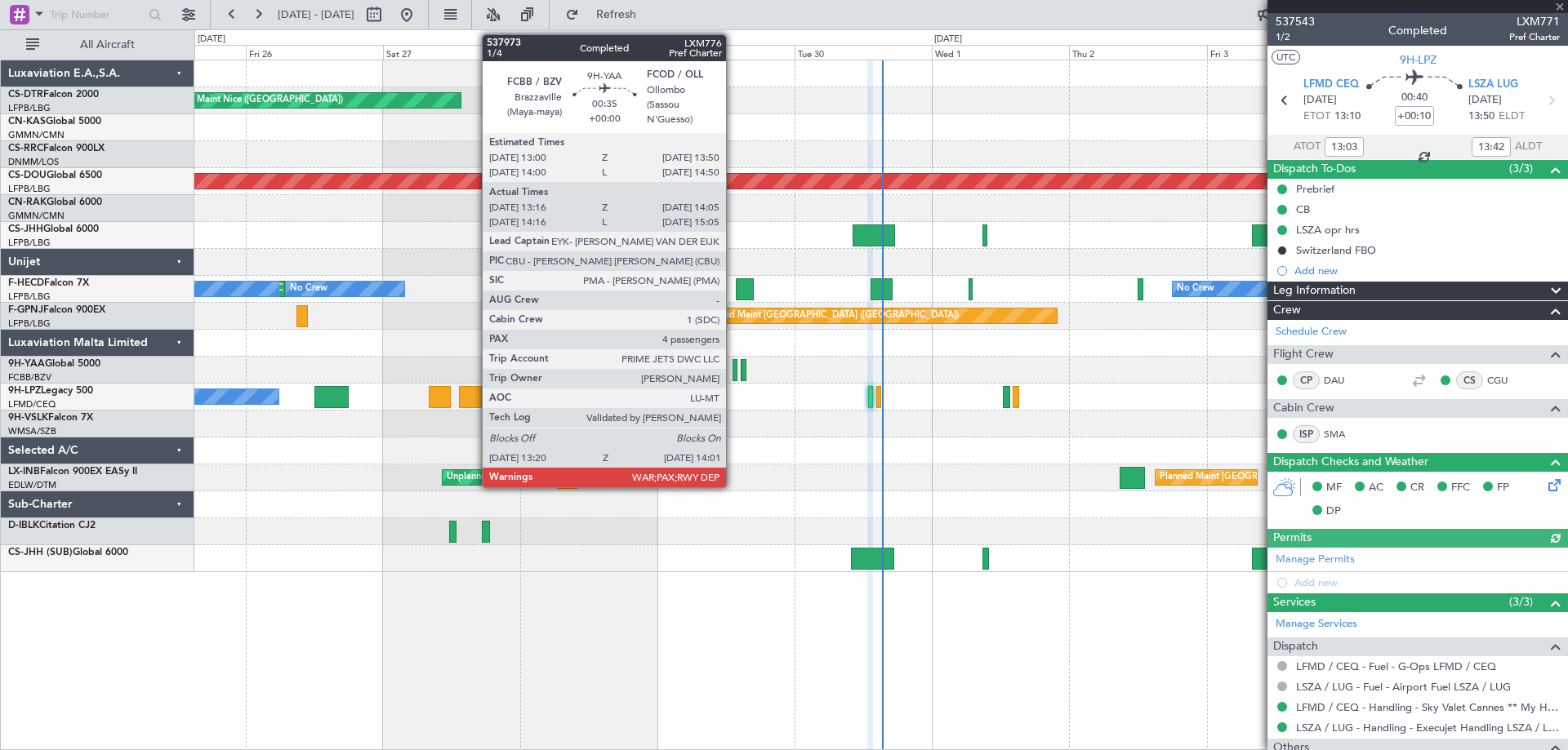
click at [734, 374] on div at bounding box center [735, 370] width 4 height 22
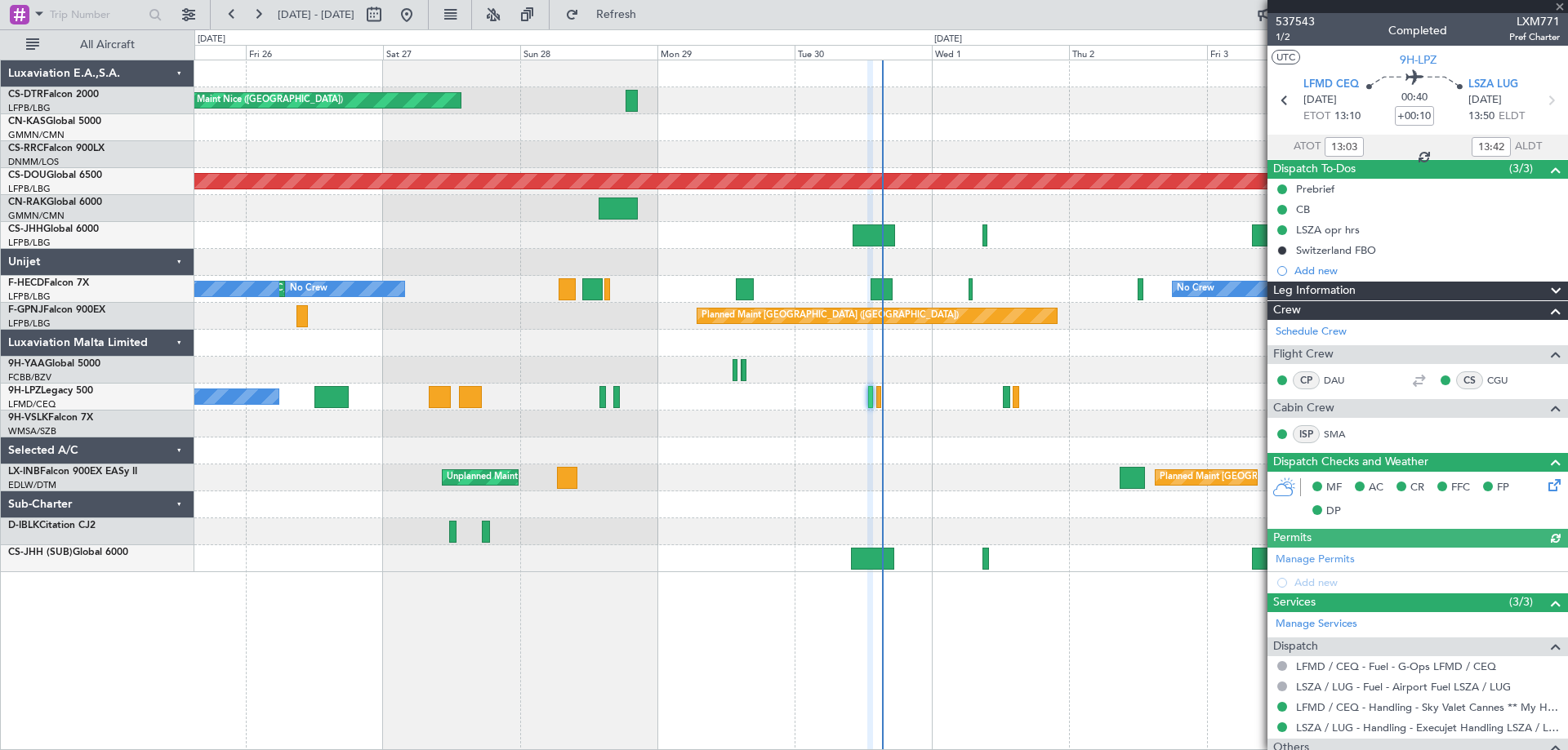
type input "13:26"
type input "14:00"
type input "4"
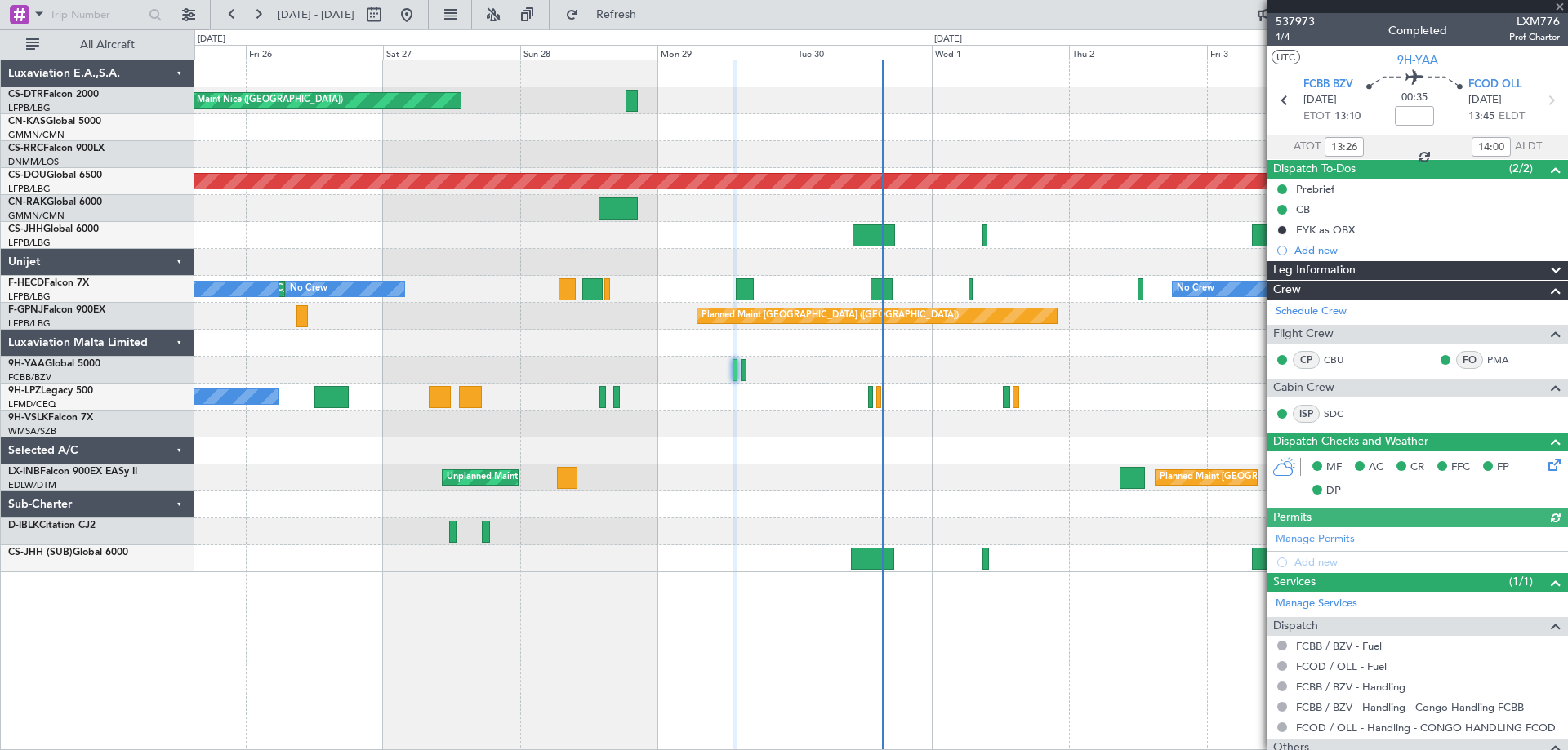
type input "14:26"
type input "15:00"
type input "13:26"
type input "14:00"
click at [1282, 33] on span "1/4" at bounding box center [1295, 37] width 40 height 14
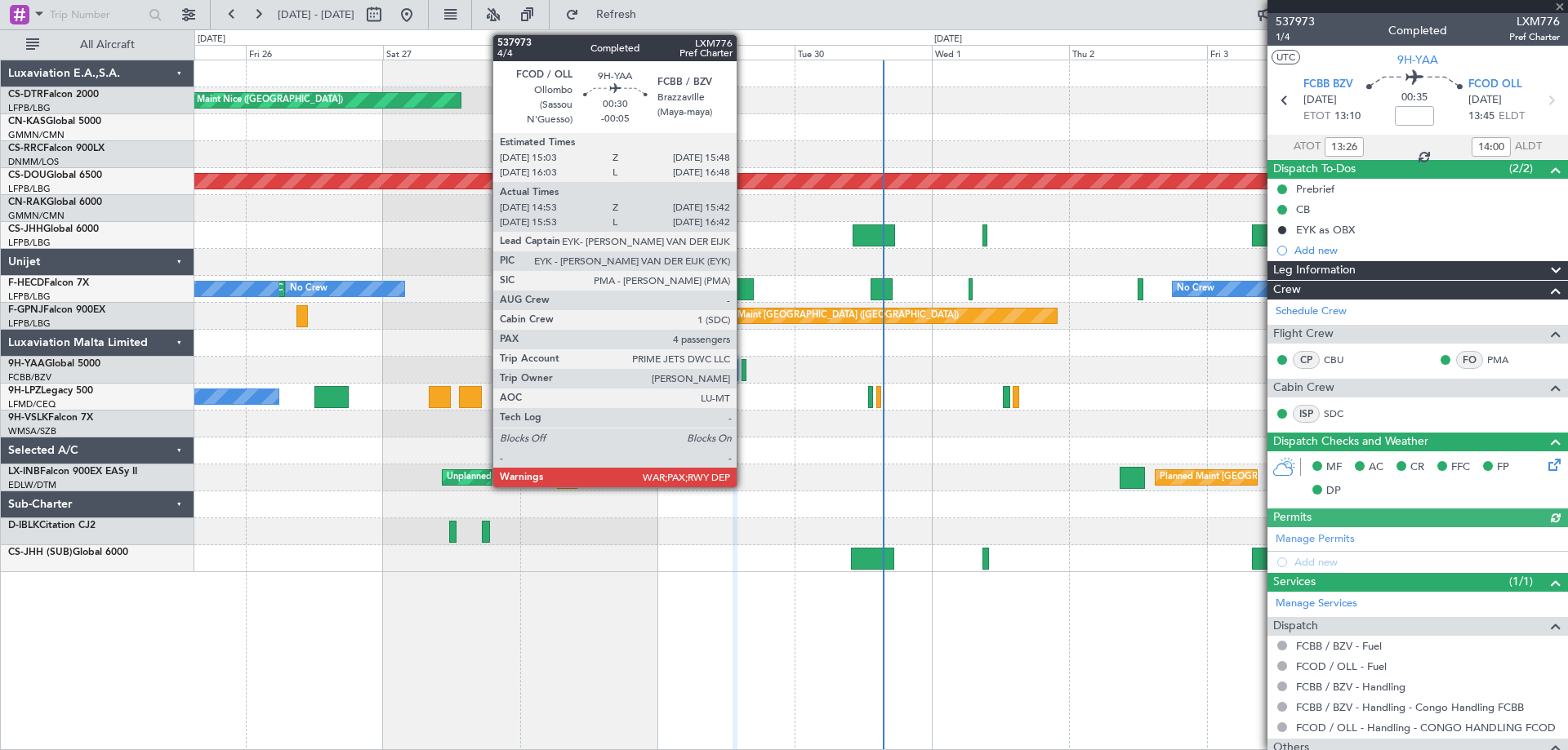
click at [744, 377] on div at bounding box center [743, 370] width 5 height 22
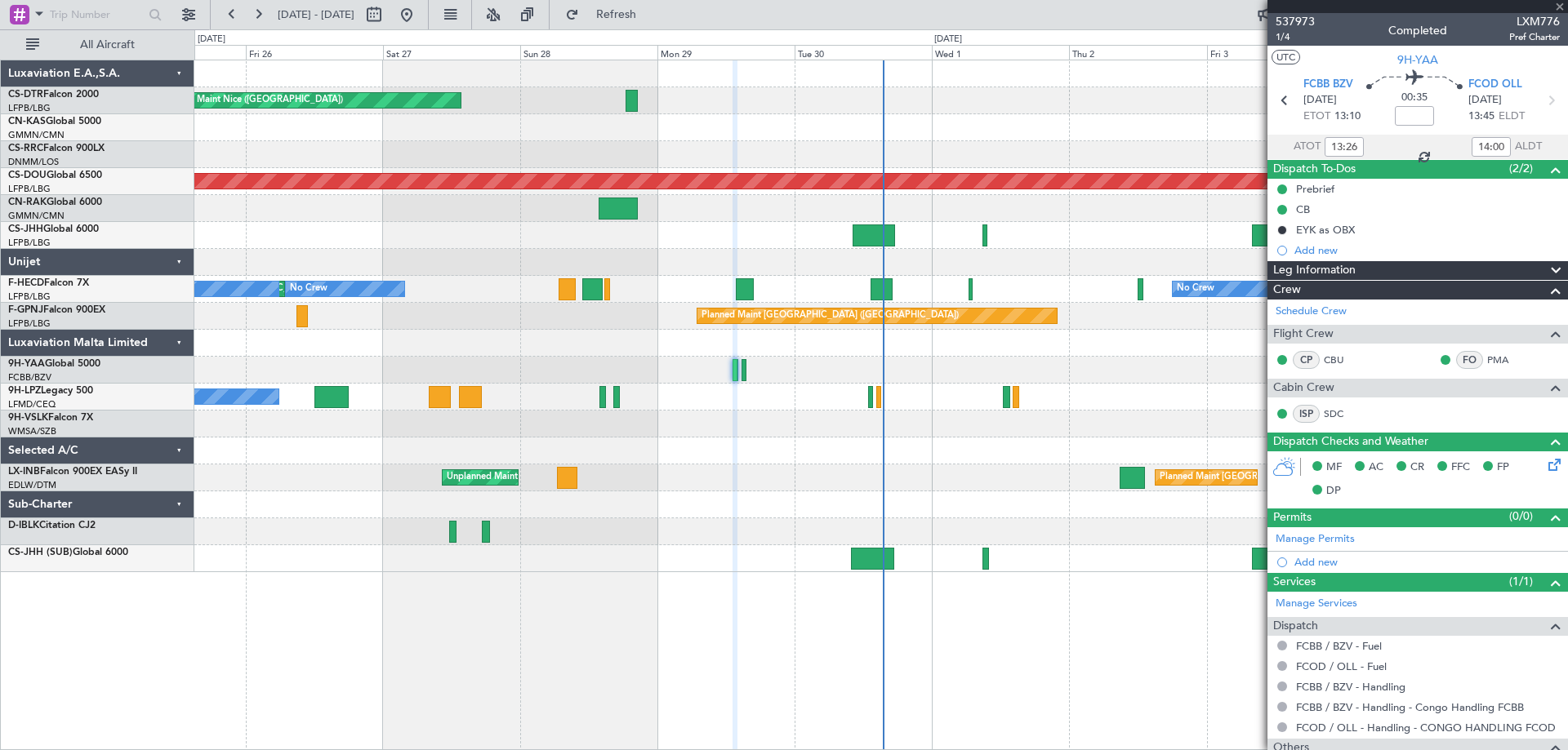
type input "-00:05"
type input "15:03"
type input "15:37"
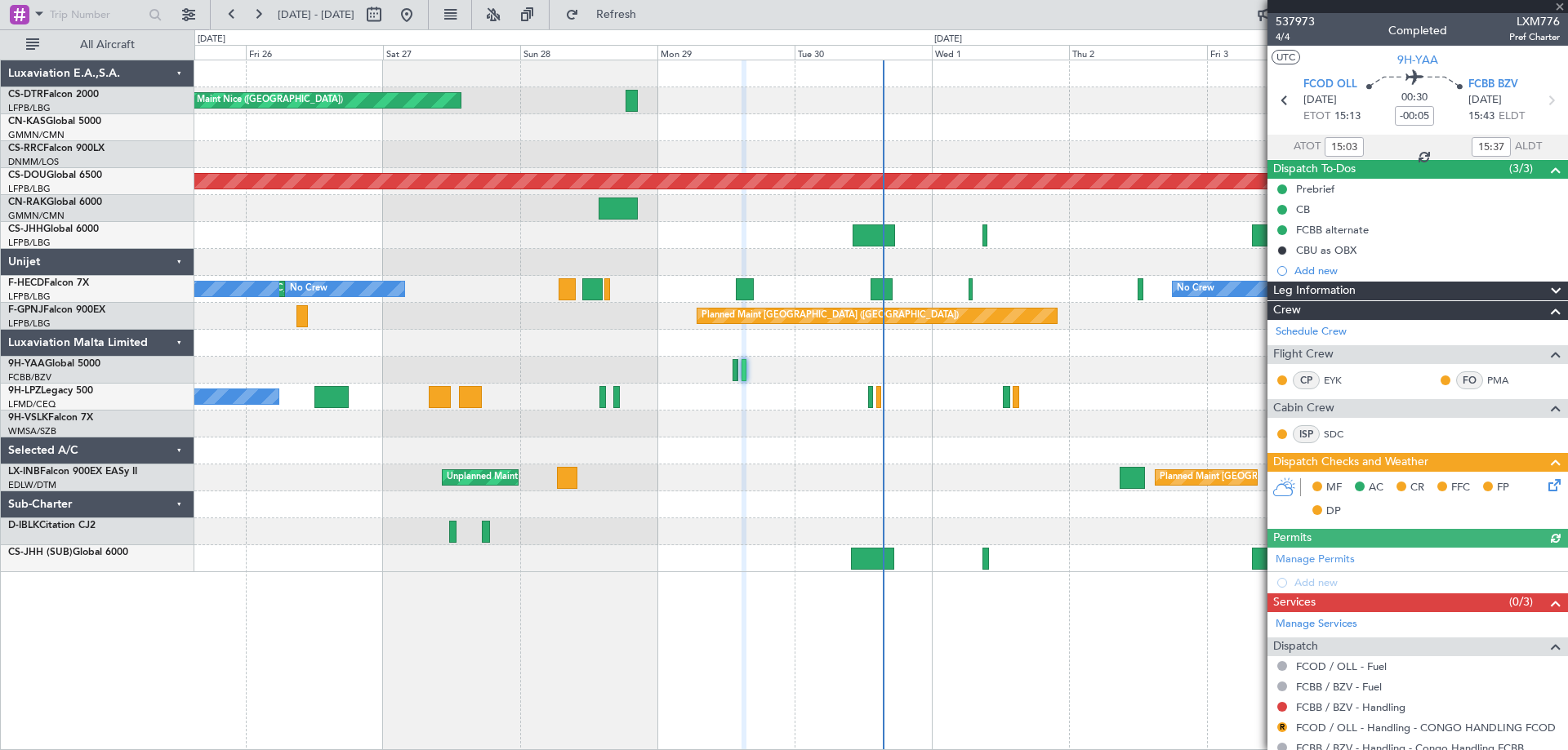
type input "16:03"
type input "16:37"
type input "15:03"
type input "15:37"
click at [1283, 36] on span "4/4" at bounding box center [1295, 37] width 40 height 14
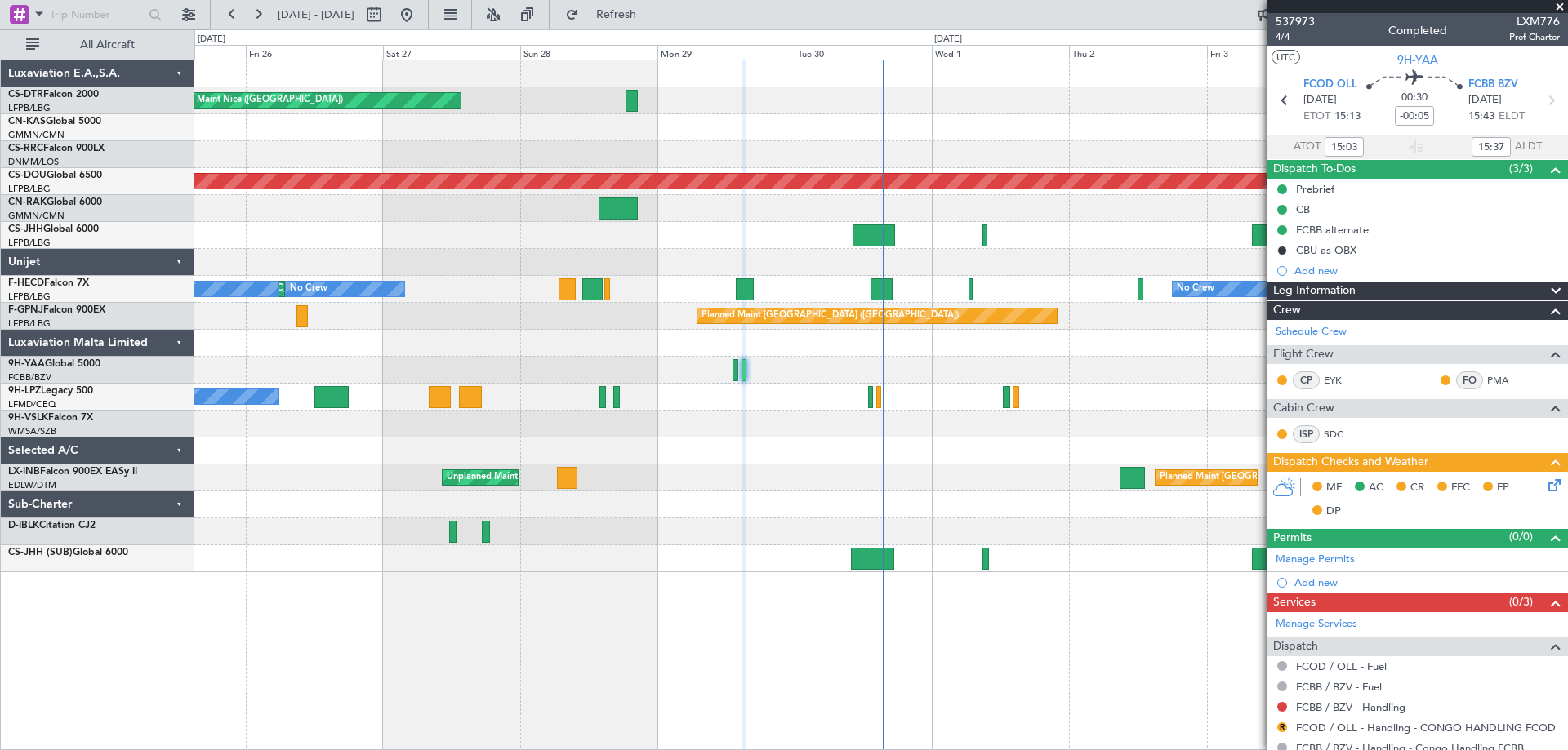
drag, startPoint x: 1559, startPoint y: 6, endPoint x: 1200, endPoint y: 208, distance: 411.9
click at [1557, 8] on span at bounding box center [1560, 7] width 17 height 15
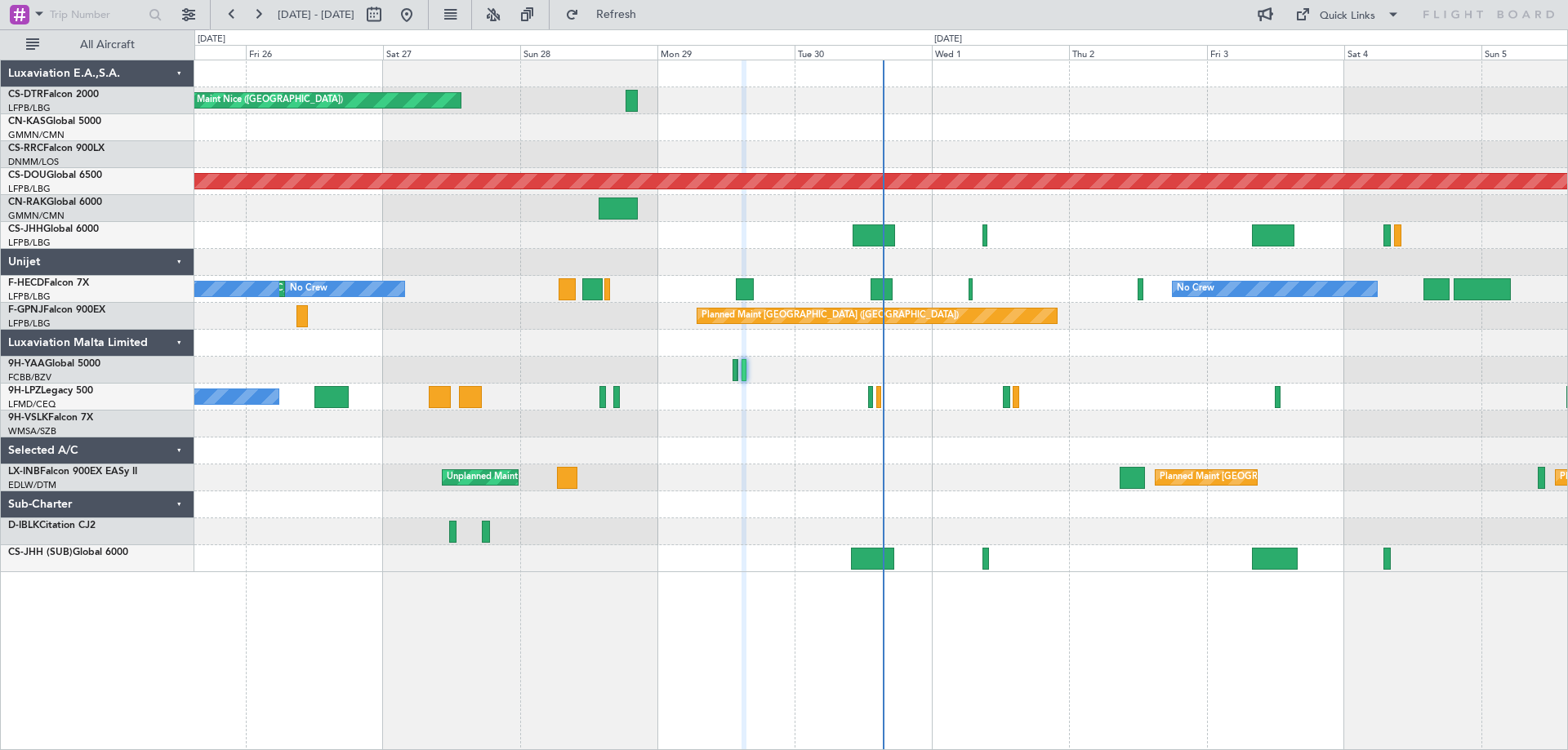
type input "0"
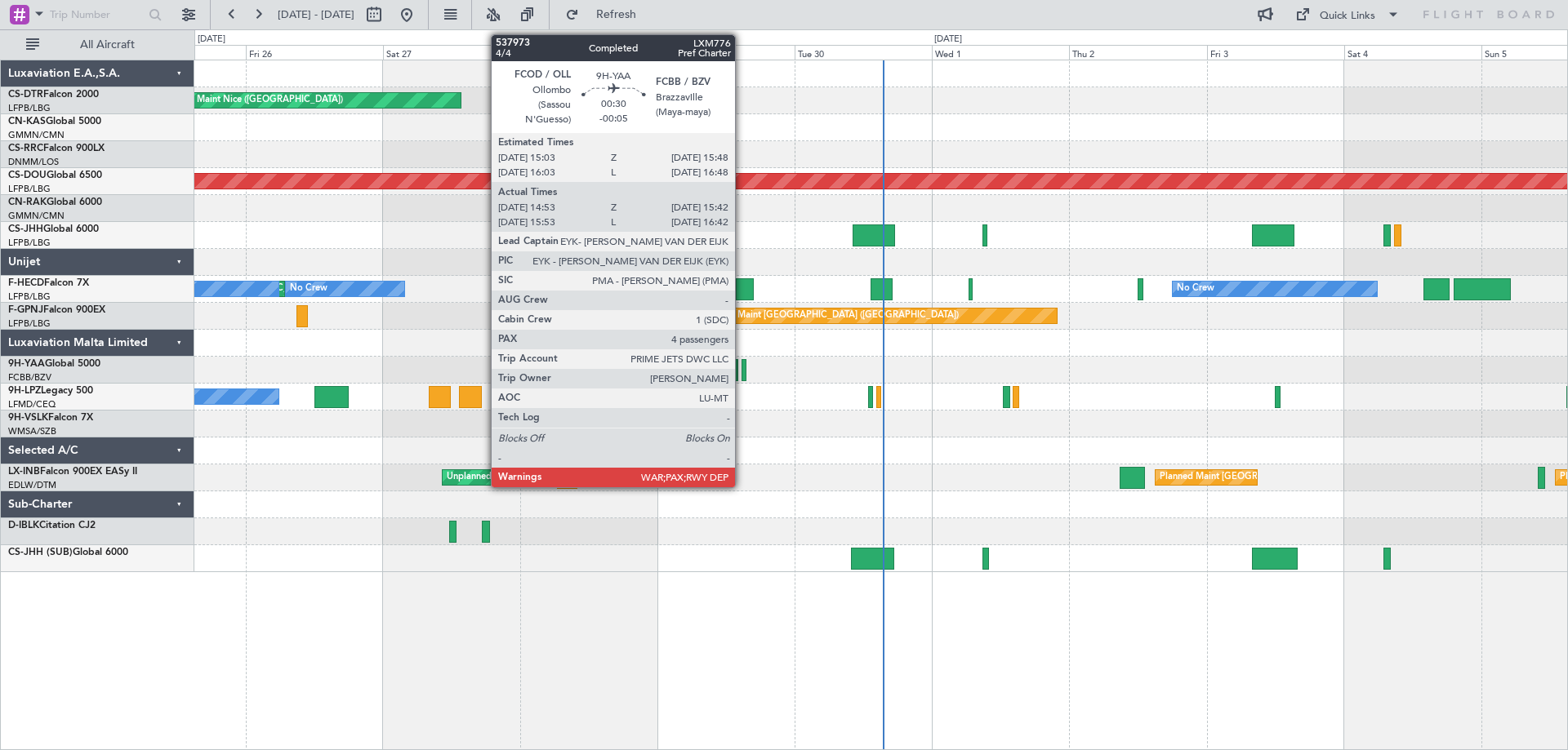
click at [742, 378] on div at bounding box center [743, 370] width 5 height 22
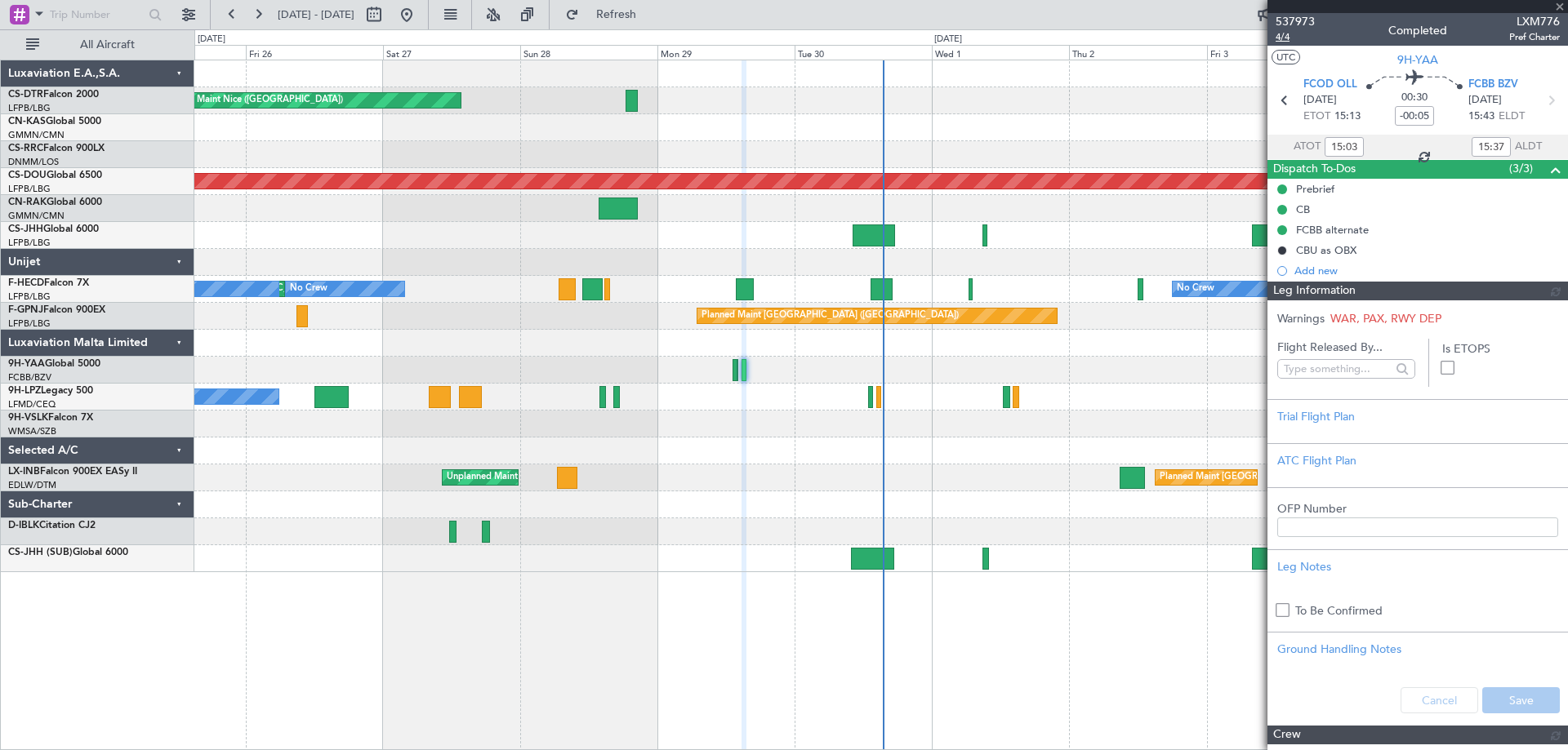
type input "16:03"
type input "16:37"
type input "15:03"
type input "15:37"
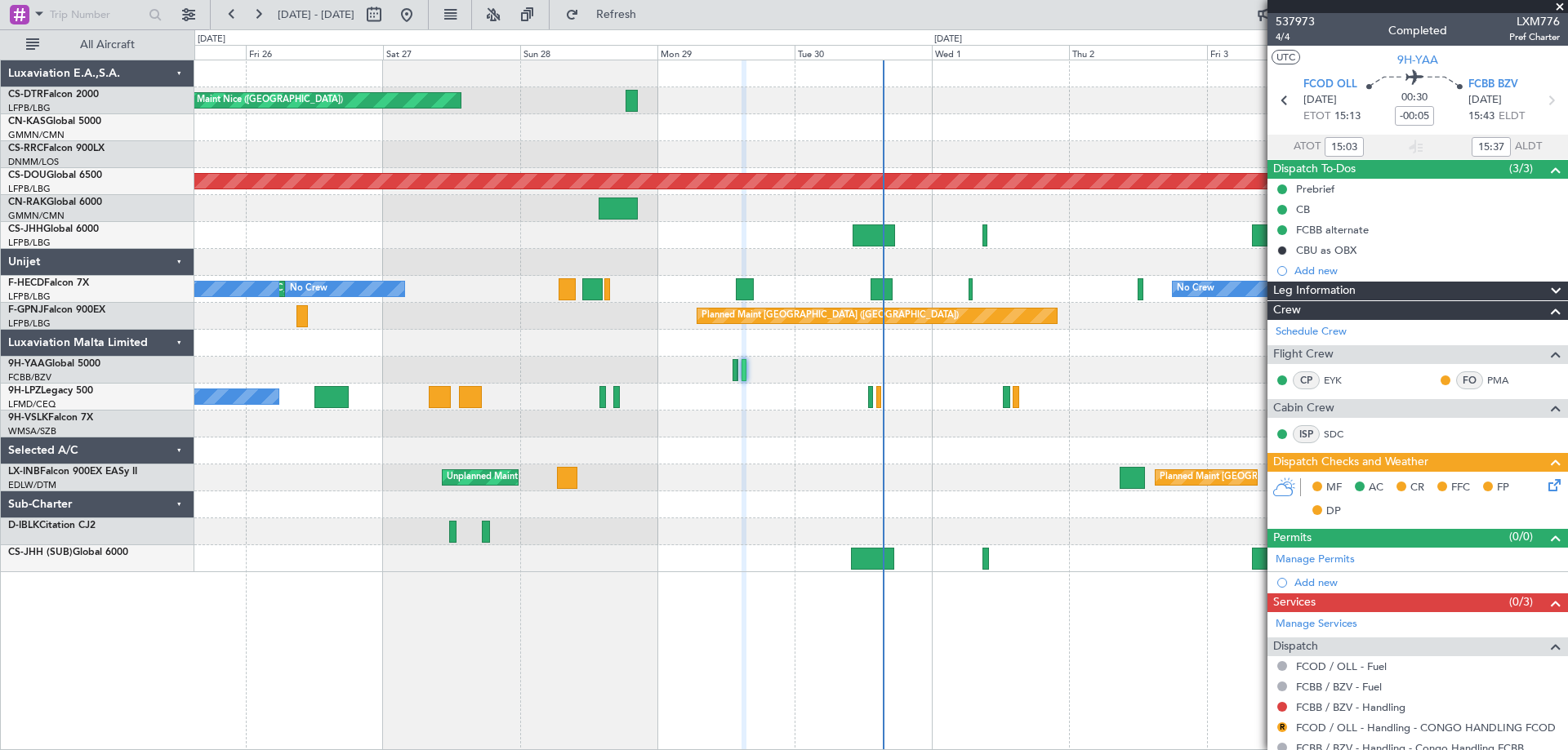
click at [1564, 4] on span at bounding box center [1560, 7] width 17 height 15
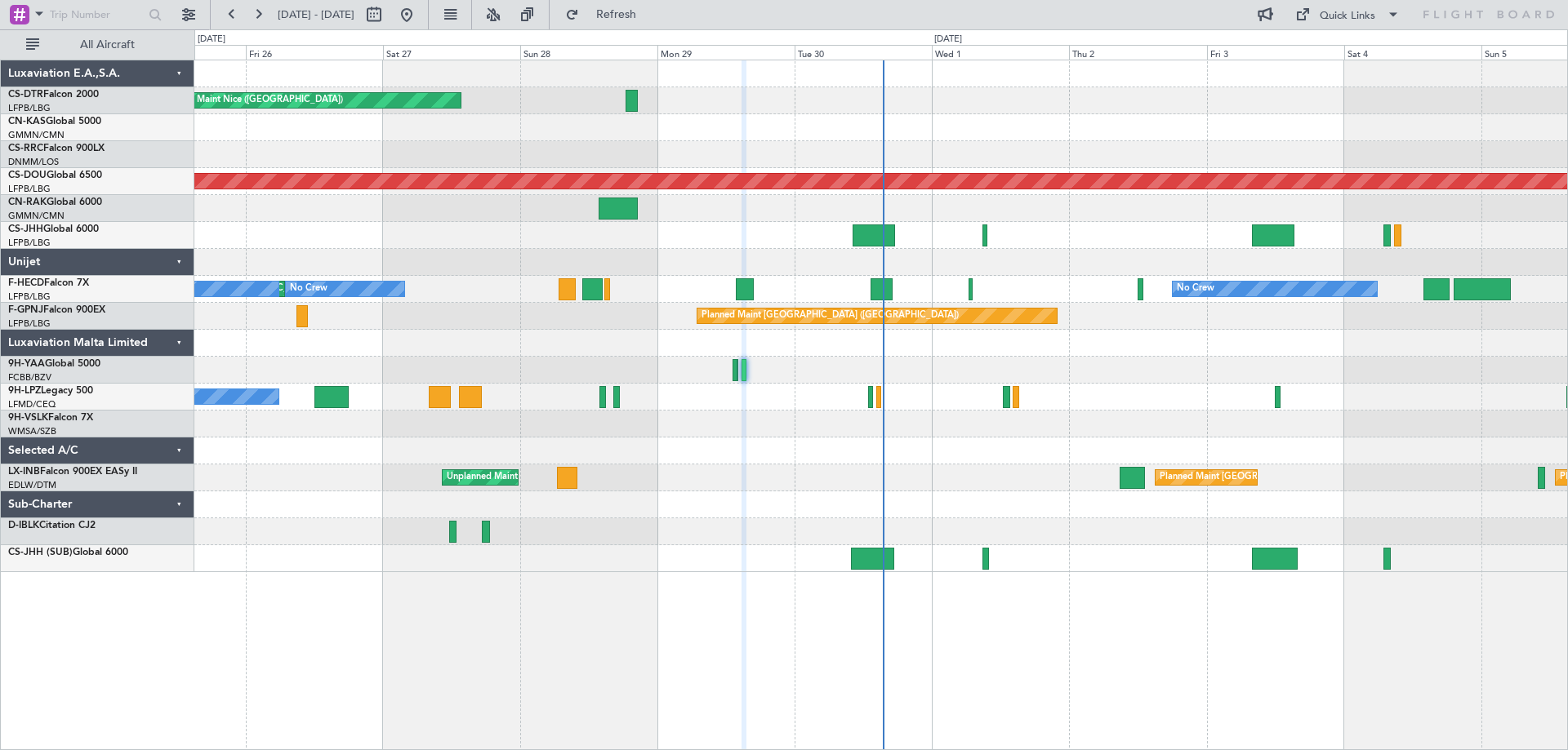
type input "0"
click at [741, 51] on div "Mon 29" at bounding box center [726, 52] width 137 height 15
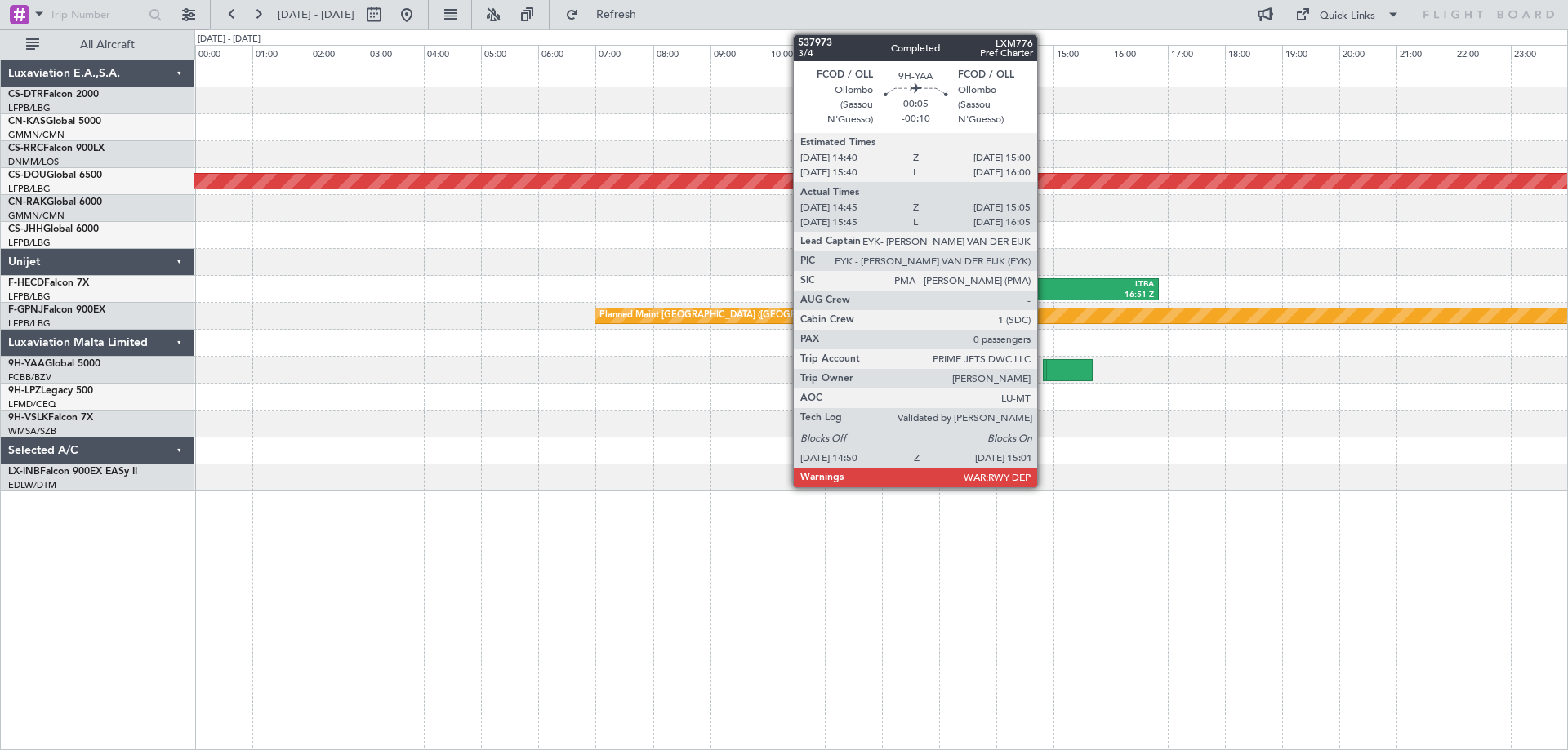
click at [1045, 378] on div at bounding box center [1048, 370] width 11 height 22
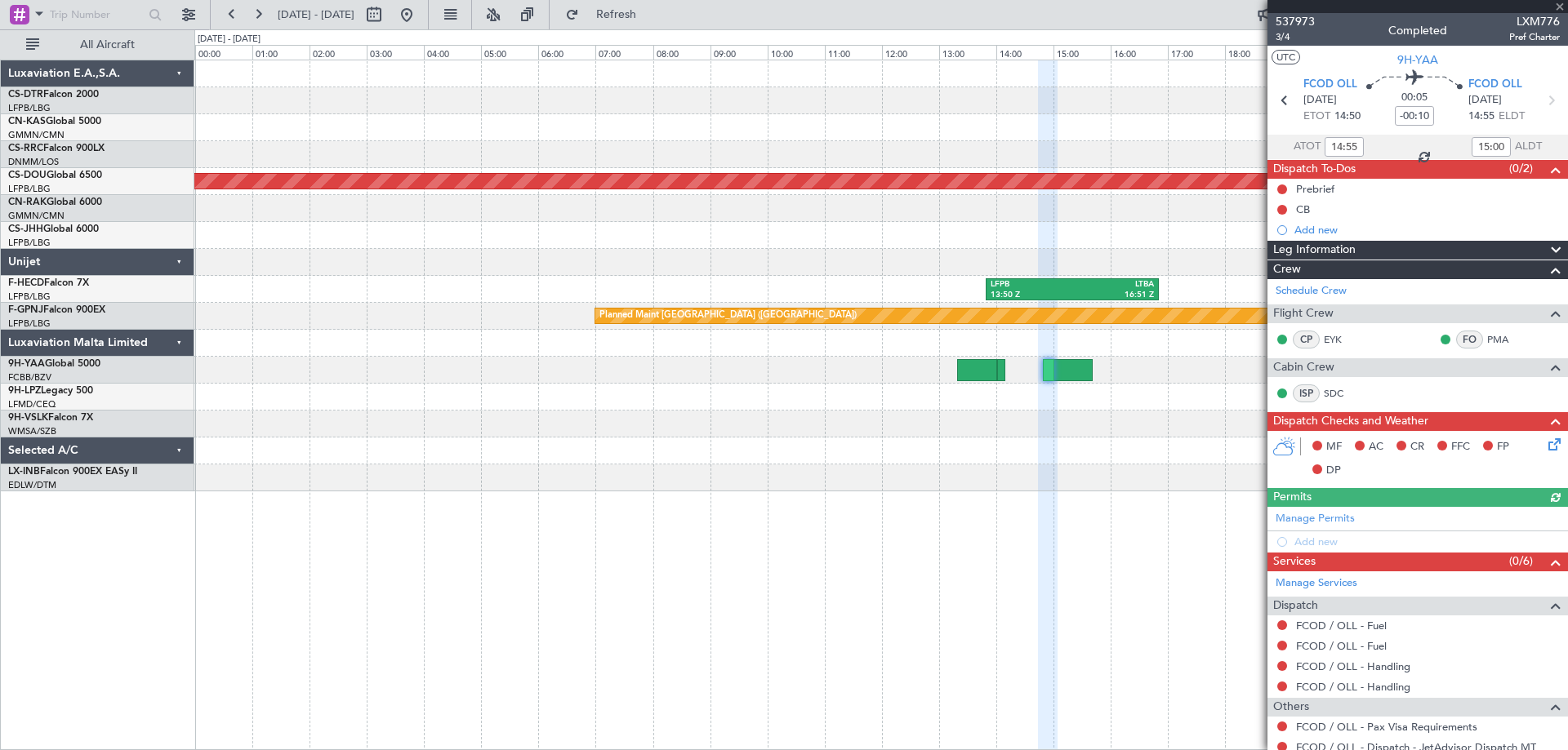
type input "15:55"
type input "16:00"
type input "14:55"
type input "15:00"
click at [1284, 34] on span "3/4" at bounding box center [1295, 37] width 40 height 14
